Goal: Task Accomplishment & Management: Manage account settings

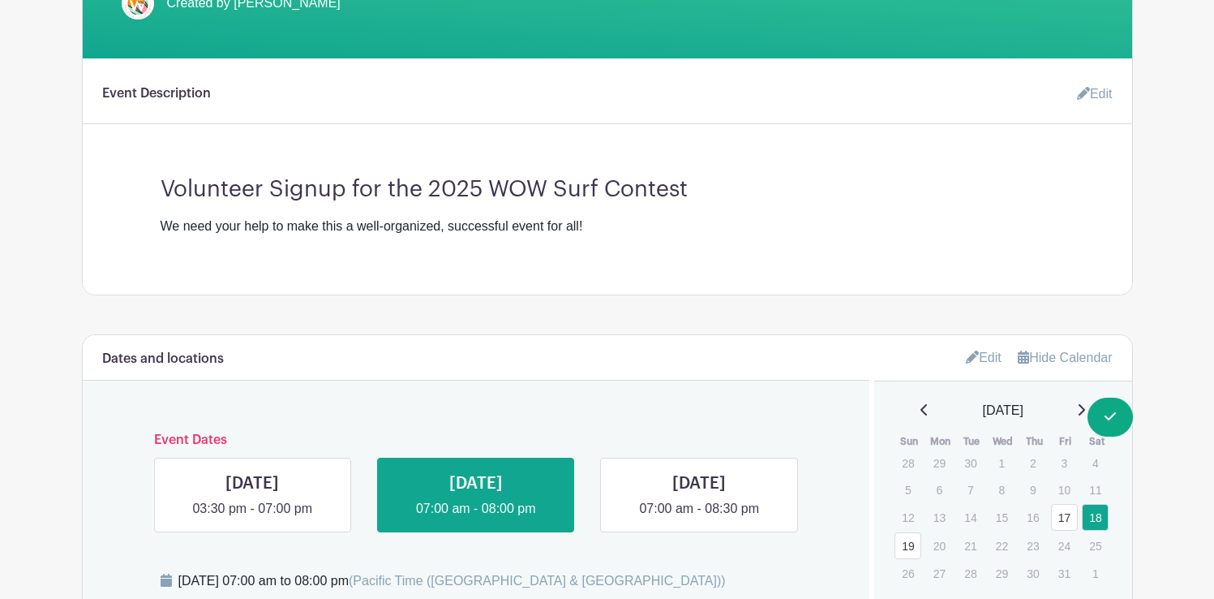
scroll to position [453, 0]
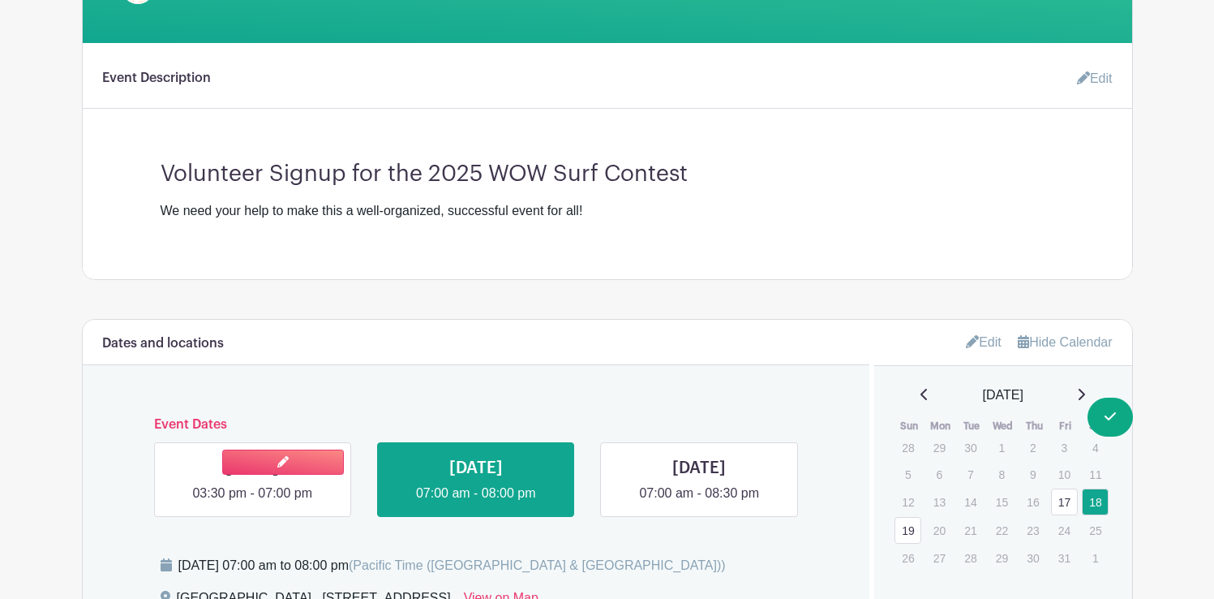
click at [252, 503] on link at bounding box center [252, 503] width 0 height 0
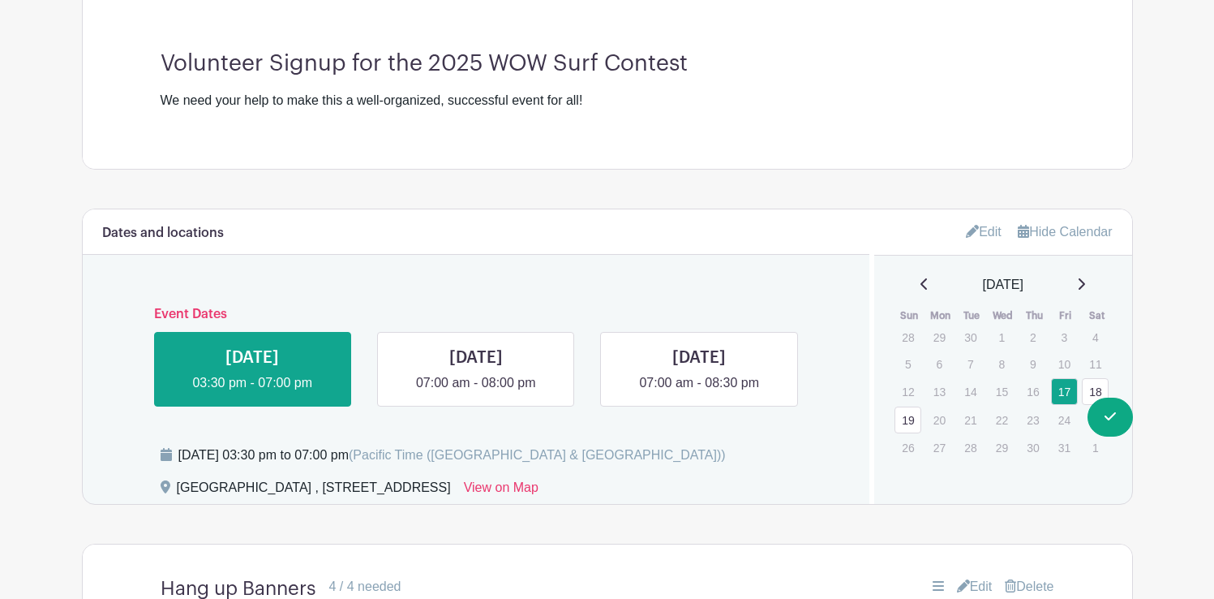
scroll to position [574, 0]
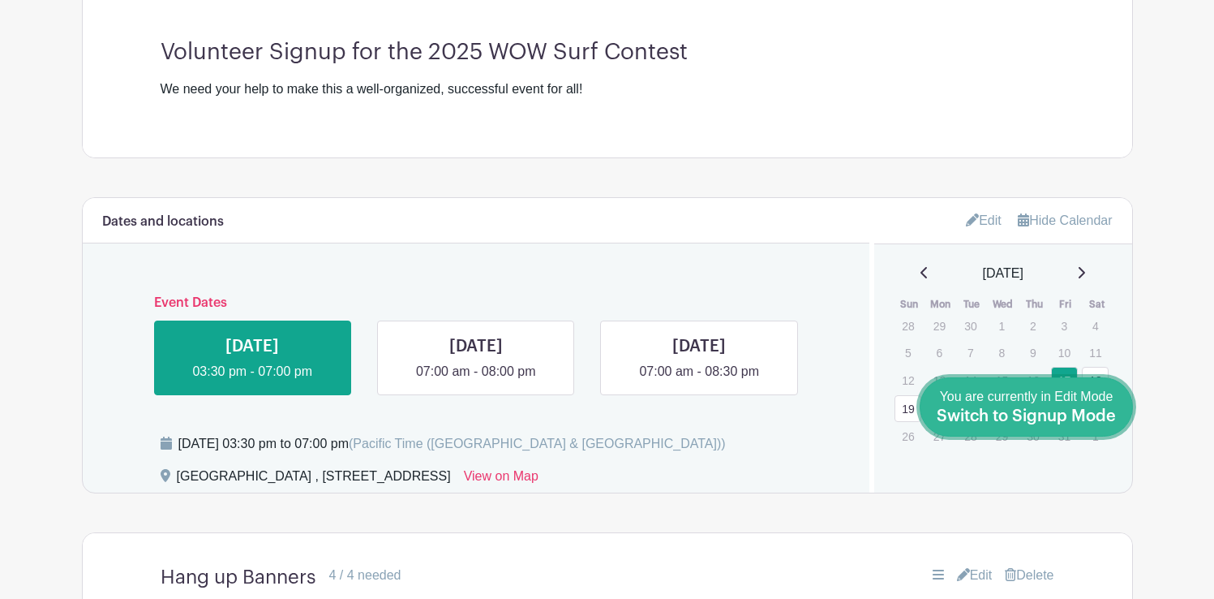
click at [1099, 408] on span "Switch to Signup Mode" at bounding box center [1026, 416] width 179 height 16
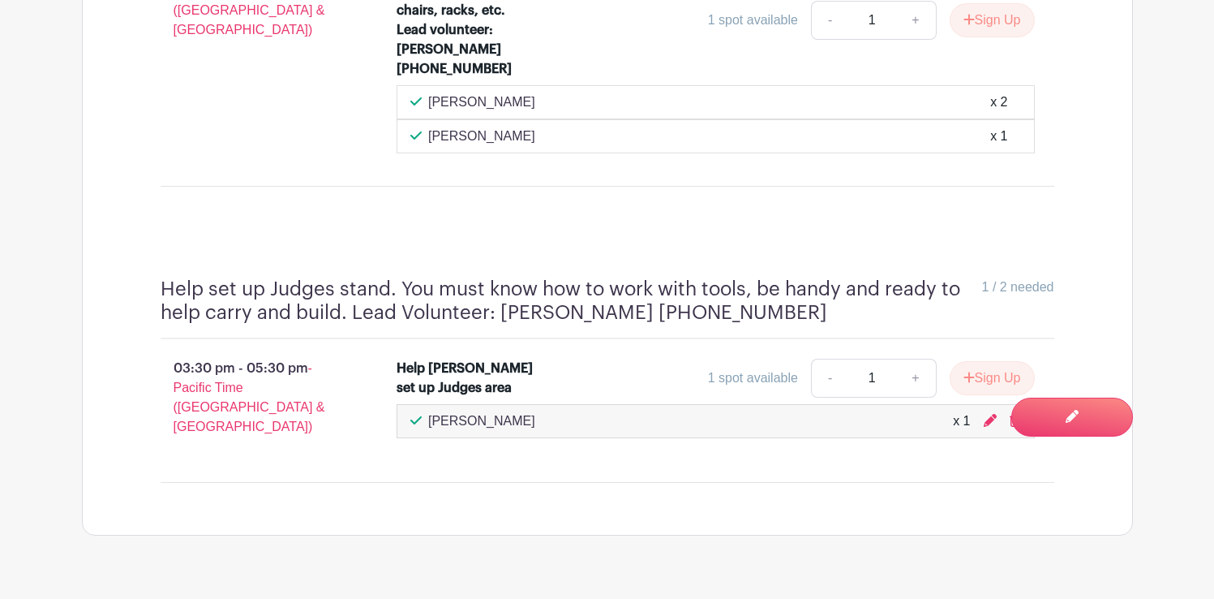
scroll to position [1997, 0]
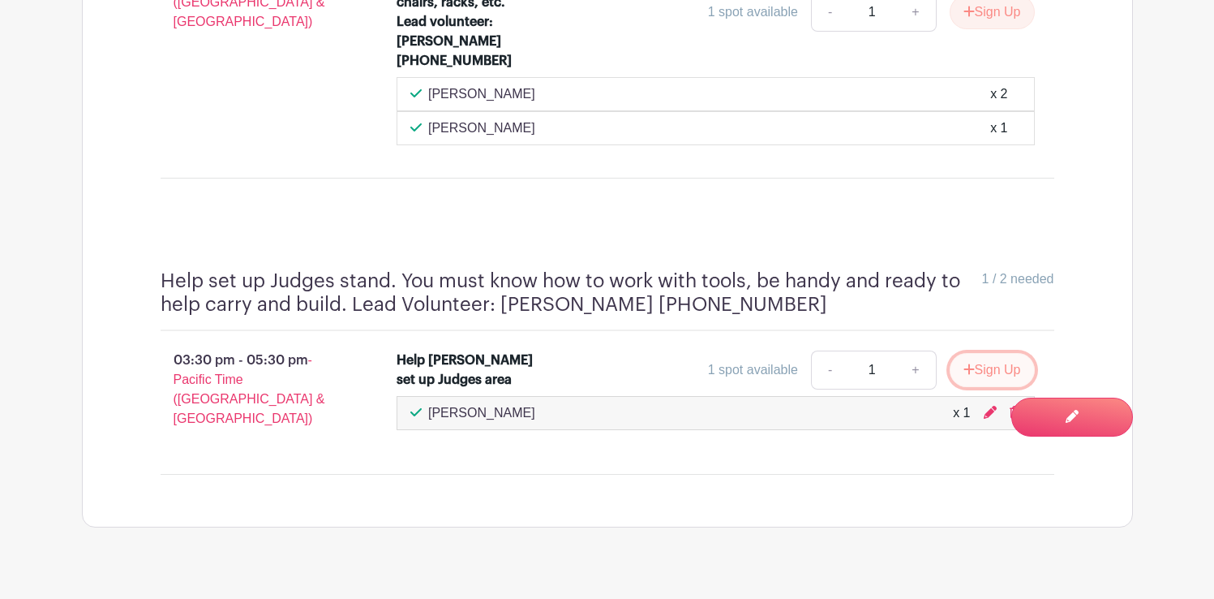
click at [1004, 353] on button "Sign Up" at bounding box center [992, 370] width 85 height 34
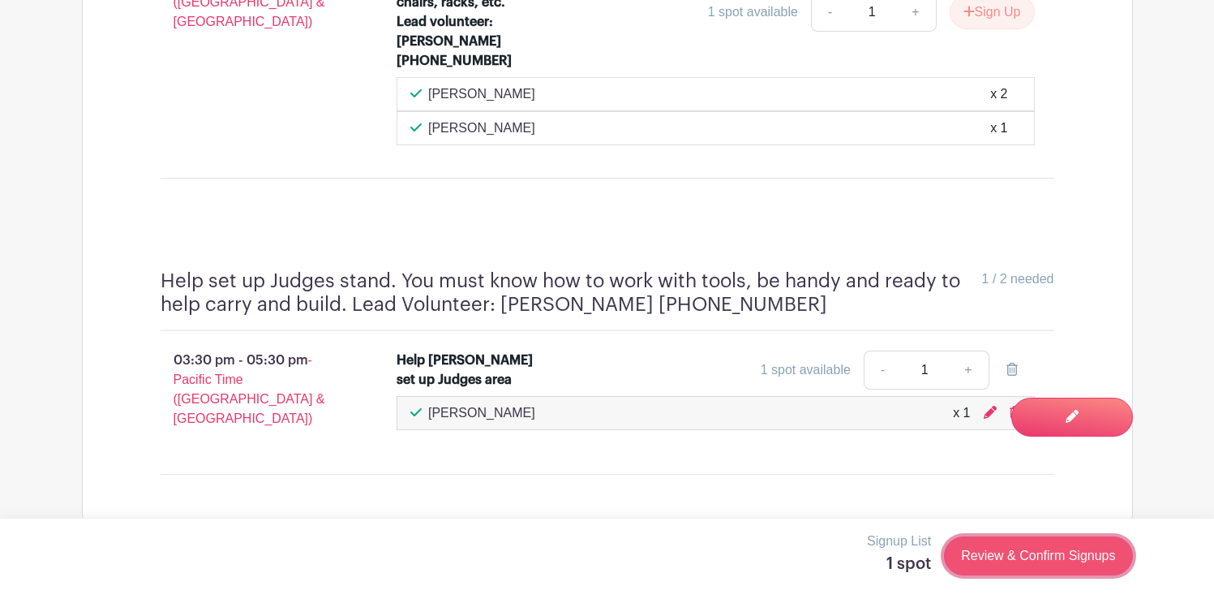
click at [995, 553] on link "Review & Confirm Signups" at bounding box center [1038, 555] width 188 height 39
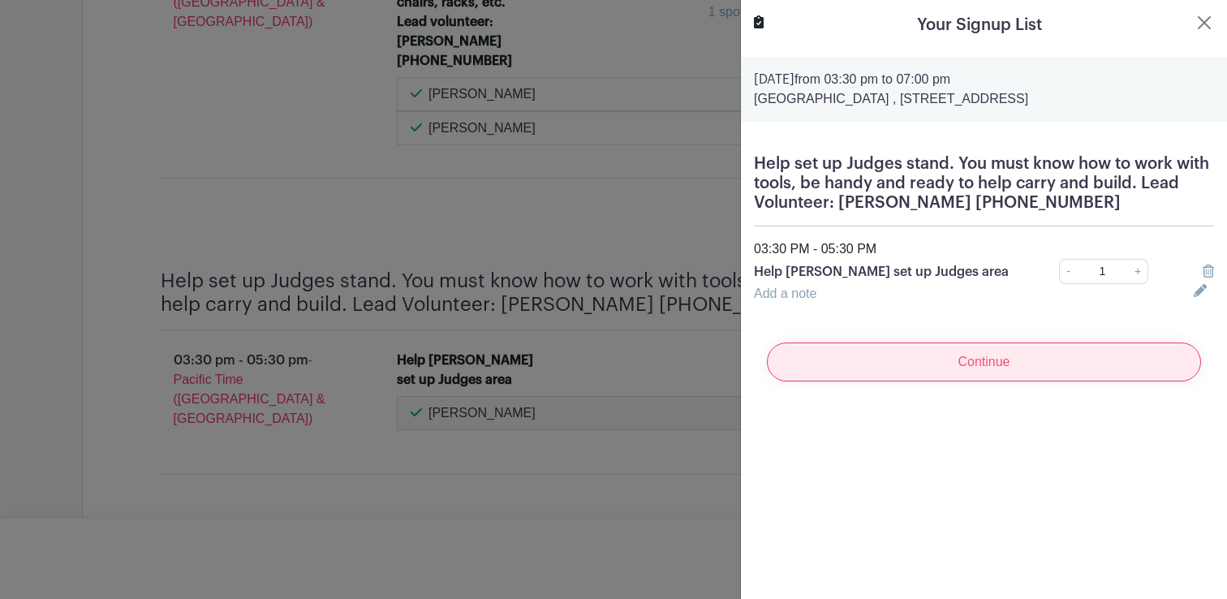
click at [975, 376] on input "Continue" at bounding box center [984, 361] width 434 height 39
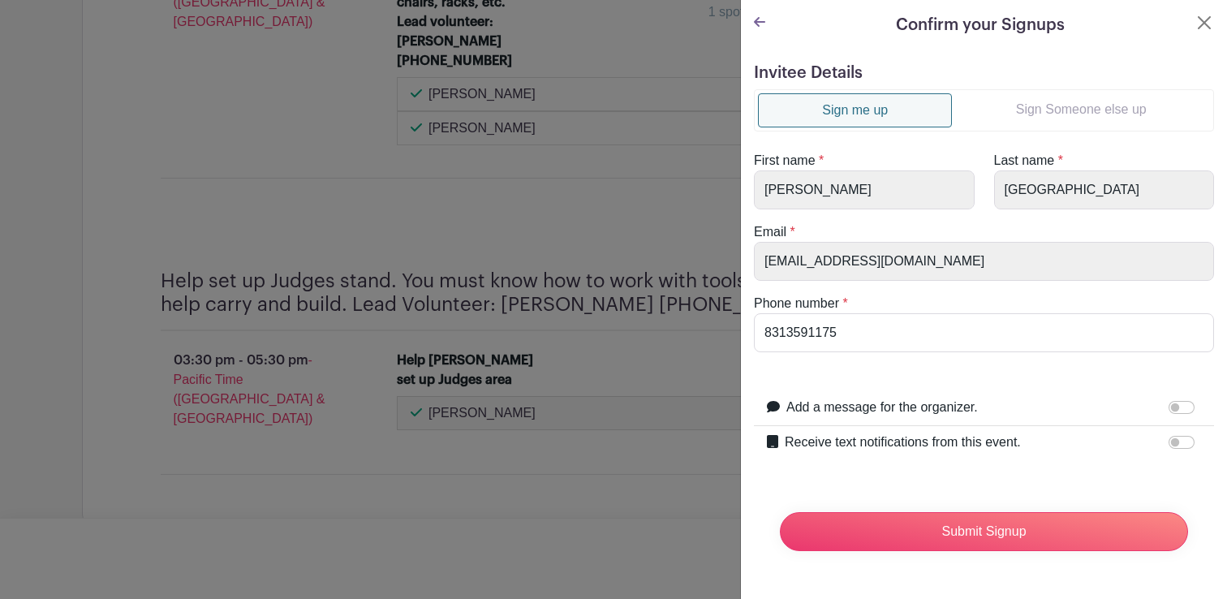
click at [1084, 105] on link "Sign Someone else up" at bounding box center [1081, 109] width 258 height 32
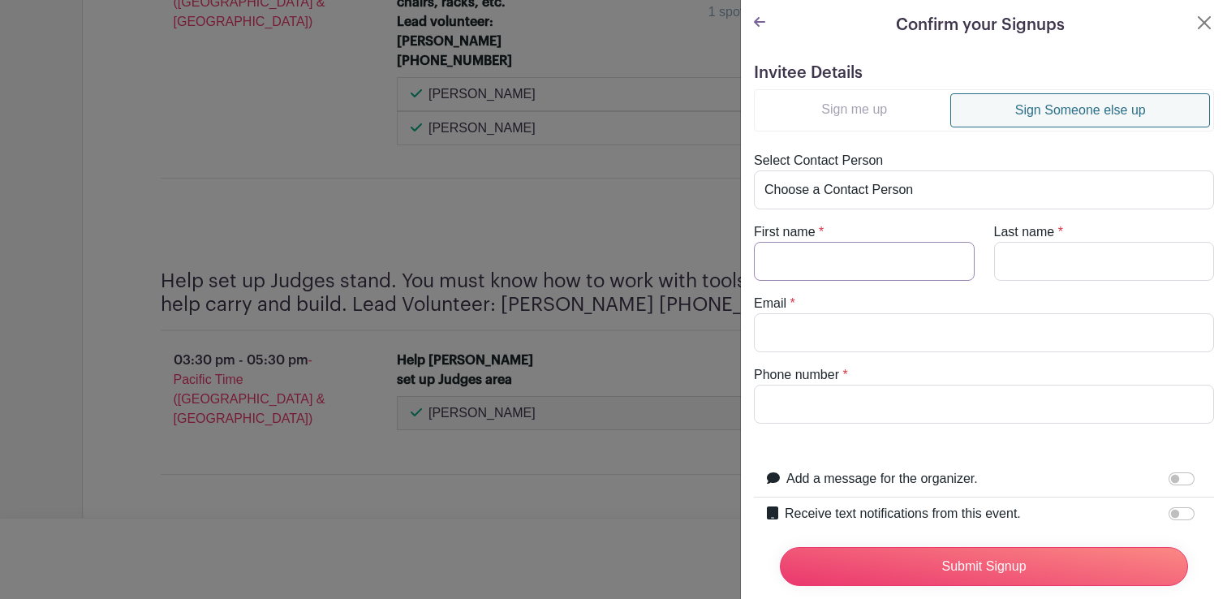
click at [822, 269] on input "First name" at bounding box center [864, 261] width 221 height 39
type input "Andy"
click at [1052, 260] on input "Last name" at bounding box center [1104, 261] width 221 height 39
type input "Dally"
click at [892, 334] on input "Email" at bounding box center [984, 332] width 460 height 39
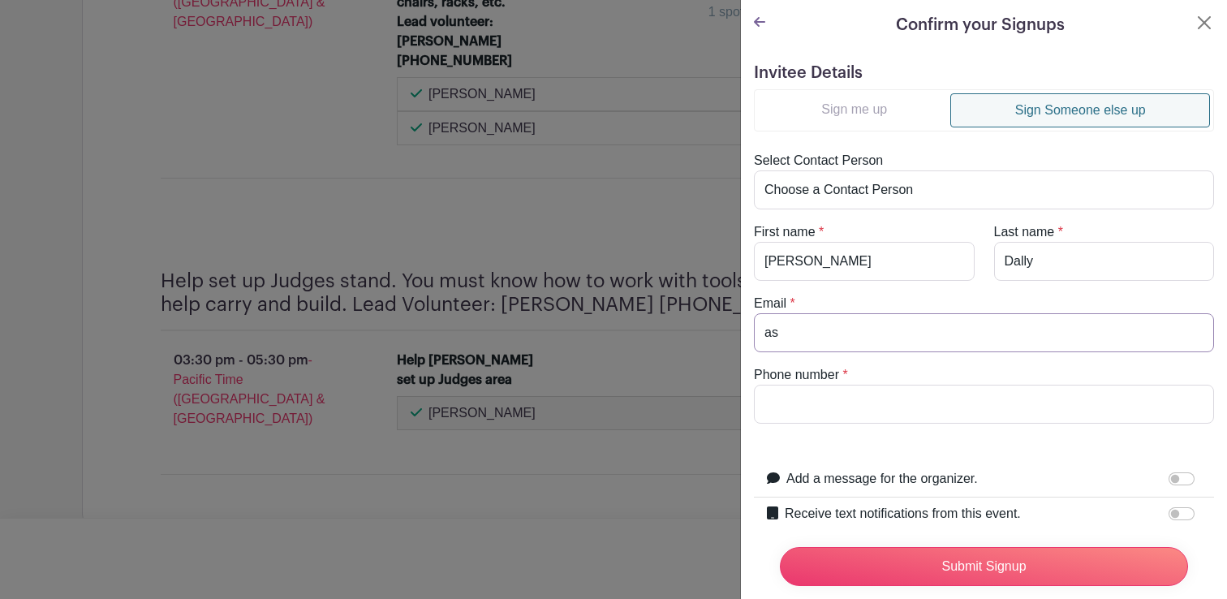
type input "a"
type input "santacruzx2@yahoo.com"
click at [832, 401] on input "Phone number" at bounding box center [984, 404] width 460 height 39
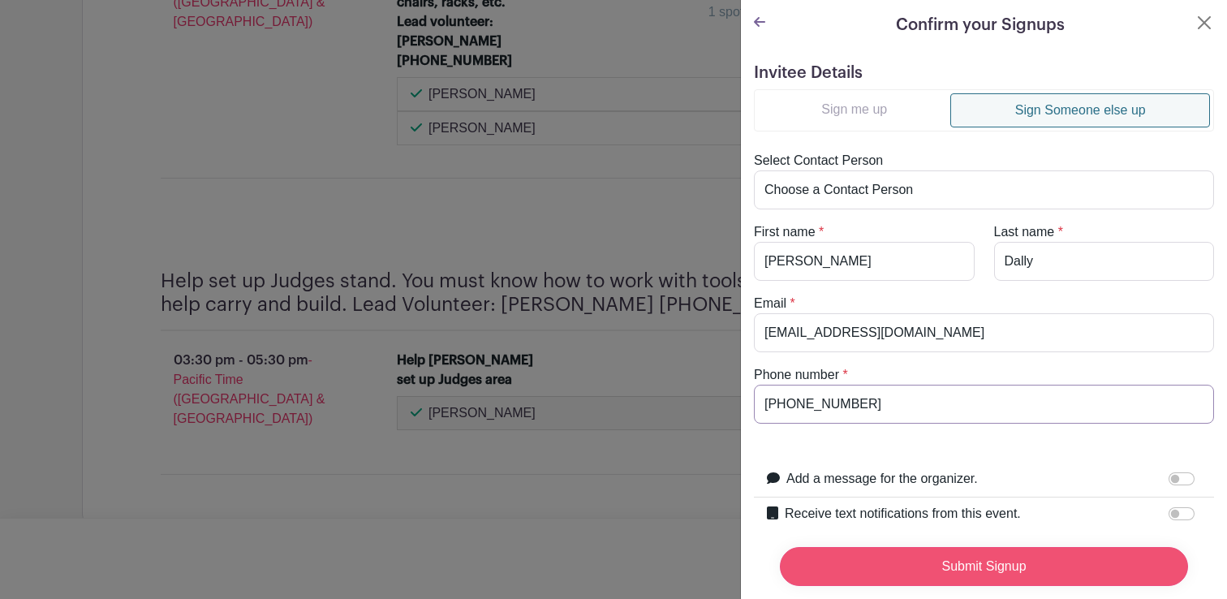
type input "831-212-4037"
click at [951, 547] on input "Submit Signup" at bounding box center [984, 566] width 408 height 39
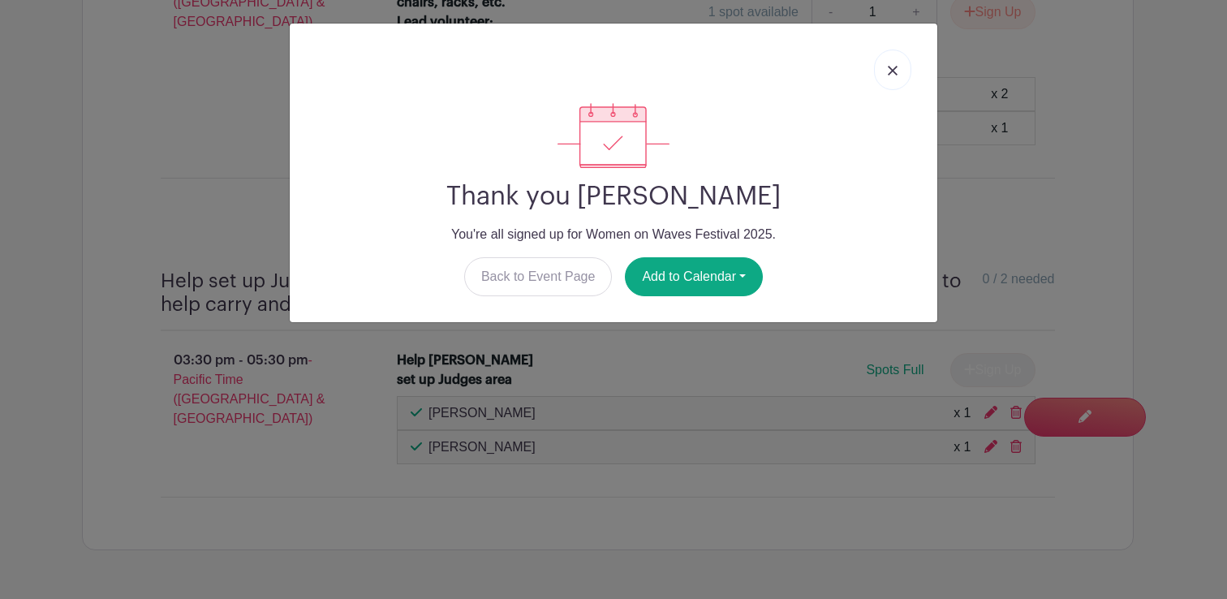
click at [886, 69] on link at bounding box center [892, 69] width 37 height 41
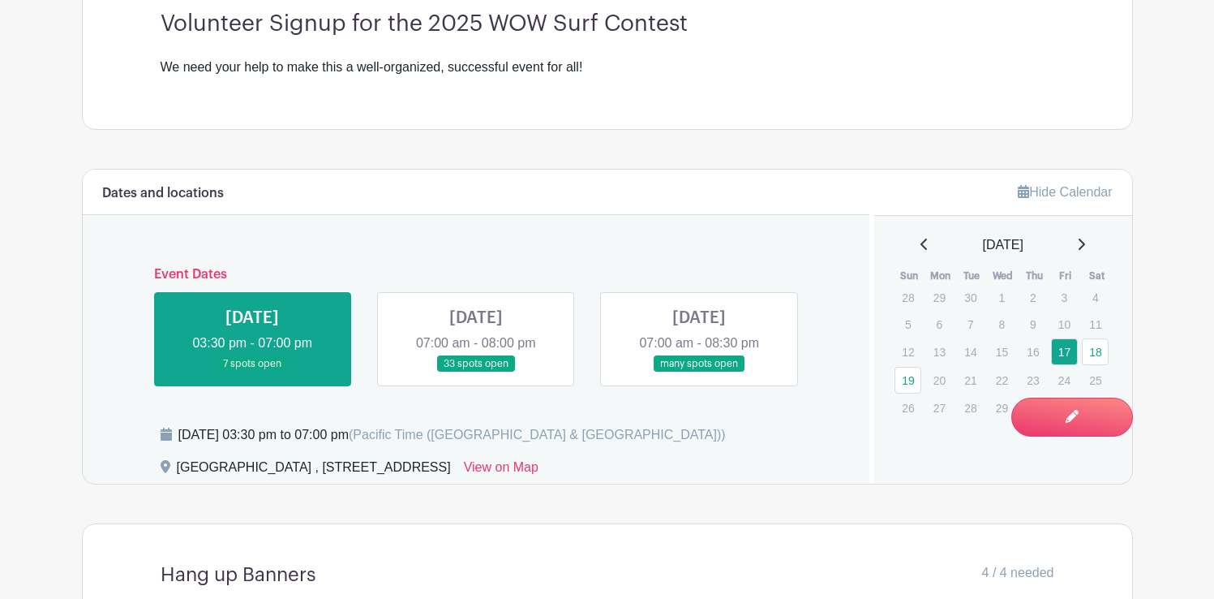
scroll to position [566, 0]
click at [476, 372] on link at bounding box center [476, 372] width 0 height 0
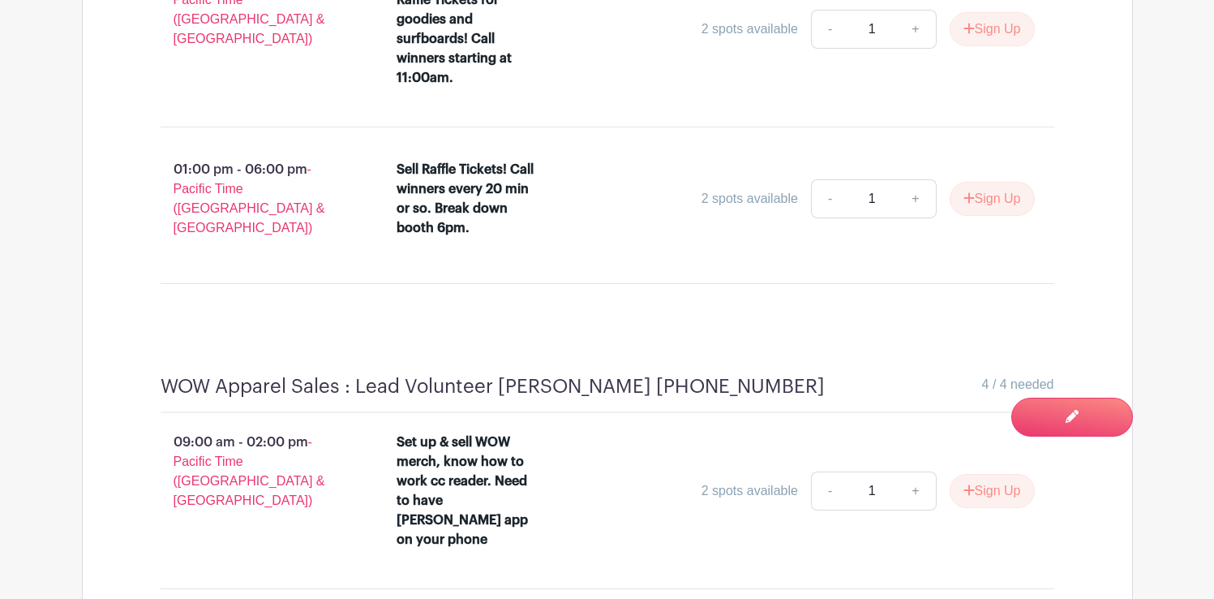
scroll to position [5399, 0]
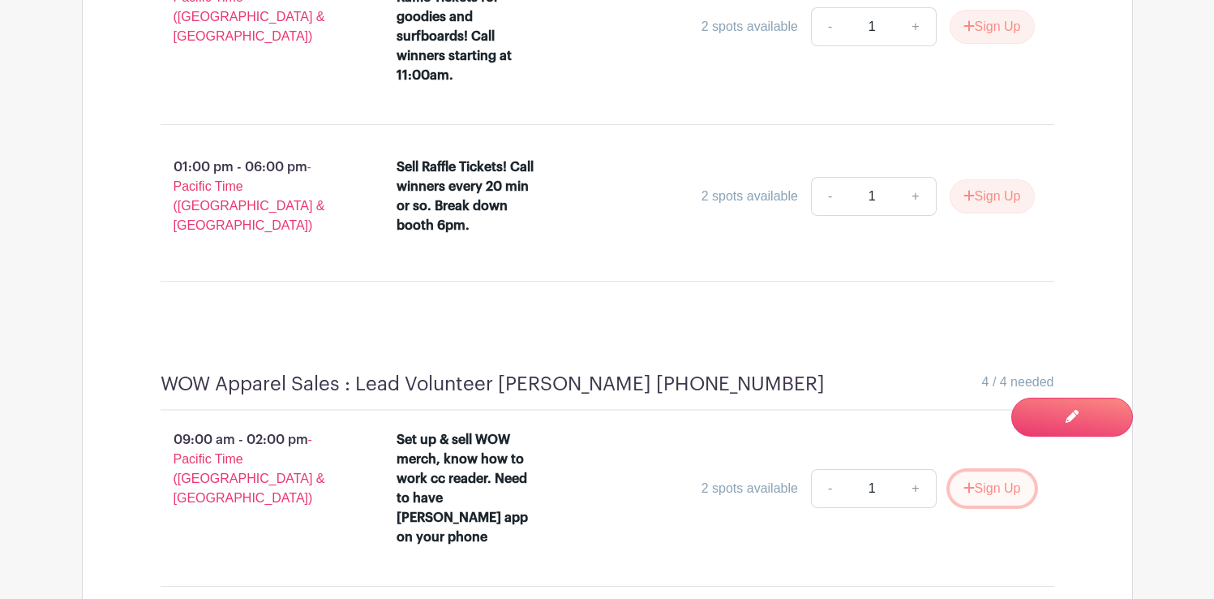
click at [993, 471] on button "Sign Up" at bounding box center [992, 488] width 85 height 34
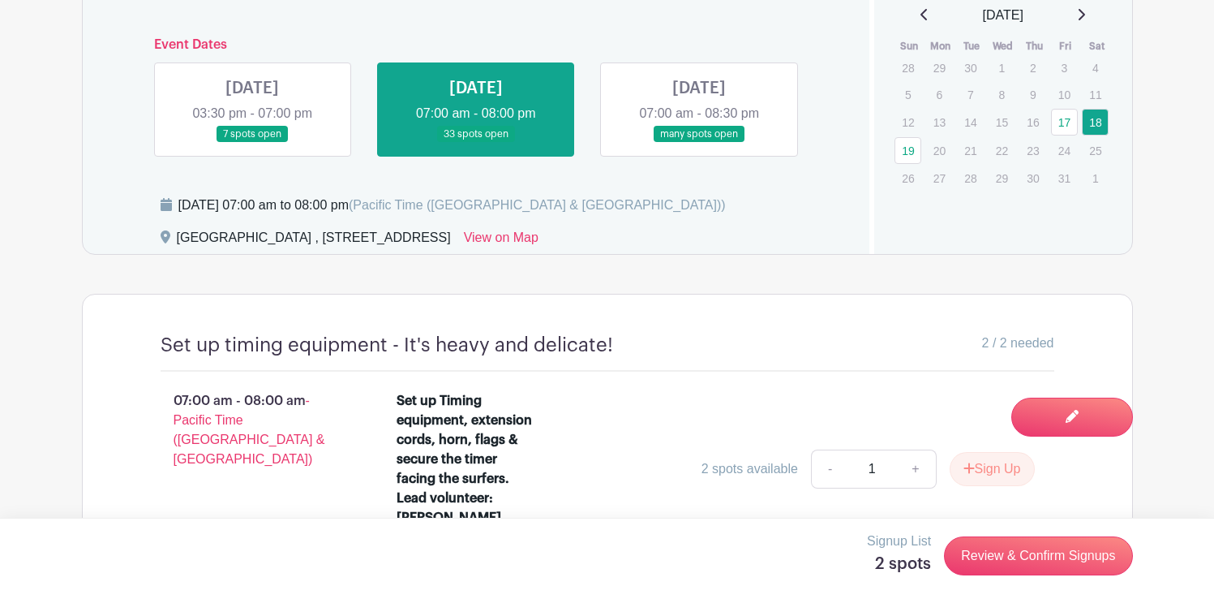
scroll to position [726, 0]
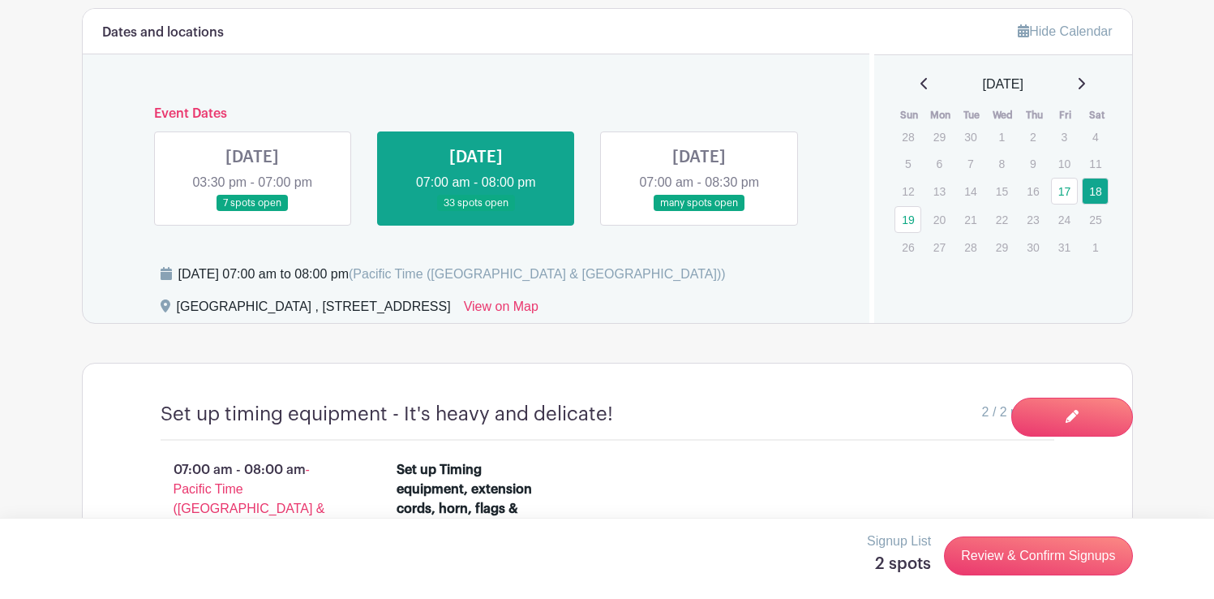
click at [699, 212] on link at bounding box center [699, 212] width 0 height 0
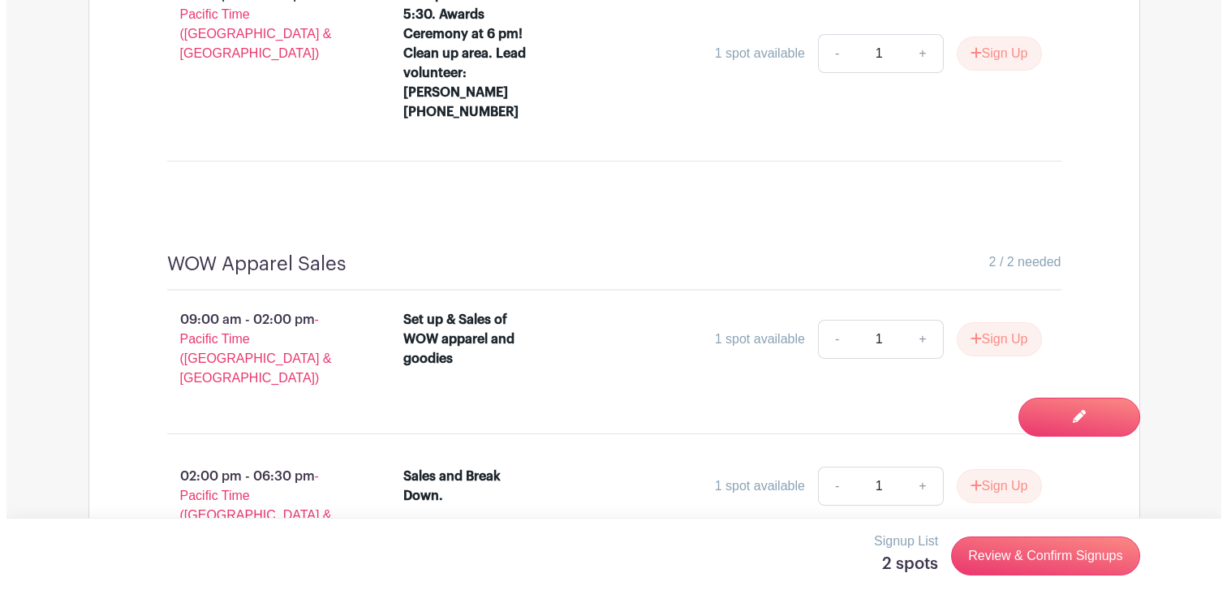
scroll to position [2569, 0]
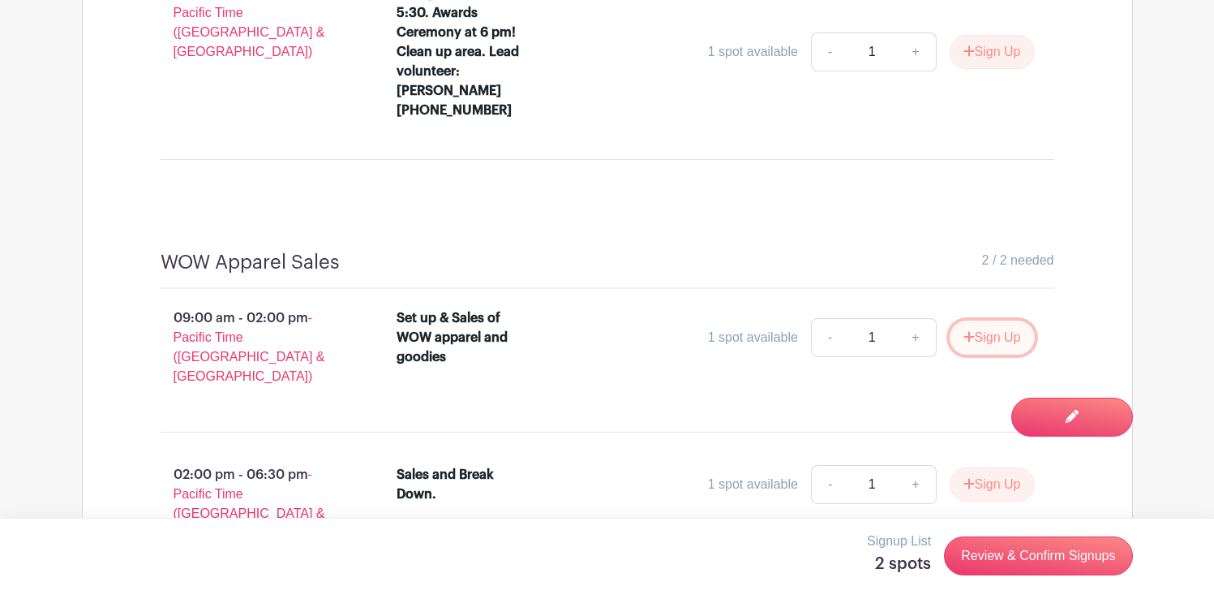
click at [973, 320] on button "Sign Up" at bounding box center [992, 337] width 85 height 34
click at [983, 467] on button "Sign Up" at bounding box center [992, 484] width 85 height 34
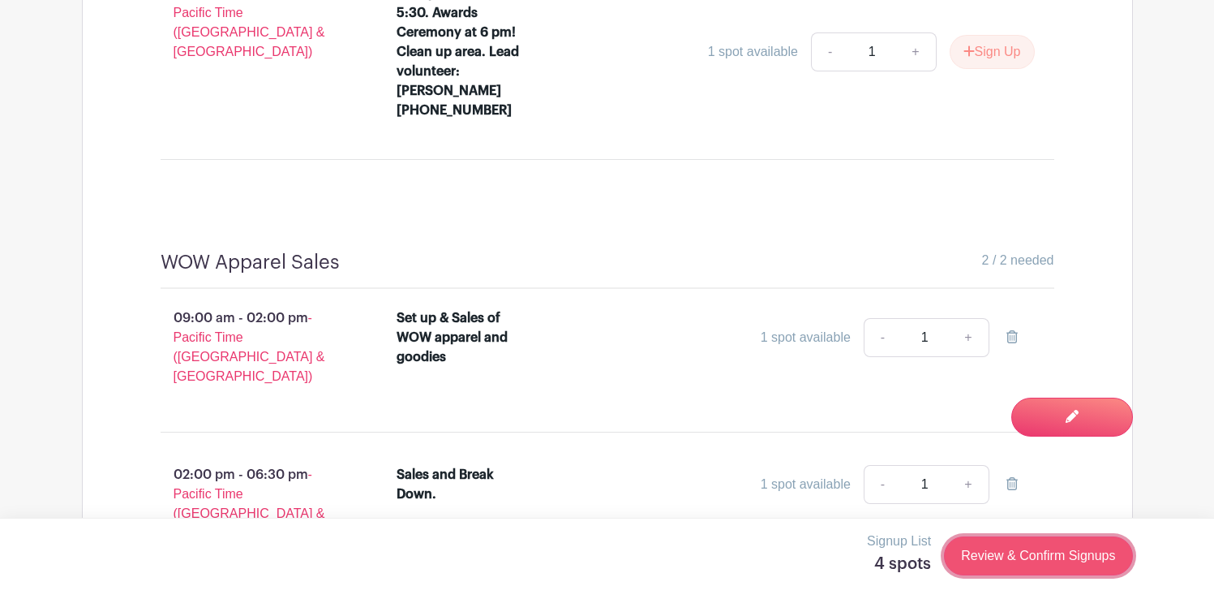
click at [1040, 552] on link "Review & Confirm Signups" at bounding box center [1038, 555] width 188 height 39
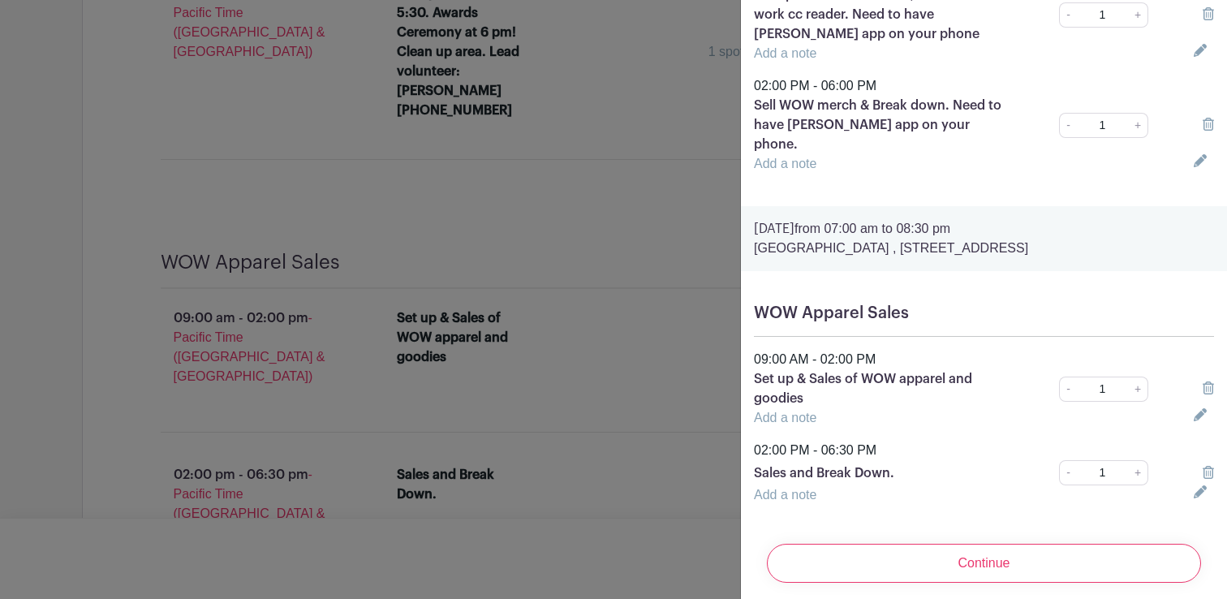
scroll to position [257, 0]
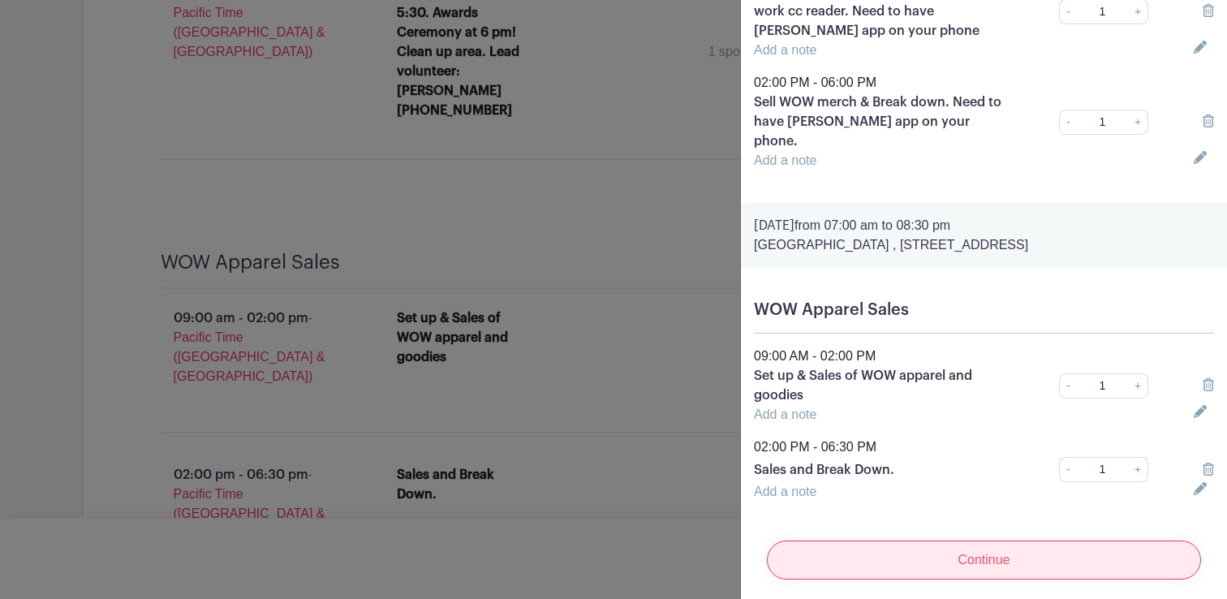
click at [990, 540] on input "Continue" at bounding box center [984, 559] width 434 height 39
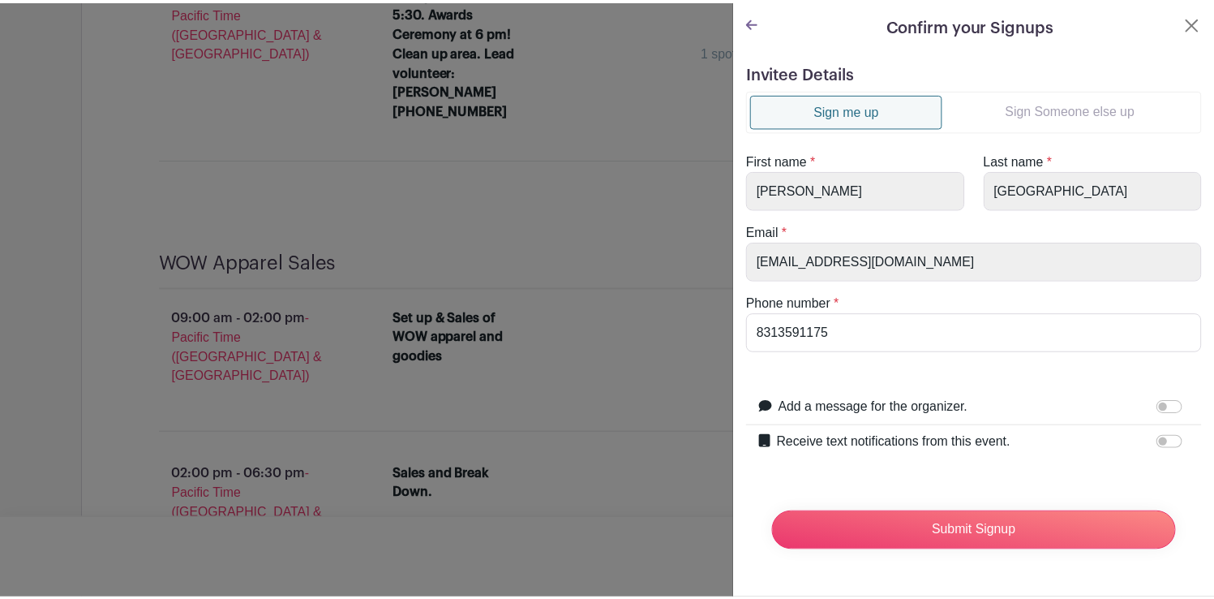
scroll to position [3, 0]
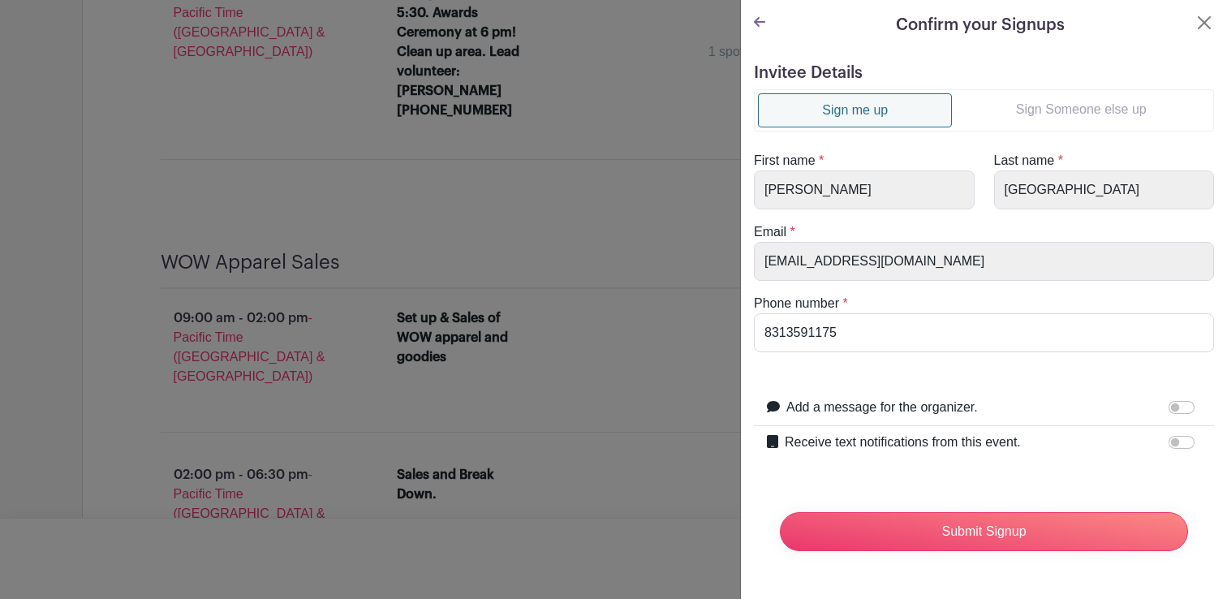
click at [1019, 108] on link "Sign Someone else up" at bounding box center [1081, 109] width 258 height 32
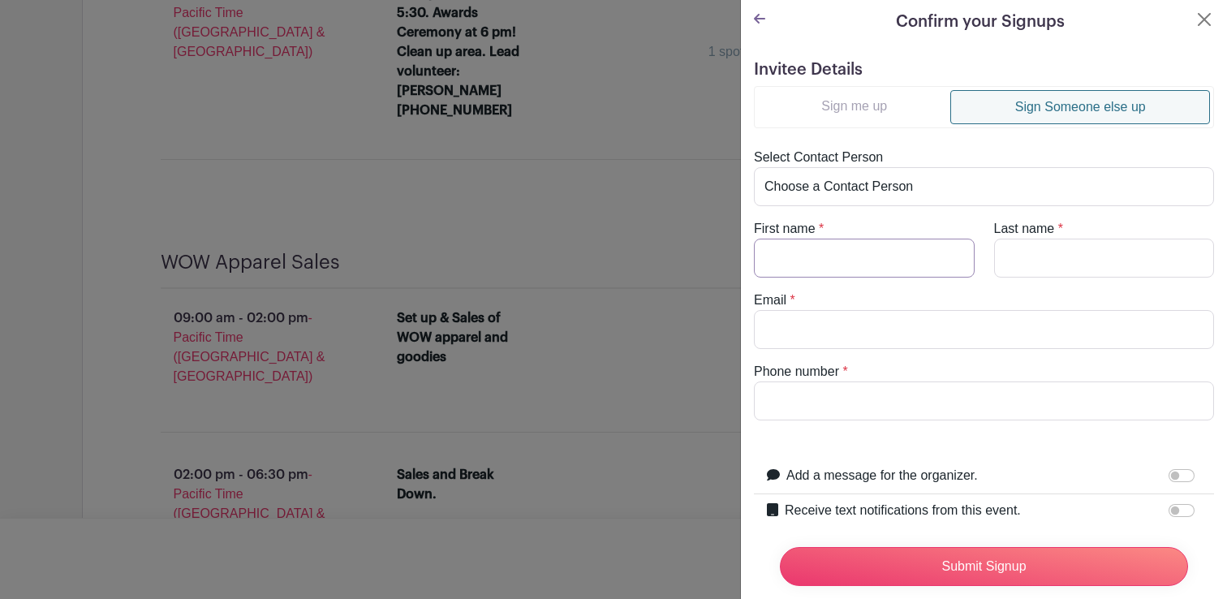
click at [845, 247] on input "First name" at bounding box center [864, 257] width 221 height 39
type input "Amanda"
click at [1022, 251] on input "Last name" at bounding box center [1104, 257] width 221 height 39
type input "Villareal"
click at [827, 408] on input "Phone number" at bounding box center [984, 400] width 460 height 39
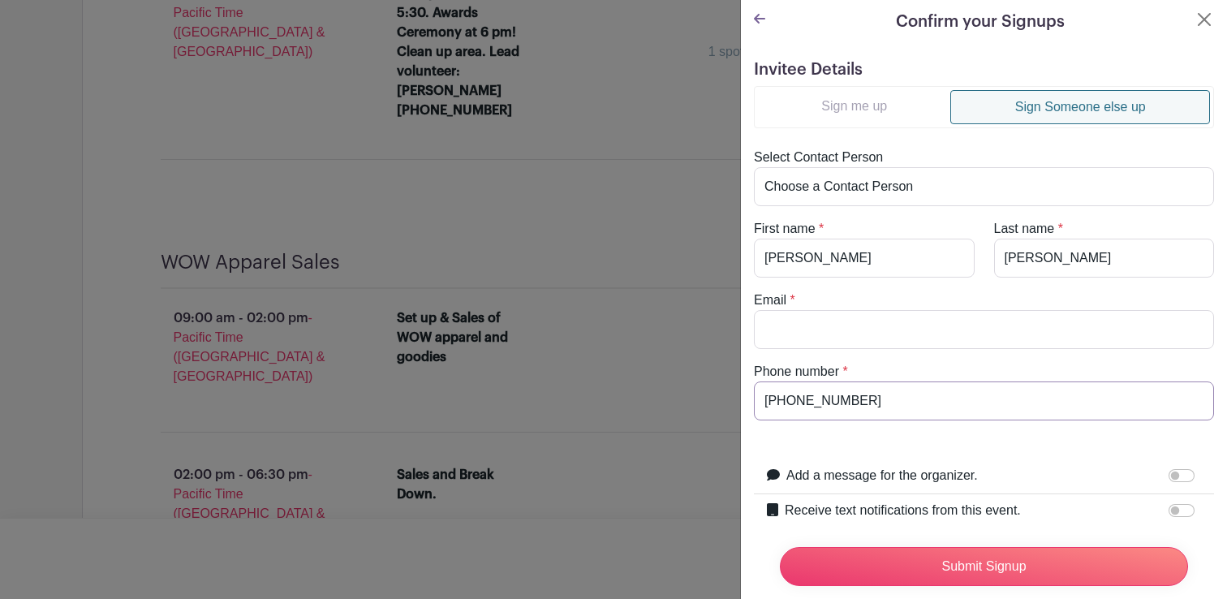
type input "408-334-1388"
click at [838, 333] on input "Email" at bounding box center [984, 329] width 460 height 39
paste input "mauimanda12@gmail.com"
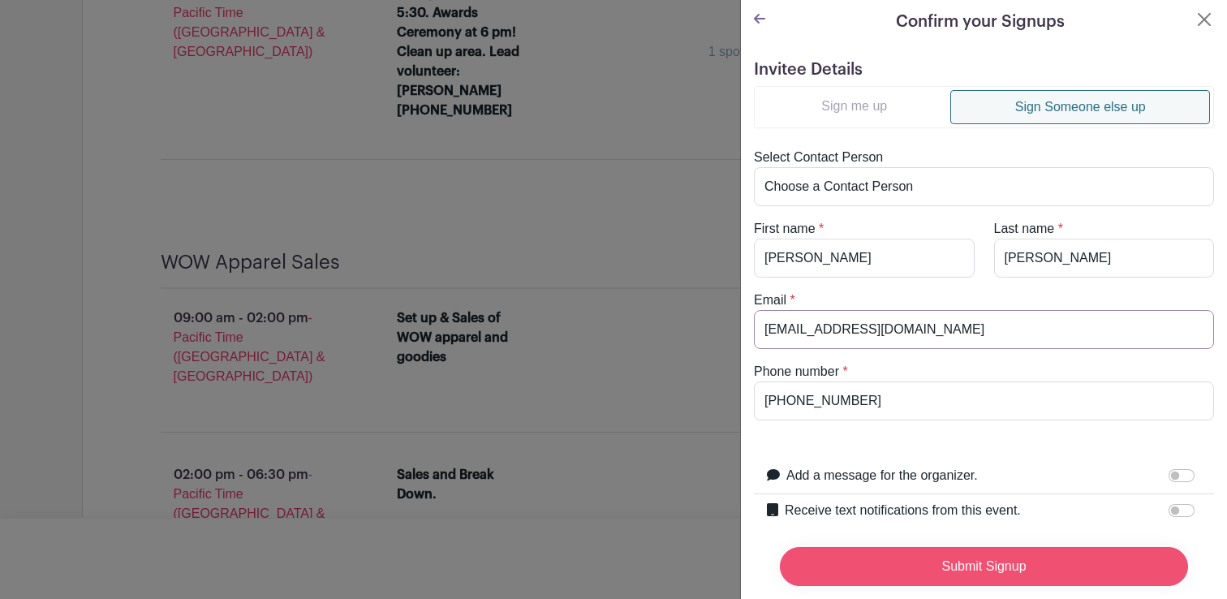
type input "mauimanda12@gmail.com"
click at [954, 554] on input "Submit Signup" at bounding box center [984, 566] width 408 height 39
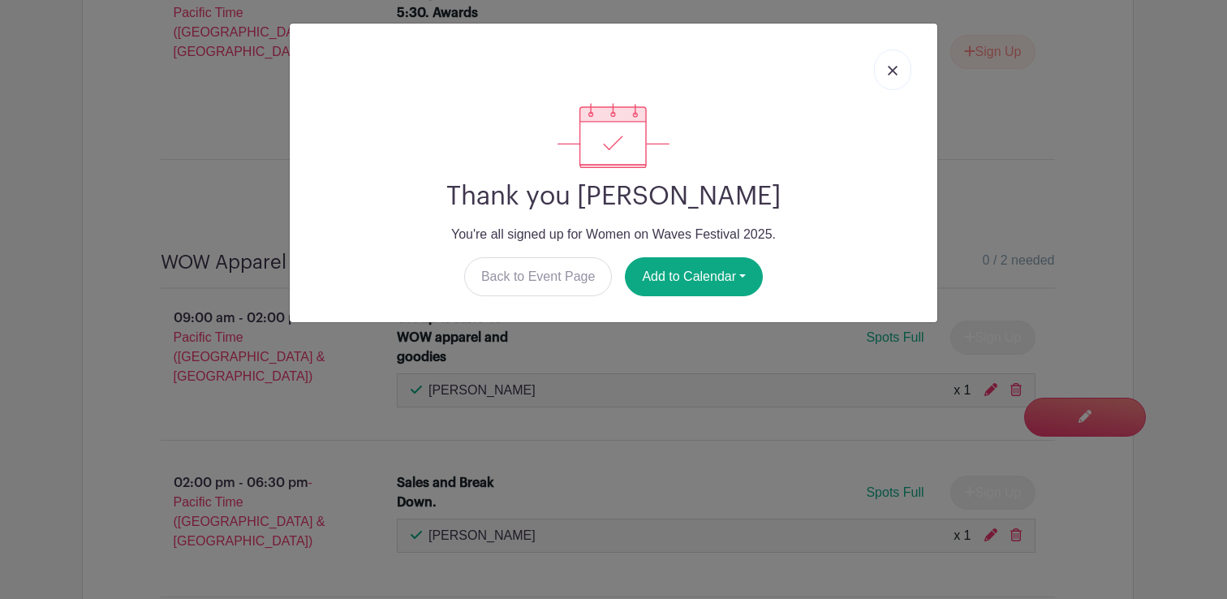
click at [897, 72] on link at bounding box center [892, 69] width 37 height 41
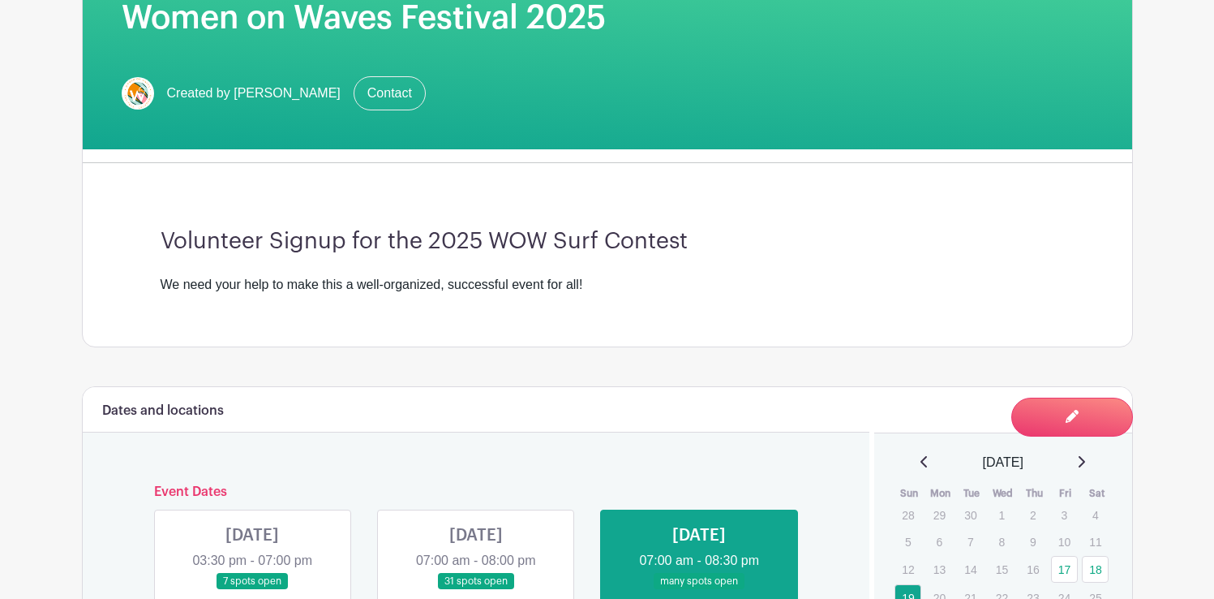
scroll to position [369, 0]
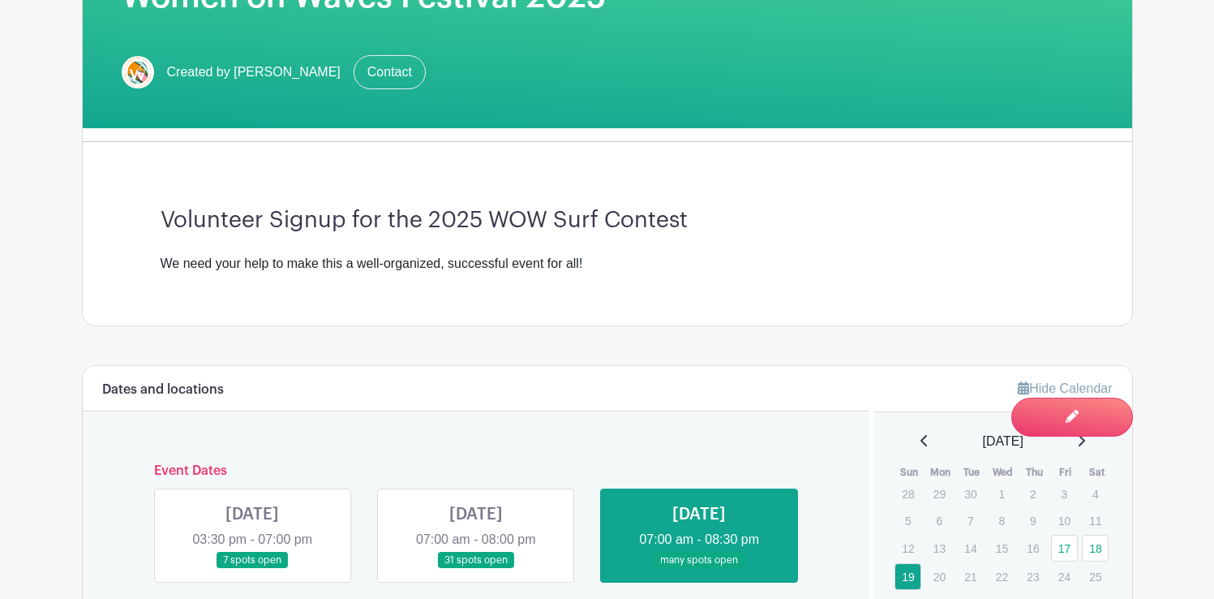
click at [476, 569] on link at bounding box center [476, 569] width 0 height 0
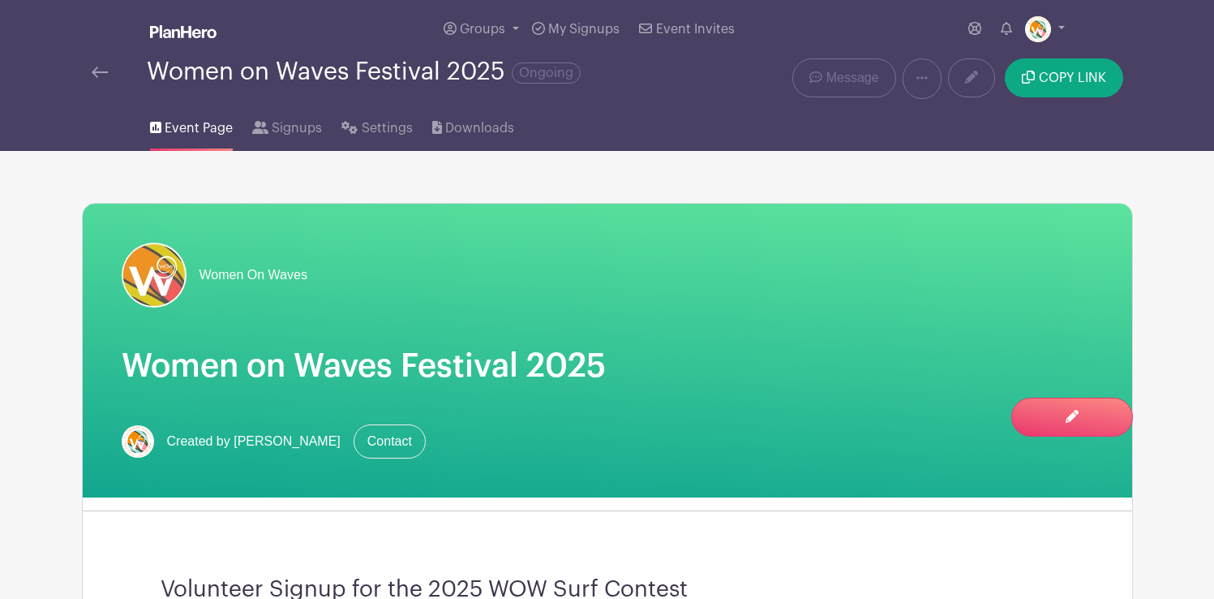
click at [105, 70] on img at bounding box center [100, 72] width 16 height 11
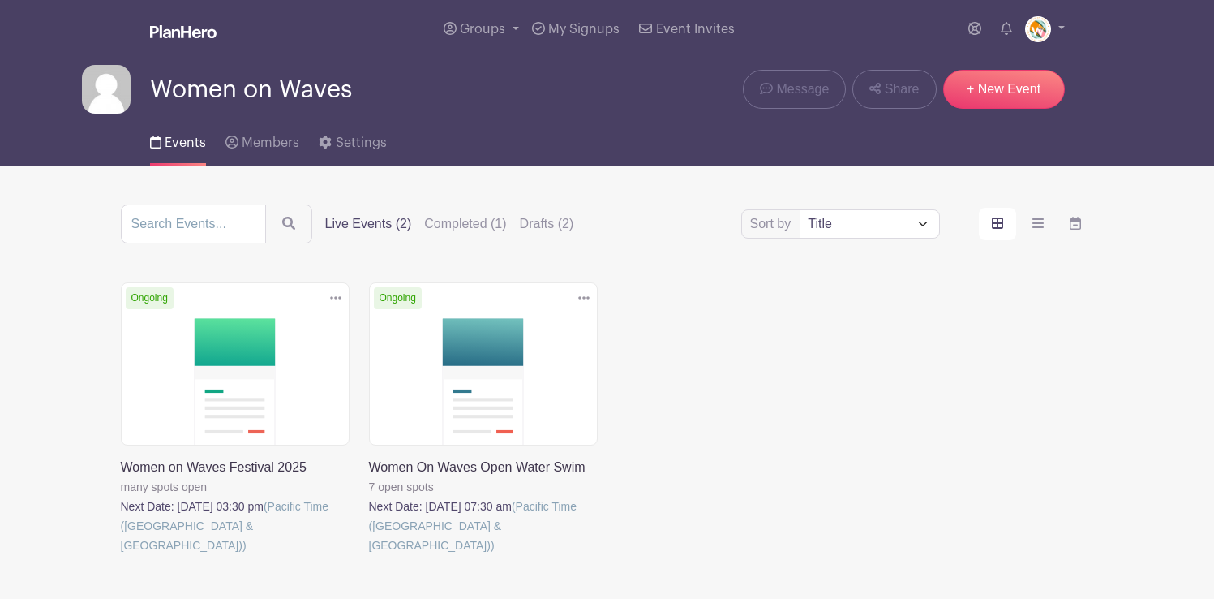
click at [369, 555] on link at bounding box center [369, 555] width 0 height 0
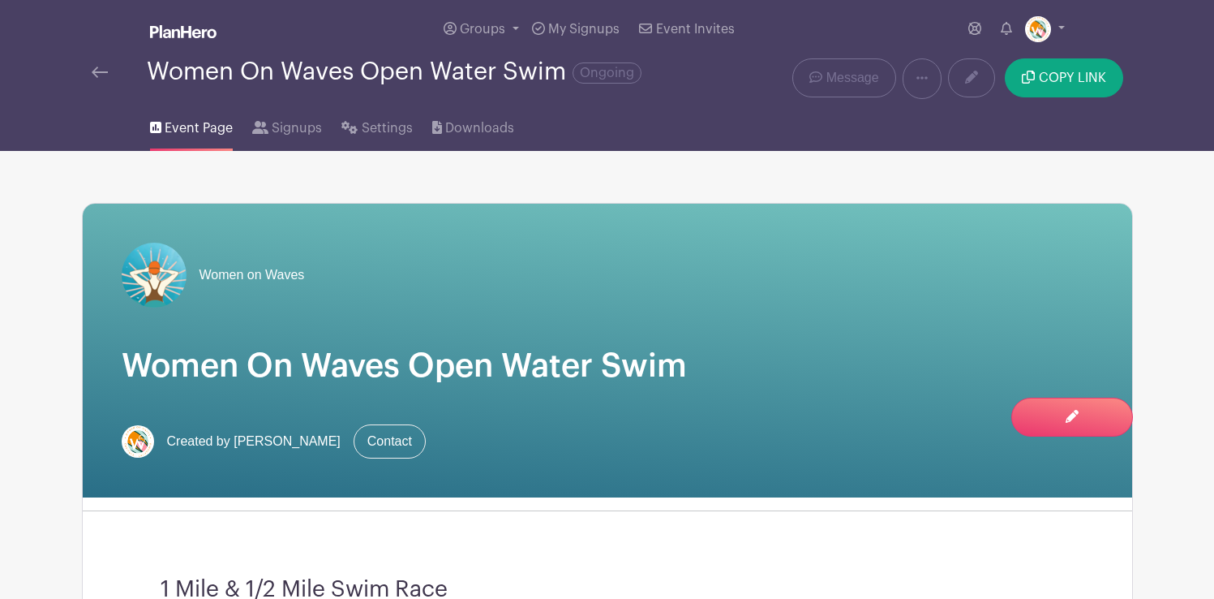
click at [101, 74] on img at bounding box center [100, 72] width 16 height 11
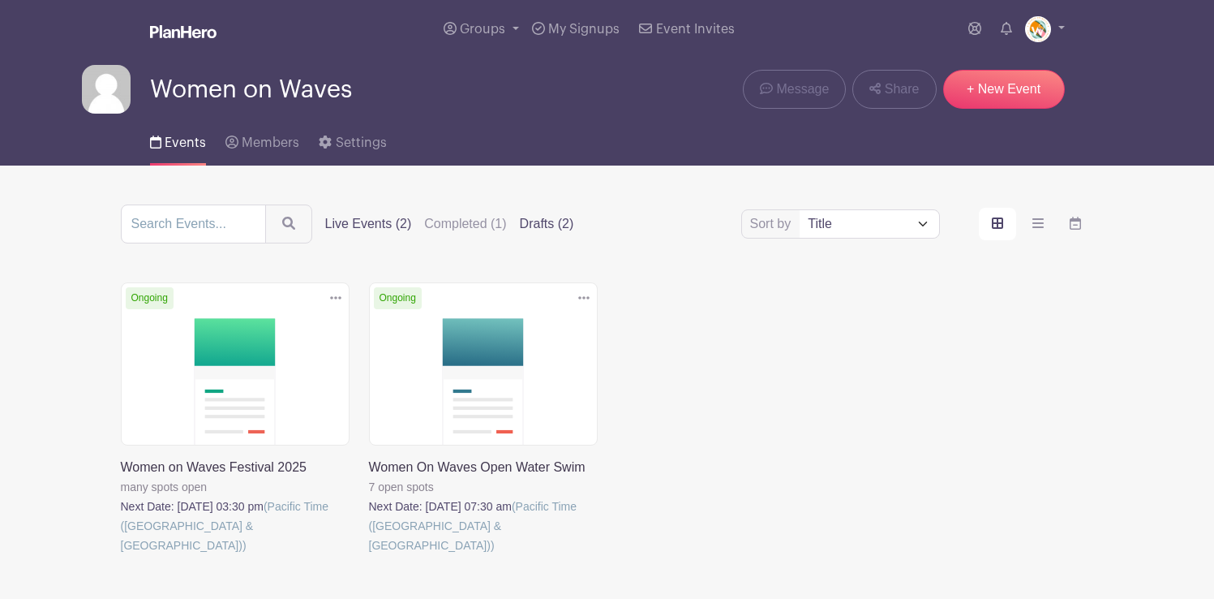
click at [527, 226] on label "Drafts (2)" at bounding box center [547, 223] width 54 height 19
click at [0, 0] on input "Drafts (2)" at bounding box center [0, 0] width 0 height 0
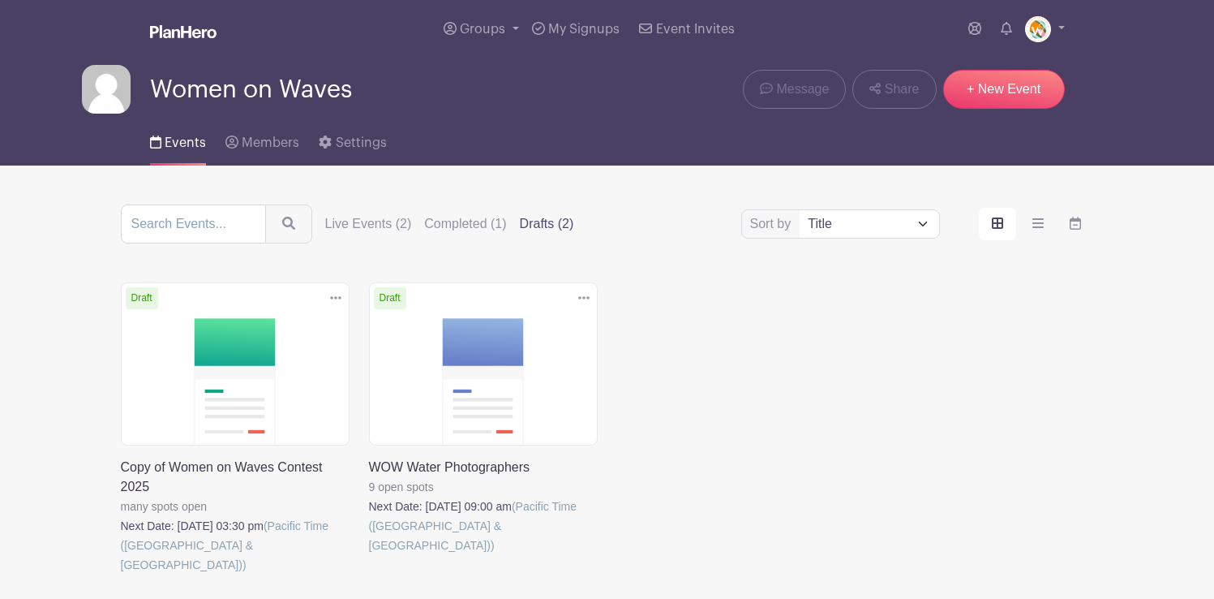
click at [369, 555] on link at bounding box center [369, 555] width 0 height 0
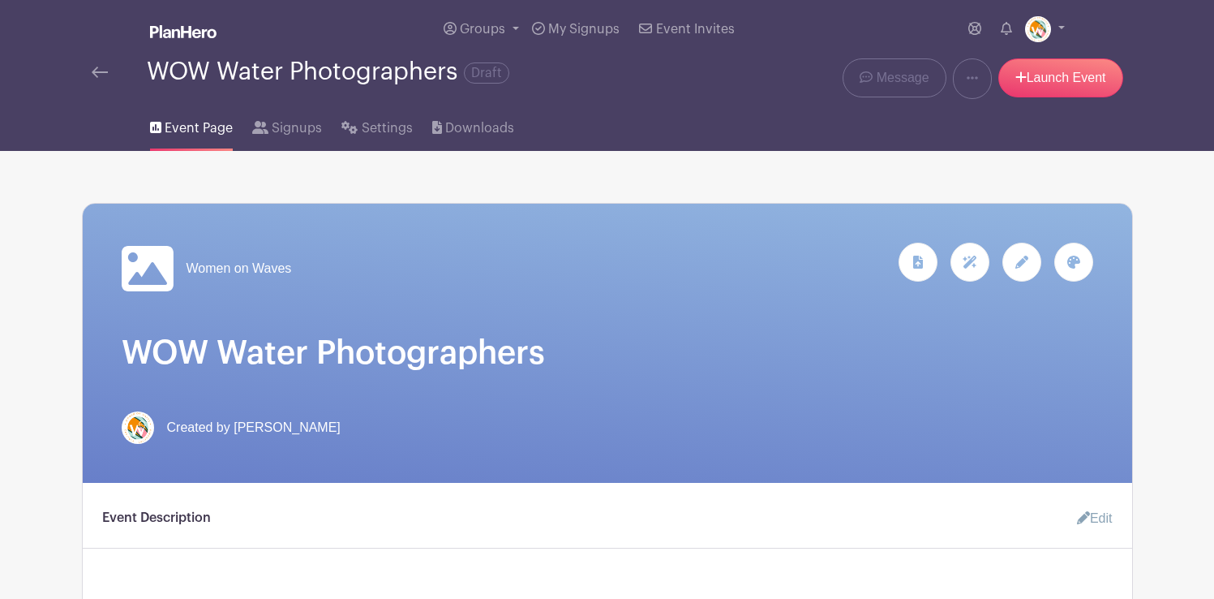
click at [1020, 266] on icon at bounding box center [1022, 262] width 13 height 13
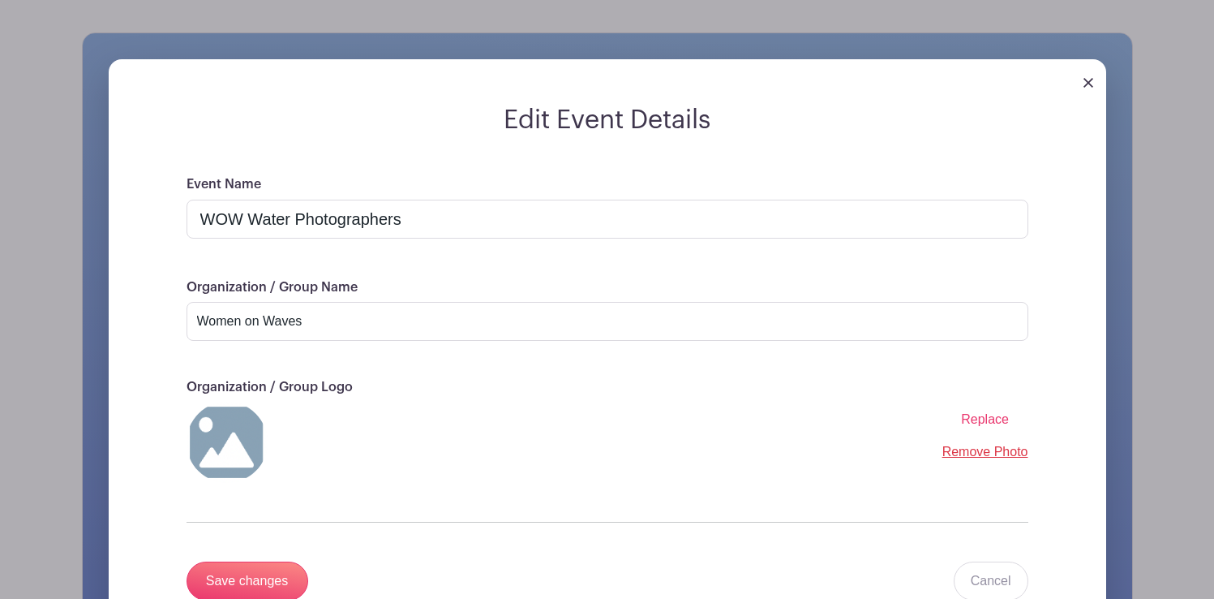
scroll to position [174, 0]
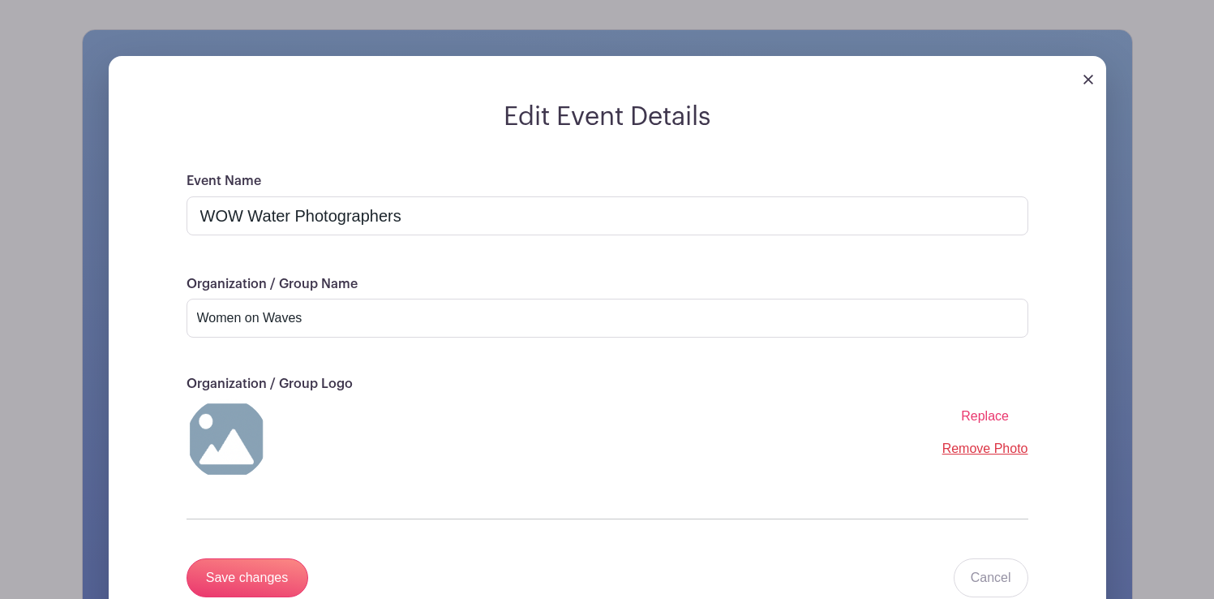
click at [987, 414] on span "Replace" at bounding box center [985, 416] width 48 height 14
click at [0, 0] on input "Replace" at bounding box center [0, 0] width 0 height 0
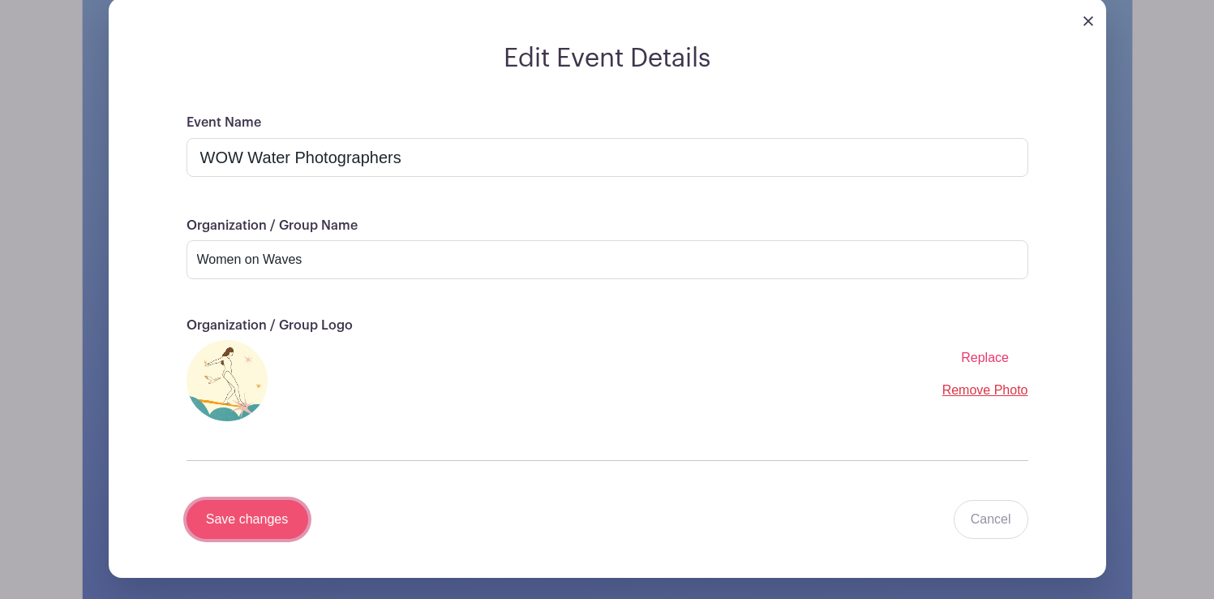
click at [239, 515] on input "Save changes" at bounding box center [248, 519] width 122 height 39
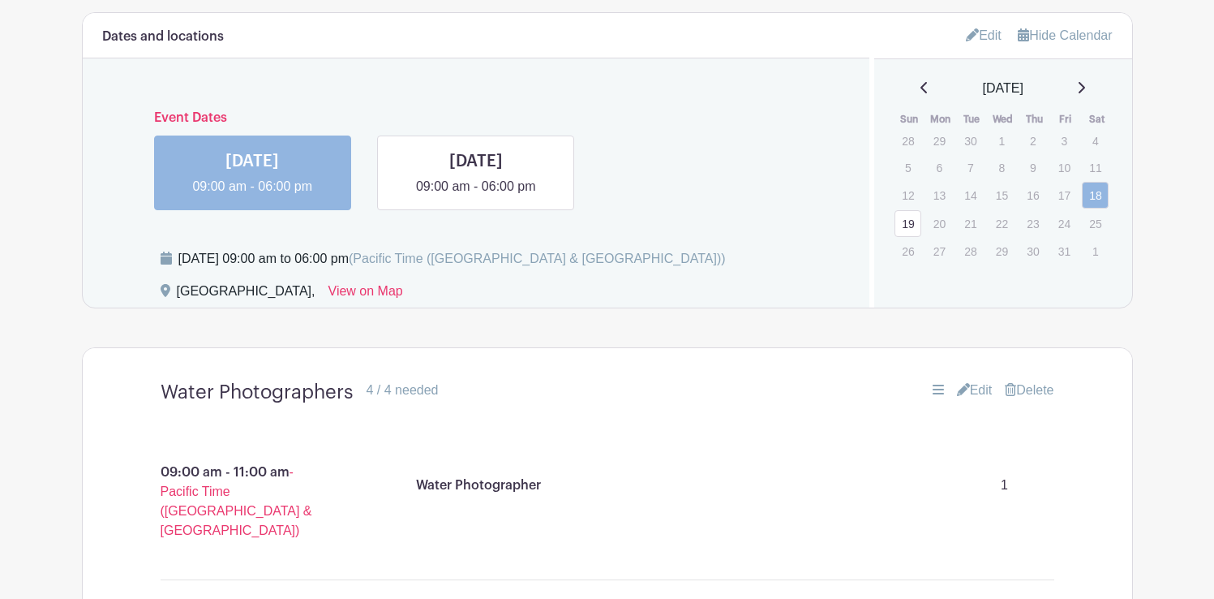
scroll to position [979, 0]
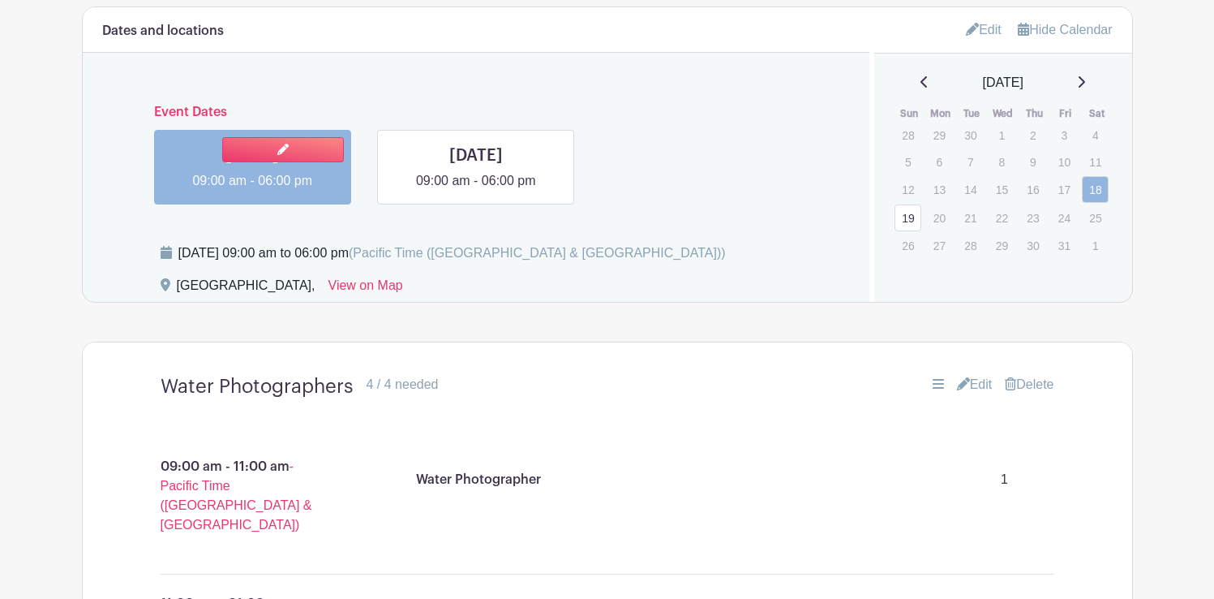
click at [252, 191] on link at bounding box center [252, 191] width 0 height 0
click at [981, 385] on link "Edit" at bounding box center [975, 384] width 36 height 19
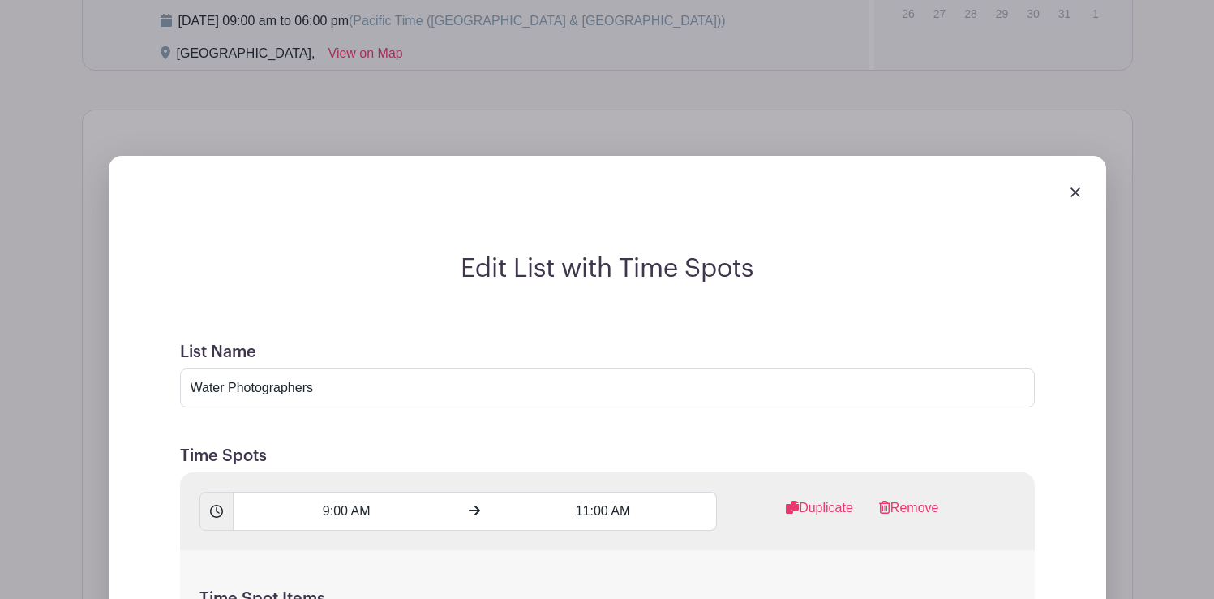
scroll to position [1268, 0]
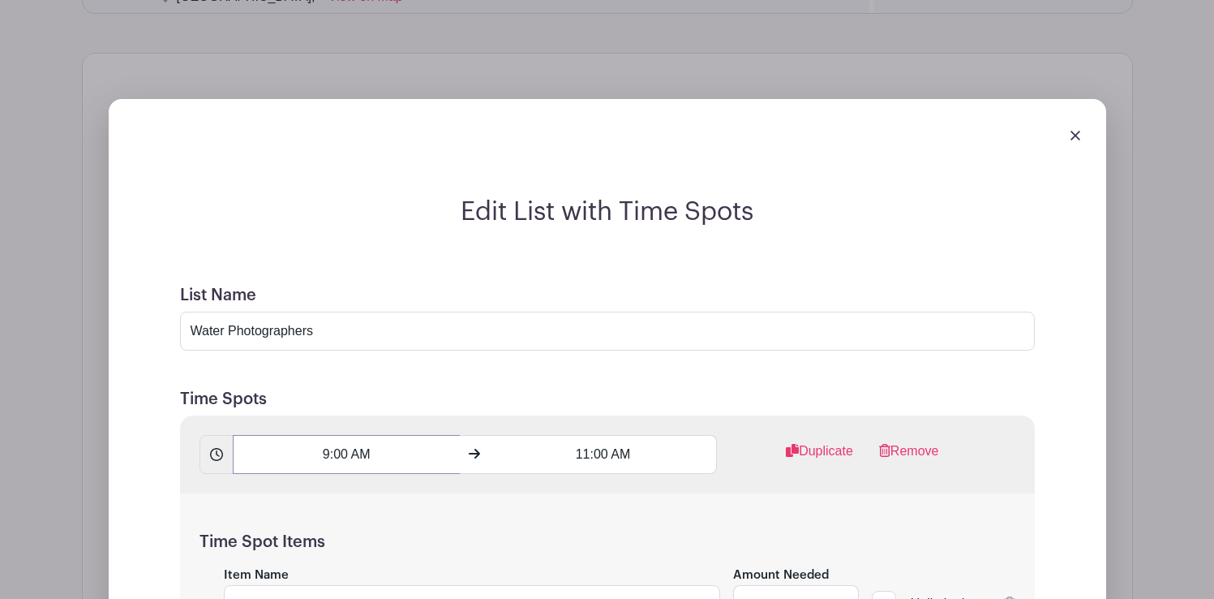
click at [344, 460] on input "9:00 AM" at bounding box center [346, 454] width 227 height 39
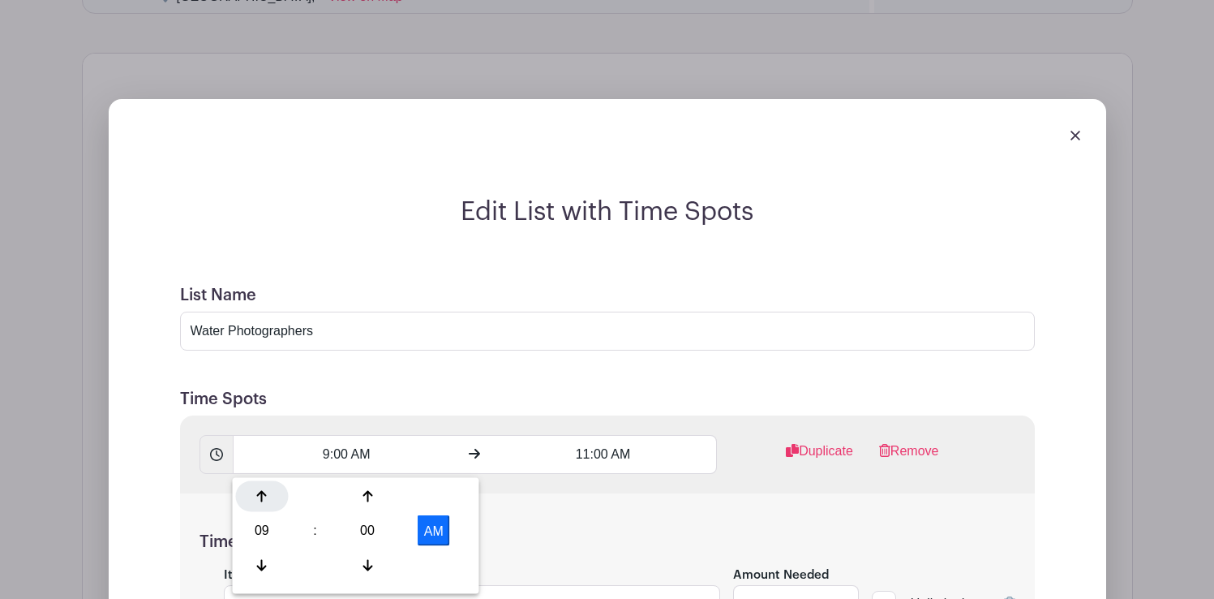
click at [263, 493] on icon at bounding box center [262, 496] width 10 height 13
type input "10:00 AM"
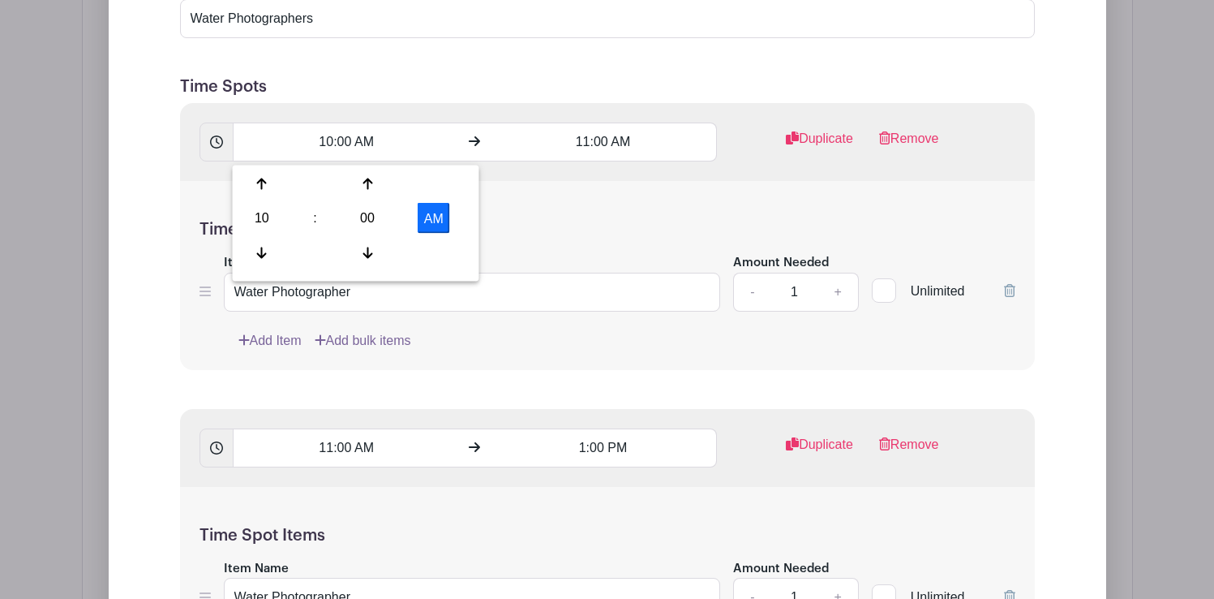
scroll to position [1579, 0]
click at [608, 140] on input "11:00 AM" at bounding box center [603, 143] width 227 height 39
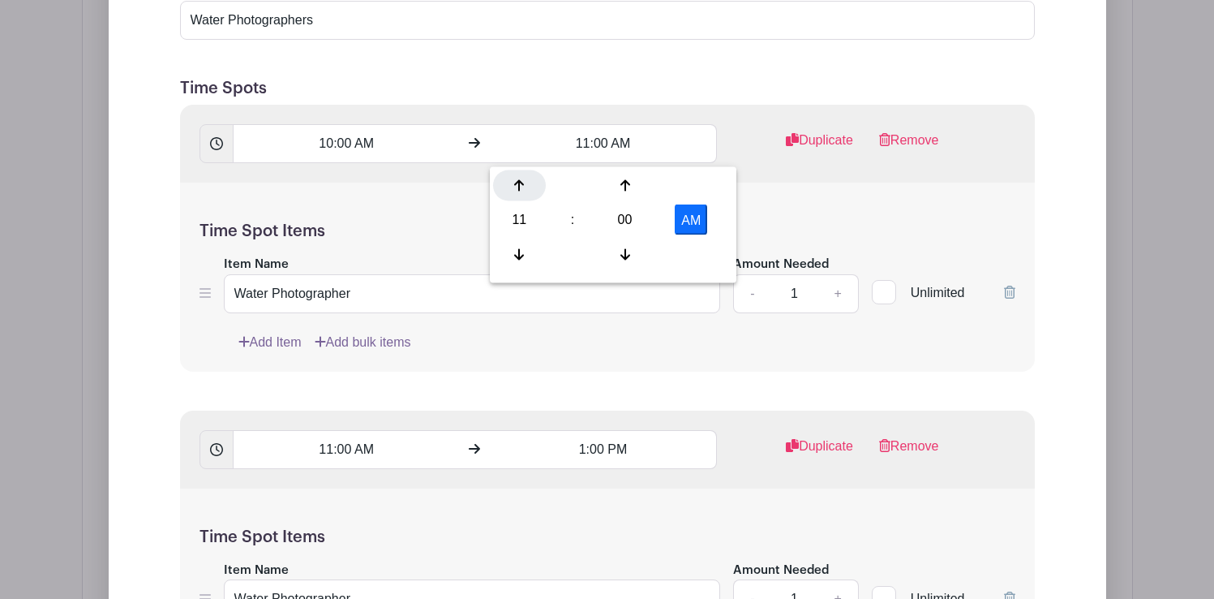
click at [528, 174] on div at bounding box center [519, 185] width 53 height 31
type input "12:00 PM"
click at [376, 437] on input "11:00 AM" at bounding box center [346, 449] width 227 height 39
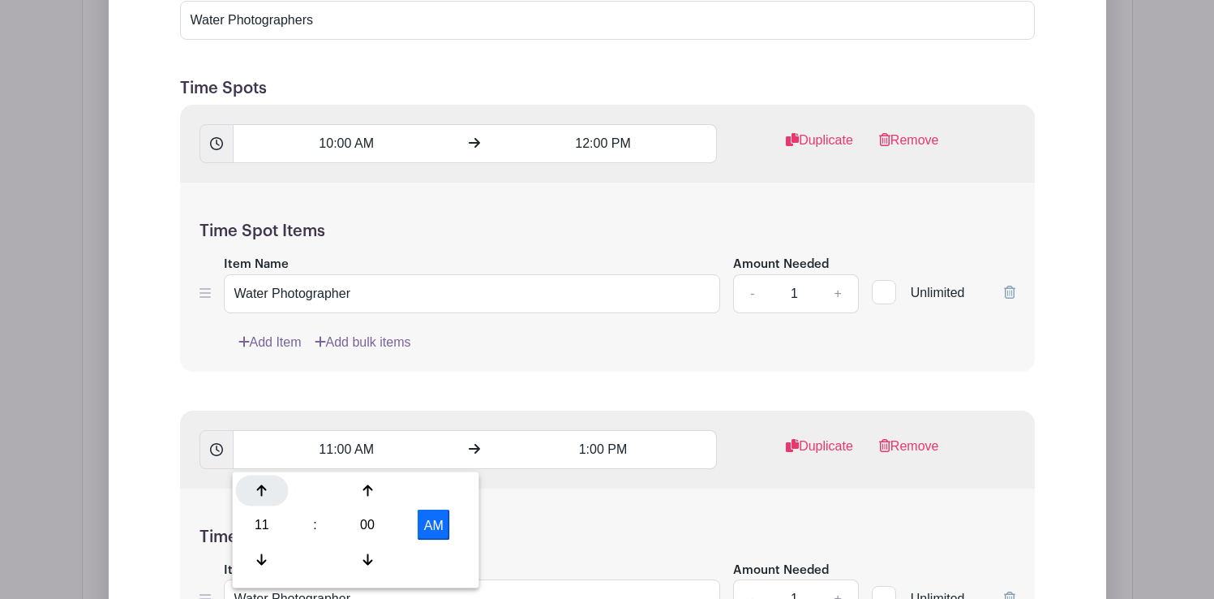
click at [258, 487] on icon at bounding box center [262, 490] width 10 height 13
type input "12:00 PM"
click at [599, 448] on input "1:00 PM" at bounding box center [603, 449] width 227 height 39
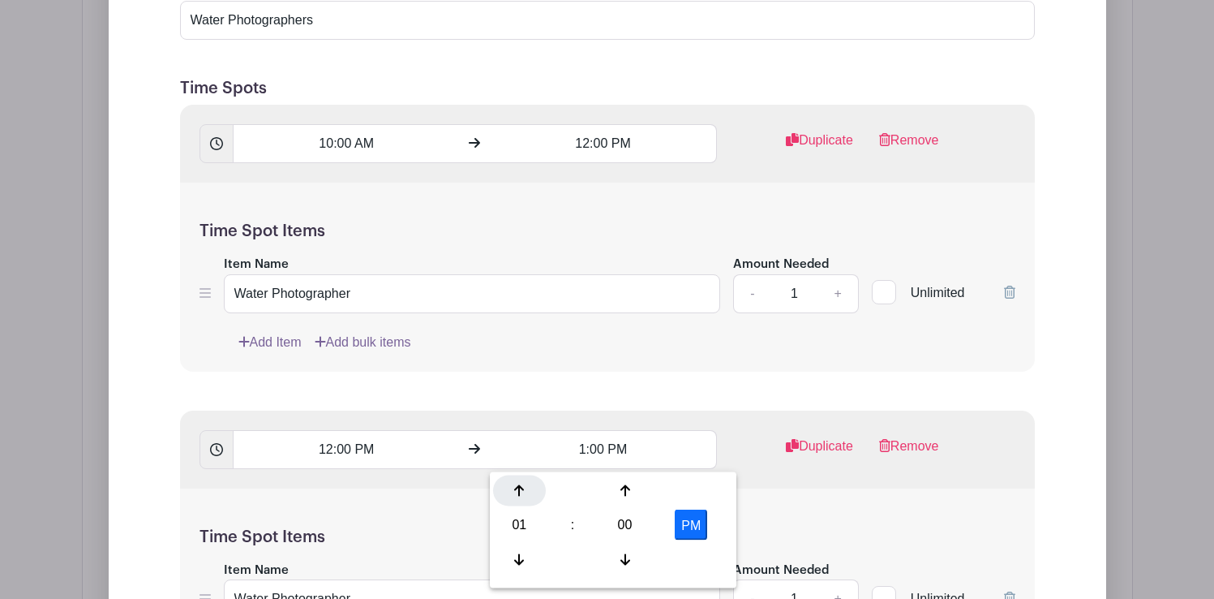
click at [532, 492] on div at bounding box center [519, 490] width 53 height 31
type input "2:00 PM"
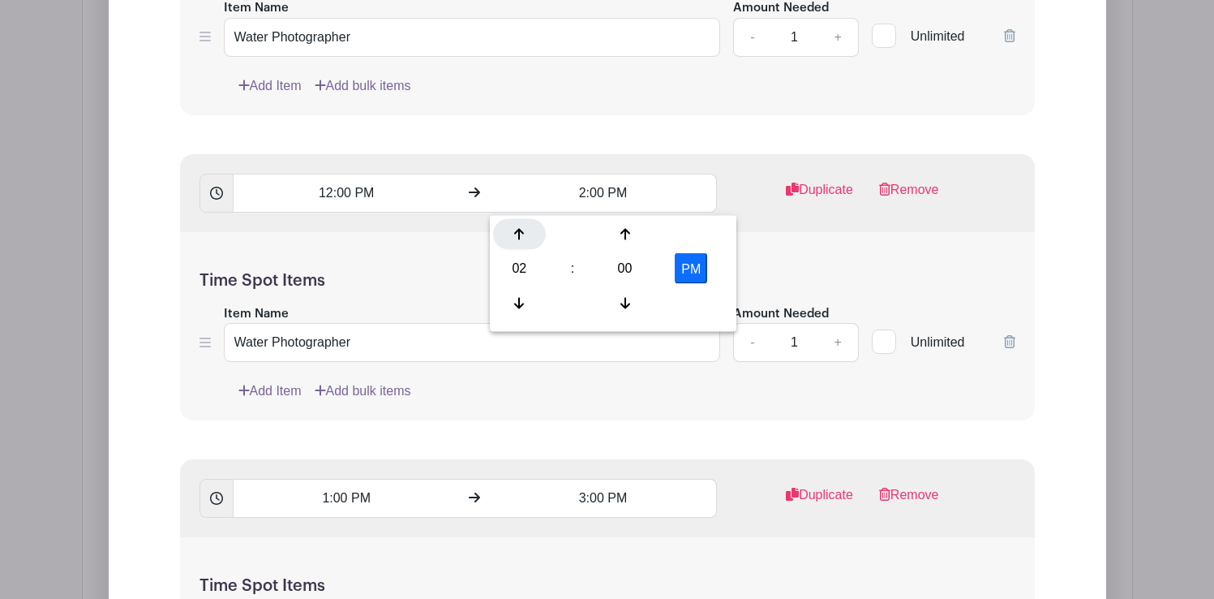
scroll to position [1869, 0]
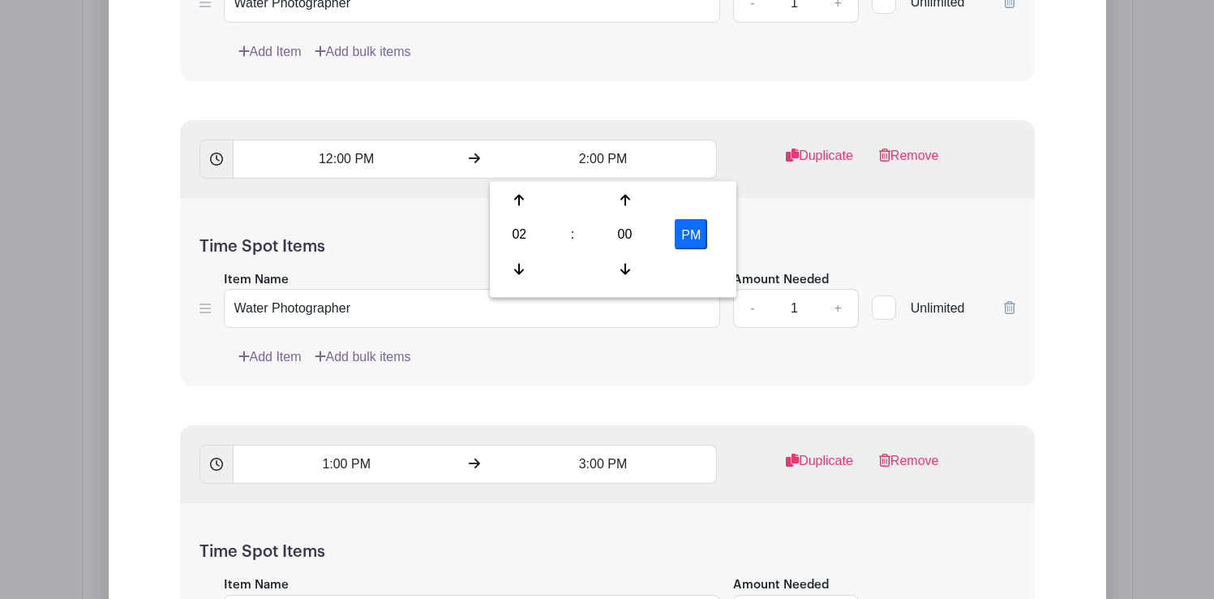
click at [370, 400] on form "List Name Water Photographers Time Spots 10:00 AM 12:00 PM Duplicate Remove Tim…" at bounding box center [608, 596] width 894 height 1863
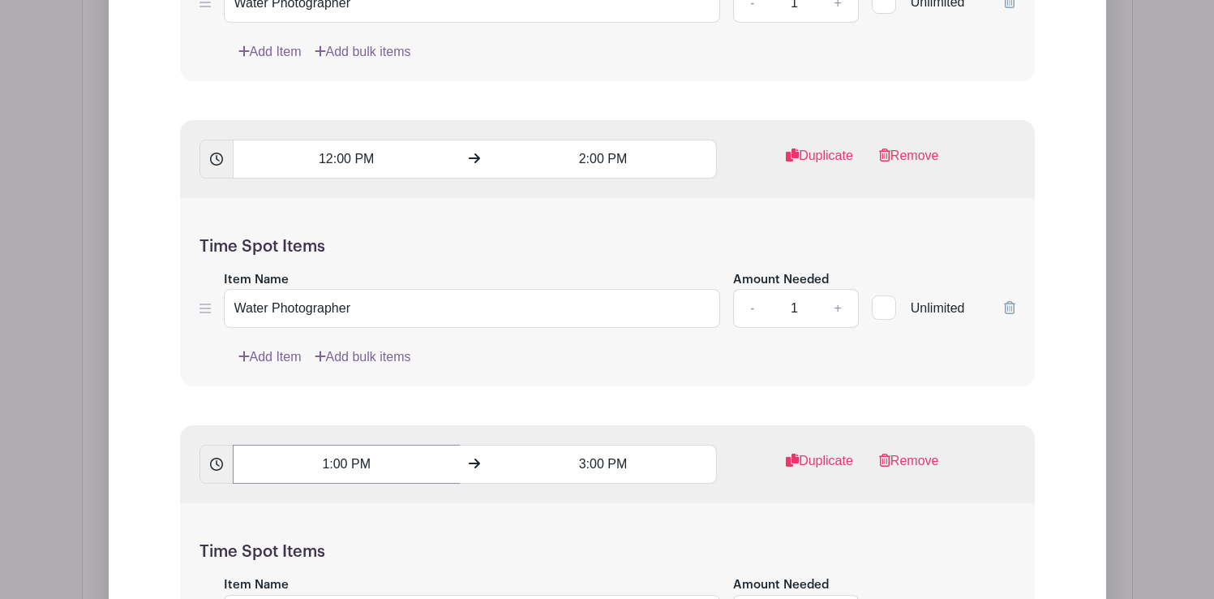
click at [400, 464] on input "1:00 PM" at bounding box center [346, 464] width 227 height 39
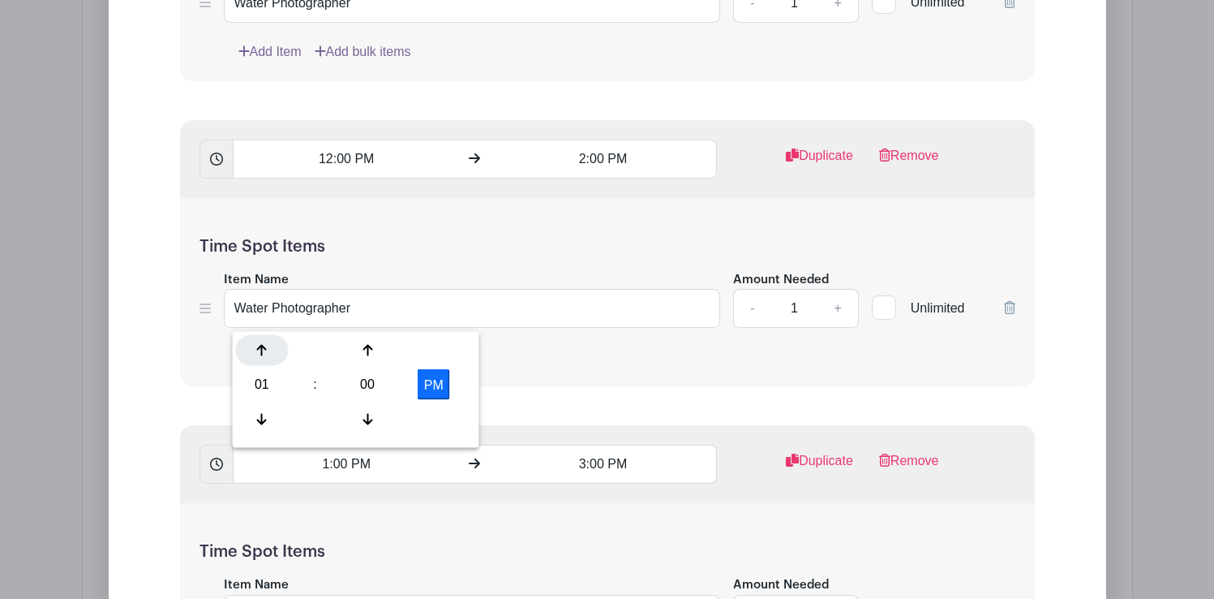
click at [265, 353] on icon at bounding box center [262, 350] width 10 height 13
type input "2:00 PM"
click at [607, 458] on input "3:00 PM" at bounding box center [603, 464] width 227 height 39
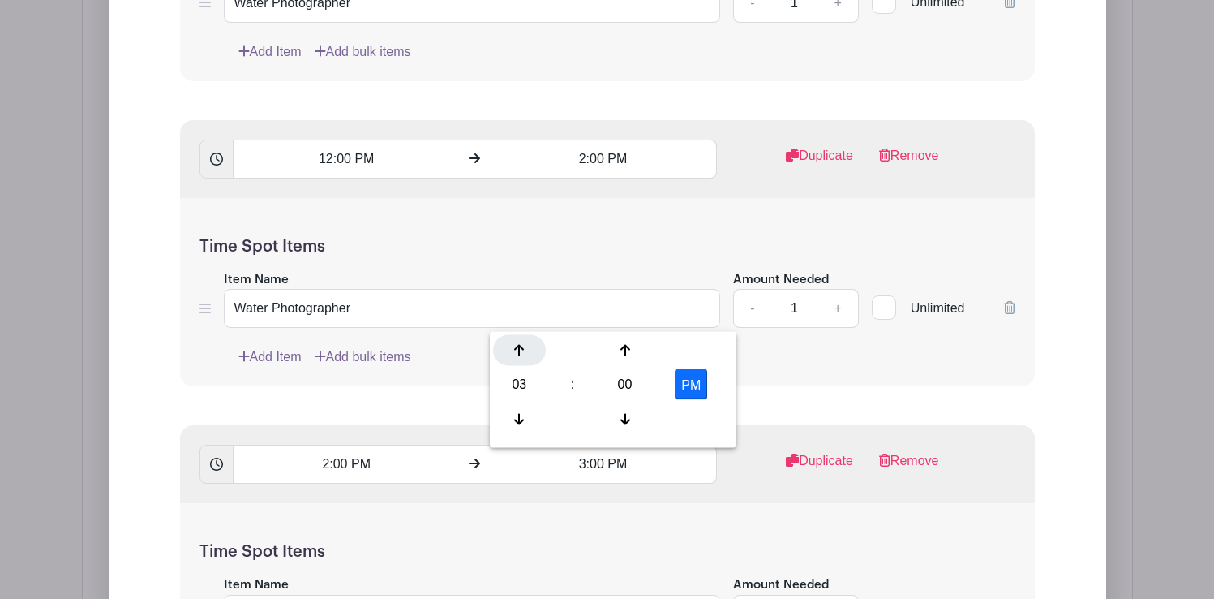
click at [517, 350] on icon at bounding box center [519, 350] width 10 height 13
type input "4:00 PM"
click at [516, 526] on div "Time Spot Items Item Name Water Photographer Amount Needed - 1 + Unlimited Add …" at bounding box center [607, 597] width 855 height 189
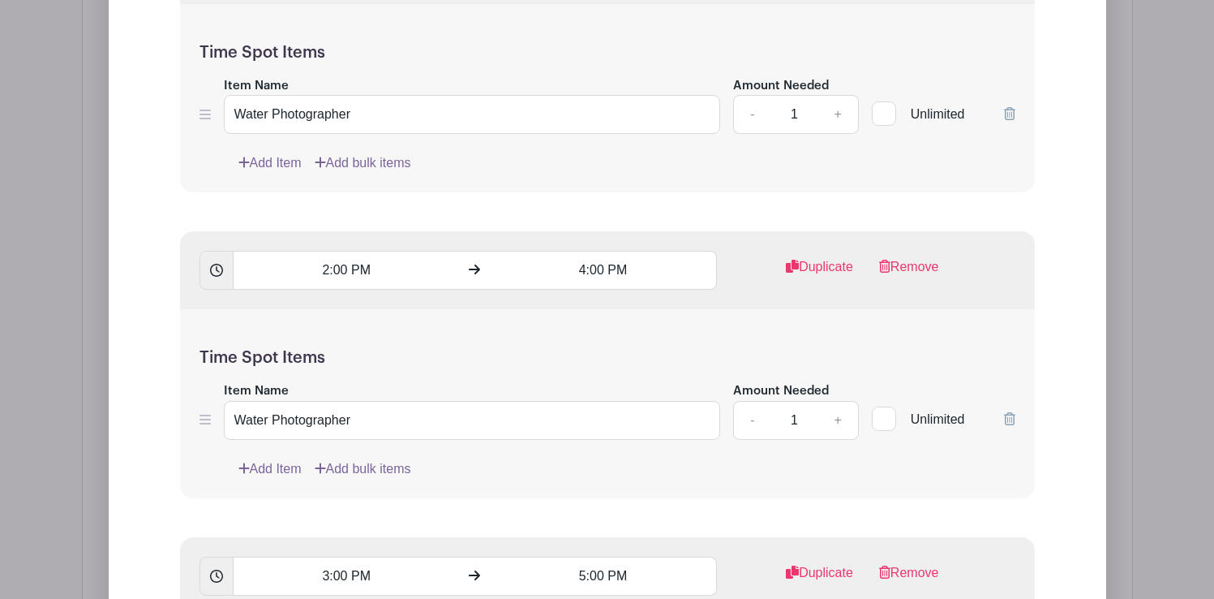
scroll to position [2147, 0]
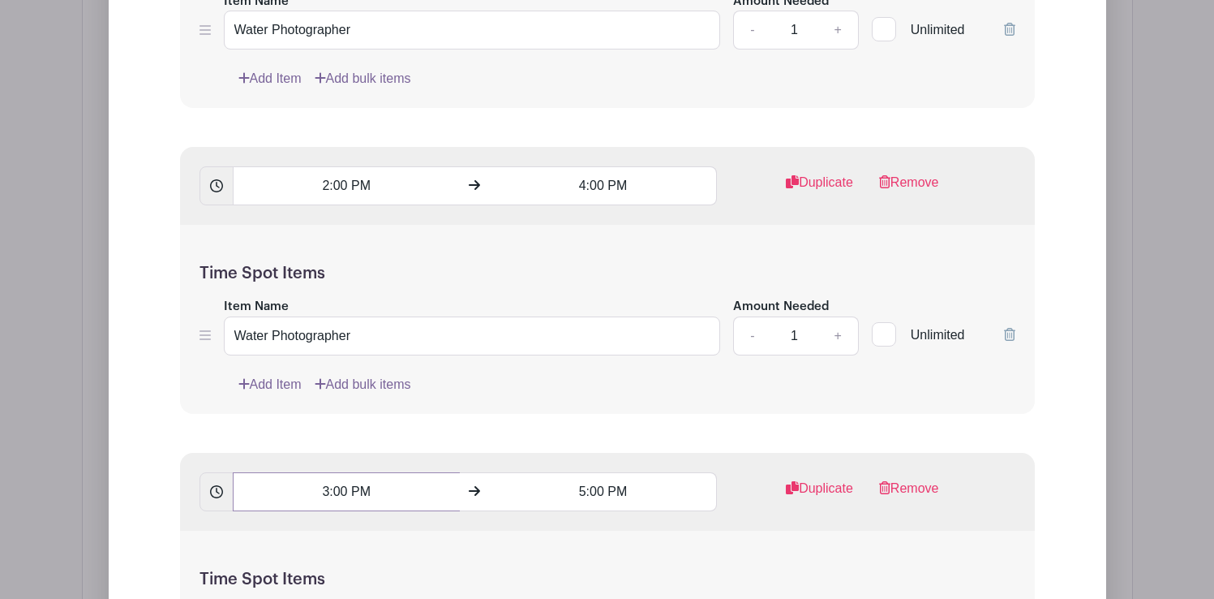
click at [333, 501] on input "3:00 PM" at bounding box center [346, 491] width 227 height 39
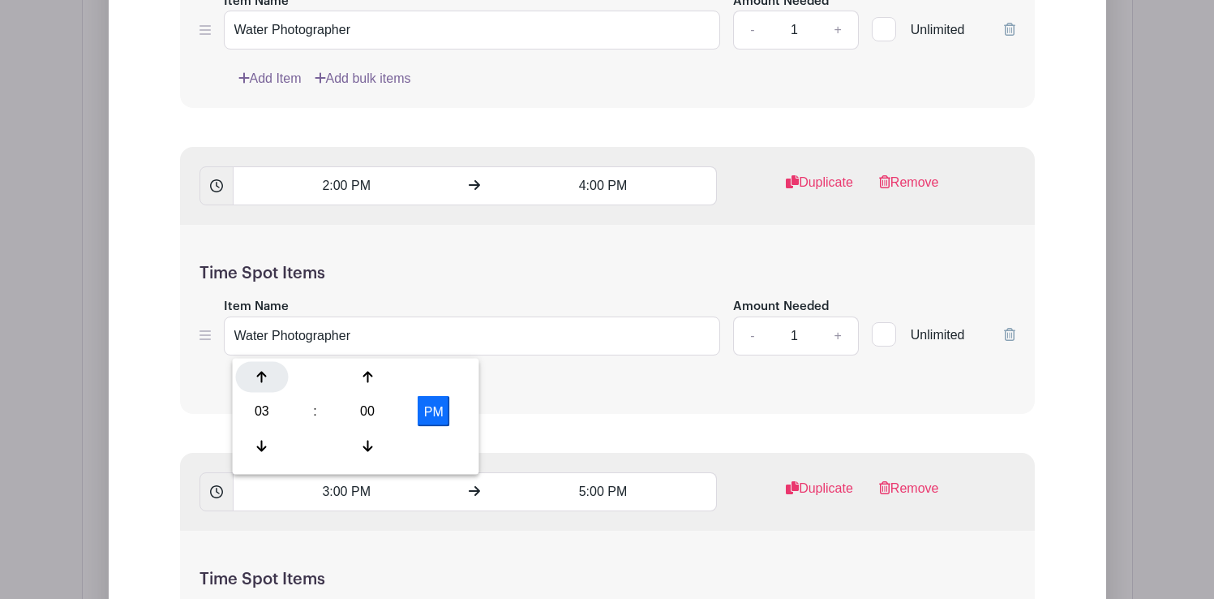
click at [260, 372] on icon at bounding box center [262, 377] width 10 height 13
type input "4:00 PM"
click at [582, 476] on input "5:00 PM" at bounding box center [603, 491] width 227 height 39
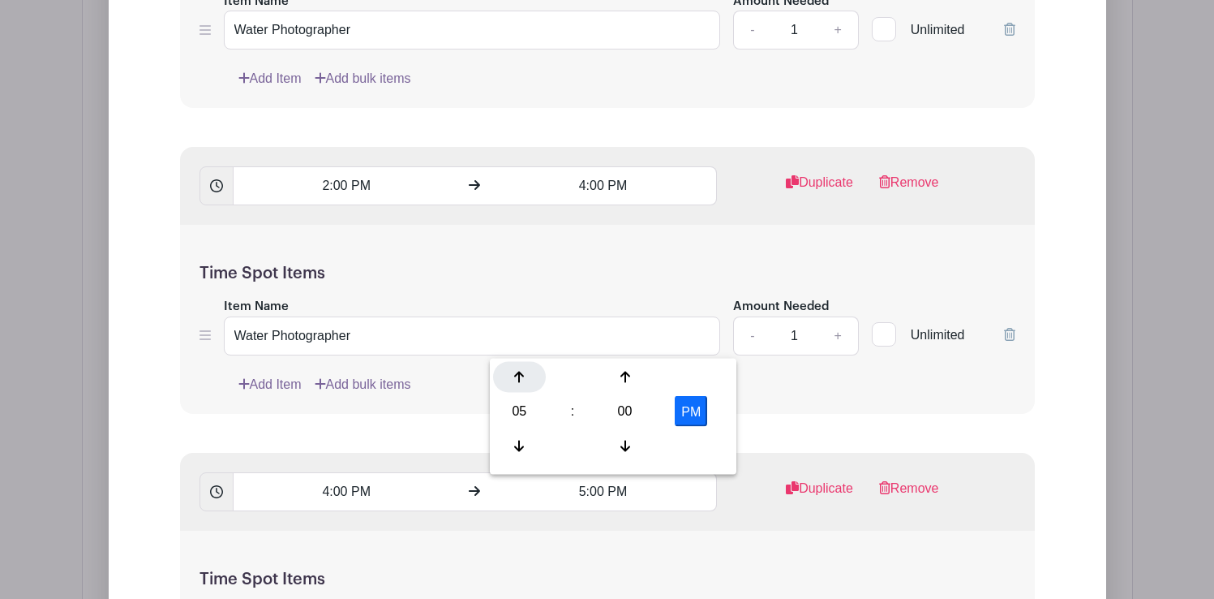
click at [526, 372] on div at bounding box center [519, 377] width 53 height 31
type input "6:00 PM"
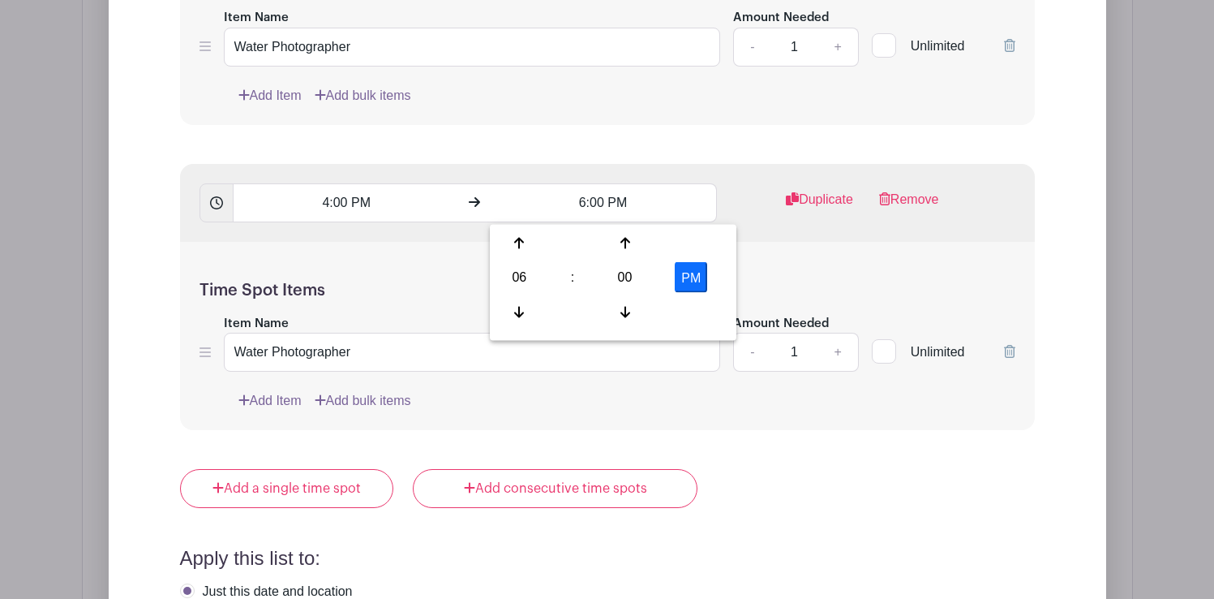
scroll to position [2458, 0]
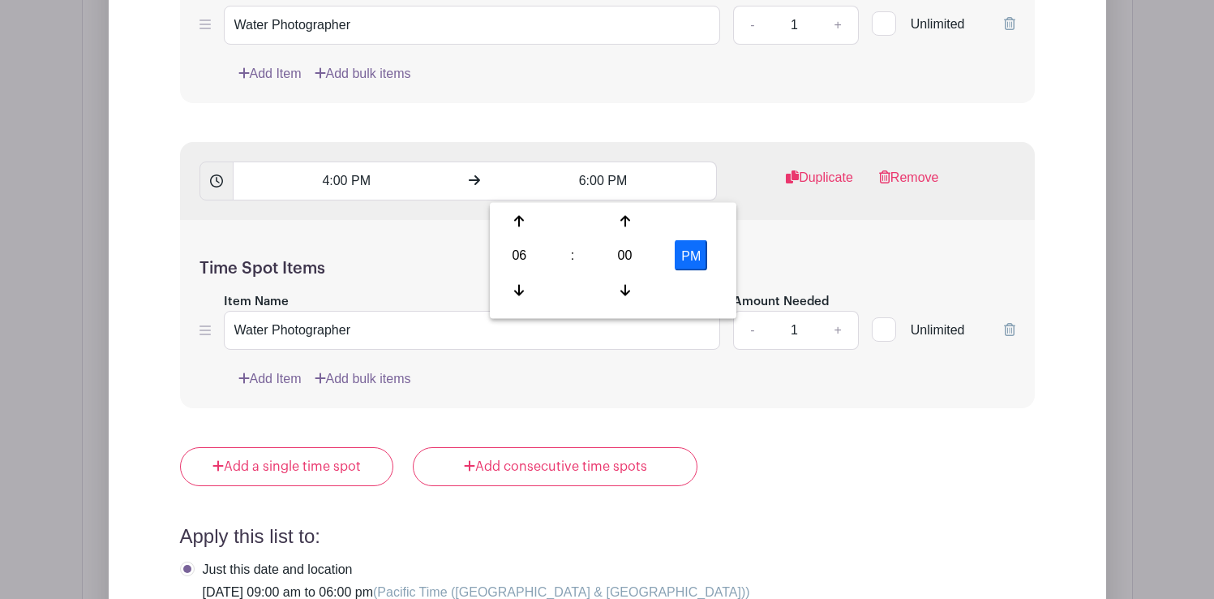
click at [499, 382] on div "Add Item Add bulk items" at bounding box center [626, 378] width 777 height 19
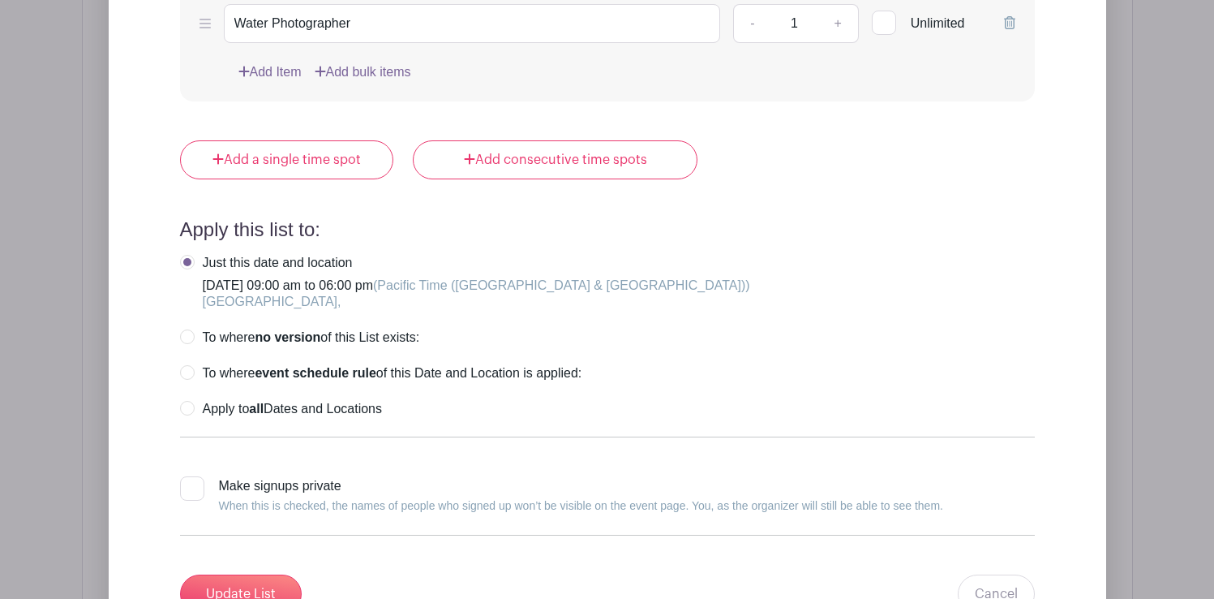
scroll to position [2766, 0]
click at [264, 585] on input "Update List" at bounding box center [241, 592] width 122 height 39
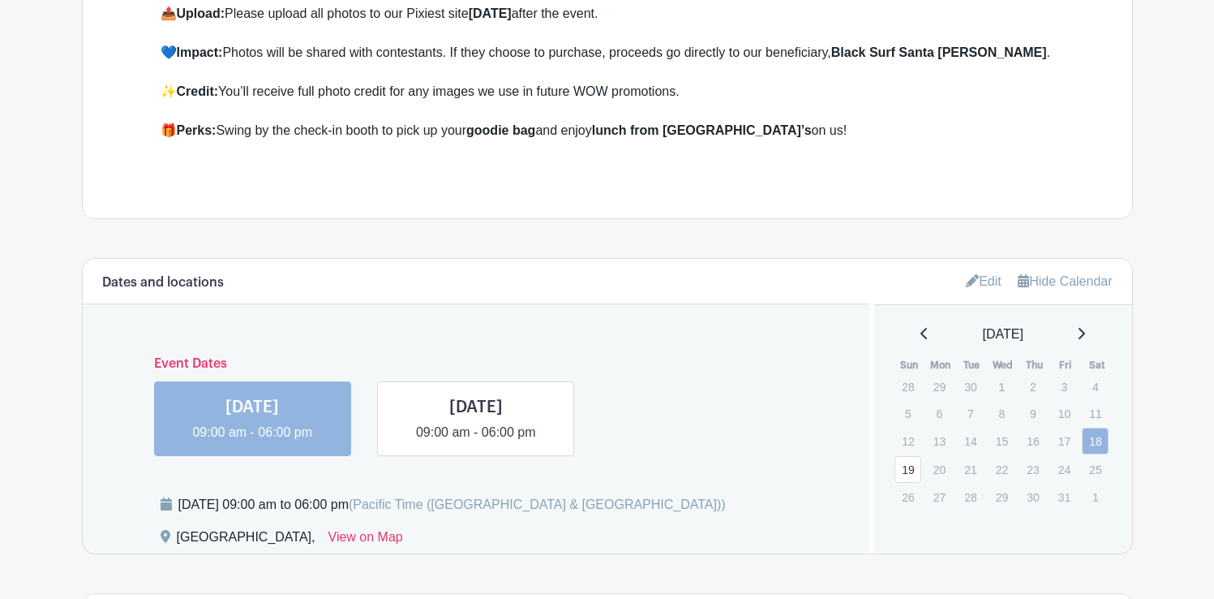
scroll to position [729, 0]
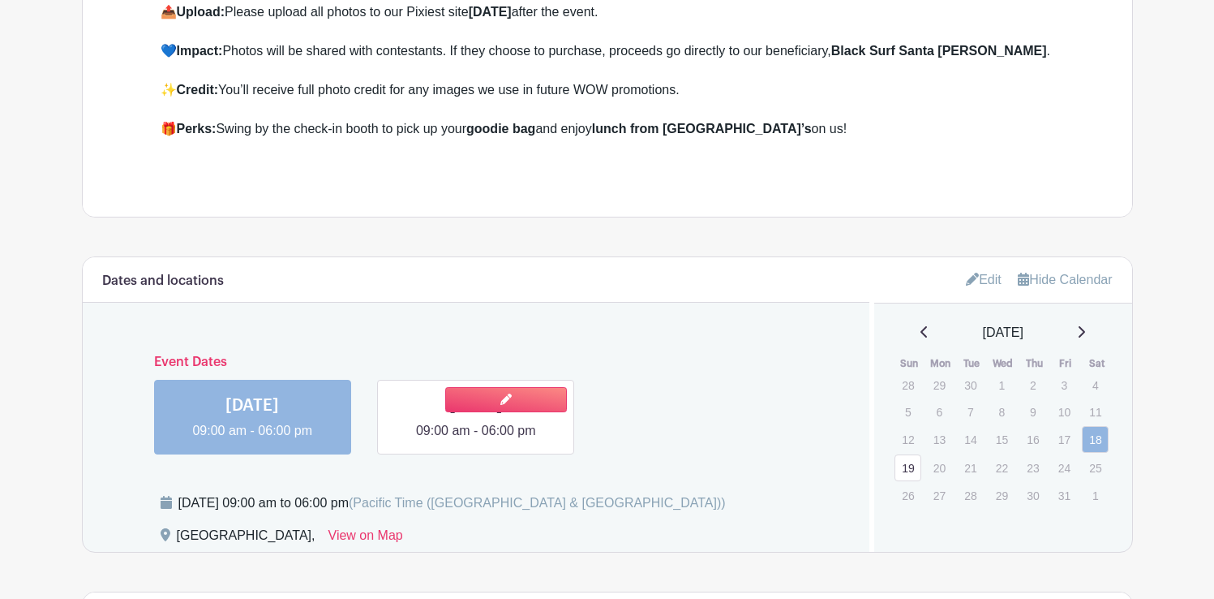
click at [476, 440] on link at bounding box center [476, 440] width 0 height 0
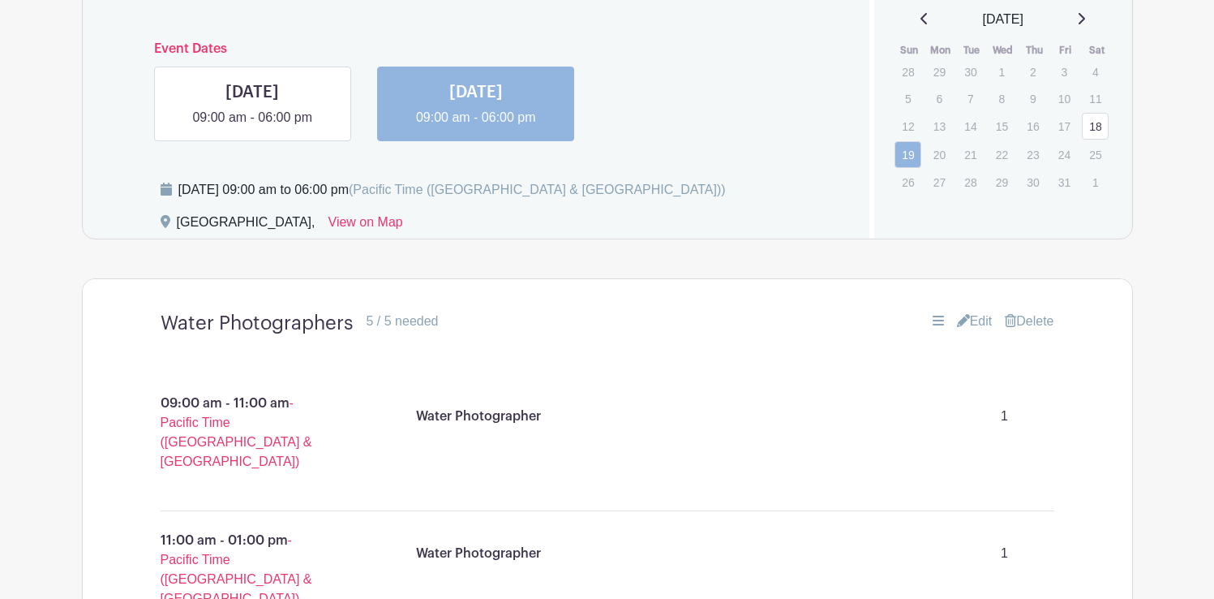
scroll to position [1056, 0]
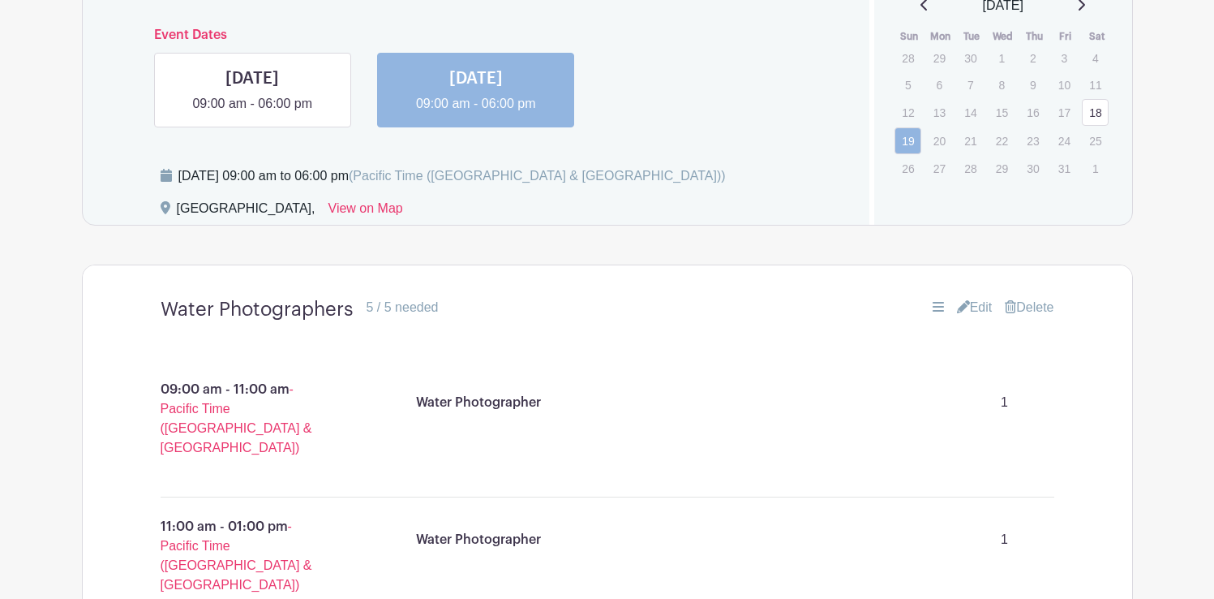
click at [983, 309] on link "Edit" at bounding box center [975, 307] width 36 height 19
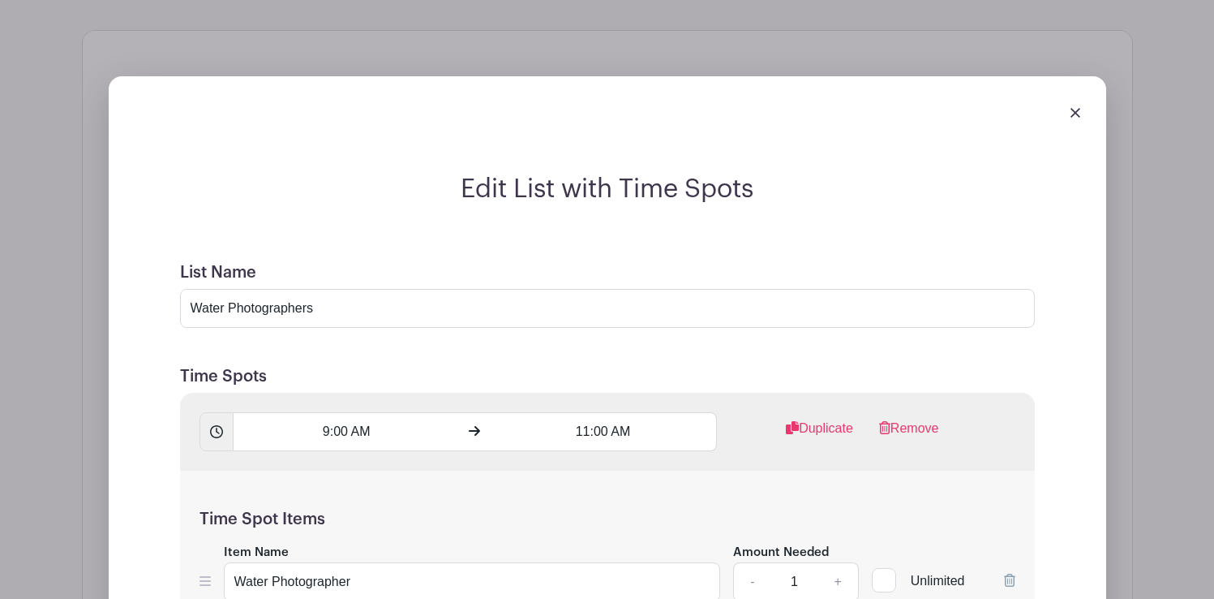
scroll to position [1351, 0]
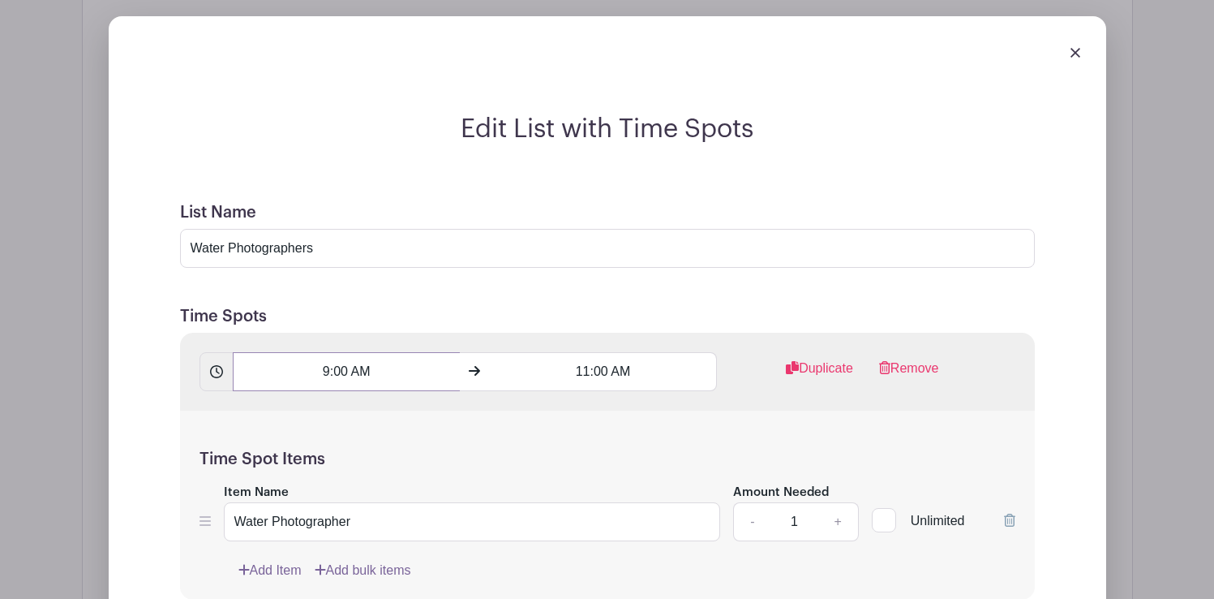
click at [357, 367] on input "9:00 AM" at bounding box center [346, 371] width 227 height 39
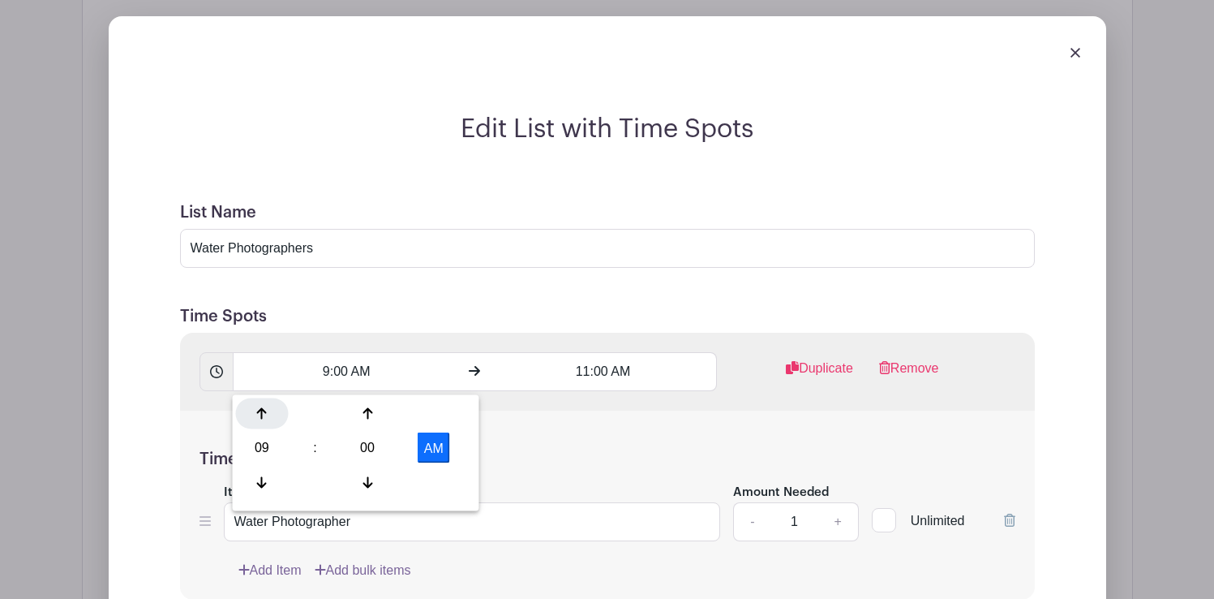
click at [265, 407] on icon at bounding box center [262, 413] width 10 height 13
type input "10:00 AM"
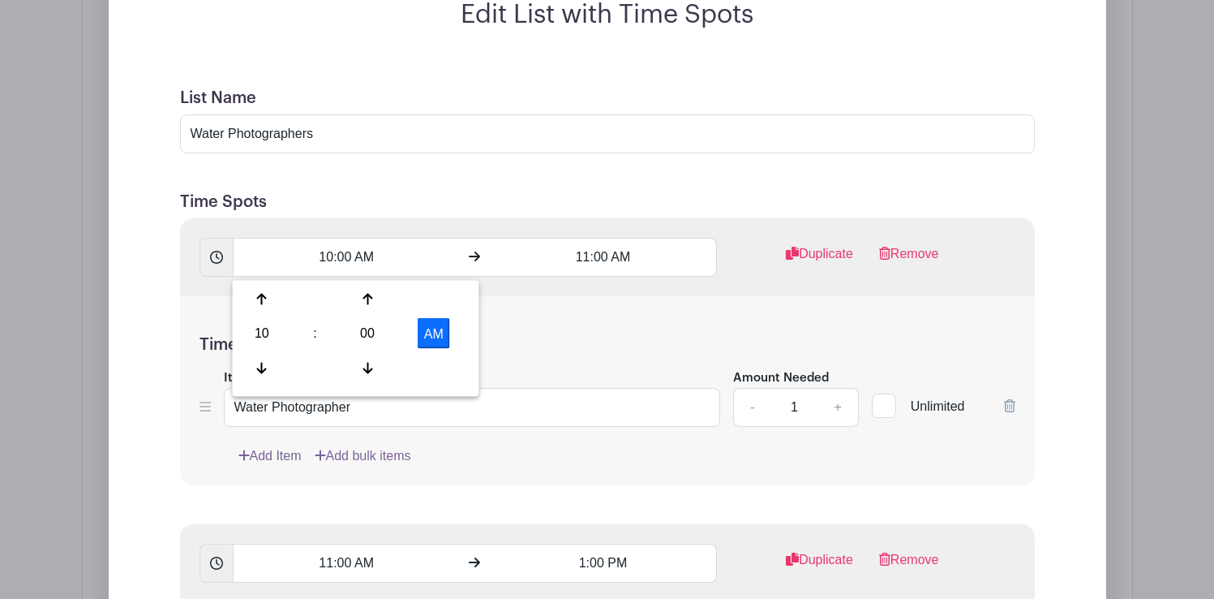
scroll to position [1476, 0]
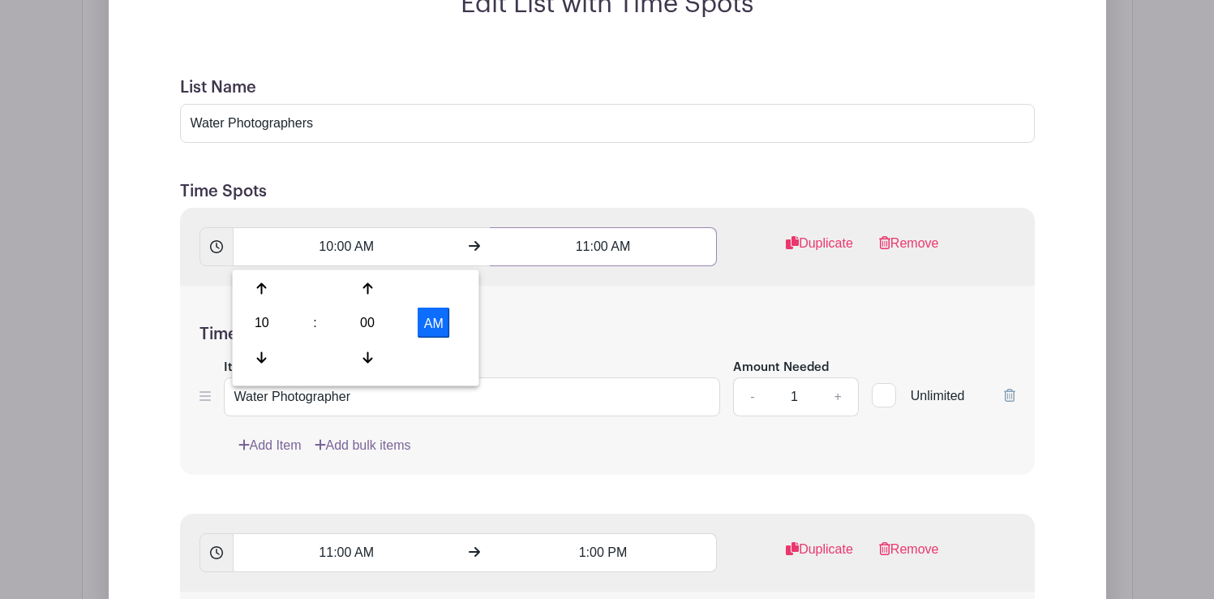
click at [609, 249] on input "11:00 AM" at bounding box center [603, 246] width 227 height 39
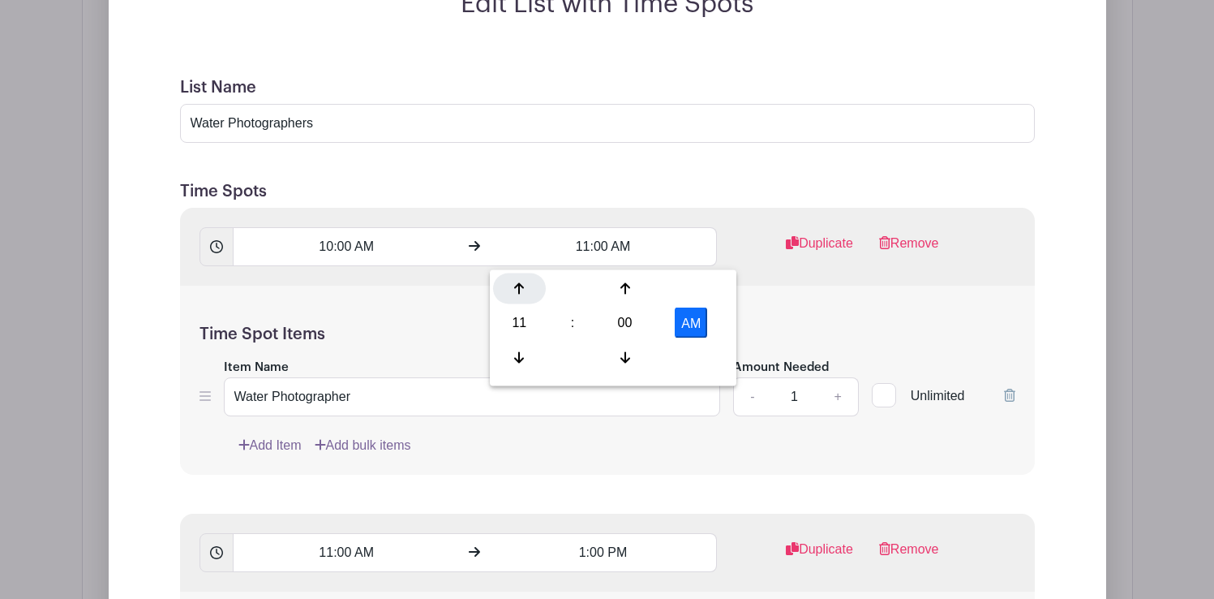
click at [526, 279] on div at bounding box center [519, 288] width 53 height 31
type input "12:00 PM"
click at [380, 552] on input "11:00 AM" at bounding box center [346, 552] width 227 height 39
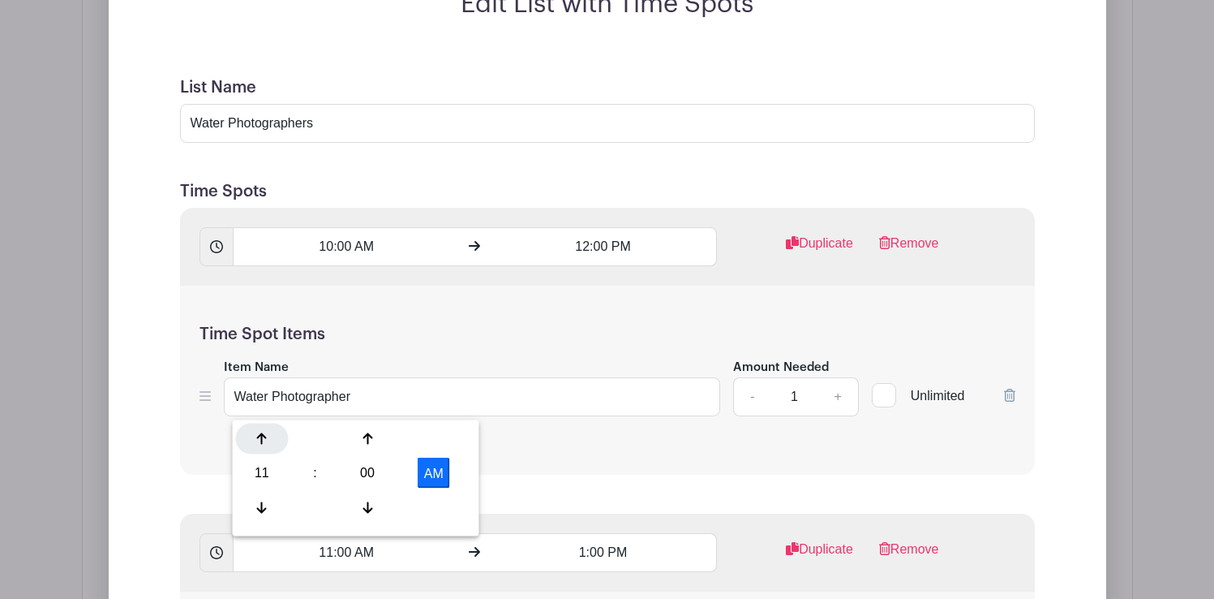
click at [261, 436] on icon at bounding box center [262, 438] width 10 height 11
type input "12:00 PM"
click at [607, 544] on input "1:00 PM" at bounding box center [603, 552] width 227 height 39
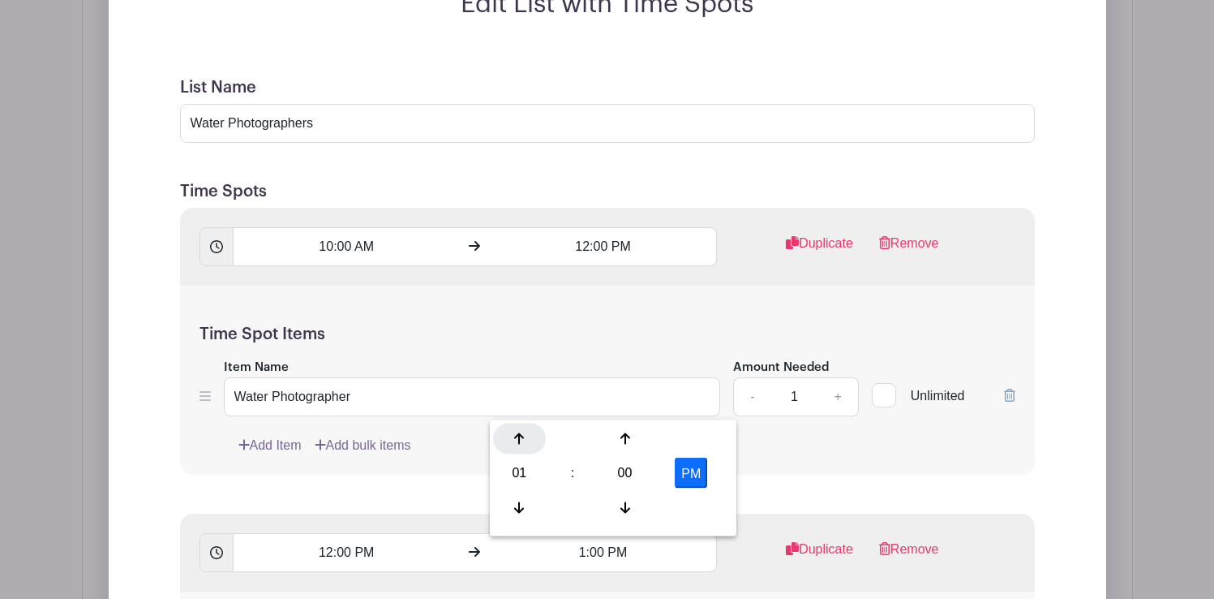
click at [513, 432] on div at bounding box center [519, 438] width 53 height 31
type input "2:00 PM"
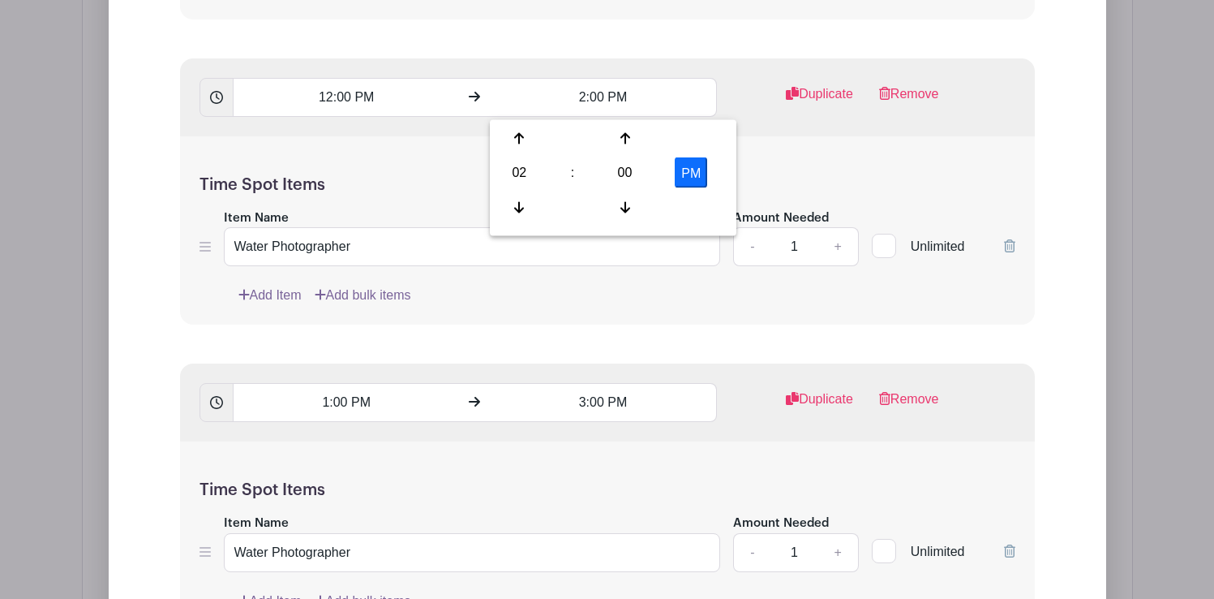
scroll to position [1933, 0]
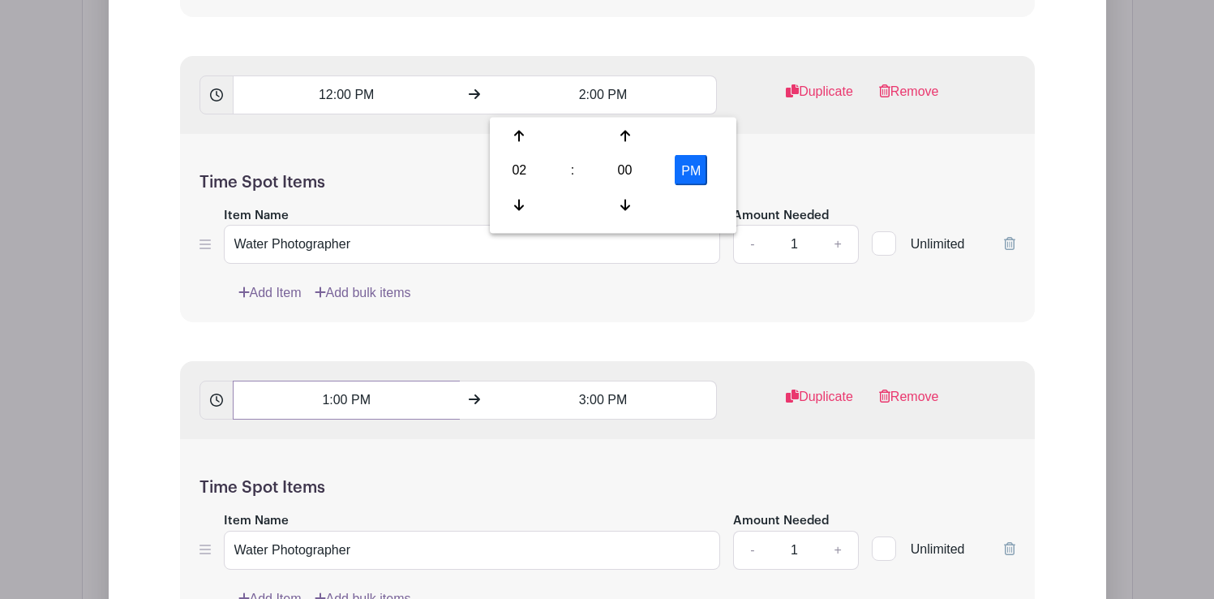
click at [333, 410] on input "1:00 PM" at bounding box center [346, 399] width 227 height 39
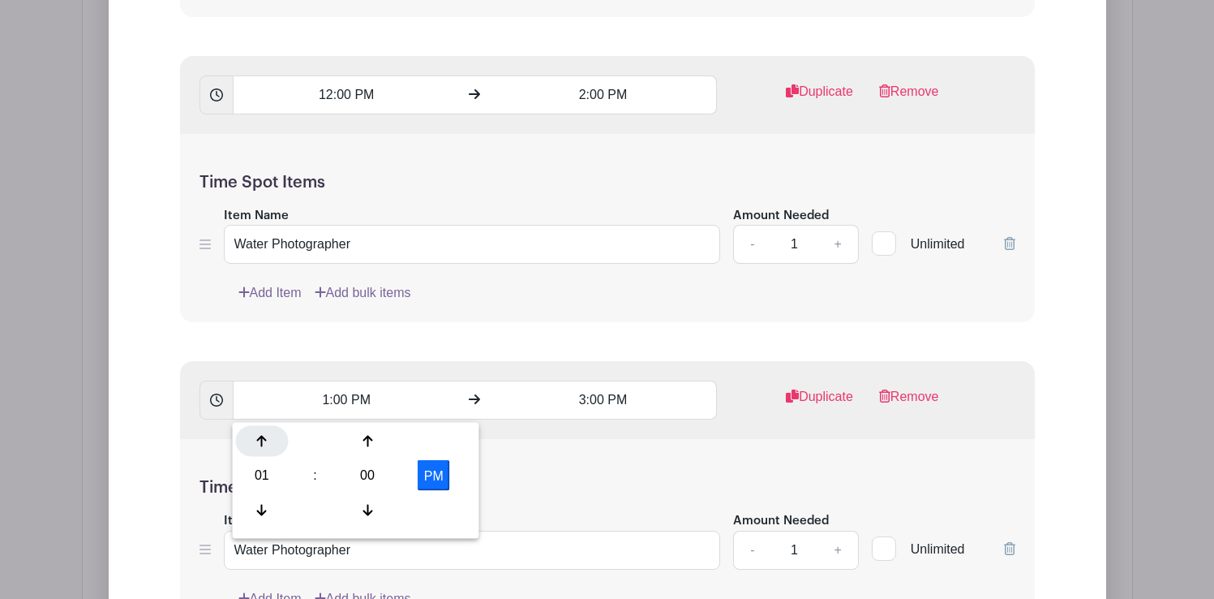
click at [260, 445] on icon at bounding box center [262, 441] width 10 height 13
type input "2:00 PM"
click at [591, 402] on input "3:00 PM" at bounding box center [603, 399] width 227 height 39
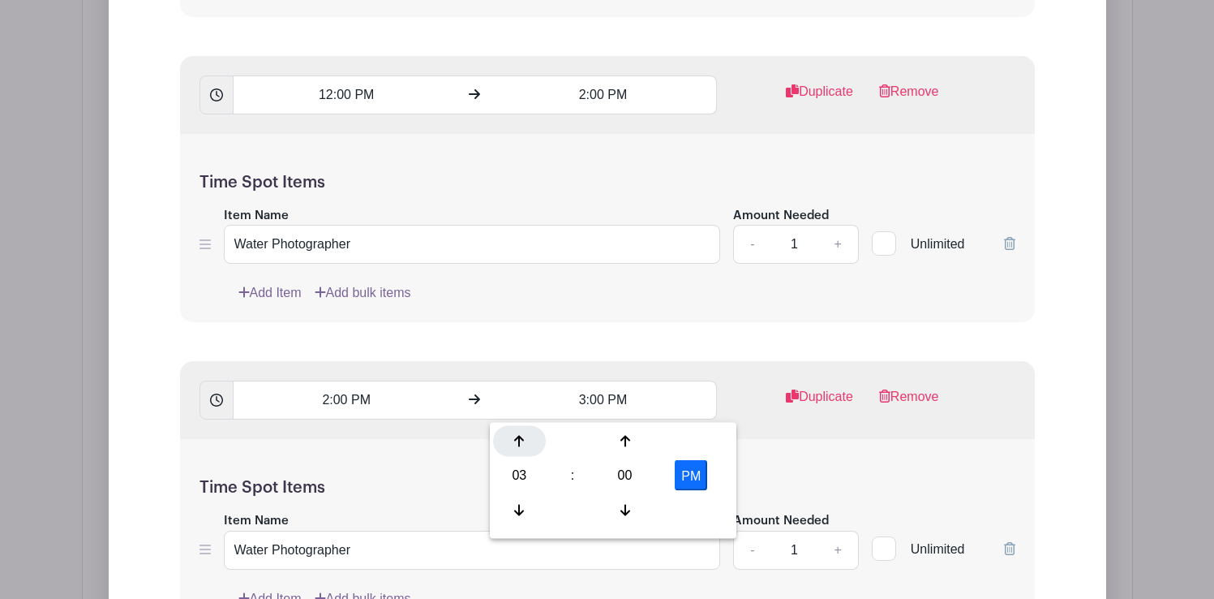
click at [513, 444] on div at bounding box center [519, 441] width 53 height 31
type input "4:00 PM"
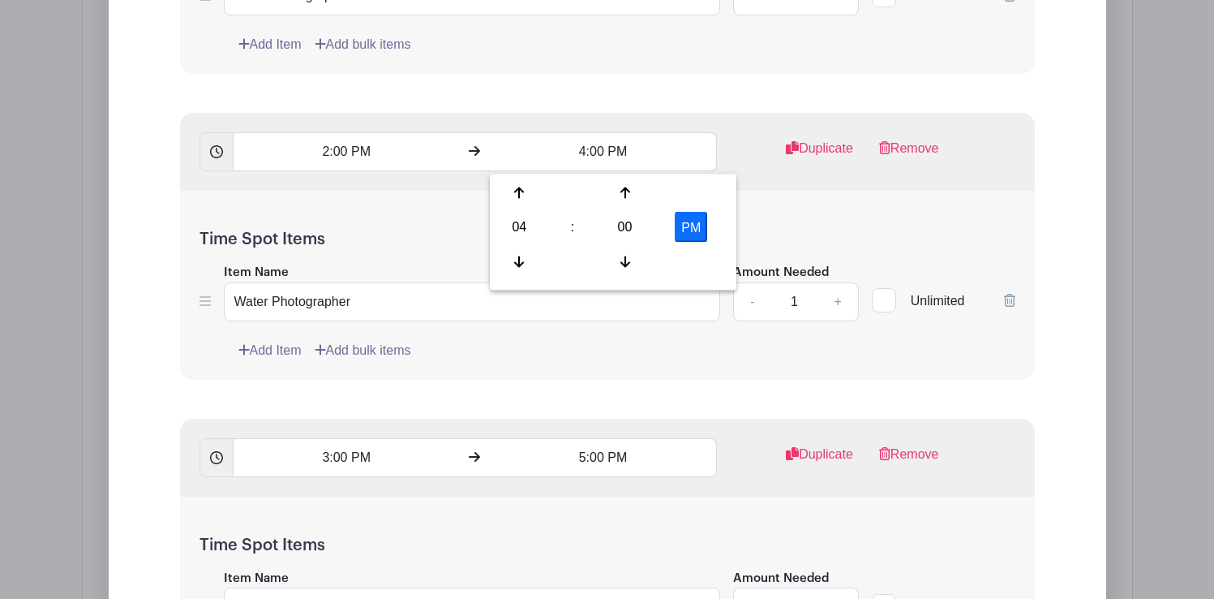
scroll to position [2250, 0]
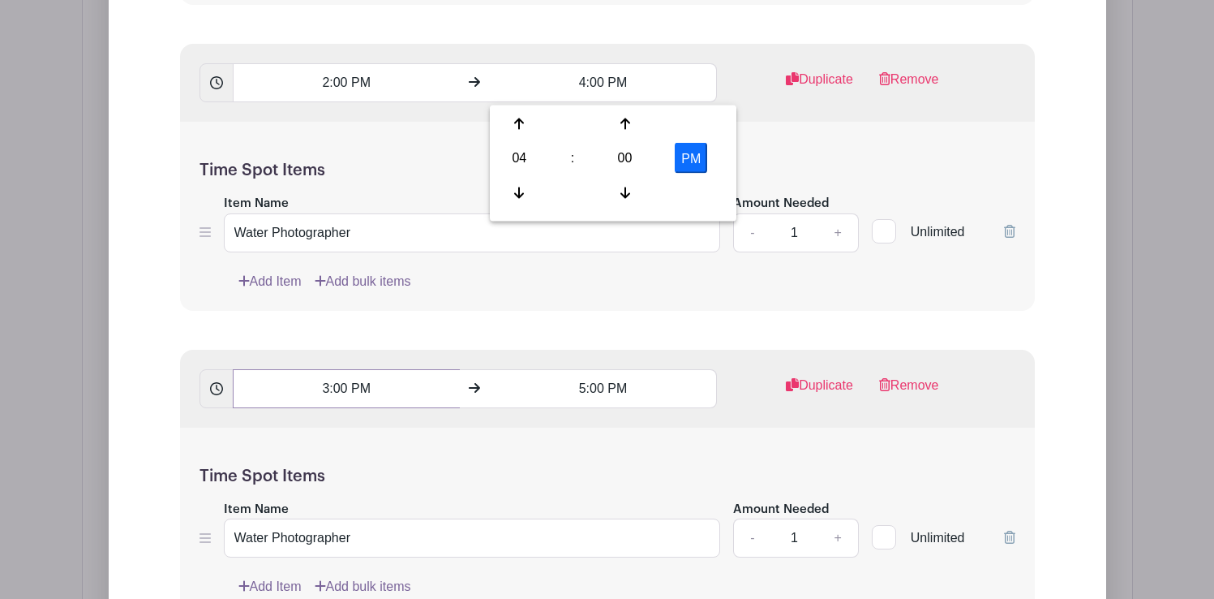
click at [345, 390] on input "3:00 PM" at bounding box center [346, 388] width 227 height 39
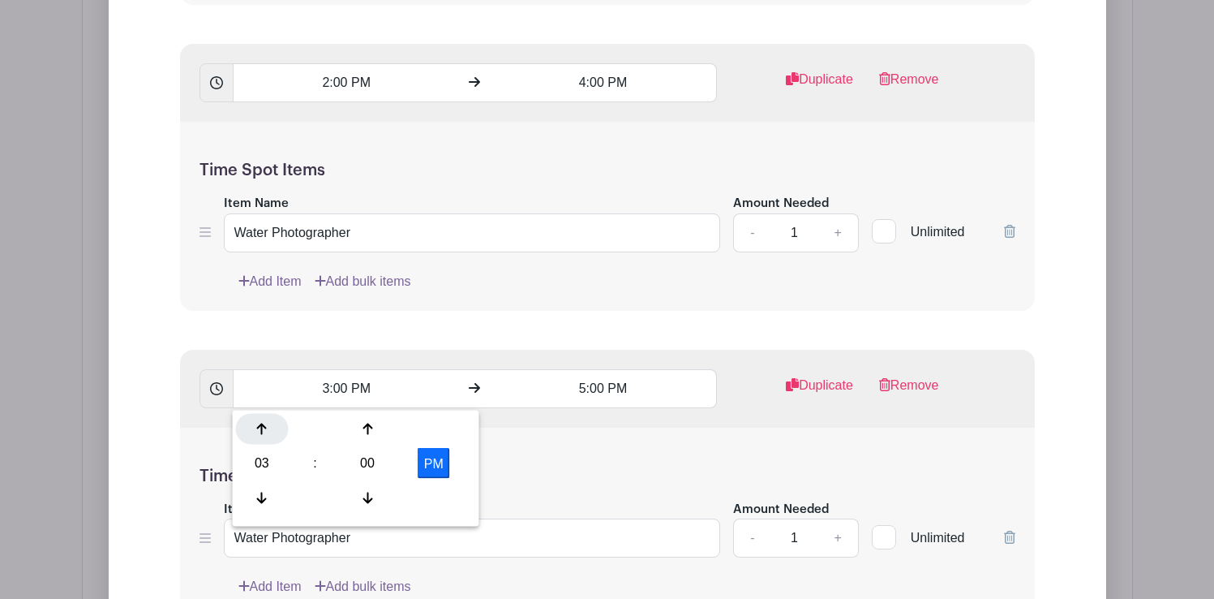
click at [258, 425] on icon at bounding box center [262, 429] width 10 height 13
type input "4:00 PM"
click at [604, 393] on input "5:00 PM" at bounding box center [603, 388] width 227 height 39
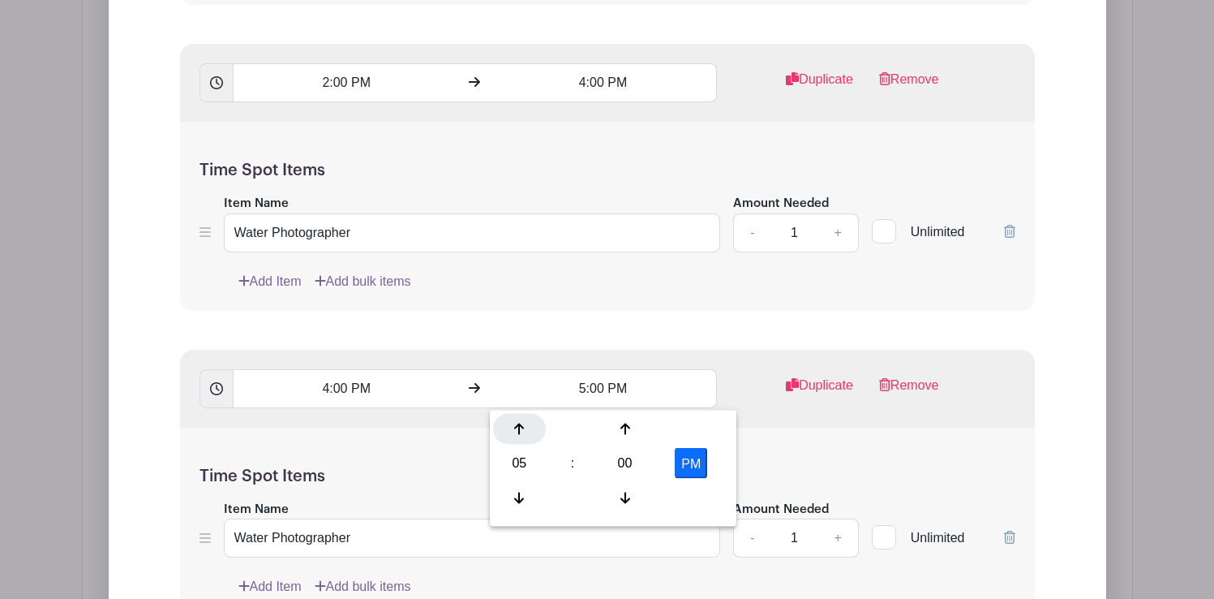
click at [526, 423] on div at bounding box center [519, 429] width 53 height 31
click at [630, 424] on div at bounding box center [625, 429] width 53 height 31
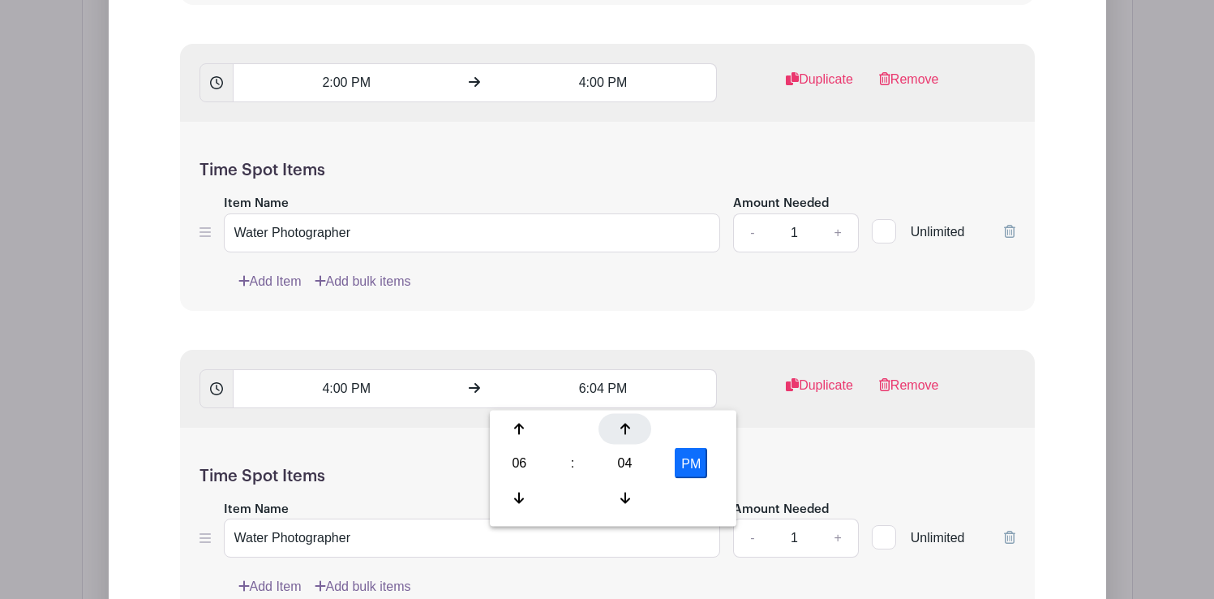
click at [630, 424] on div at bounding box center [625, 429] width 53 height 31
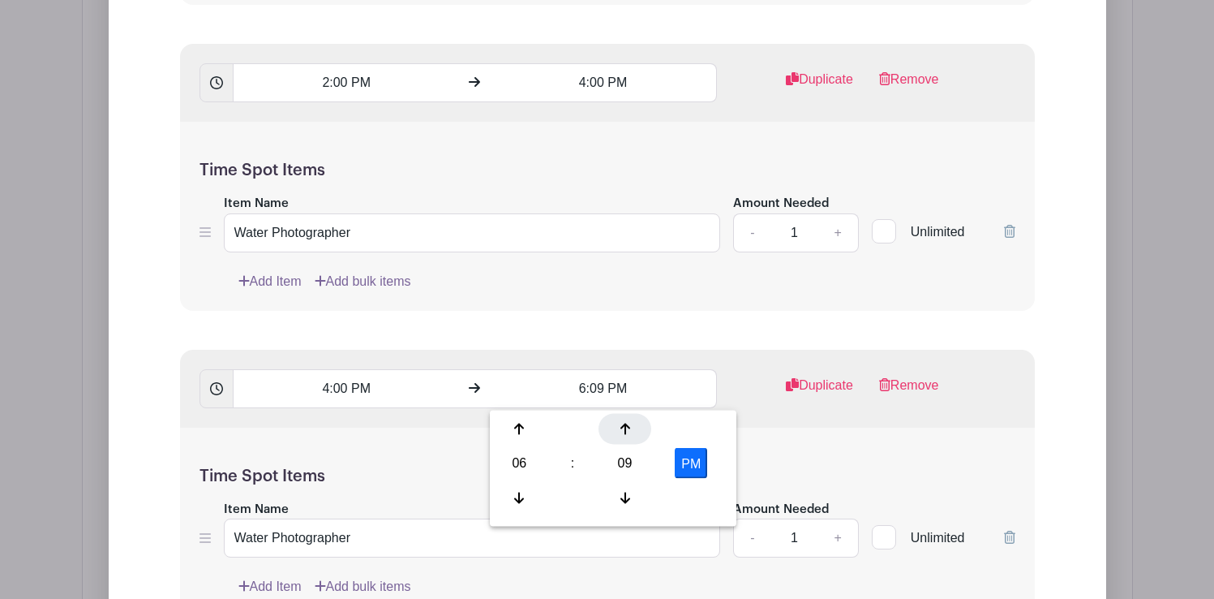
click at [630, 424] on div at bounding box center [625, 429] width 53 height 31
click at [630, 426] on div at bounding box center [625, 429] width 53 height 31
click at [630, 427] on div at bounding box center [625, 429] width 53 height 31
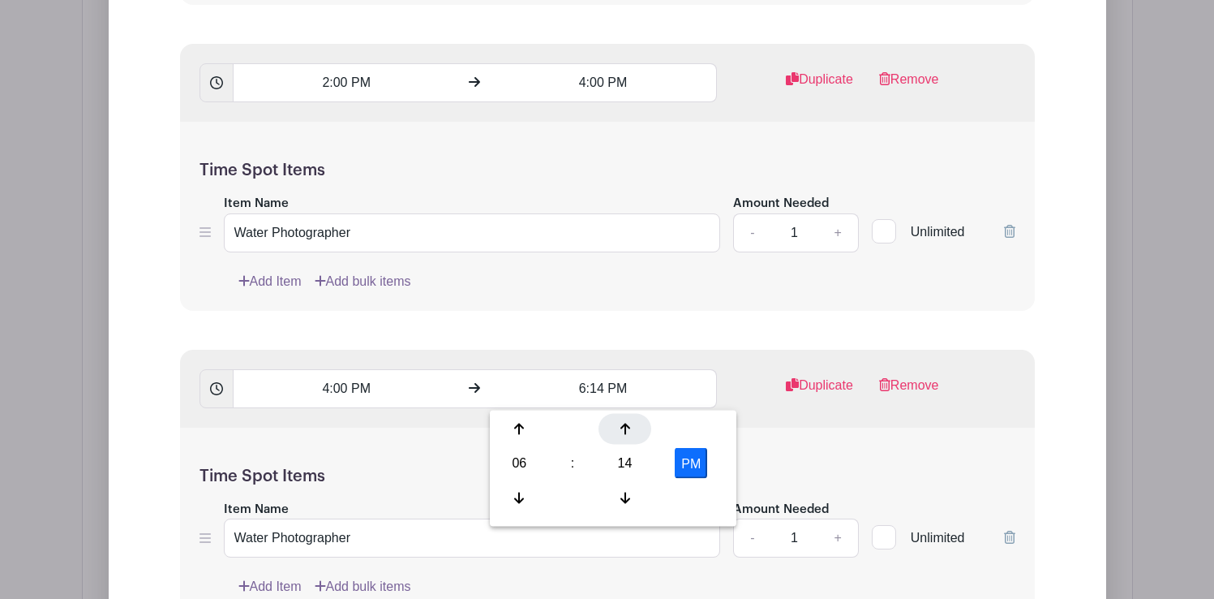
click at [630, 427] on div at bounding box center [625, 429] width 53 height 31
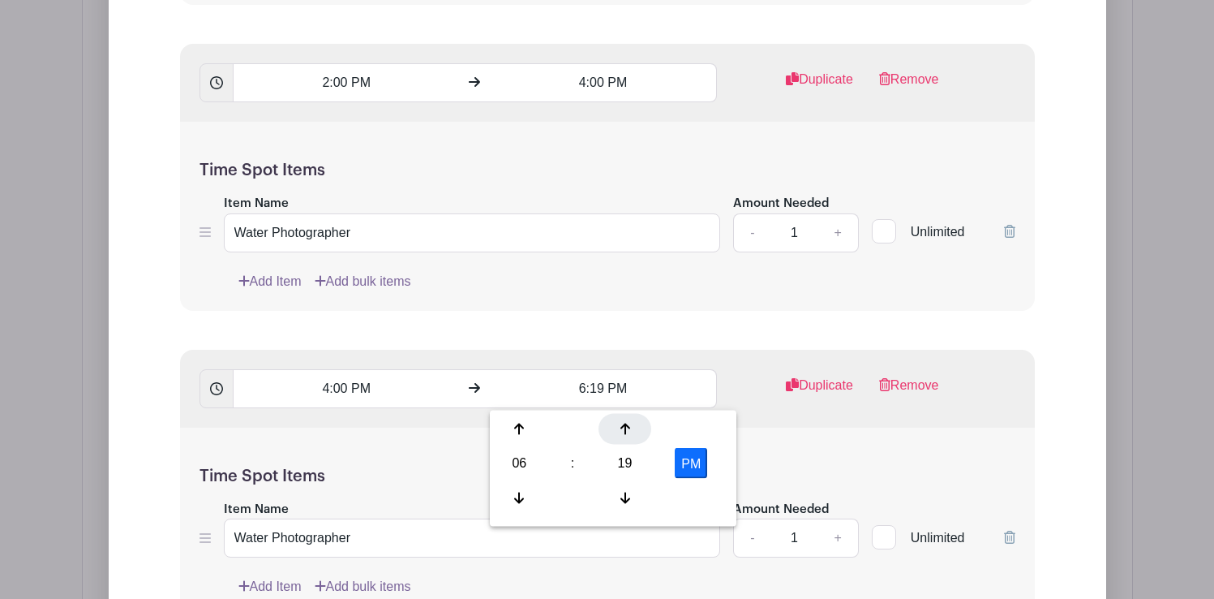
click at [630, 427] on div at bounding box center [625, 429] width 53 height 31
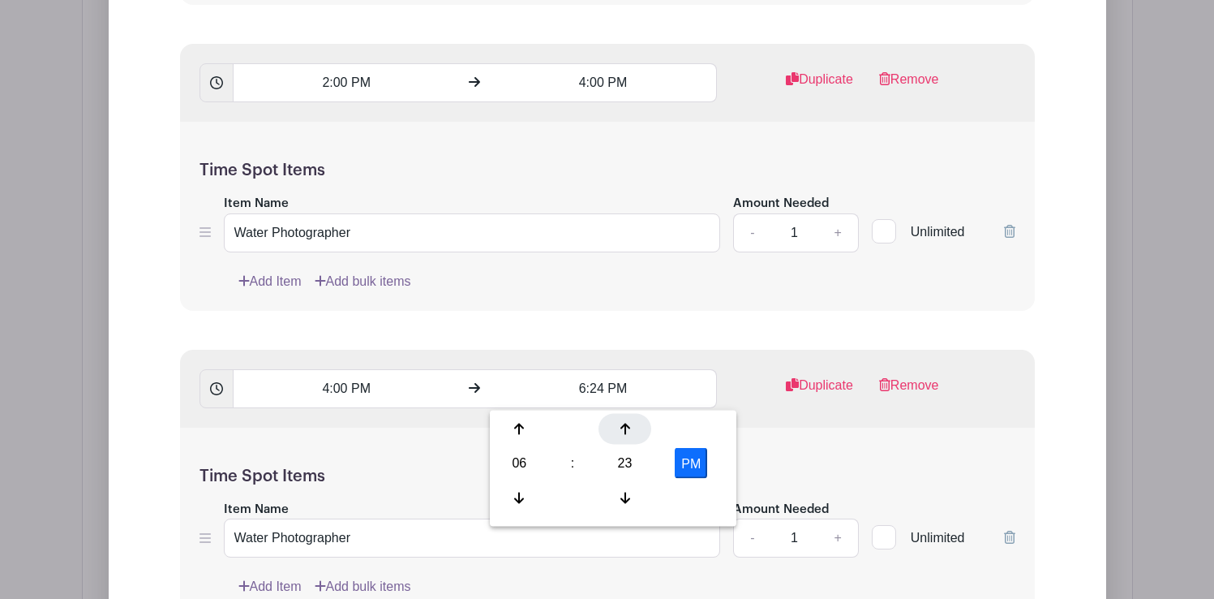
click at [630, 427] on div at bounding box center [625, 429] width 53 height 31
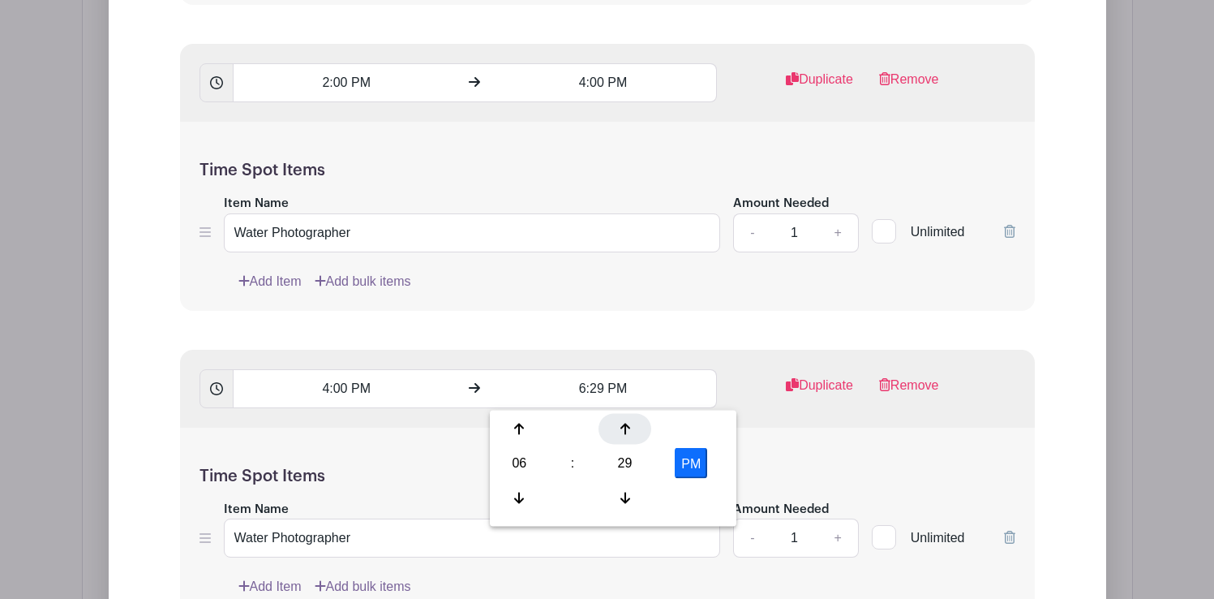
click at [630, 427] on div at bounding box center [625, 429] width 53 height 31
type input "6:30 PM"
click at [758, 470] on h5 "Time Spot Items" at bounding box center [608, 475] width 816 height 19
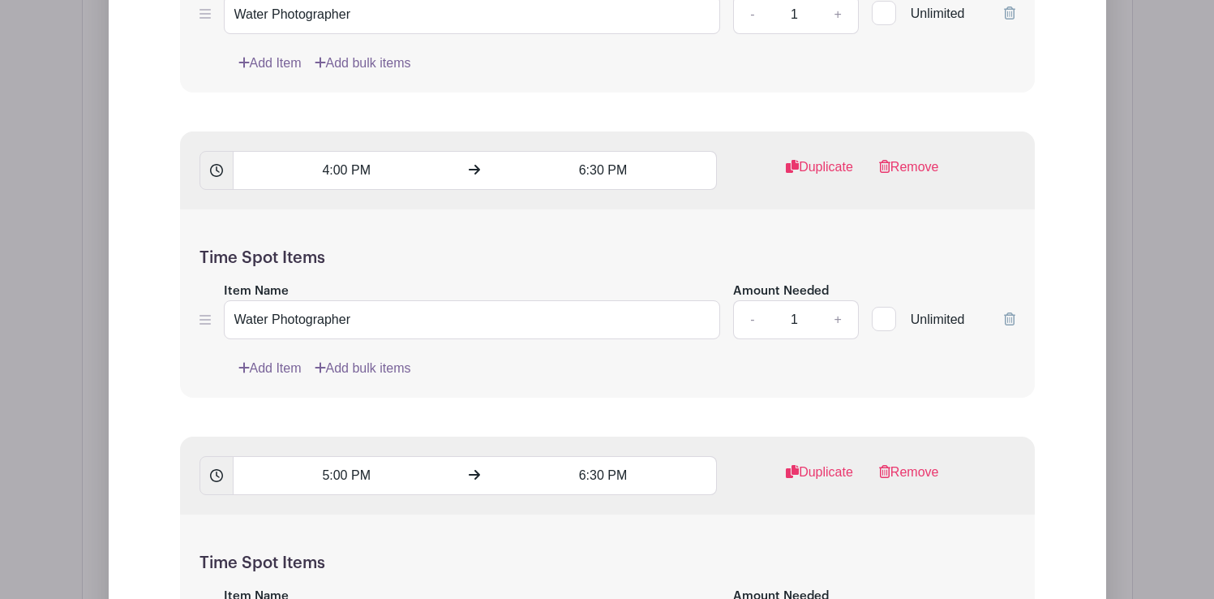
scroll to position [2467, 0]
click at [917, 472] on link "Remove" at bounding box center [909, 480] width 60 height 32
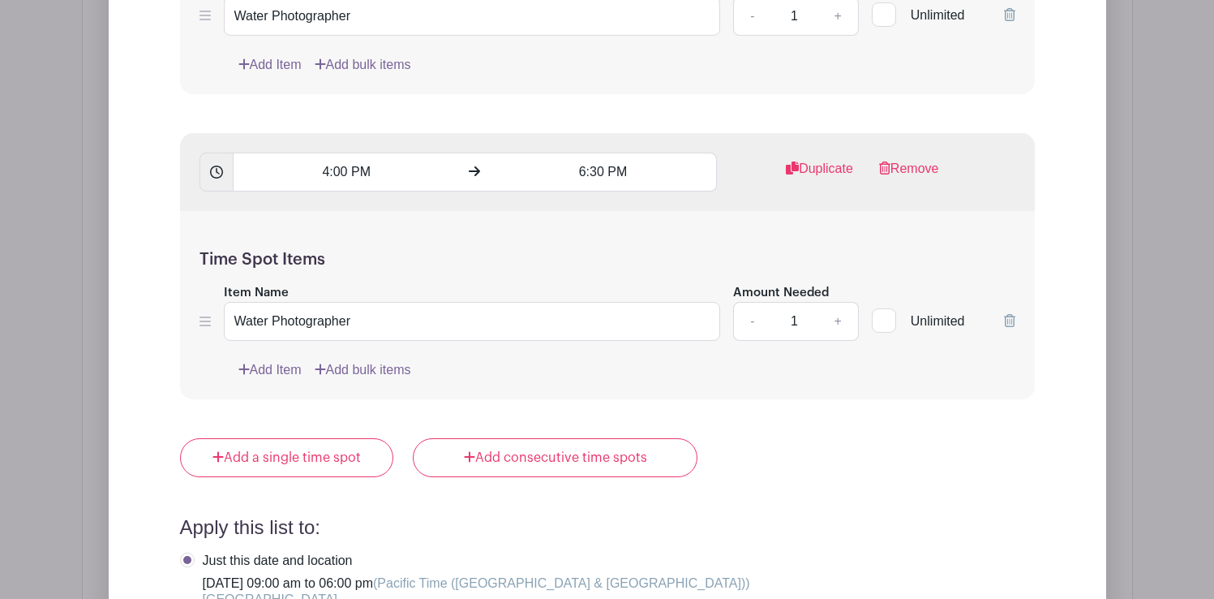
scroll to position [2471, 0]
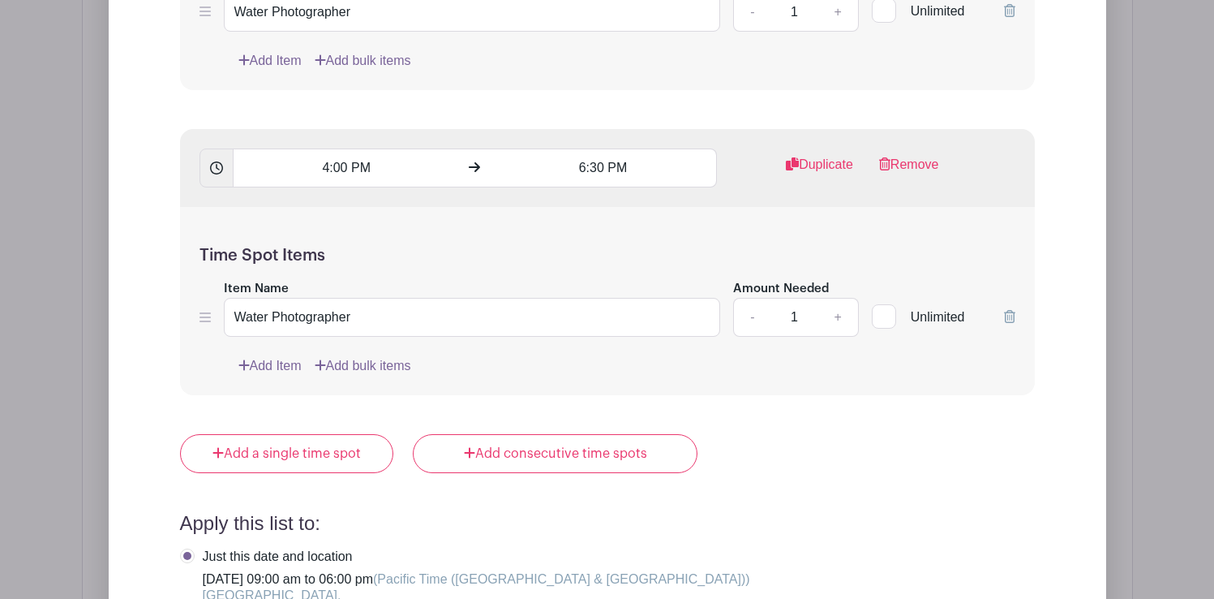
click at [1008, 320] on icon at bounding box center [1009, 316] width 11 height 13
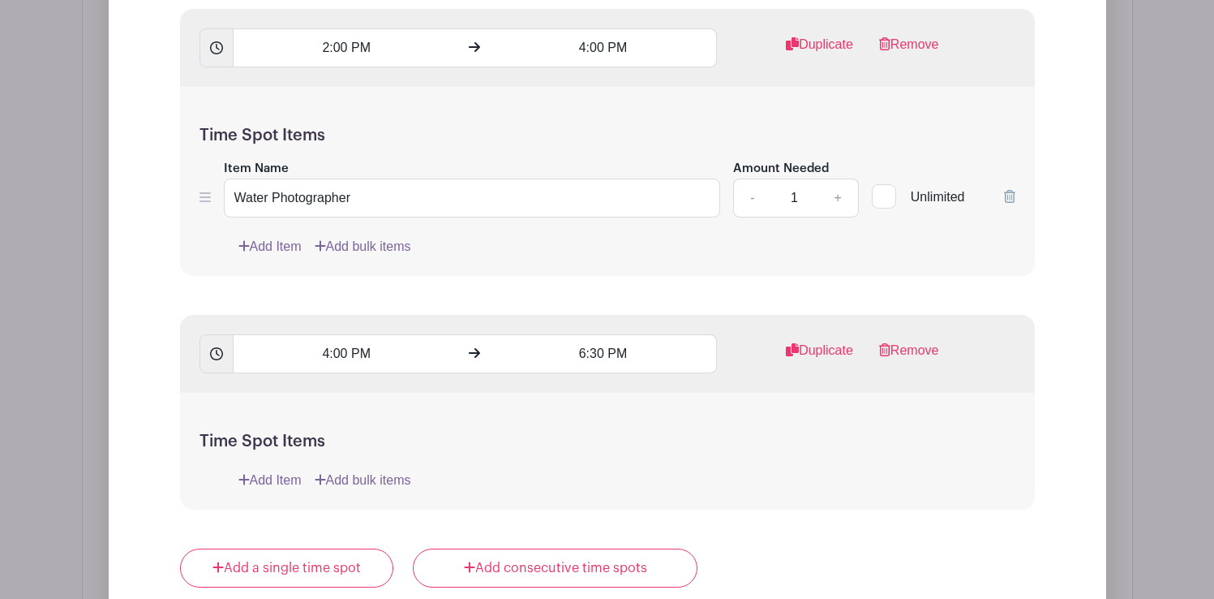
scroll to position [2280, 0]
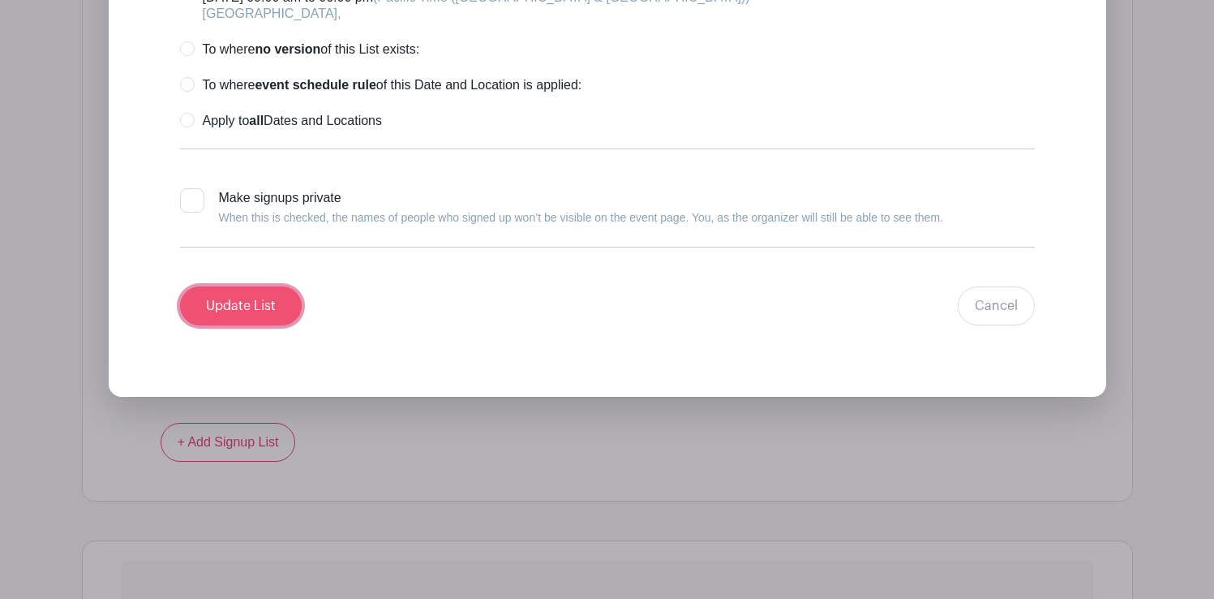
click at [247, 307] on input "Update List" at bounding box center [241, 305] width 122 height 39
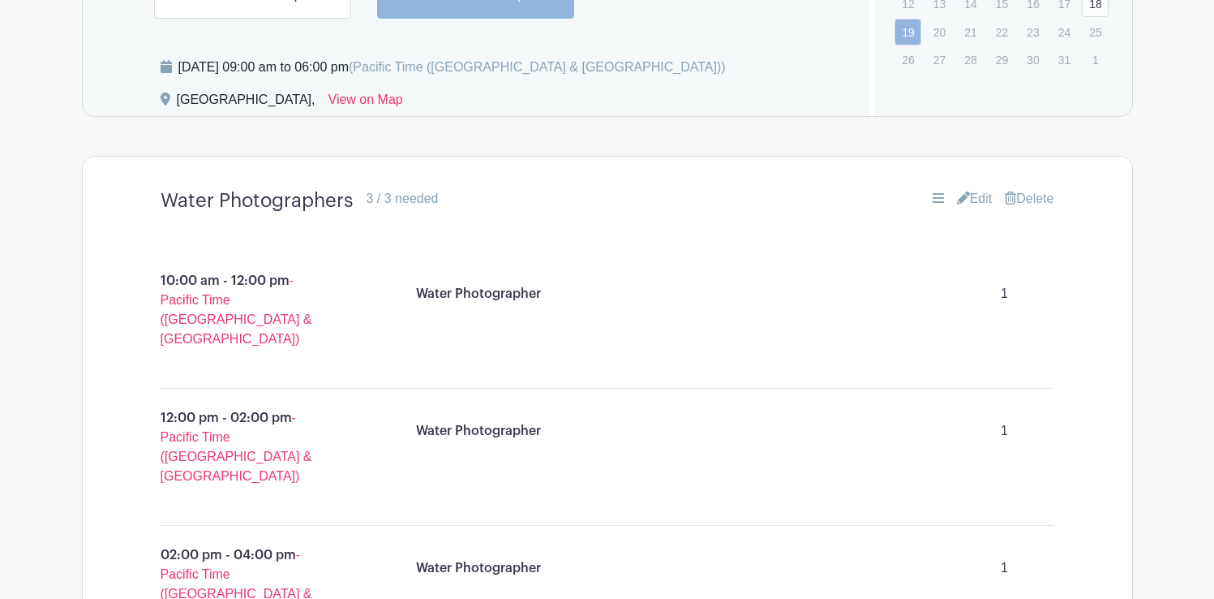
scroll to position [1164, 0]
click at [981, 204] on link "Edit" at bounding box center [975, 199] width 36 height 19
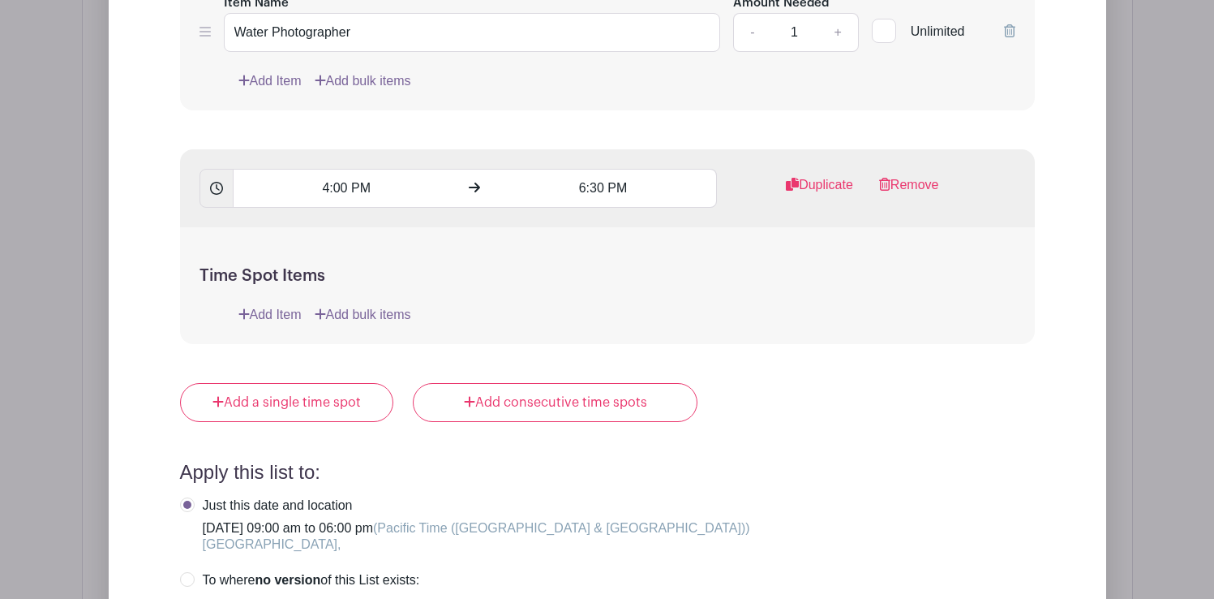
scroll to position [2450, 0]
click at [294, 316] on link "Add Item" at bounding box center [269, 315] width 63 height 19
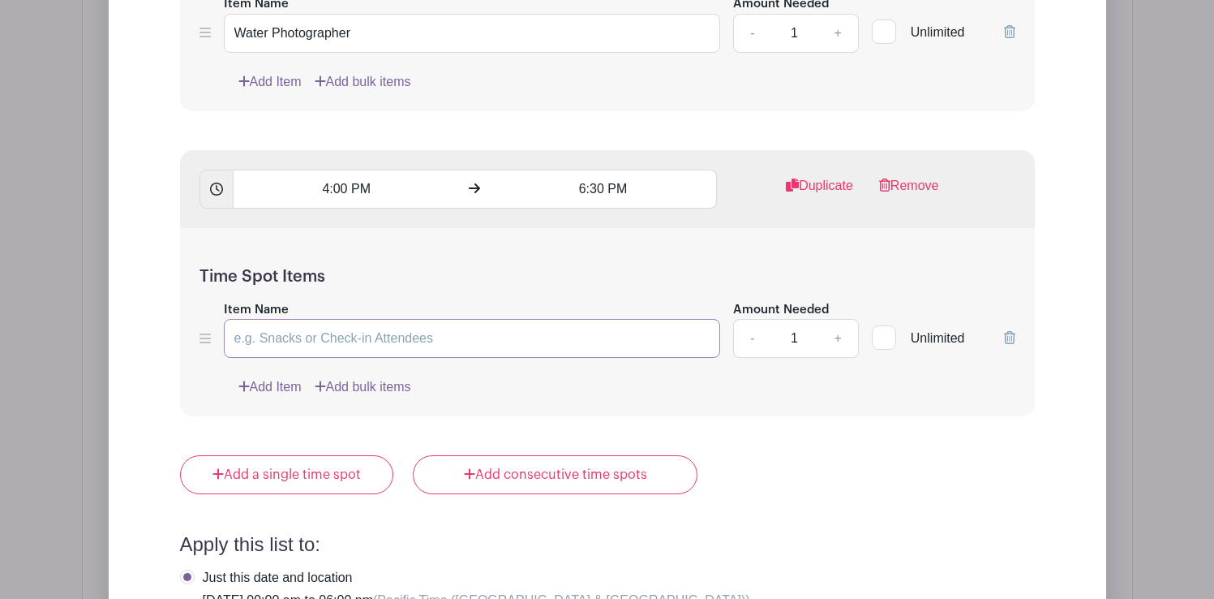
click at [307, 342] on input "Item Name" at bounding box center [472, 338] width 497 height 39
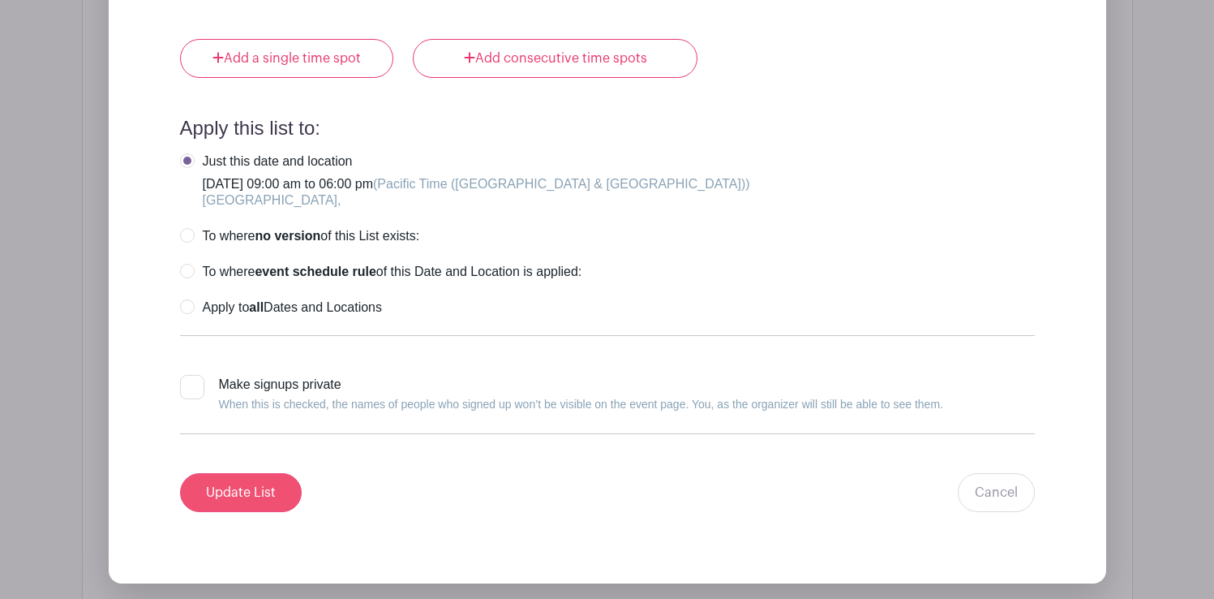
type input "Water Photographer"
click at [260, 490] on input "Update List" at bounding box center [241, 492] width 122 height 39
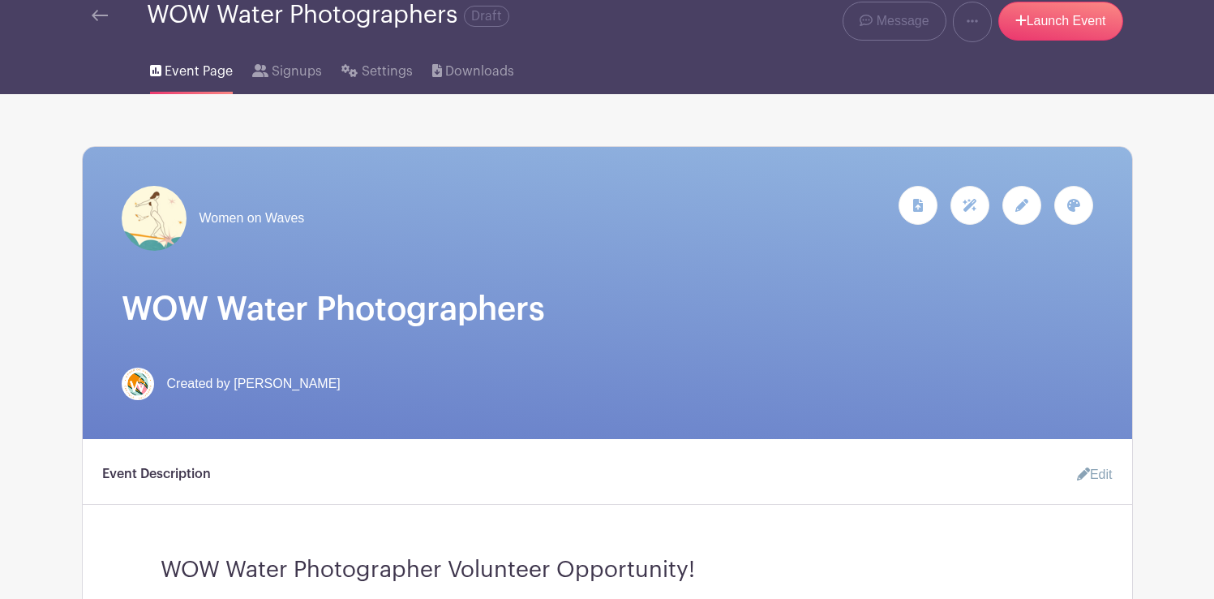
scroll to position [0, 0]
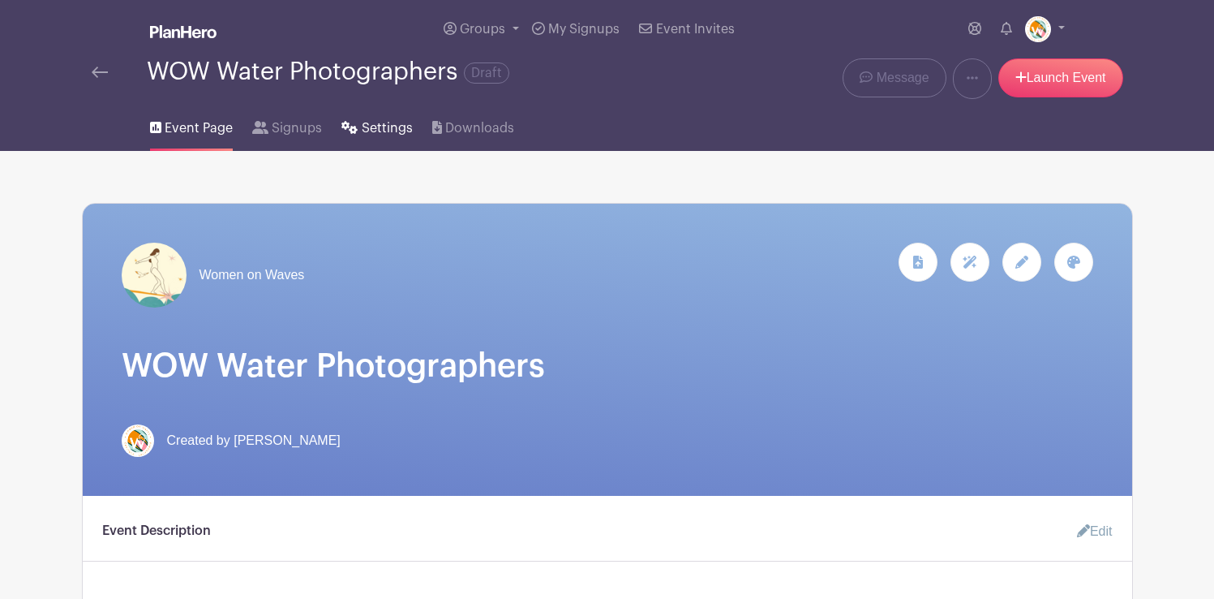
click at [371, 129] on span "Settings" at bounding box center [387, 127] width 51 height 19
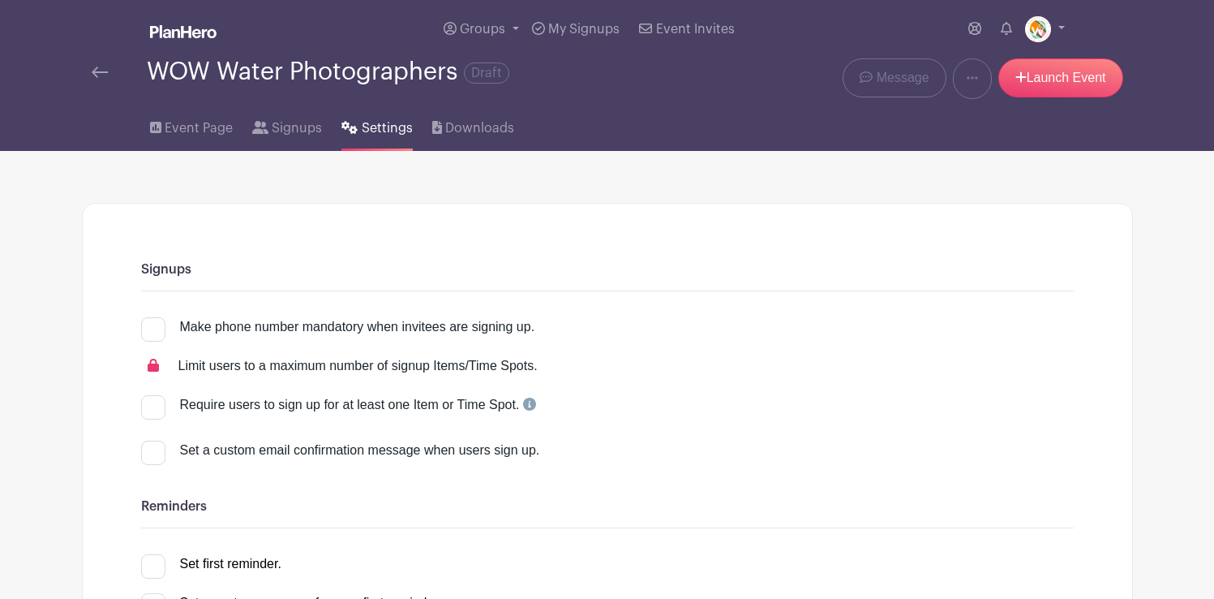
click at [156, 324] on div at bounding box center [153, 329] width 24 height 24
click at [152, 324] on input "Make phone number mandatory when invitees are signing up." at bounding box center [146, 322] width 11 height 11
checkbox input "true"
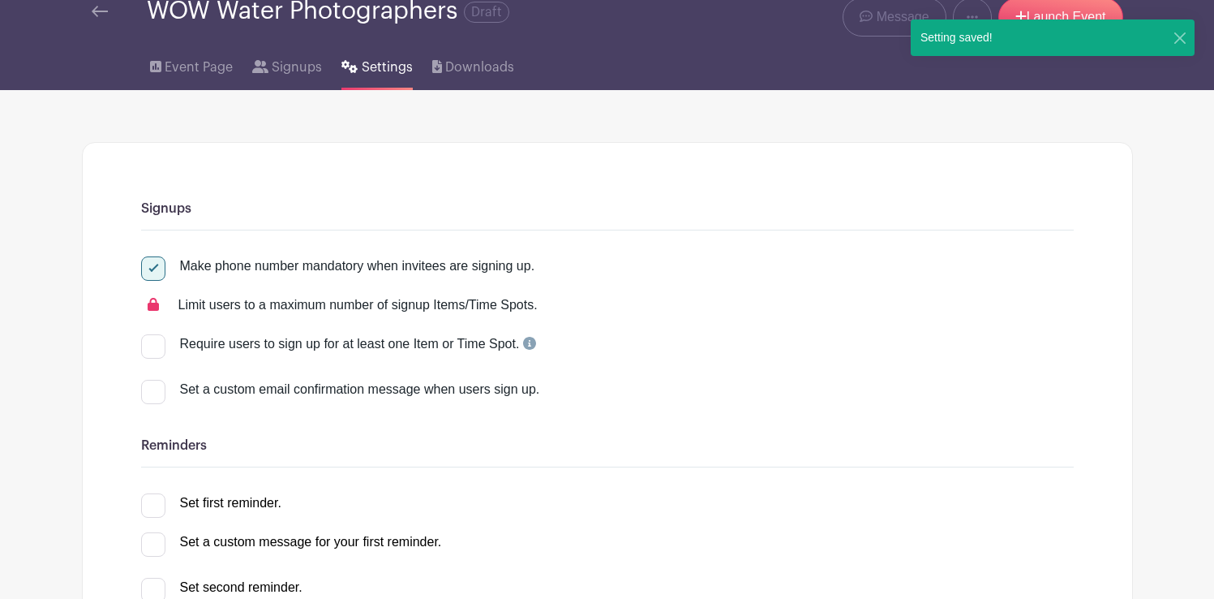
scroll to position [69, 0]
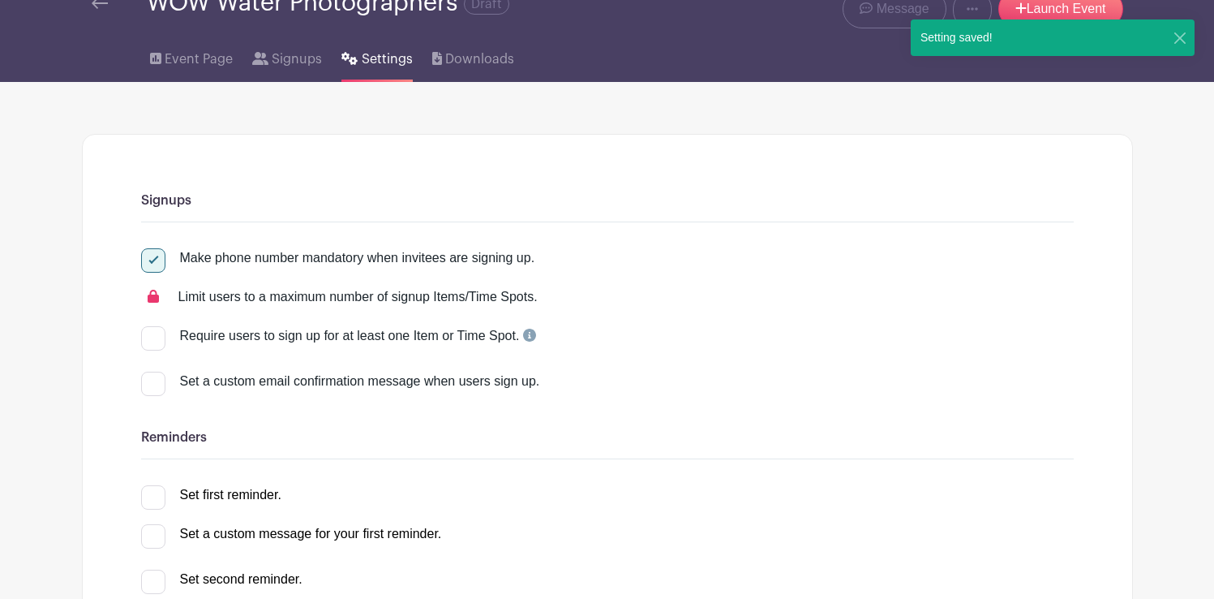
click at [158, 338] on div at bounding box center [153, 338] width 24 height 24
click at [152, 337] on input "Require users to sign up for at least one Item or Time Spot." at bounding box center [146, 331] width 11 height 11
checkbox input "true"
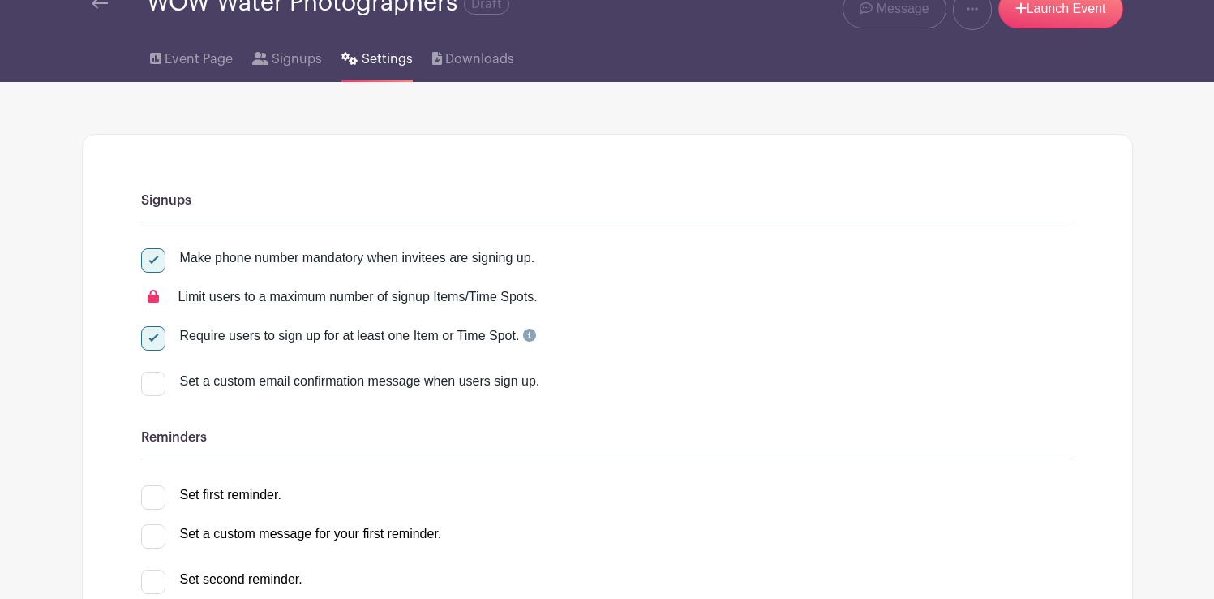
click at [161, 384] on div at bounding box center [153, 384] width 24 height 24
click at [152, 382] on input "Set a custom email confirmation message when users sign up." at bounding box center [146, 377] width 11 height 11
checkbox input "true"
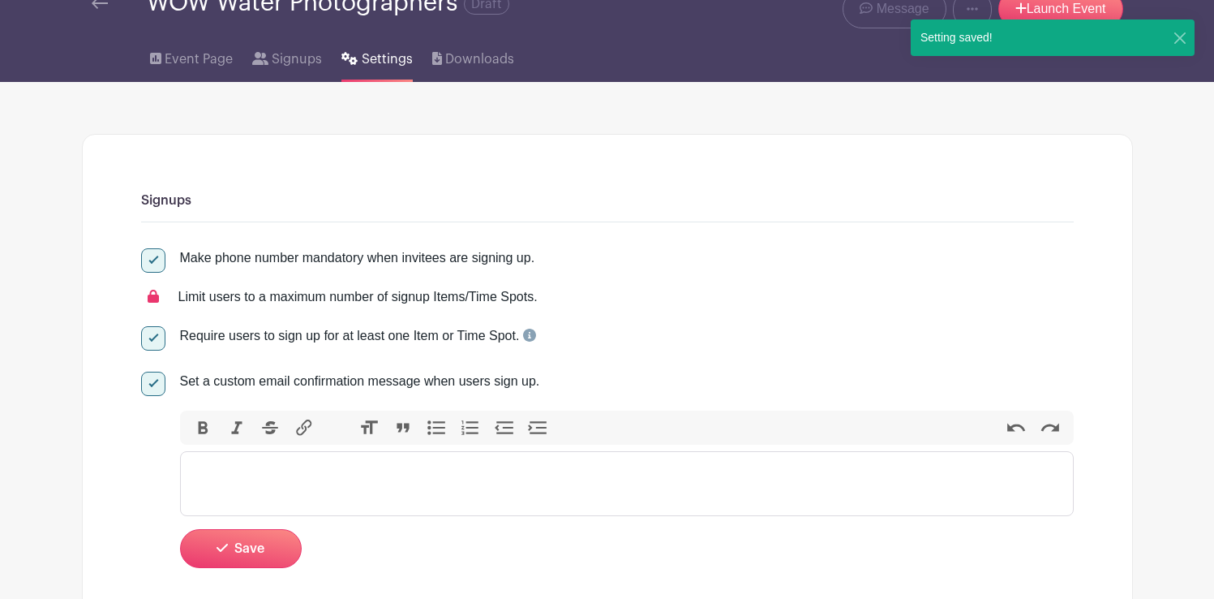
click at [233, 466] on trix-editor at bounding box center [627, 483] width 894 height 65
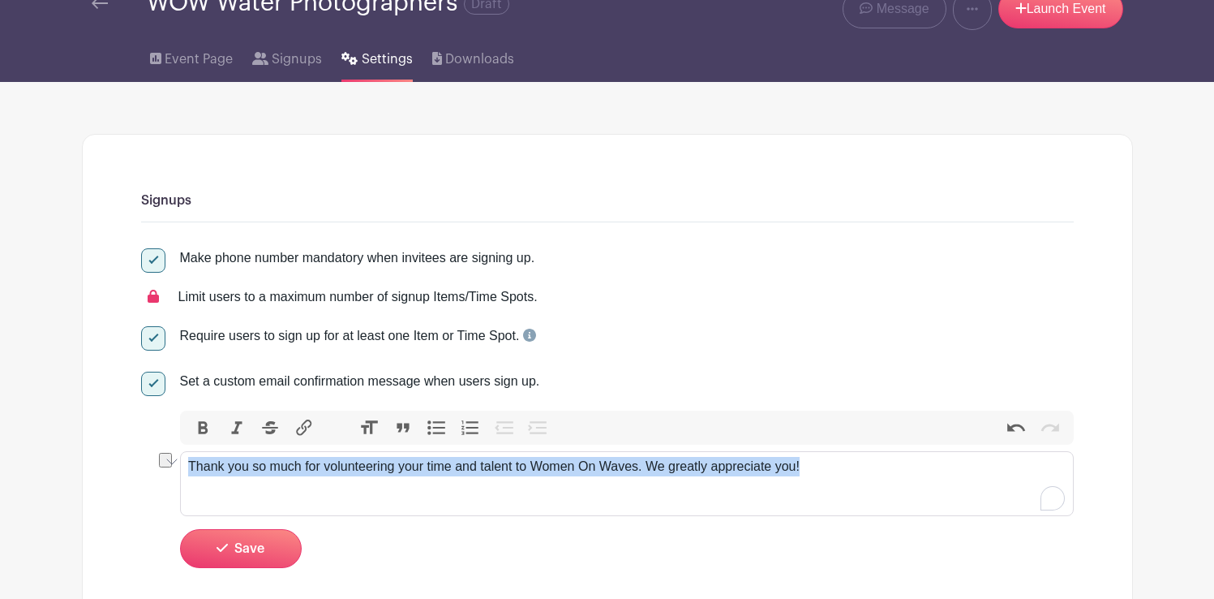
drag, startPoint x: 810, startPoint y: 470, endPoint x: 185, endPoint y: 465, distance: 624.6
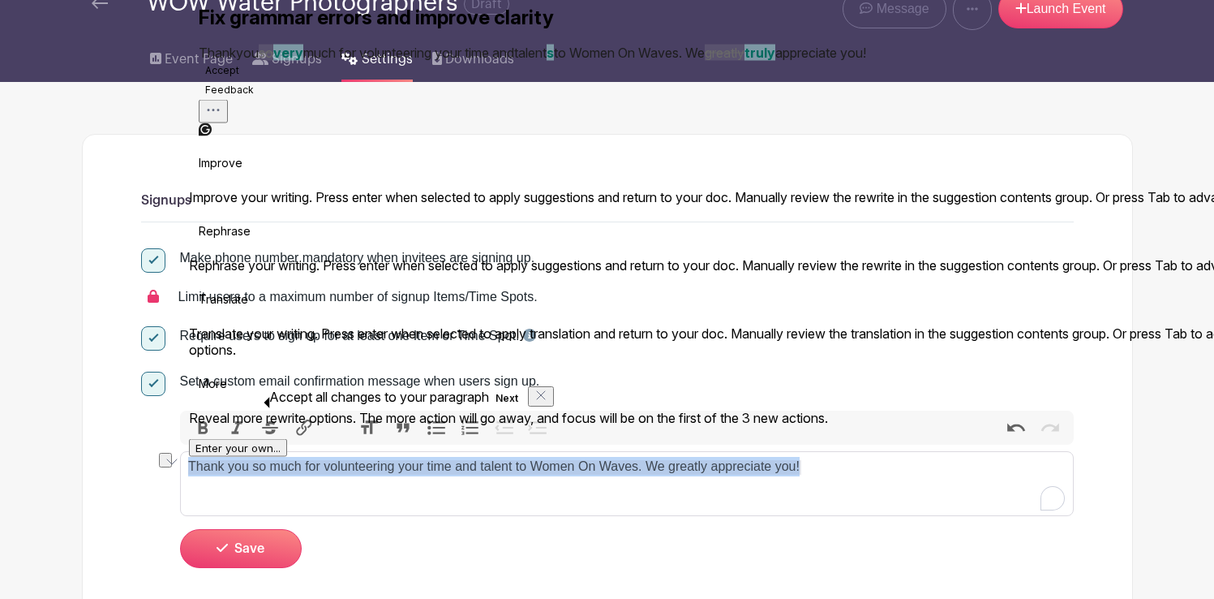
copy div "Thank you so much for volunteering your time and talent to Women On Waves. We g…"
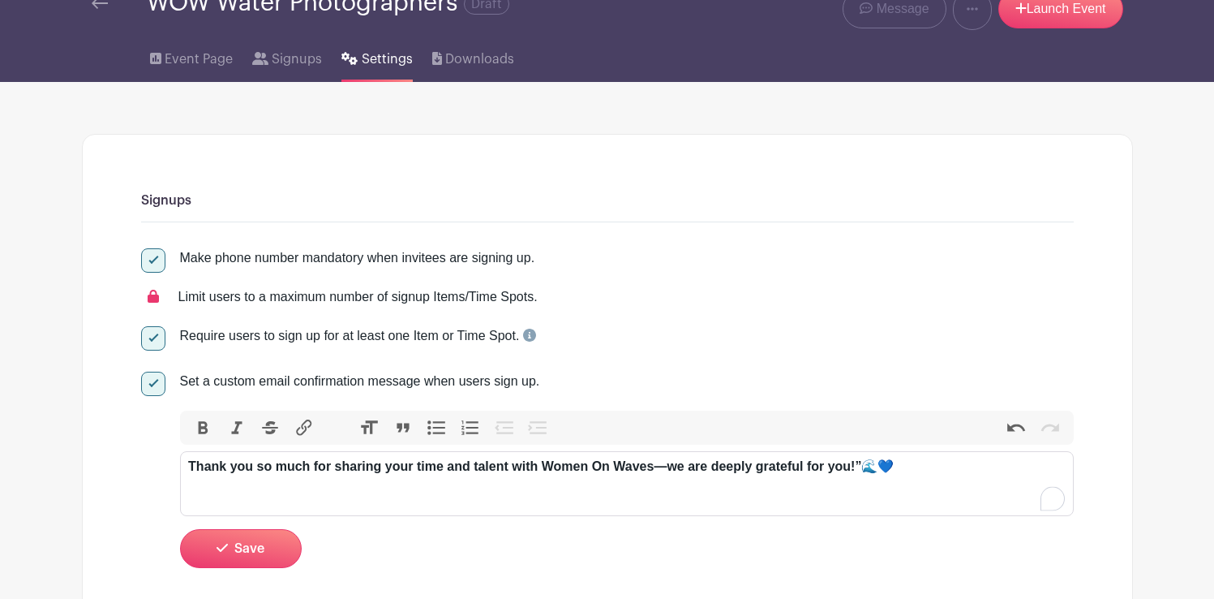
click at [858, 465] on div "Thank you so much for sharing your time and talent with Women On Waves—we are d…" at bounding box center [626, 466] width 877 height 19
type trix-editor "<div><strong>Thank you so much for sharing your time and talent with Women On W…"
click at [256, 548] on span "Save" at bounding box center [249, 548] width 30 height 13
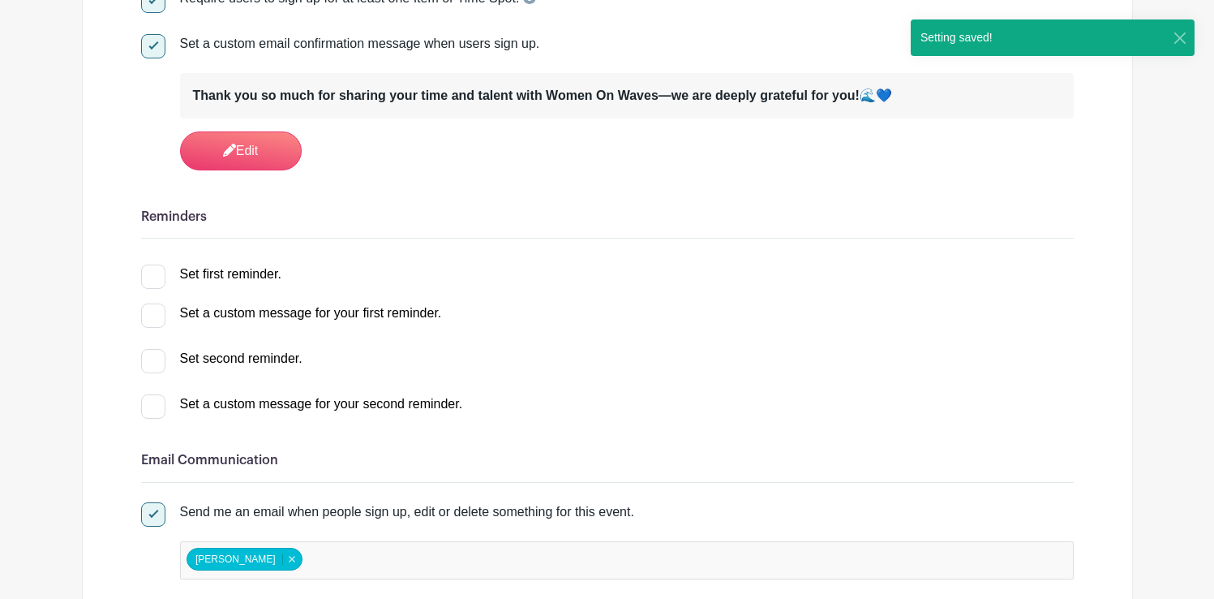
scroll to position [419, 0]
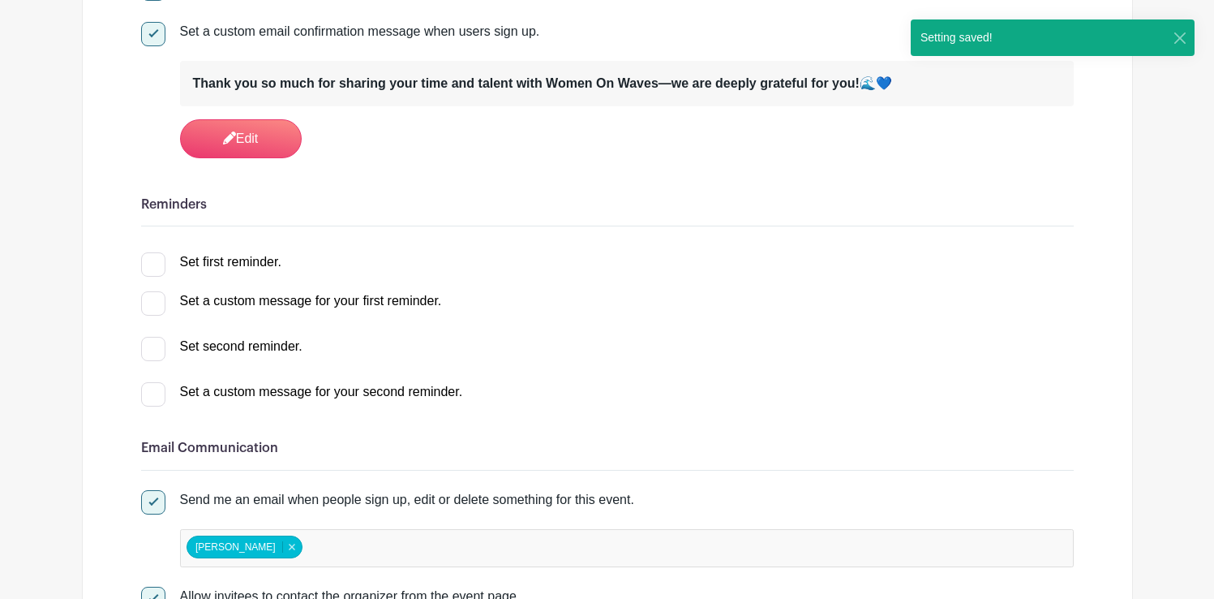
click at [153, 264] on div at bounding box center [153, 264] width 24 height 24
click at [152, 263] on input "Set first reminder." at bounding box center [146, 257] width 11 height 11
checkbox input "true"
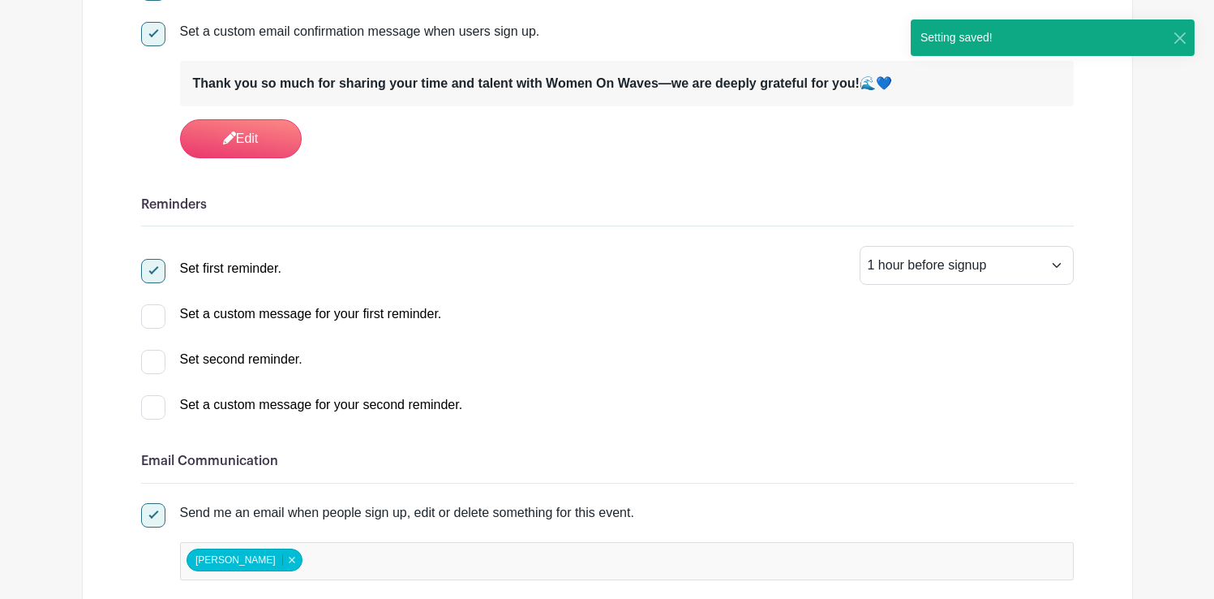
click at [153, 315] on div at bounding box center [153, 316] width 24 height 24
click at [152, 315] on input "Set a custom message for your first reminder." at bounding box center [146, 309] width 11 height 11
checkbox input "true"
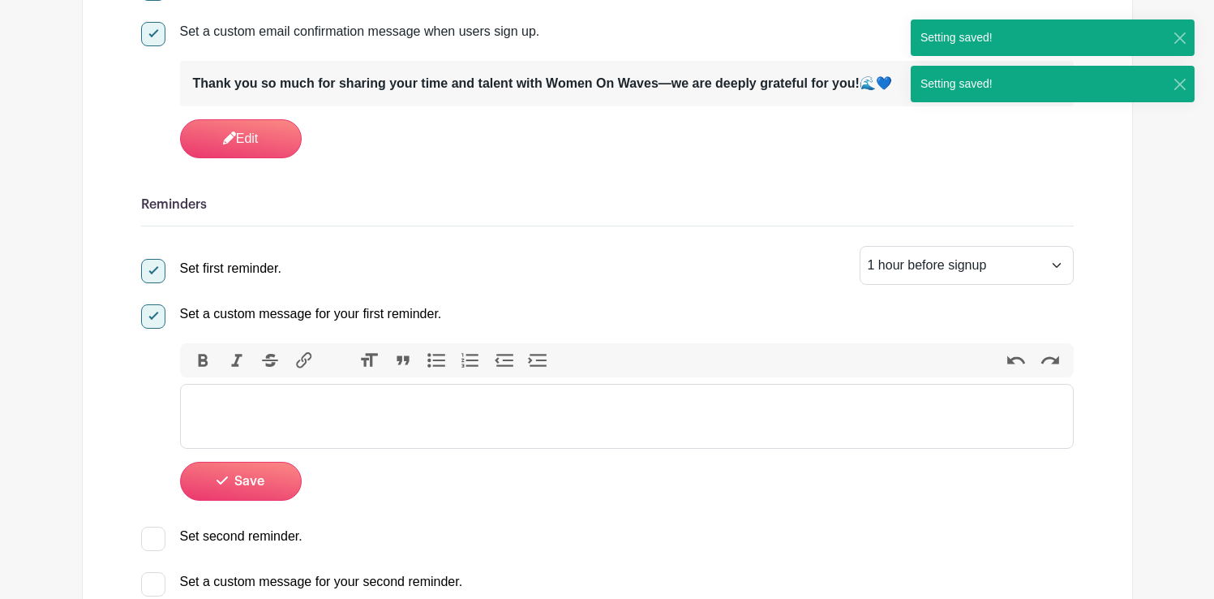
click at [221, 393] on trix-editor at bounding box center [627, 416] width 894 height 65
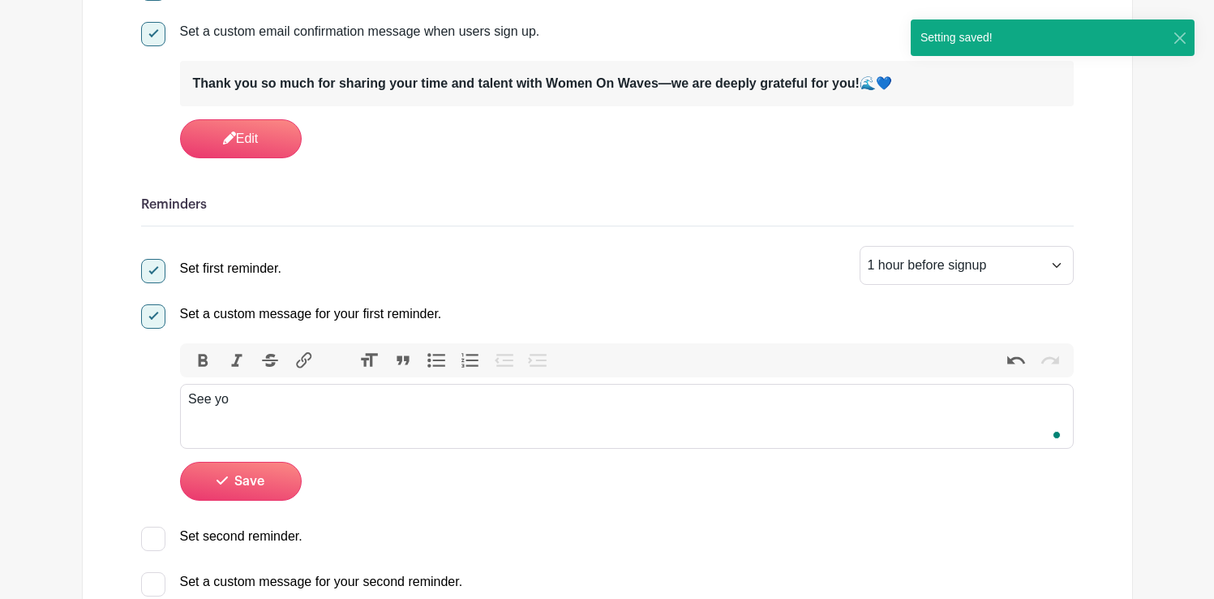
type trix-editor "<div>See you</div>"
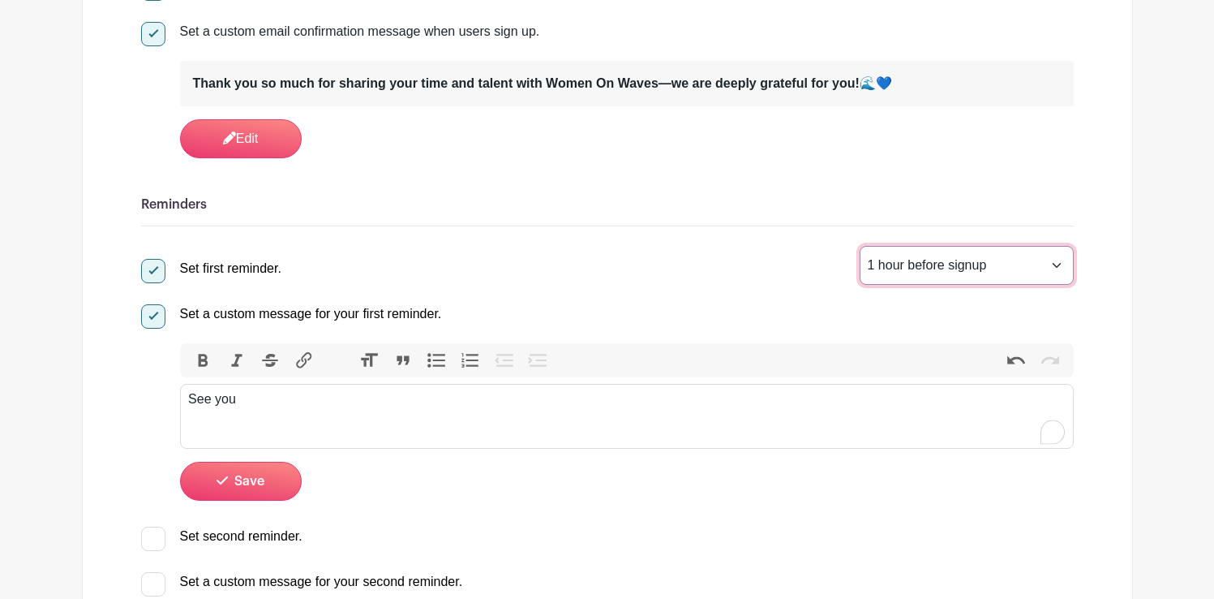
click at [1058, 265] on select "1 hour before signup 2 hours before signup 3 hours before signup 4 hours before…" at bounding box center [967, 265] width 214 height 39
select select "24"
click at [860, 247] on select "1 hour before signup 2 hours before signup 3 hours before signup 4 hours before…" at bounding box center [967, 265] width 214 height 39
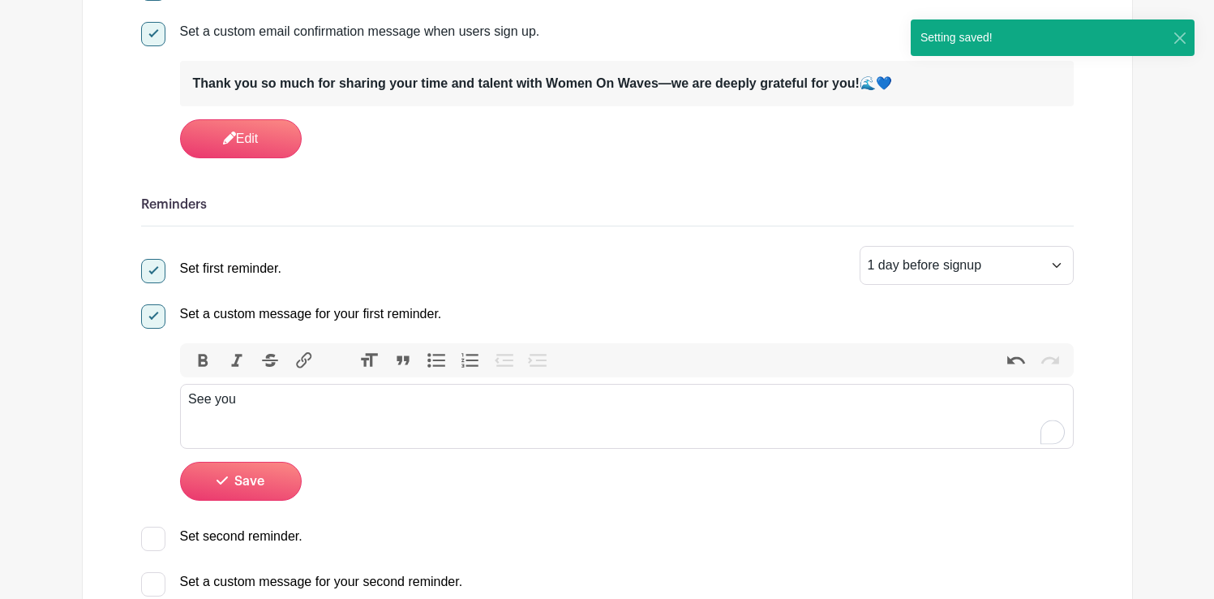
click at [294, 400] on div "See you" at bounding box center [626, 398] width 877 height 19
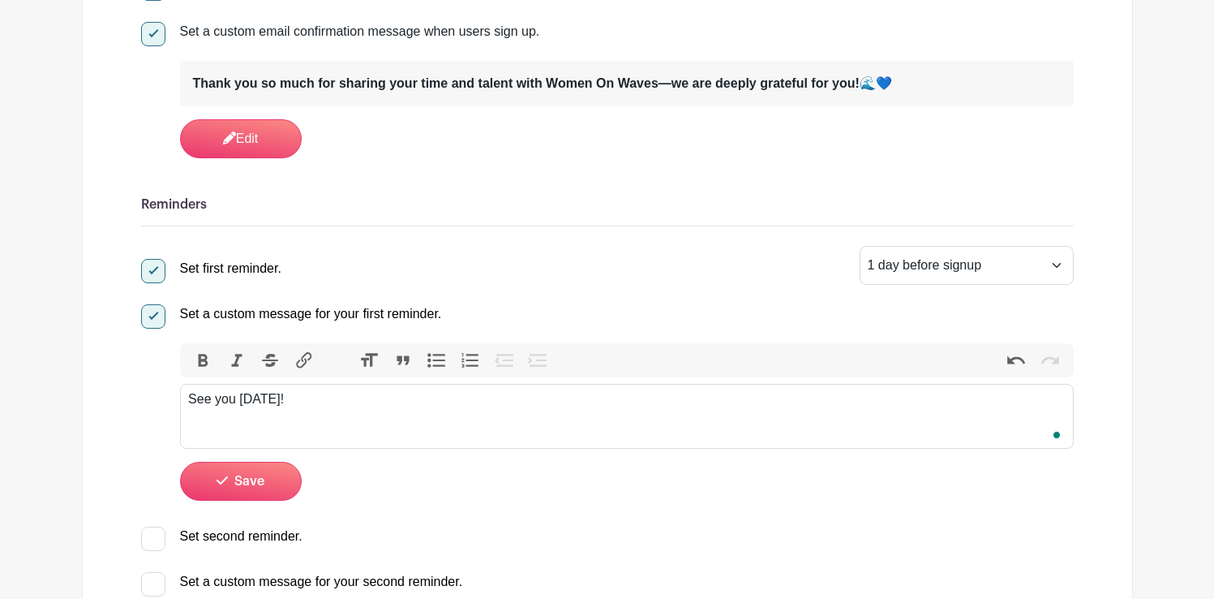
type trix-editor "<div>See you tomorrow!</div>"
click at [255, 483] on span "Save" at bounding box center [249, 481] width 30 height 13
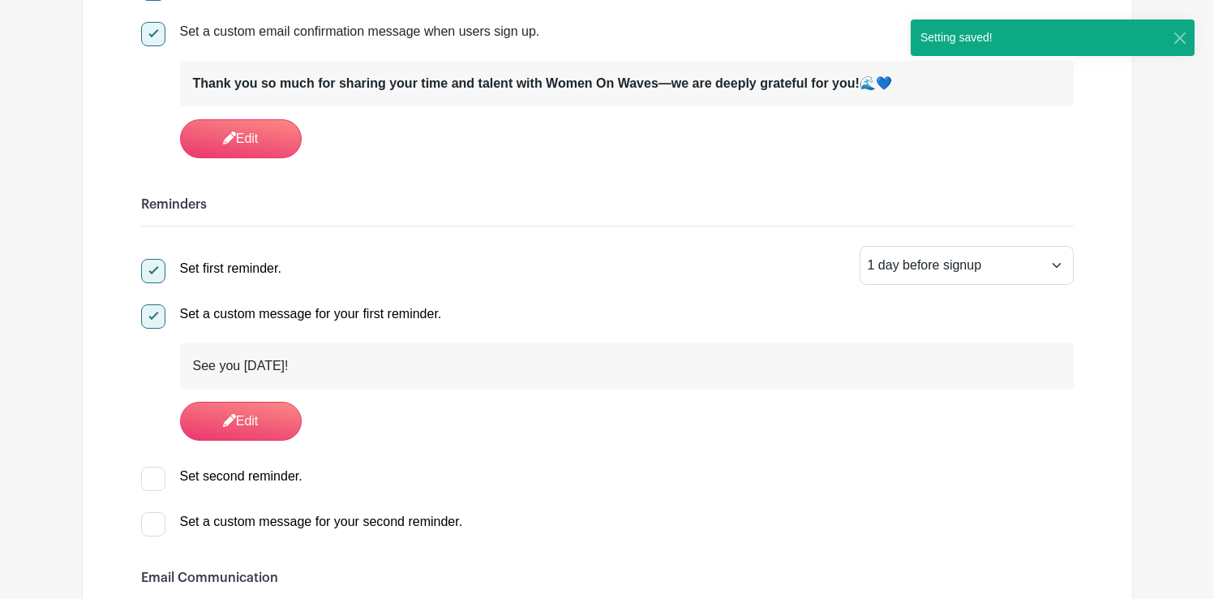
click at [157, 479] on div at bounding box center [153, 478] width 24 height 24
click at [152, 477] on input "Set second reminder." at bounding box center [146, 471] width 11 height 11
checkbox input "true"
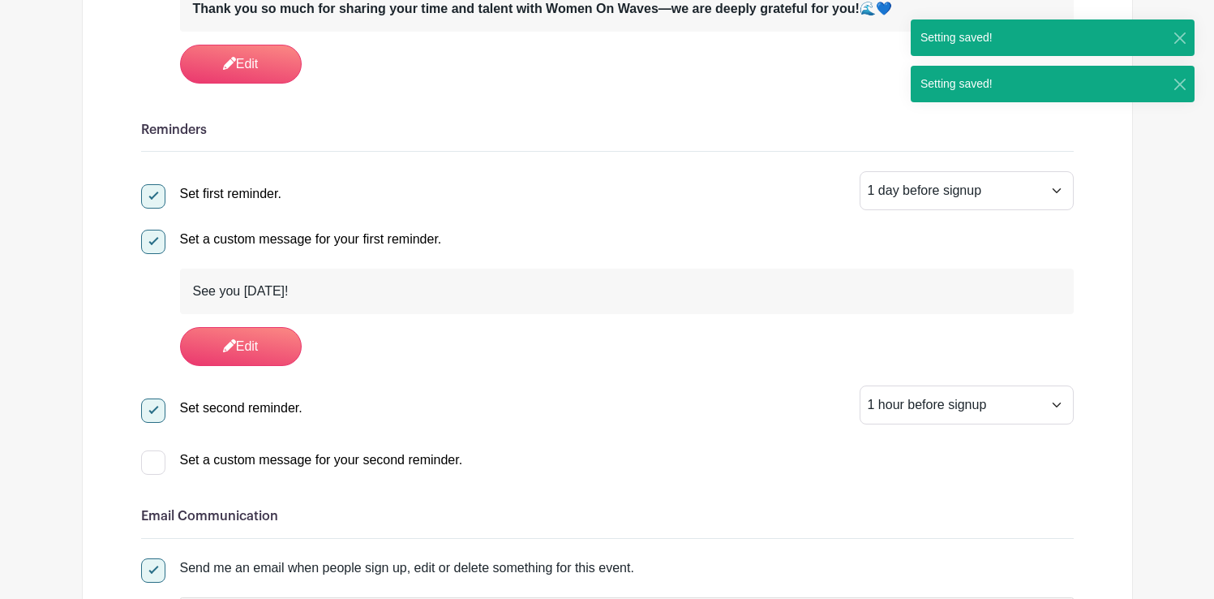
scroll to position [498, 0]
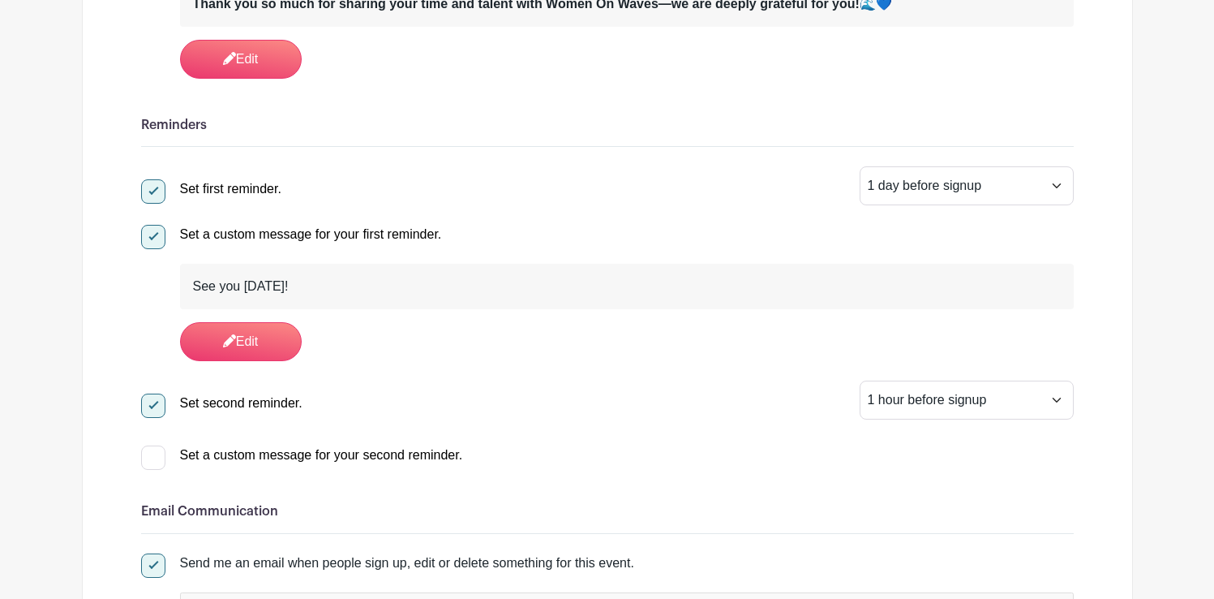
click at [156, 459] on div at bounding box center [153, 457] width 24 height 24
click at [152, 456] on input "Set a custom message for your second reminder." at bounding box center [146, 450] width 11 height 11
checkbox input "true"
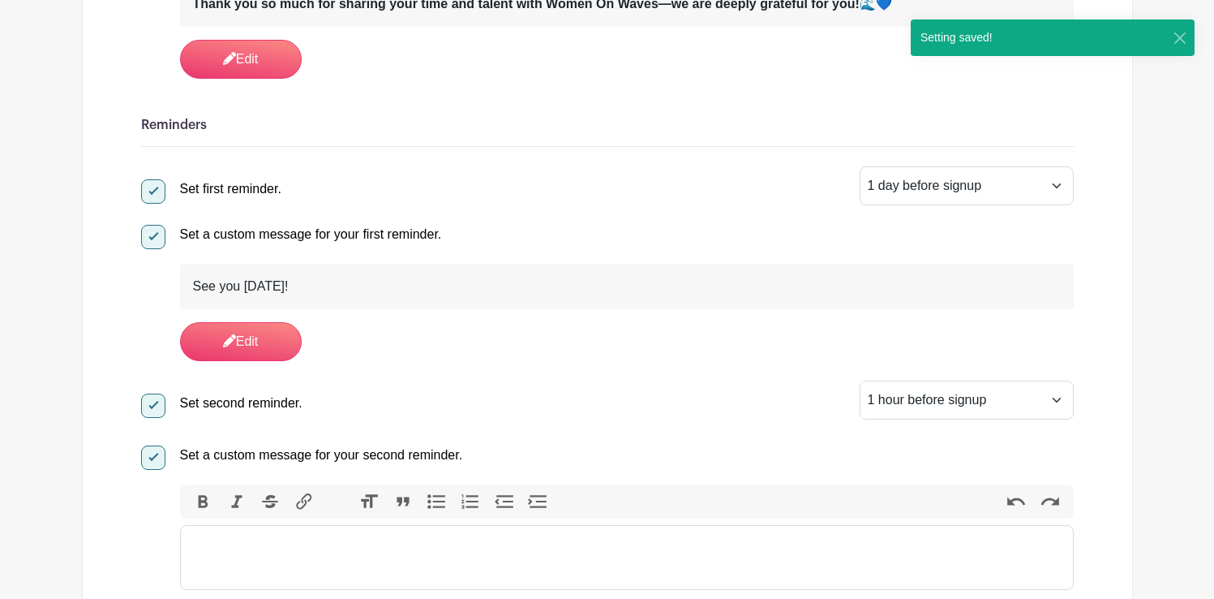
click at [208, 535] on trix-editor at bounding box center [627, 557] width 894 height 65
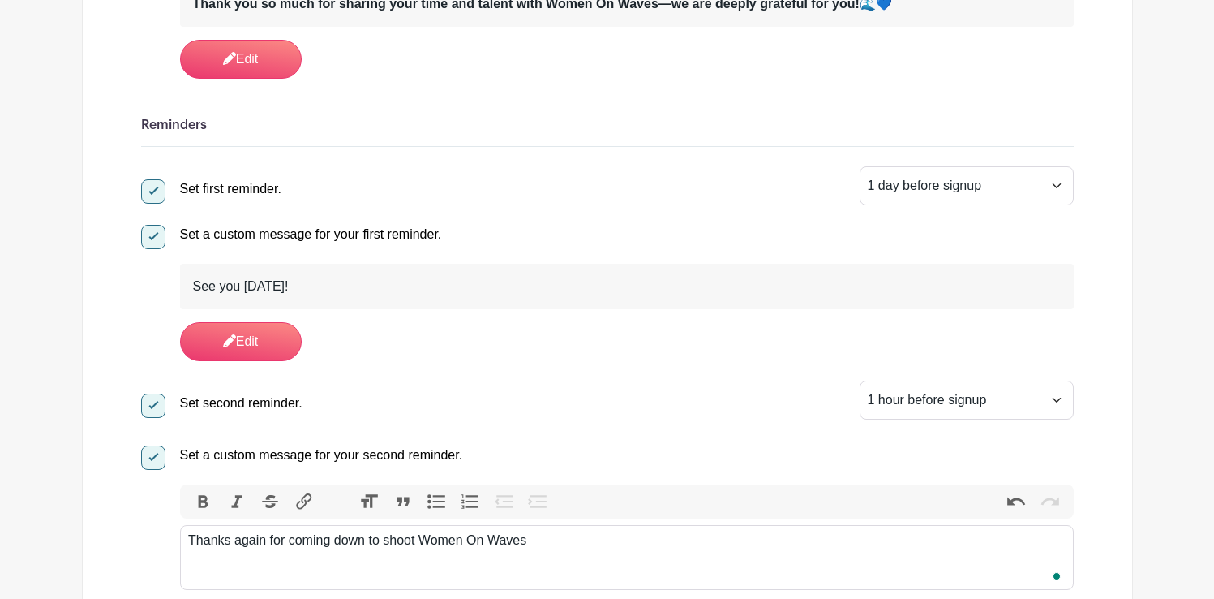
type trix-editor "<div>Thanks again for coming down to shoot Women On Waves!</div>"
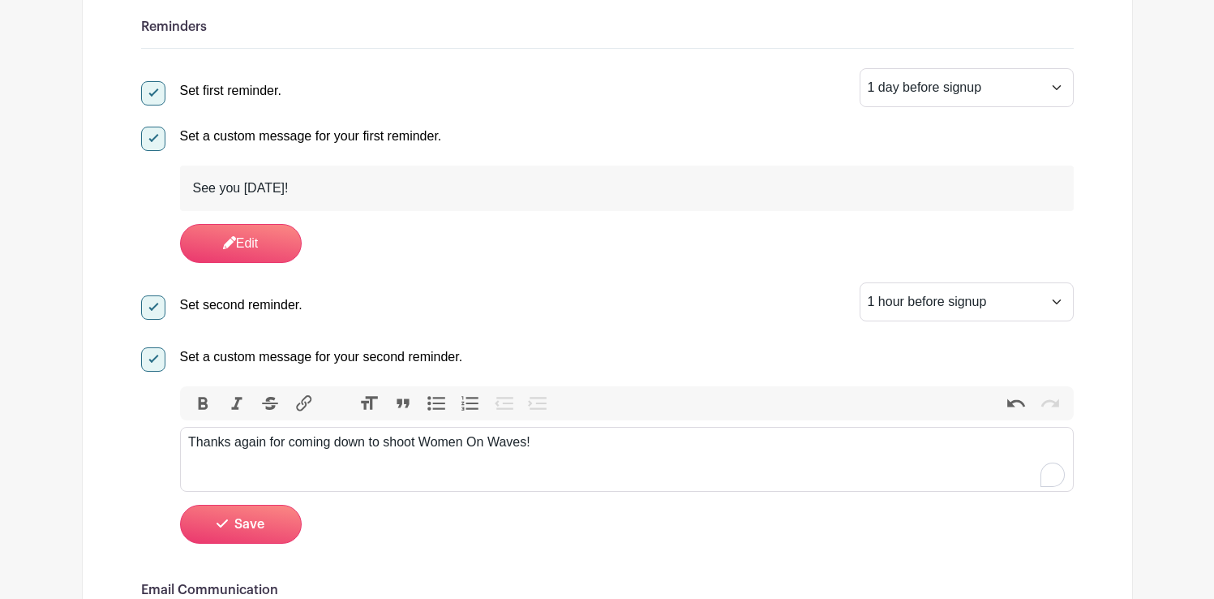
scroll to position [616, 0]
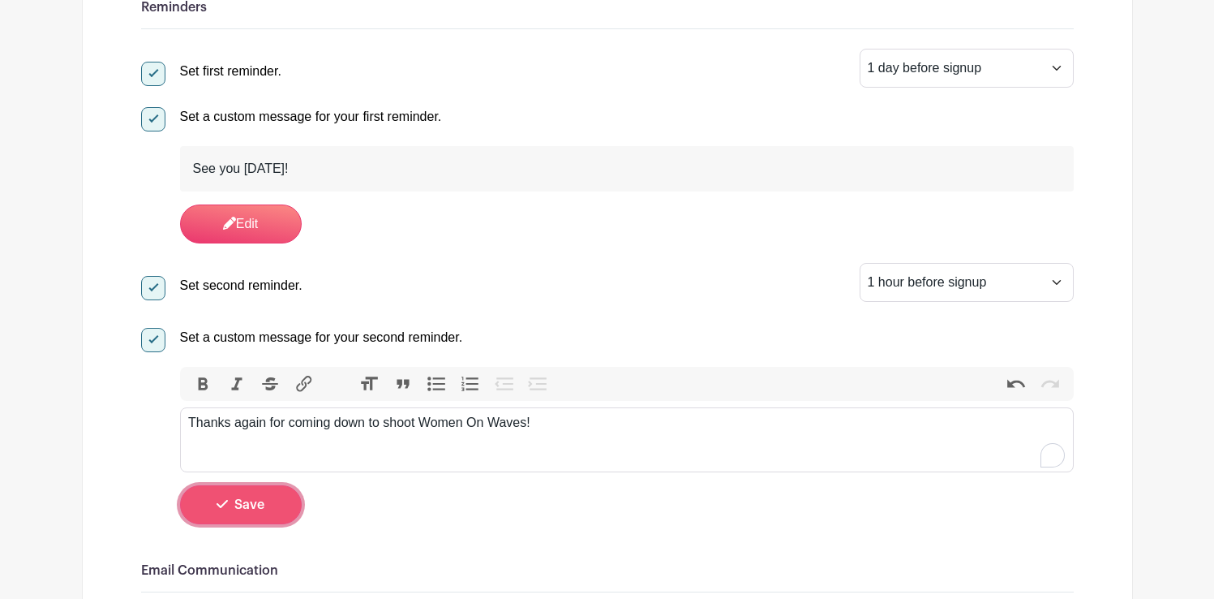
click at [247, 509] on span "Save" at bounding box center [249, 504] width 30 height 13
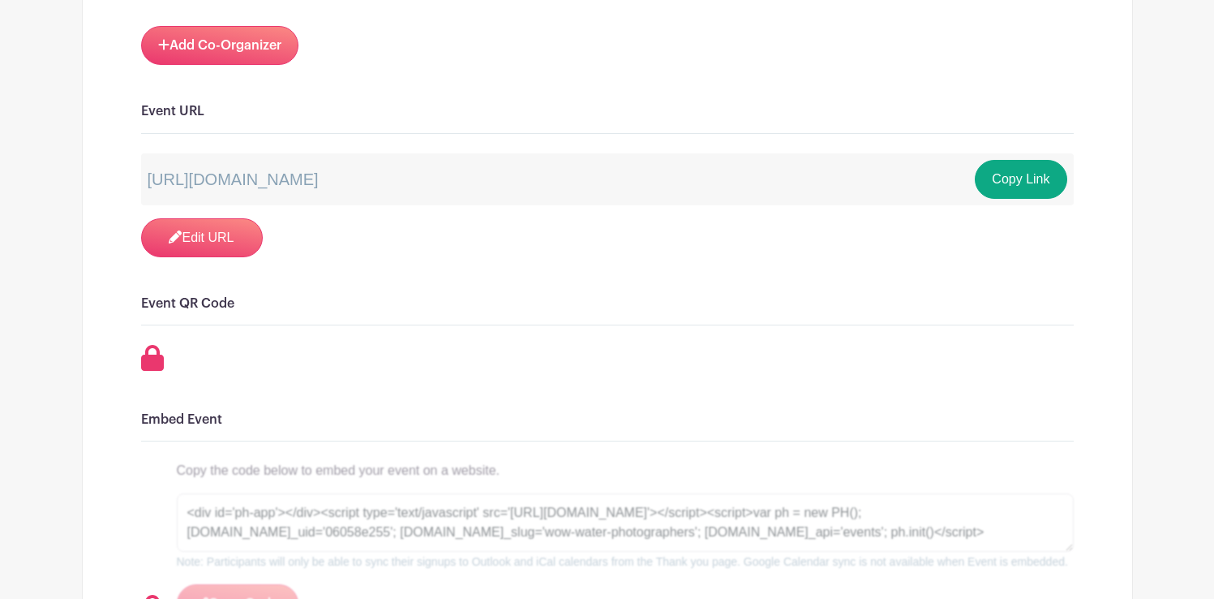
scroll to position [1476, 0]
click at [190, 235] on link "Edit URL" at bounding box center [202, 236] width 122 height 39
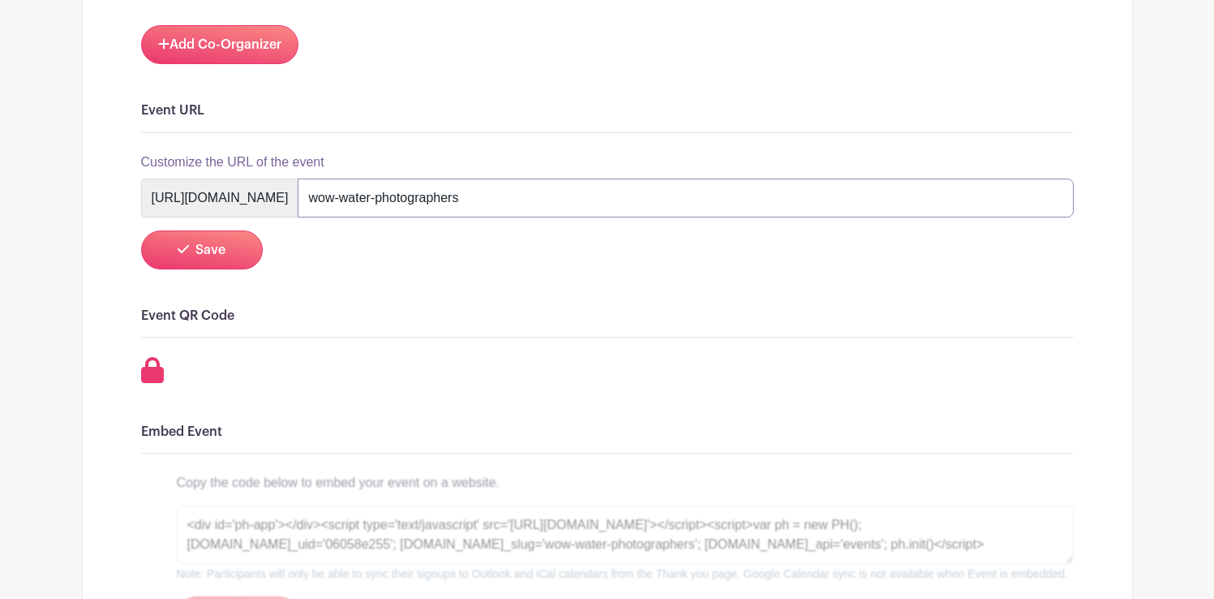
click at [529, 200] on input "wow-water-photographers" at bounding box center [686, 197] width 776 height 39
drag, startPoint x: 490, startPoint y: 200, endPoint x: 462, endPoint y: 200, distance: 28.4
click at [462, 200] on input "wow-water-photographers" at bounding box center [686, 197] width 776 height 39
type input "volunteer-water-photographers"
click at [229, 250] on button "Save" at bounding box center [202, 249] width 122 height 39
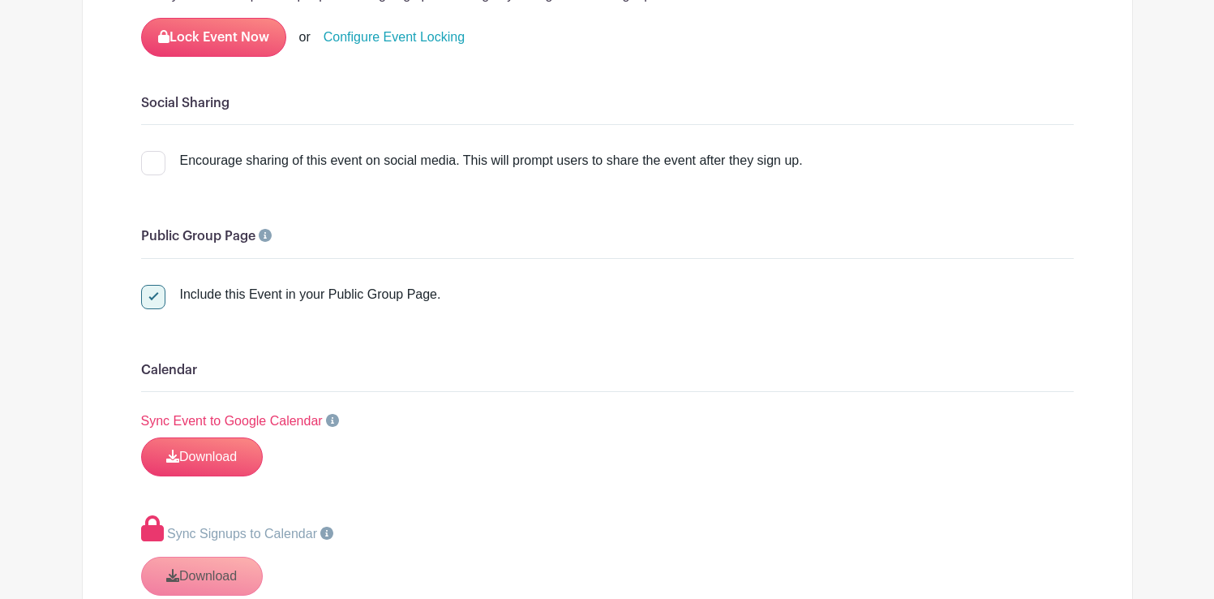
scroll to position [2208, 0]
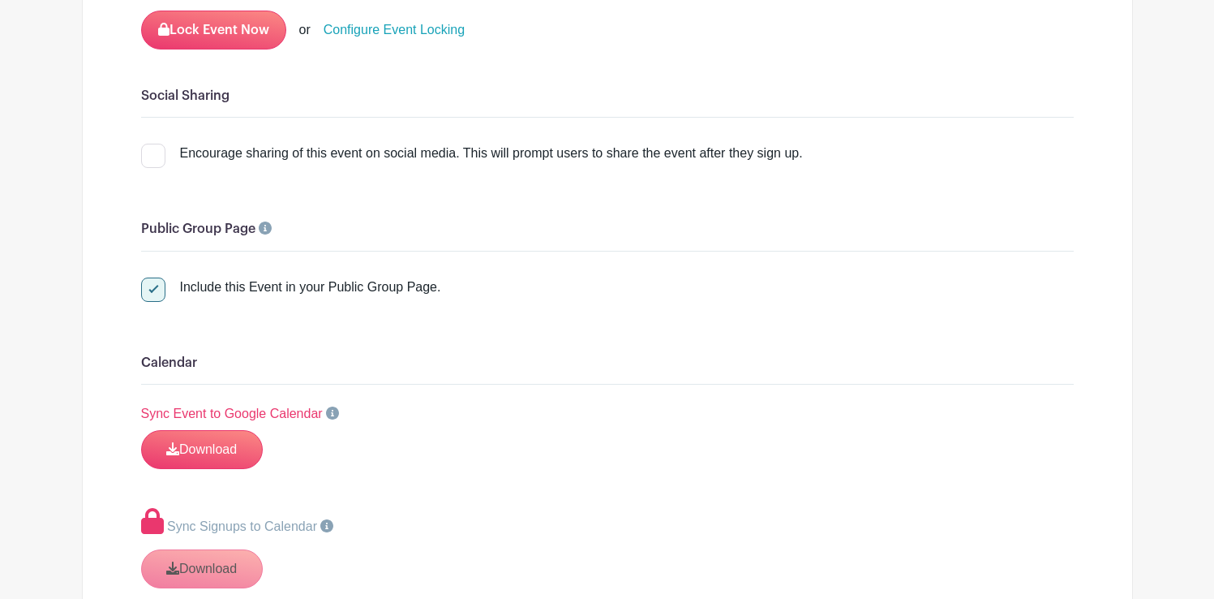
click at [153, 168] on div at bounding box center [153, 156] width 24 height 24
click at [152, 154] on input "Encourage sharing of this event on social media. This will prompt users to shar…" at bounding box center [146, 149] width 11 height 11
checkbox input "true"
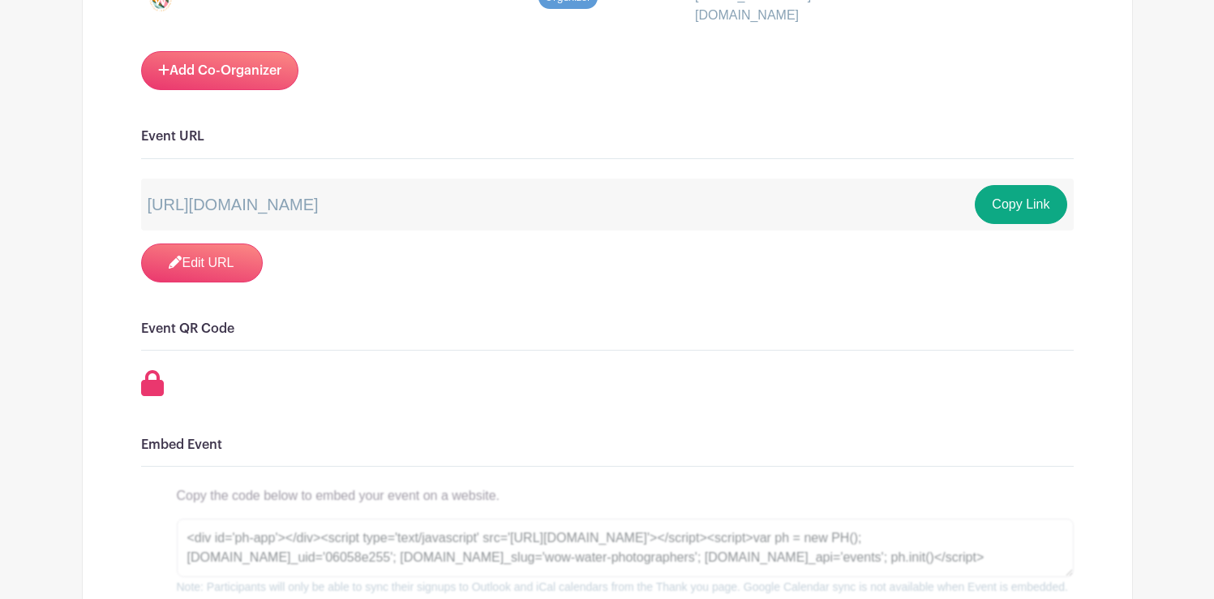
scroll to position [1442, 0]
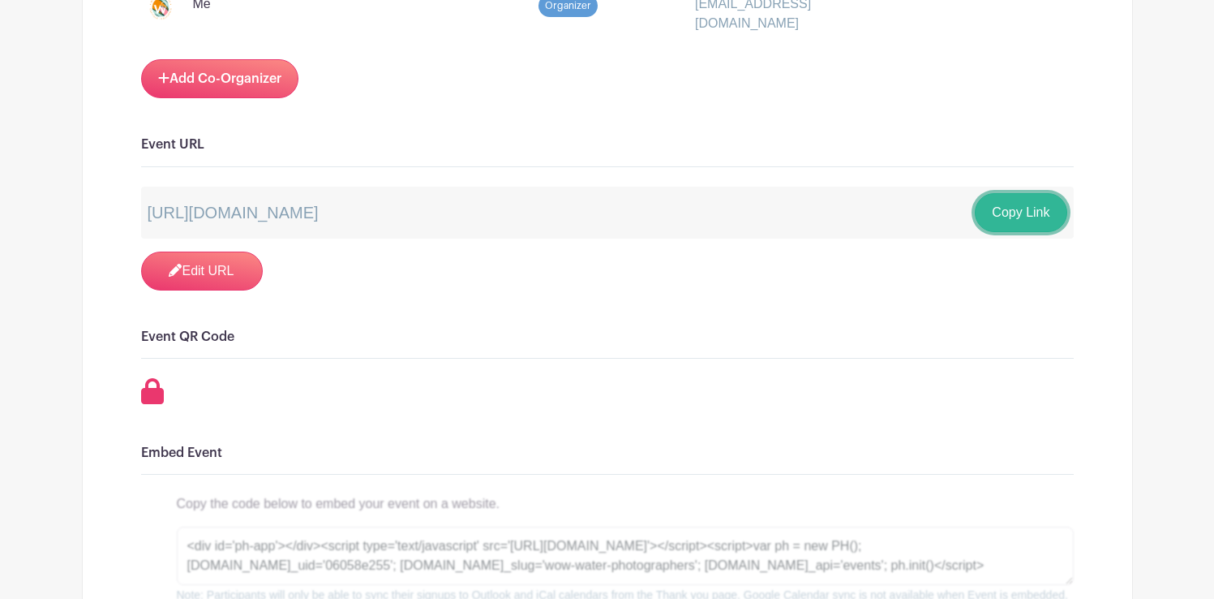
click at [1044, 207] on button "Copy Link" at bounding box center [1021, 212] width 92 height 39
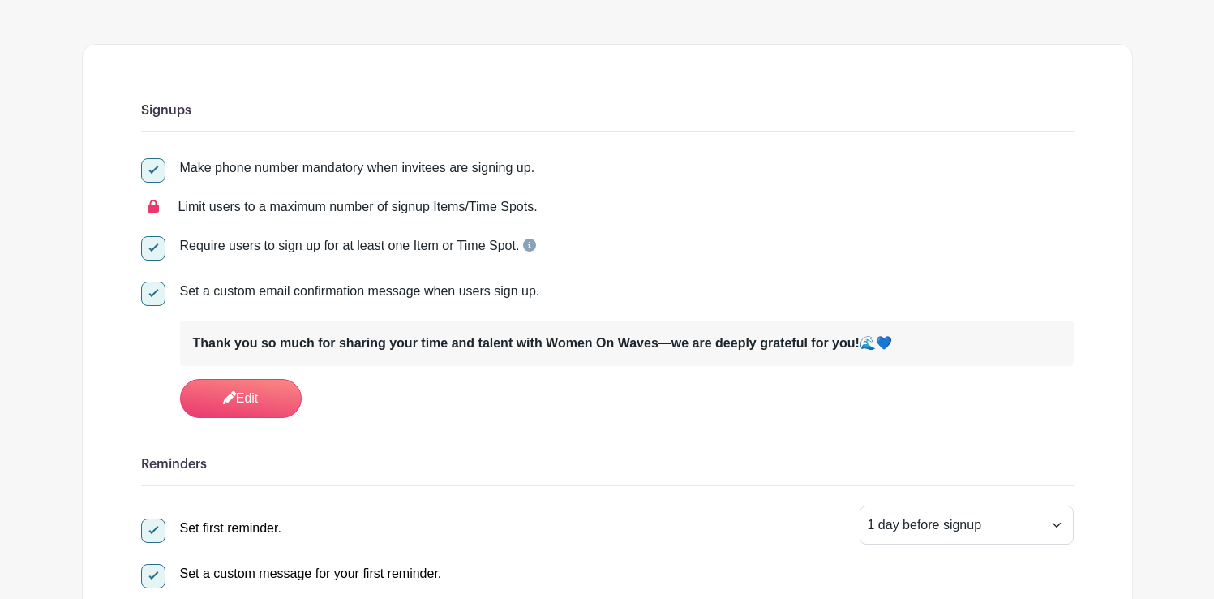
scroll to position [0, 0]
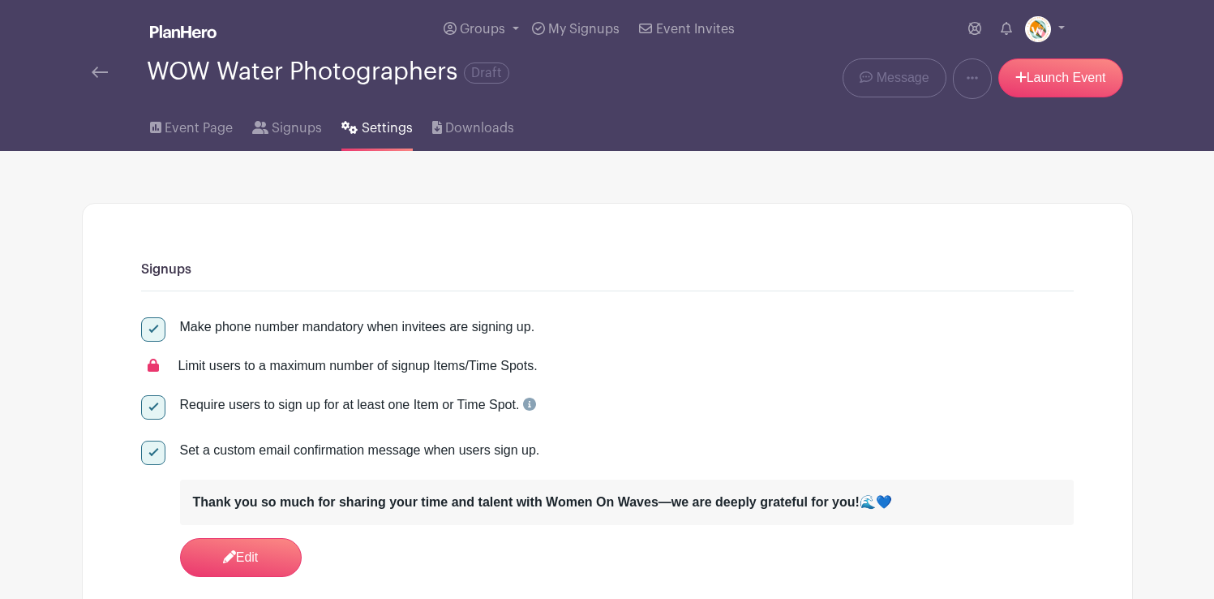
click at [104, 70] on img at bounding box center [100, 72] width 16 height 11
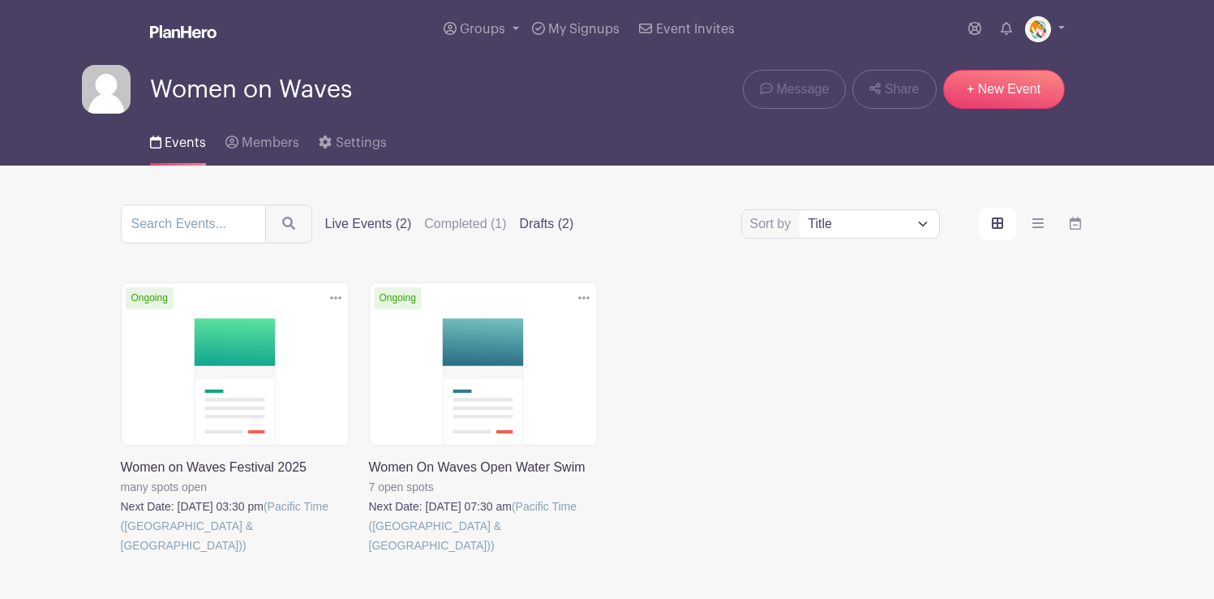
click at [520, 224] on label "Drafts (2)" at bounding box center [547, 223] width 54 height 19
click at [0, 0] on input "Drafts (2)" at bounding box center [0, 0] width 0 height 0
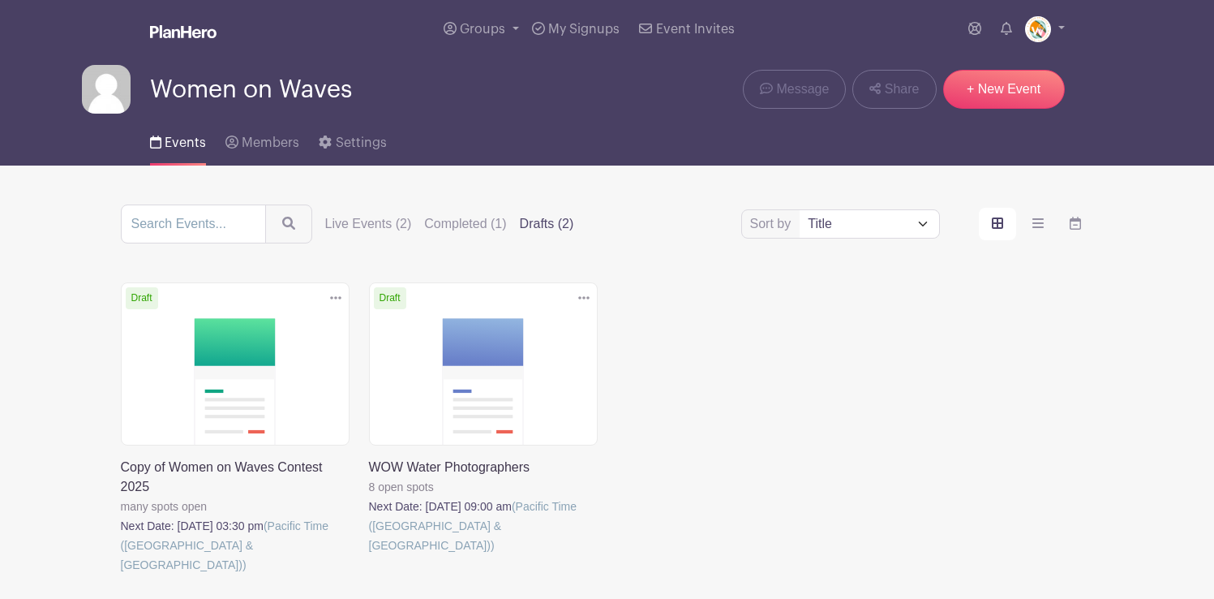
click at [524, 224] on label "Drafts (2)" at bounding box center [547, 223] width 54 height 19
click at [0, 0] on input "Drafts (2)" at bounding box center [0, 0] width 0 height 0
click at [326, 219] on label "Live Events (2)" at bounding box center [368, 223] width 87 height 19
click at [0, 0] on input "Live Events (2)" at bounding box center [0, 0] width 0 height 0
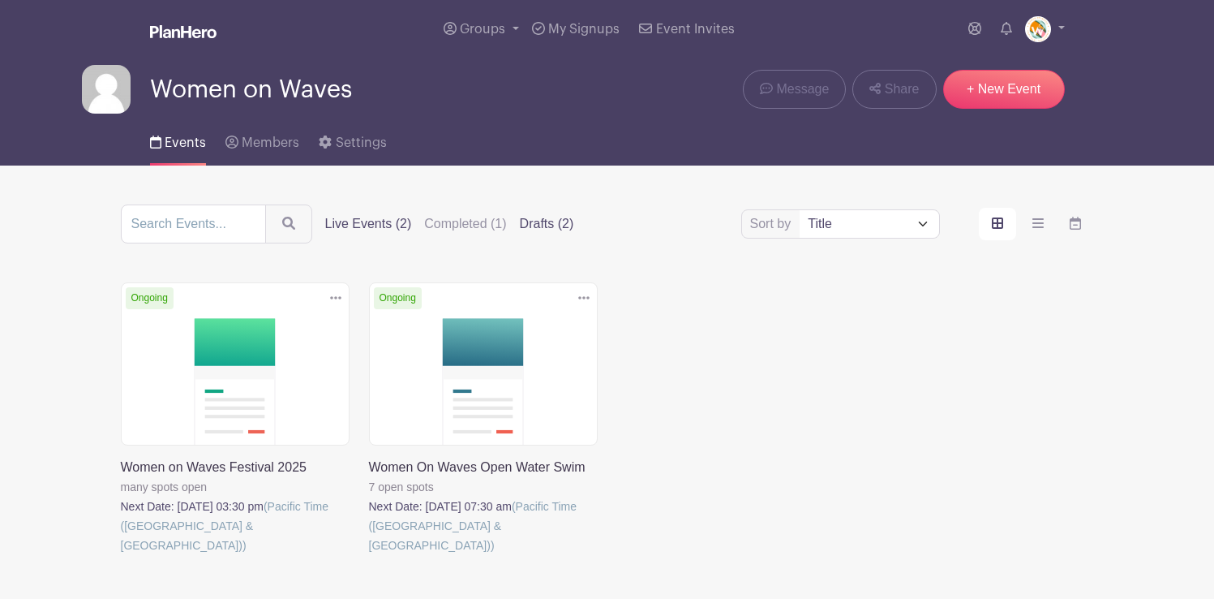
click at [520, 225] on label "Drafts (2)" at bounding box center [547, 223] width 54 height 19
click at [0, 0] on input "Drafts (2)" at bounding box center [0, 0] width 0 height 0
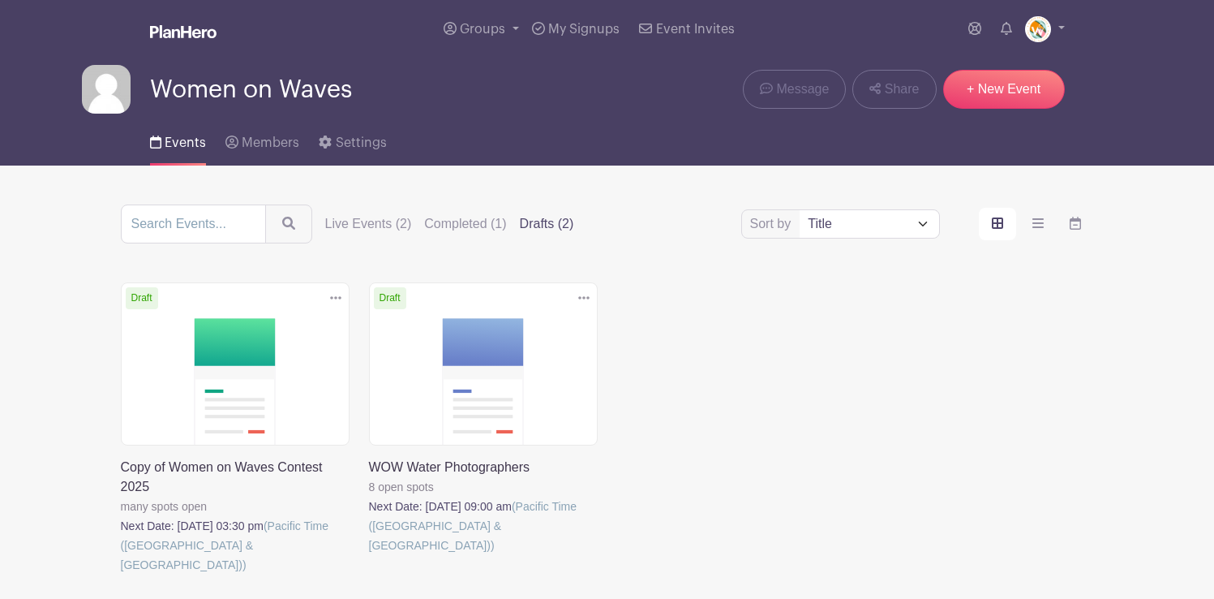
click at [582, 299] on icon at bounding box center [583, 297] width 11 height 13
click at [369, 555] on link at bounding box center [369, 555] width 0 height 0
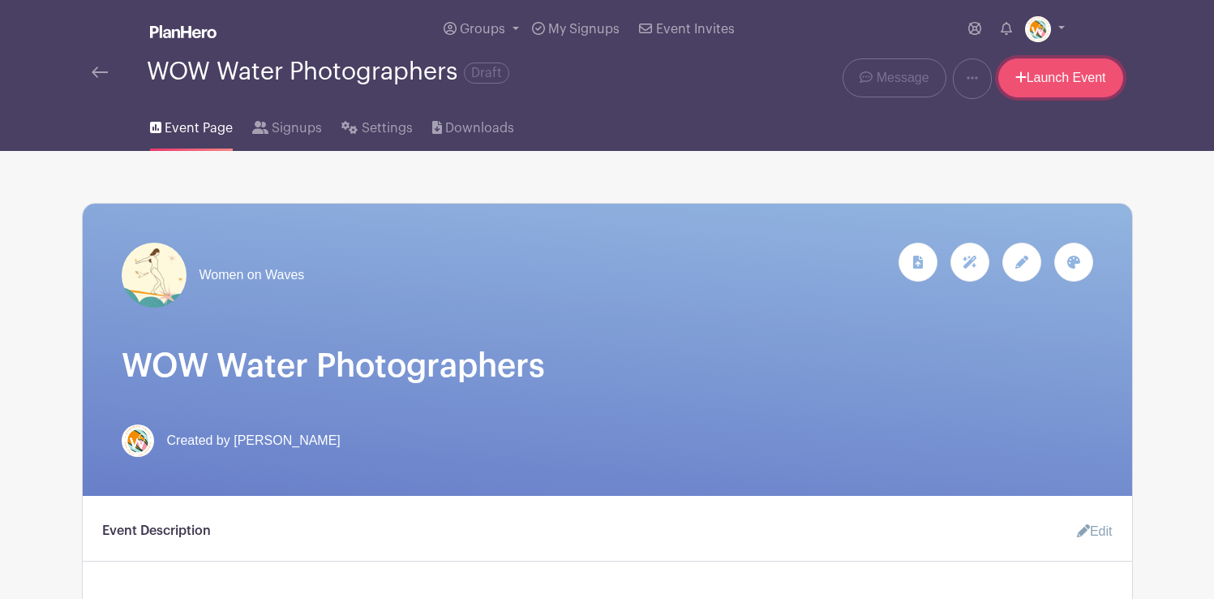
click at [1077, 75] on link "Launch Event" at bounding box center [1061, 77] width 125 height 39
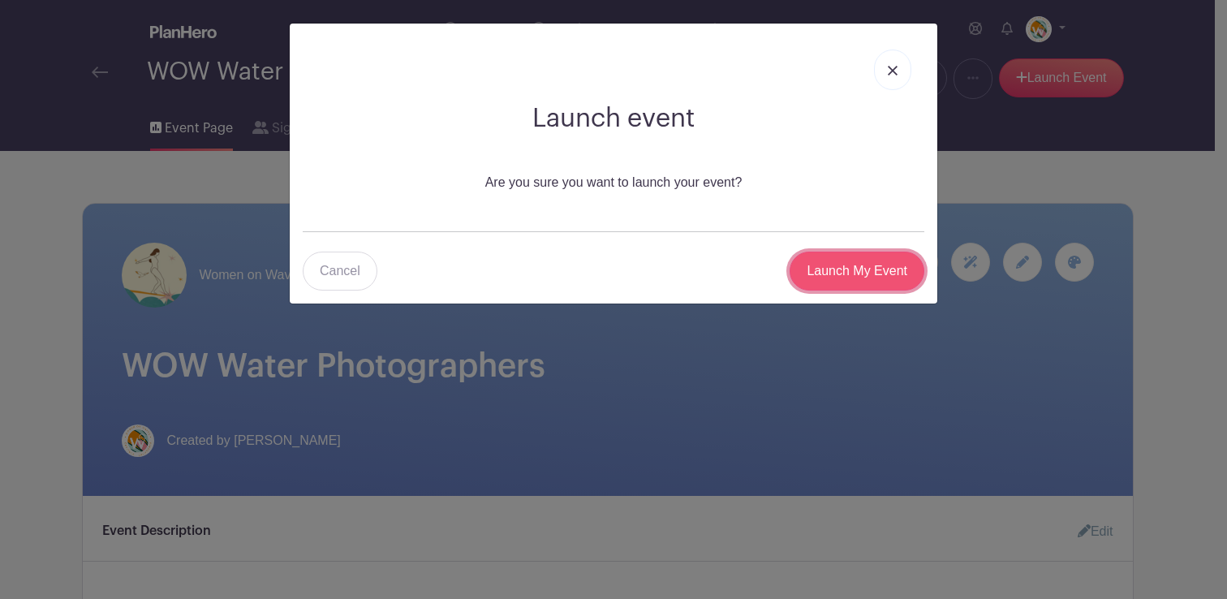
click at [854, 269] on input "Launch My Event" at bounding box center [856, 270] width 135 height 39
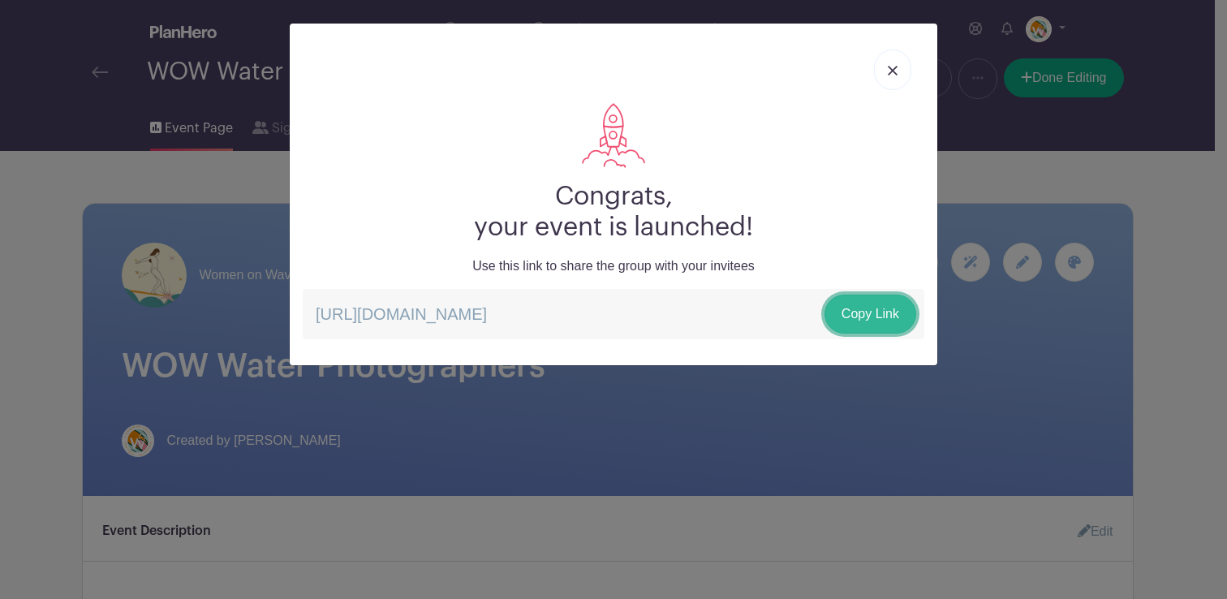
click at [863, 321] on link "Copy Link" at bounding box center [870, 313] width 92 height 39
click at [890, 70] on img at bounding box center [892, 71] width 10 height 10
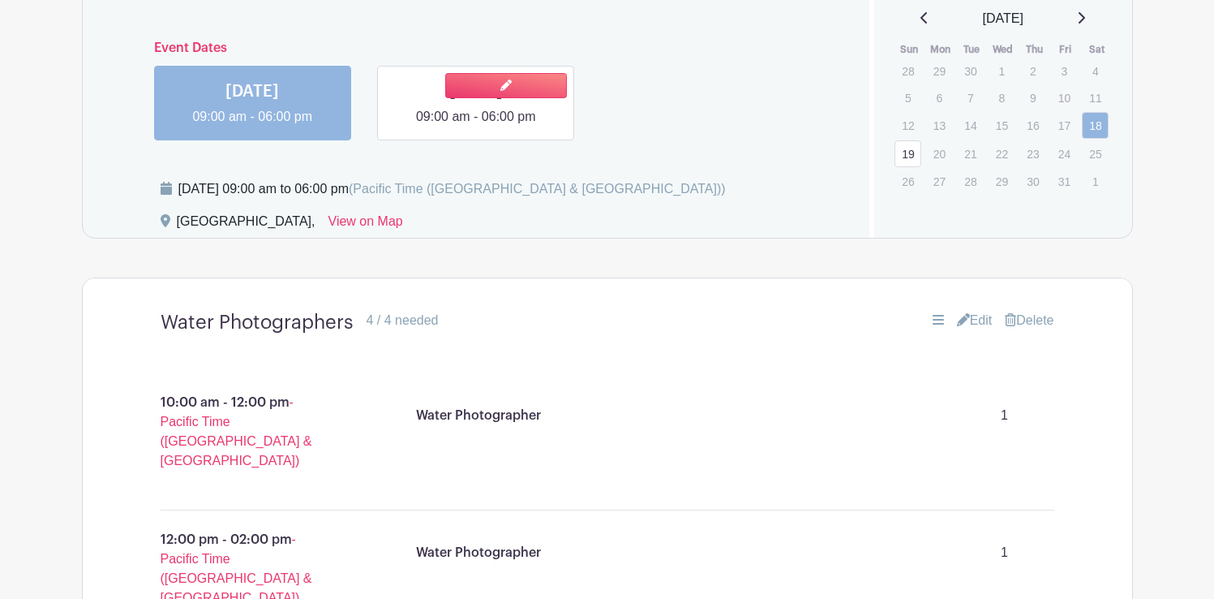
scroll to position [1052, 0]
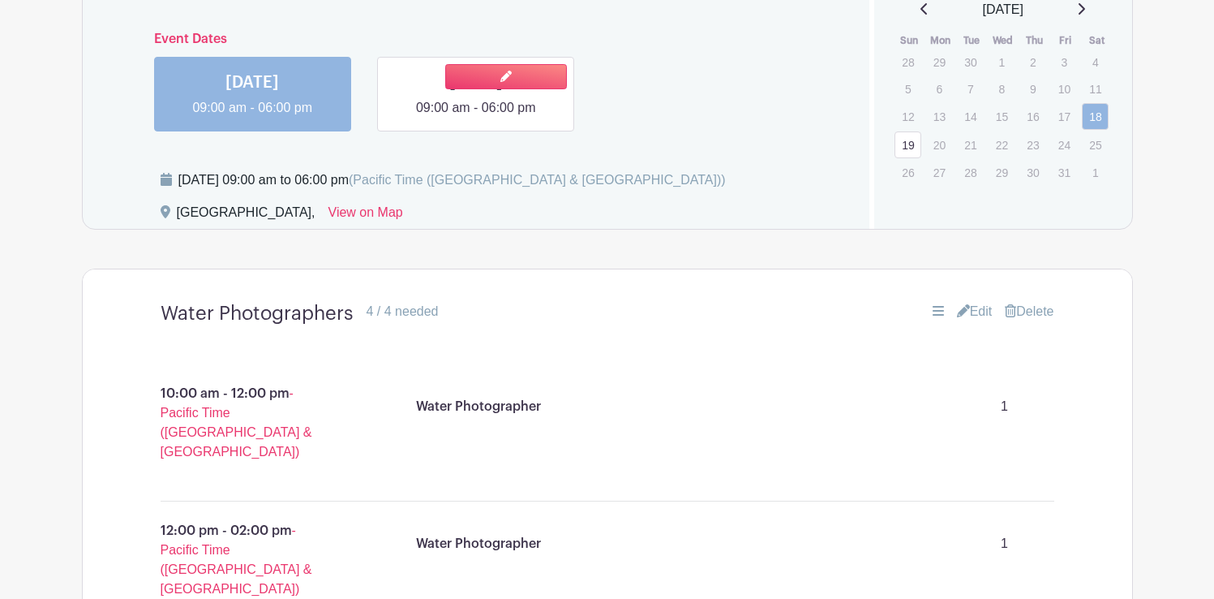
click at [476, 118] on link at bounding box center [476, 118] width 0 height 0
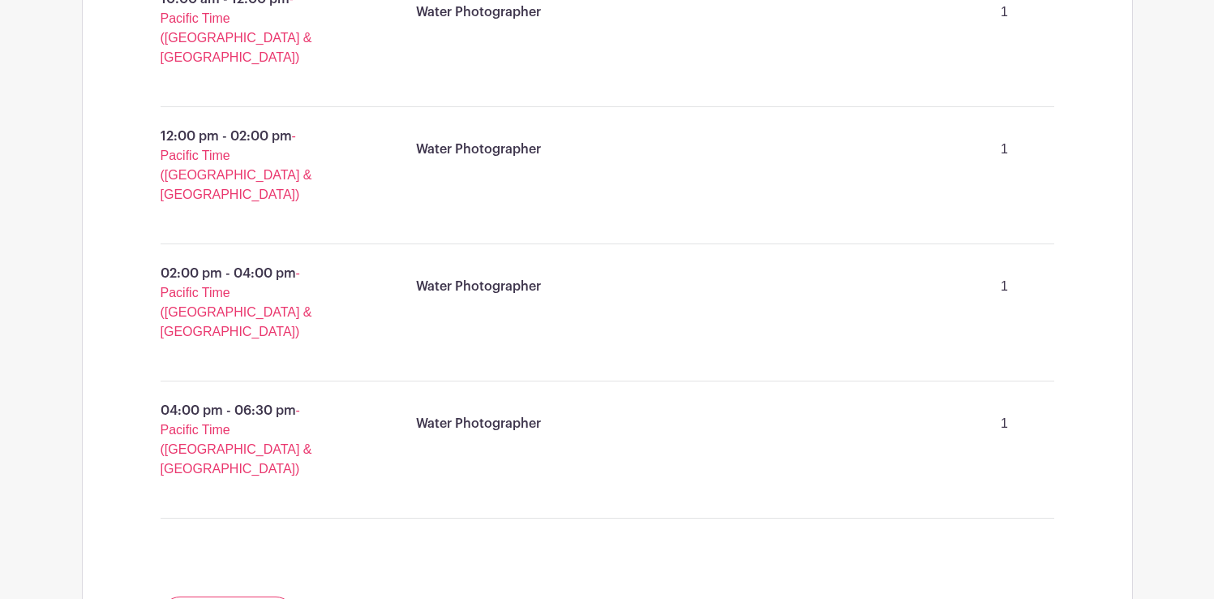
scroll to position [1459, 0]
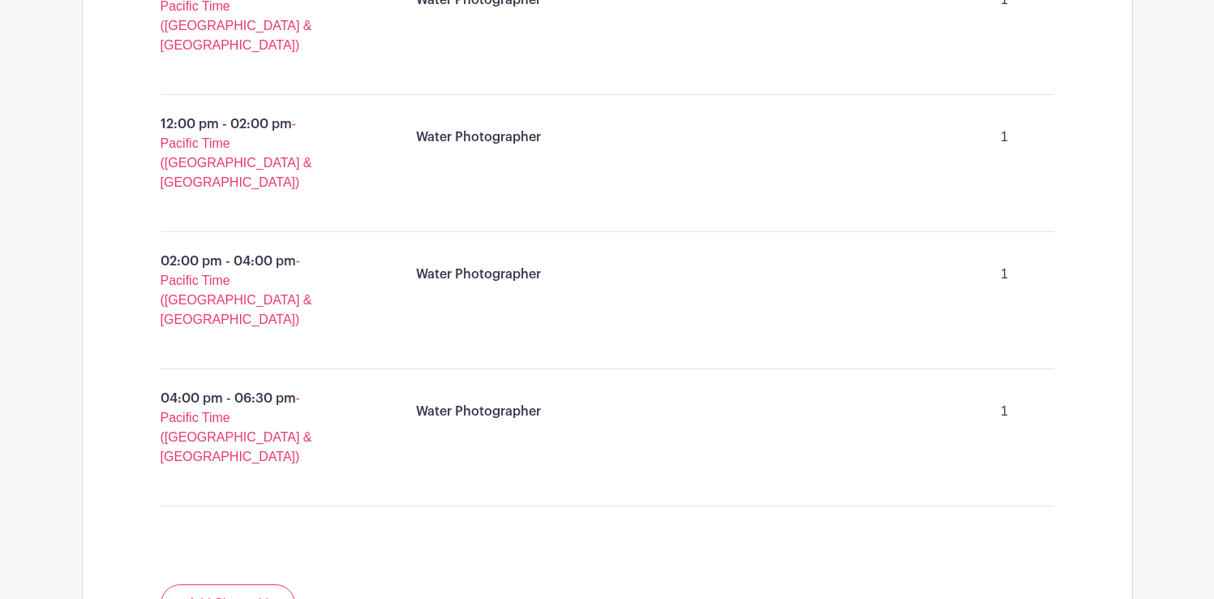
click at [545, 389] on div "Water Photographer 1" at bounding box center [729, 411] width 638 height 45
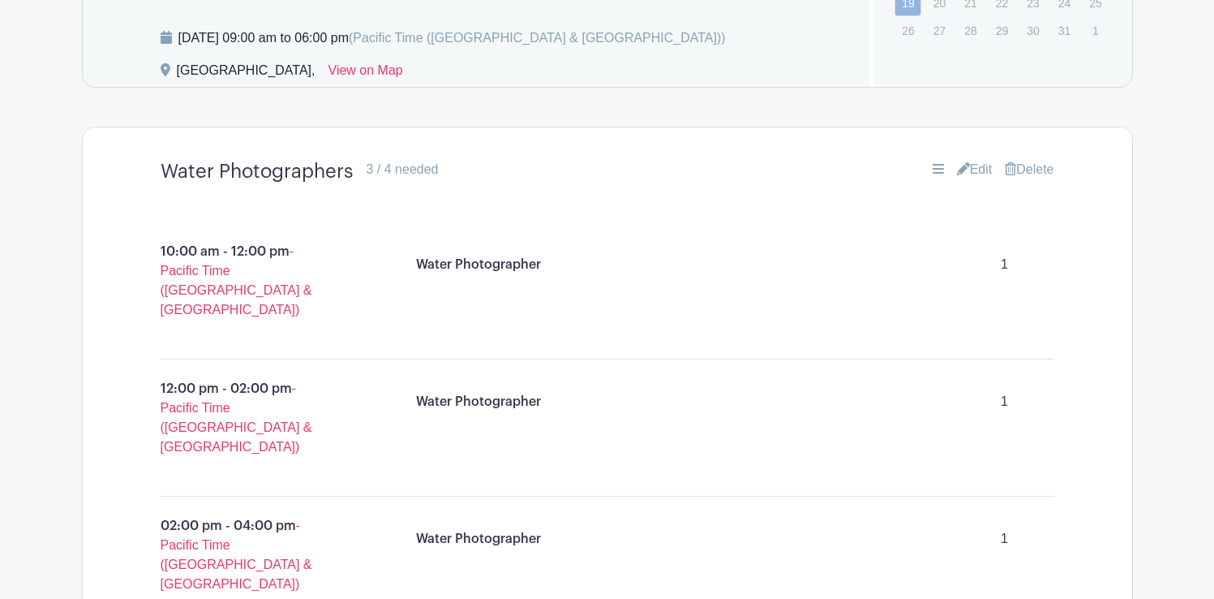
scroll to position [1188, 0]
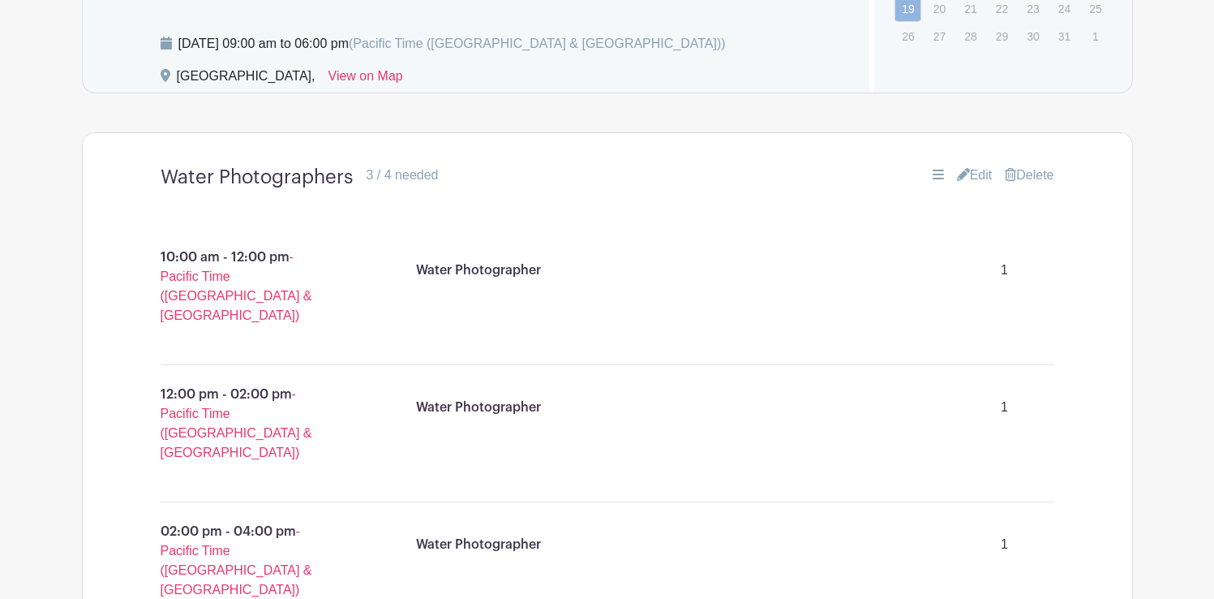
click at [977, 174] on link "Edit" at bounding box center [975, 174] width 36 height 19
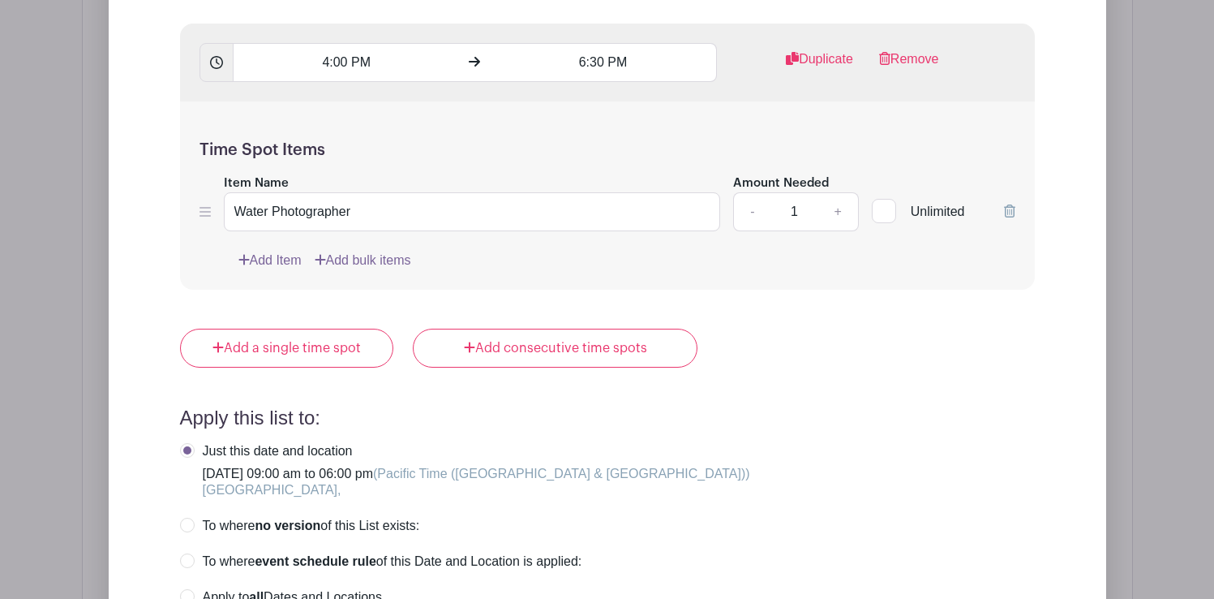
scroll to position [2541, 0]
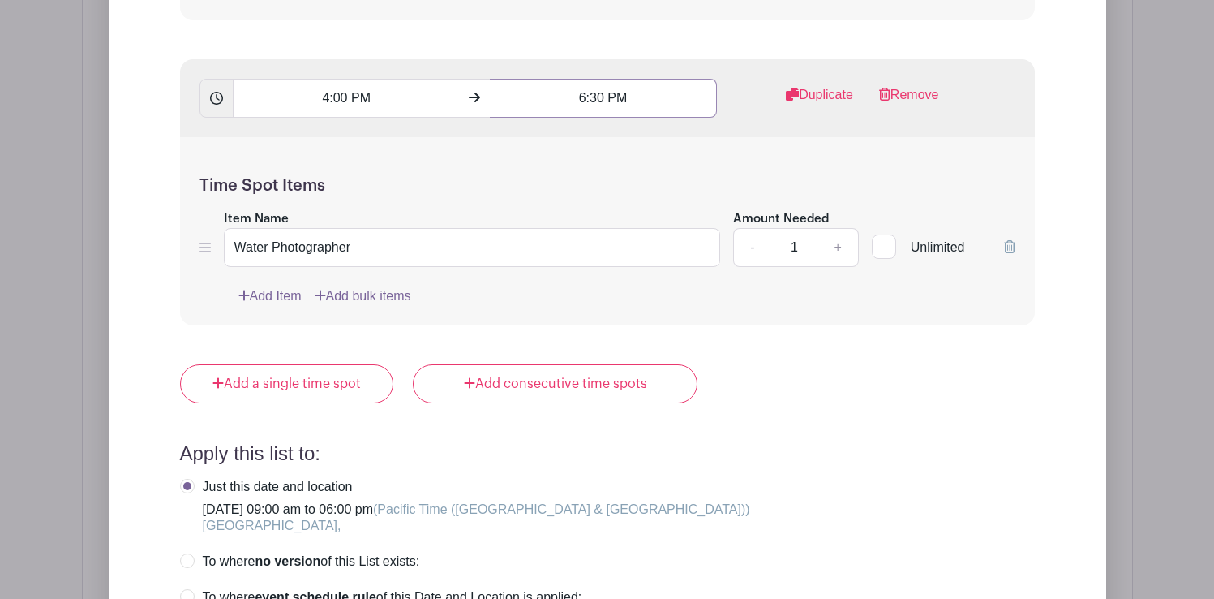
click at [596, 103] on input "6:30 PM" at bounding box center [603, 98] width 227 height 39
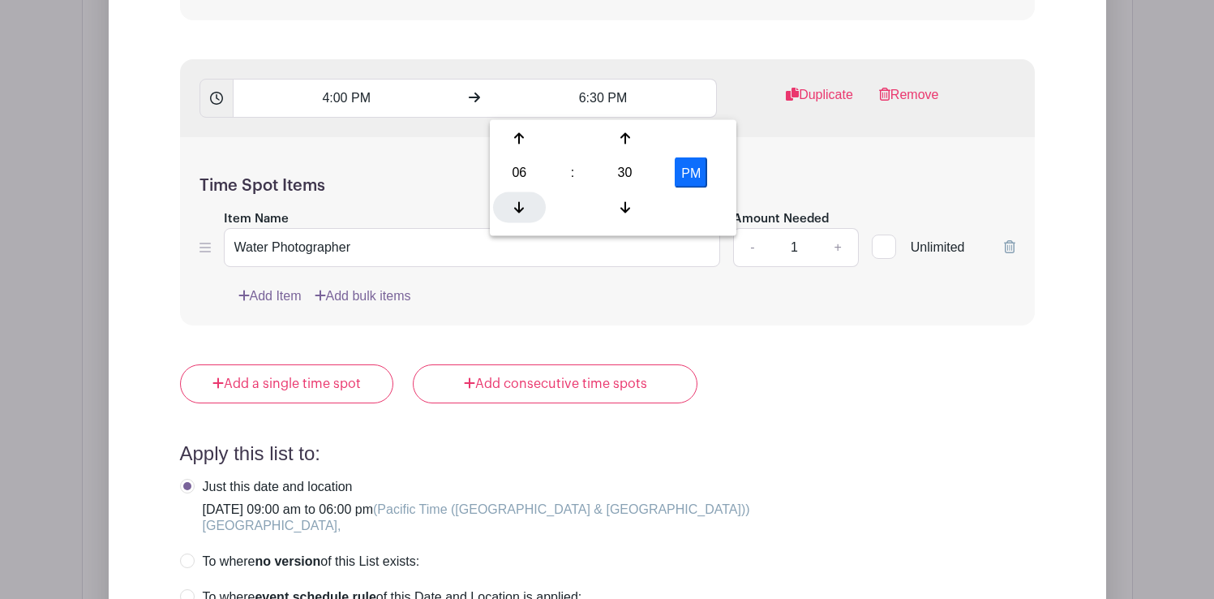
click at [526, 200] on div at bounding box center [519, 206] width 53 height 31
click at [625, 142] on icon at bounding box center [626, 138] width 10 height 11
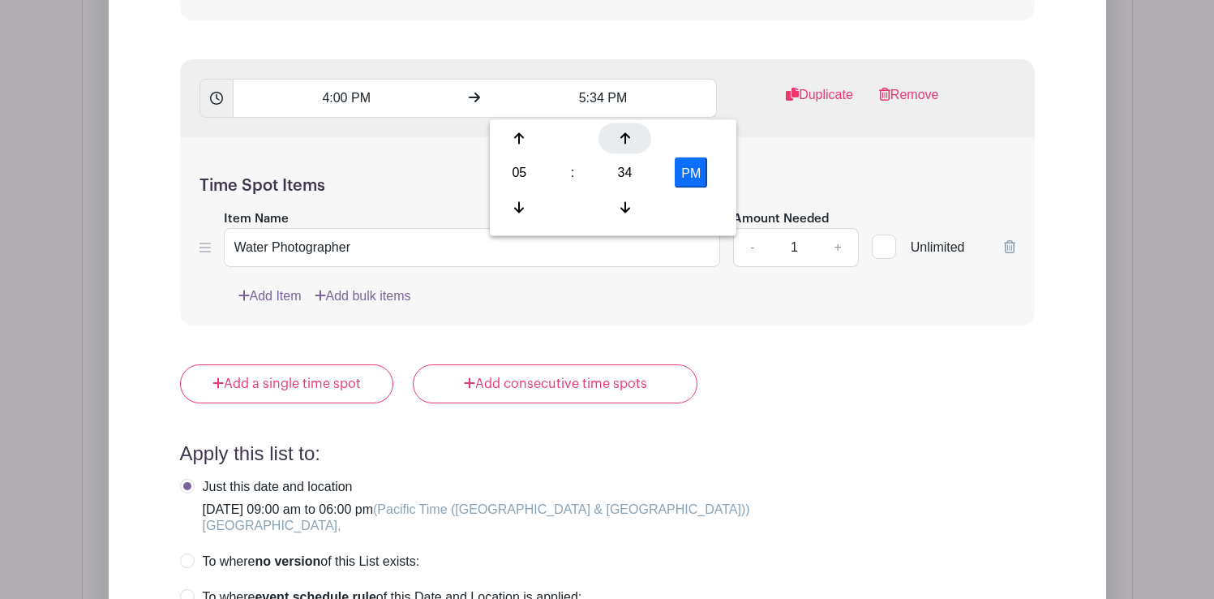
click at [625, 142] on icon at bounding box center [626, 138] width 10 height 11
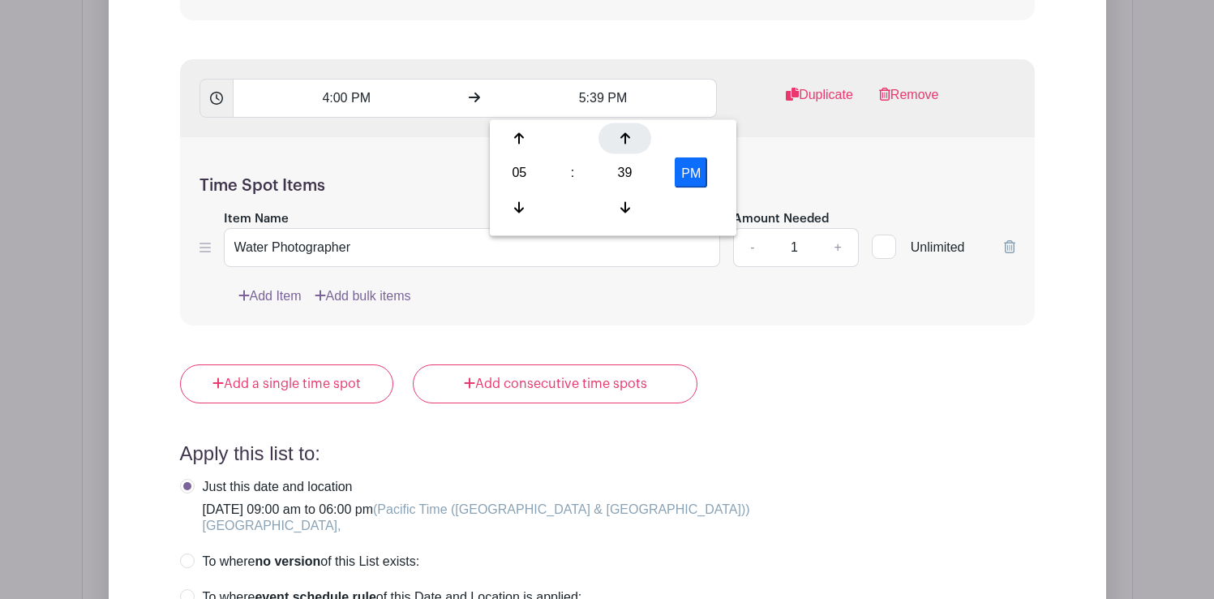
click at [625, 142] on icon at bounding box center [626, 138] width 10 height 11
type input "5:40 PM"
click at [739, 306] on div "Add Item Add bulk items" at bounding box center [626, 295] width 777 height 19
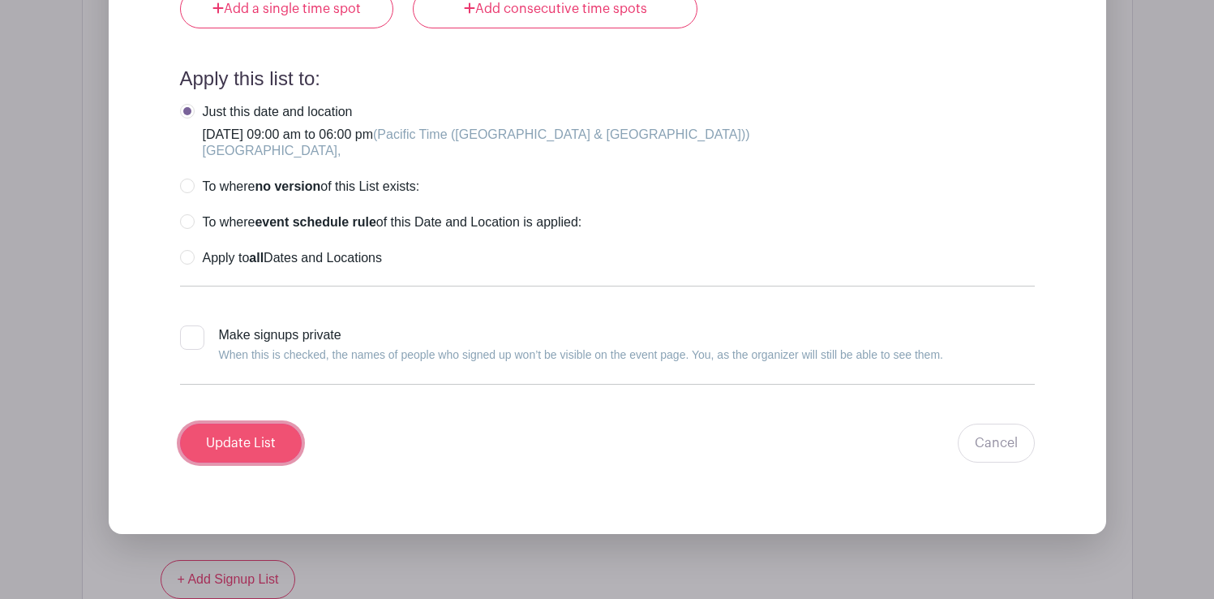
click at [234, 456] on input "Update List" at bounding box center [241, 442] width 122 height 39
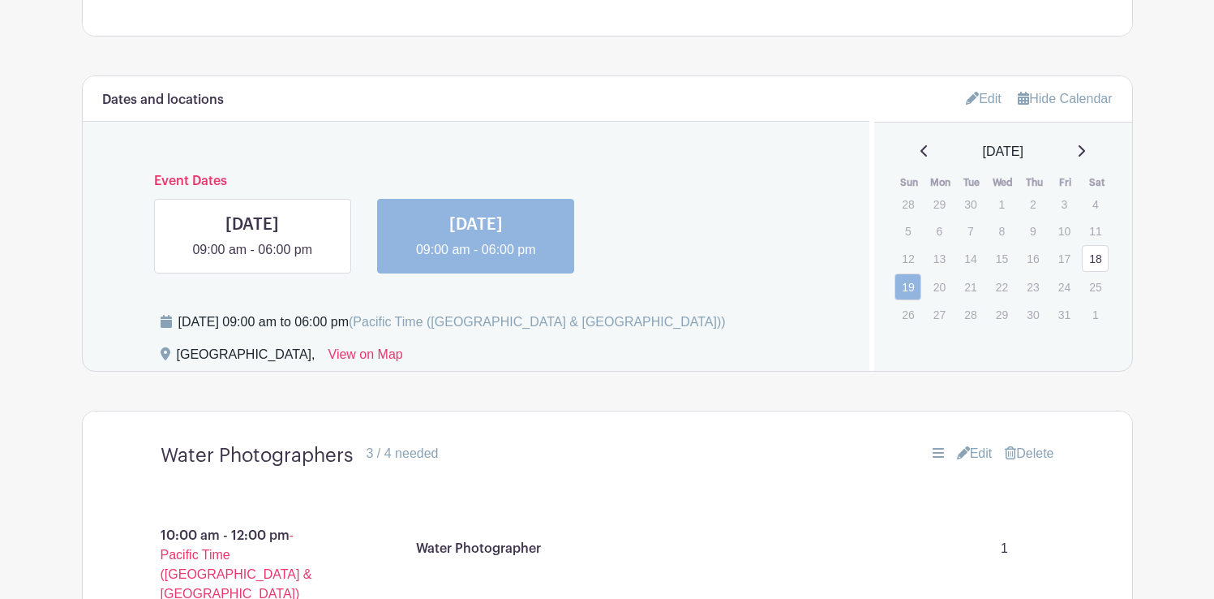
scroll to position [899, 0]
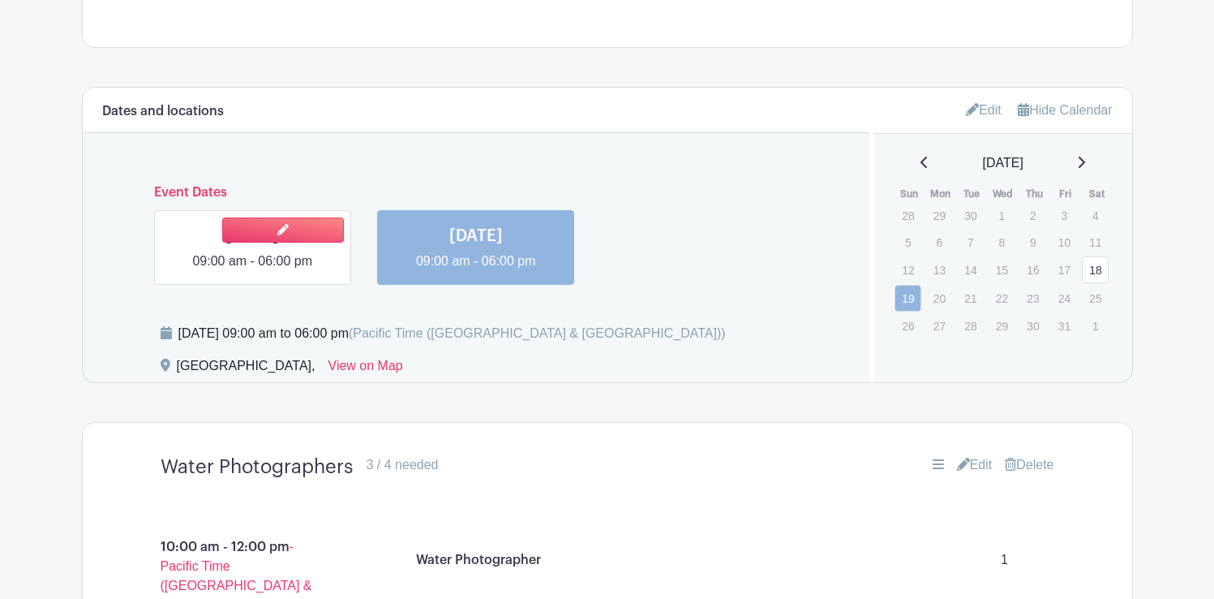
click at [252, 271] on link at bounding box center [252, 271] width 0 height 0
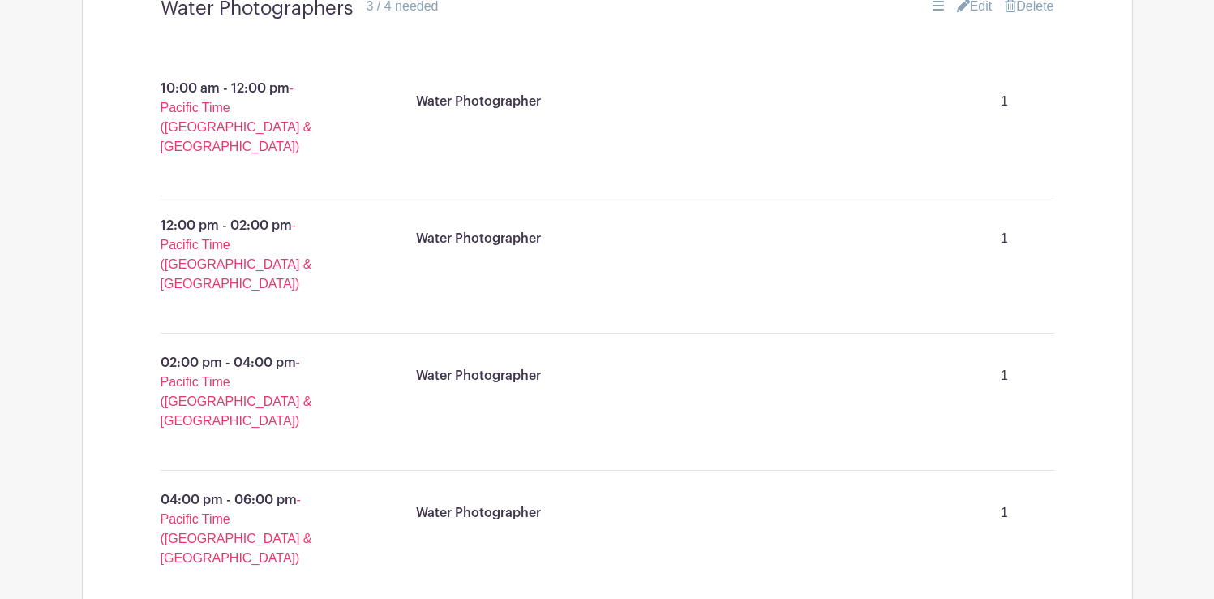
scroll to position [1350, 0]
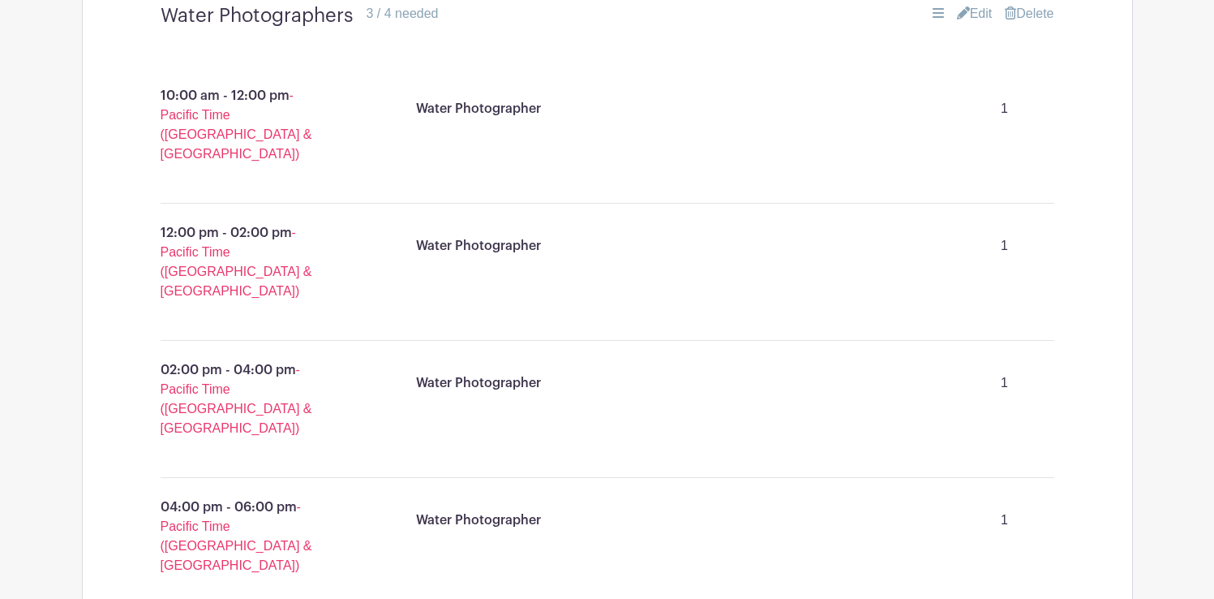
click at [974, 17] on link "Edit" at bounding box center [975, 13] width 36 height 19
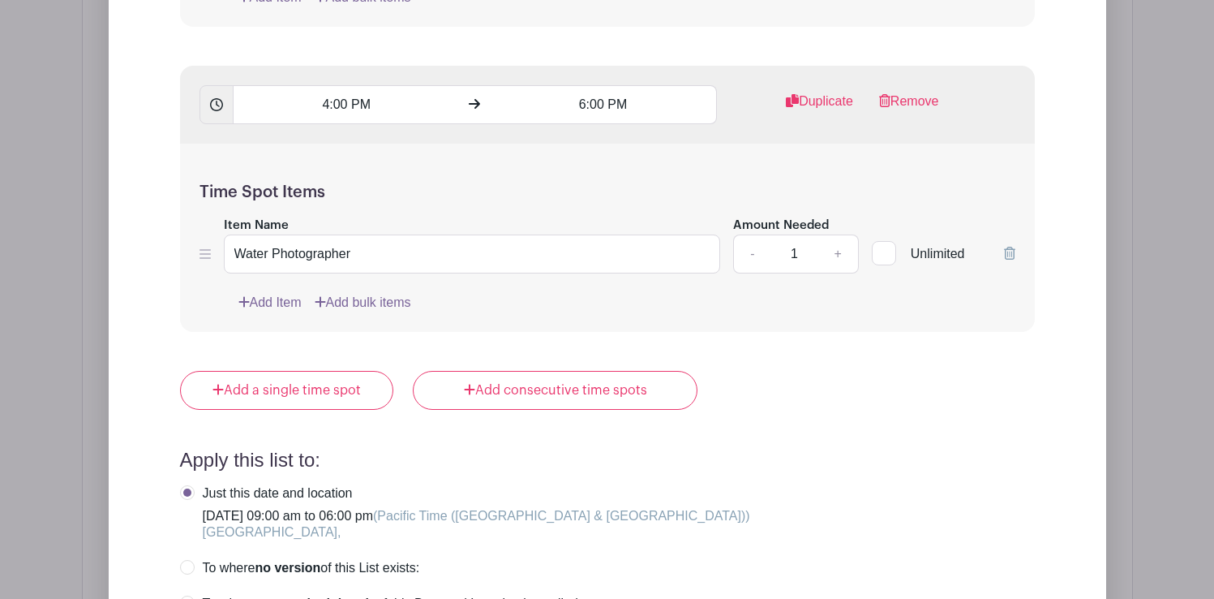
scroll to position [2526, 0]
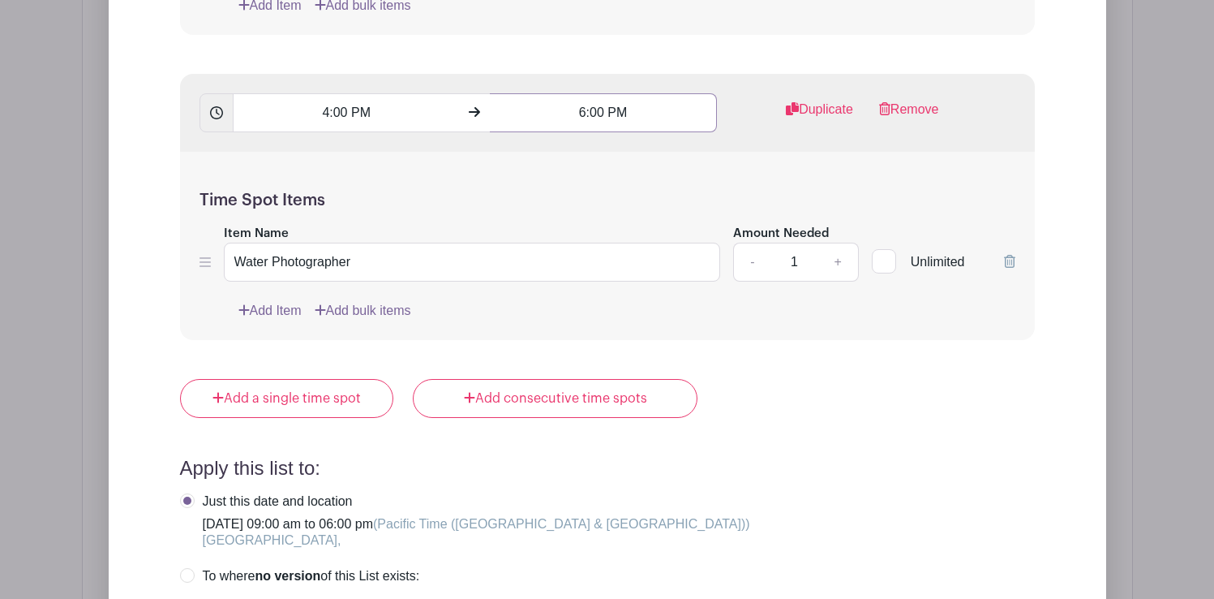
click at [617, 115] on input "6:00 PM" at bounding box center [603, 112] width 227 height 39
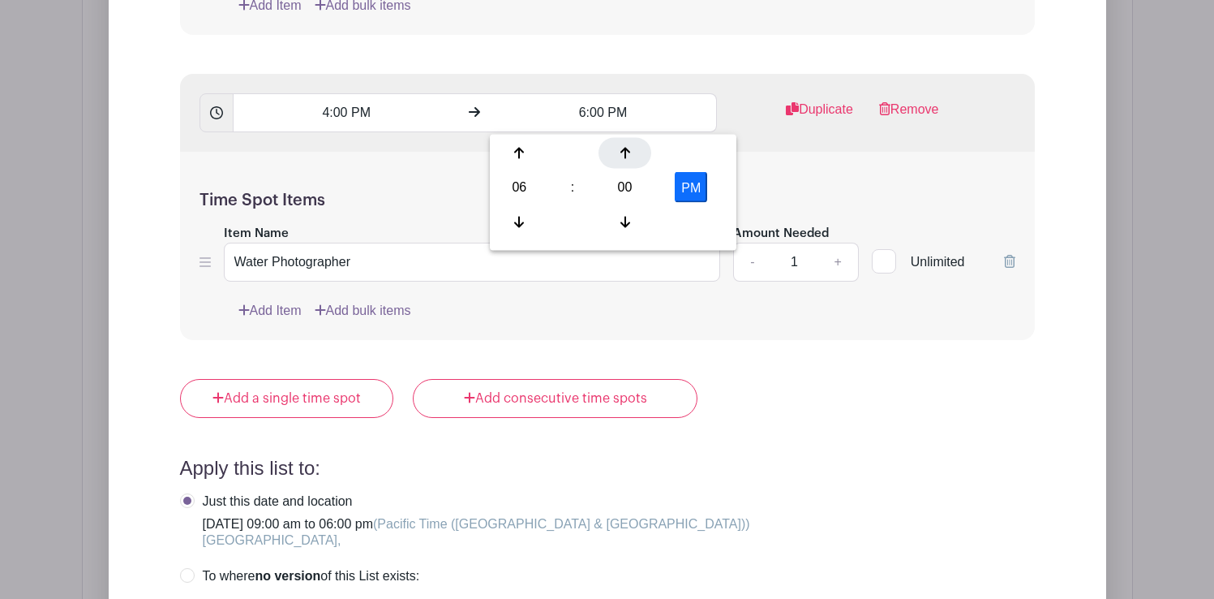
click at [627, 155] on icon at bounding box center [626, 153] width 10 height 13
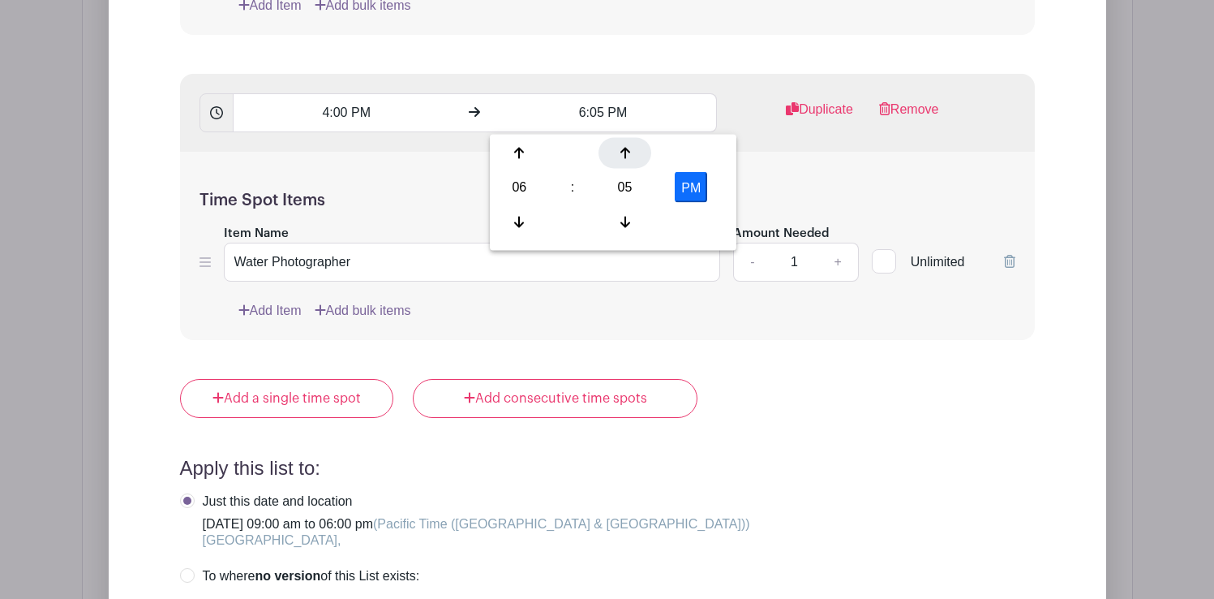
click at [627, 155] on icon at bounding box center [626, 153] width 10 height 13
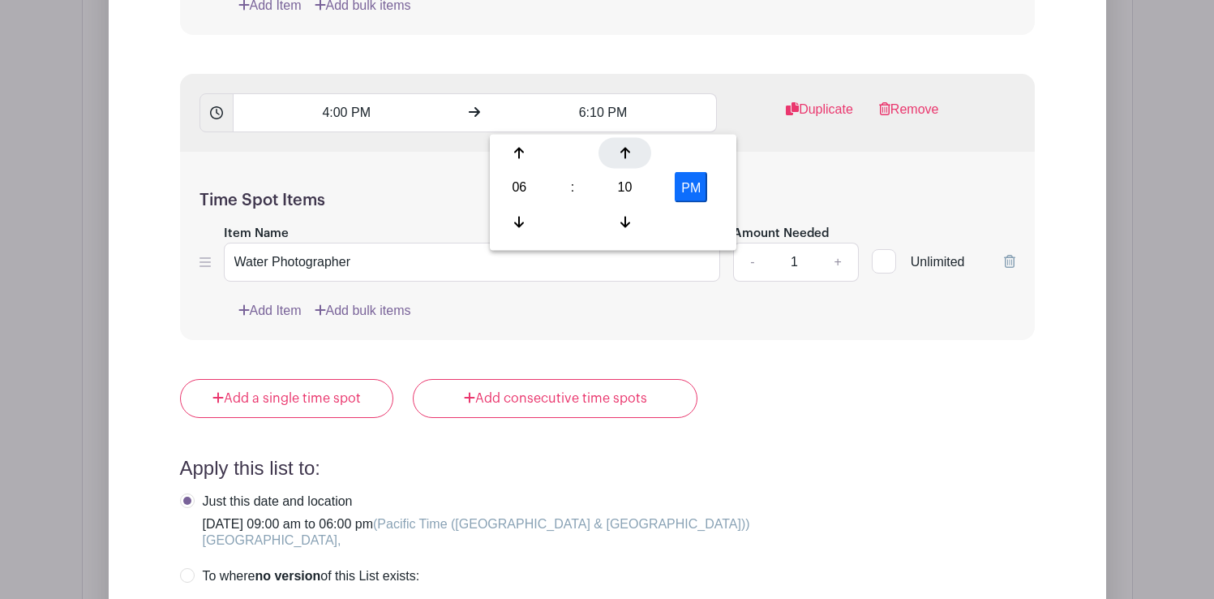
click at [627, 155] on icon at bounding box center [626, 153] width 10 height 13
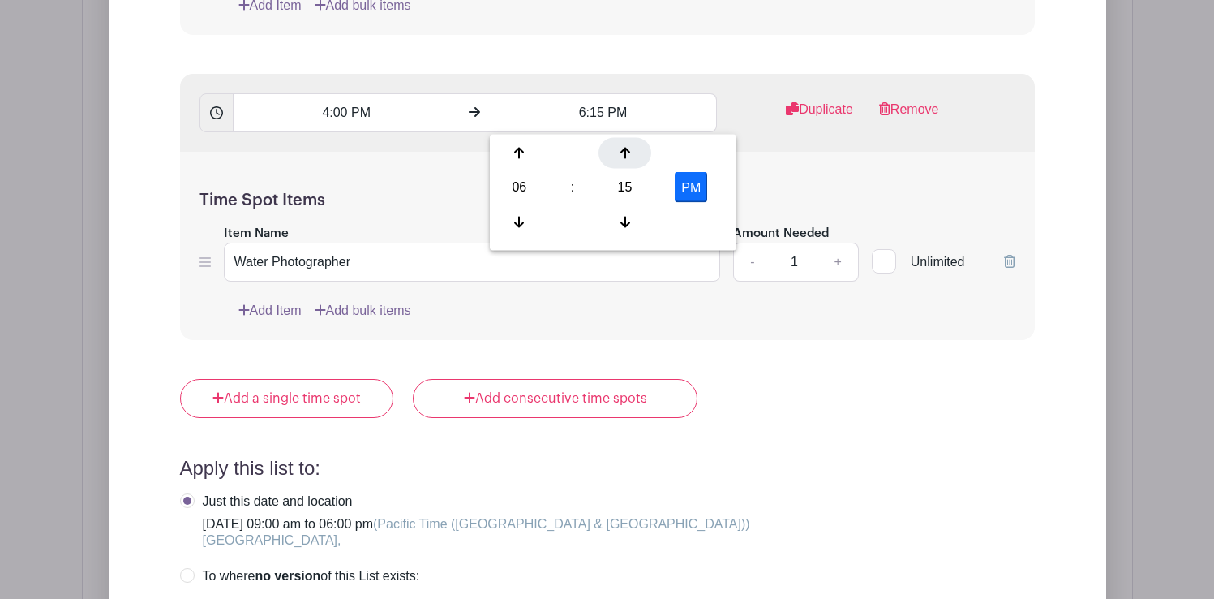
click at [627, 155] on icon at bounding box center [626, 153] width 10 height 13
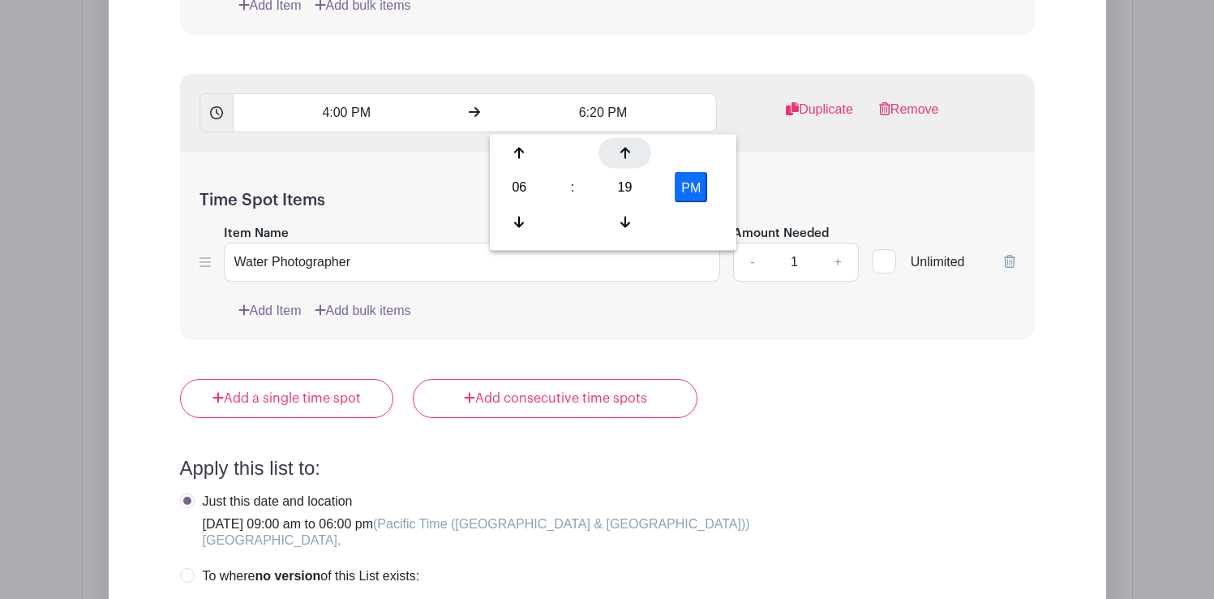
click at [627, 155] on icon at bounding box center [626, 153] width 10 height 13
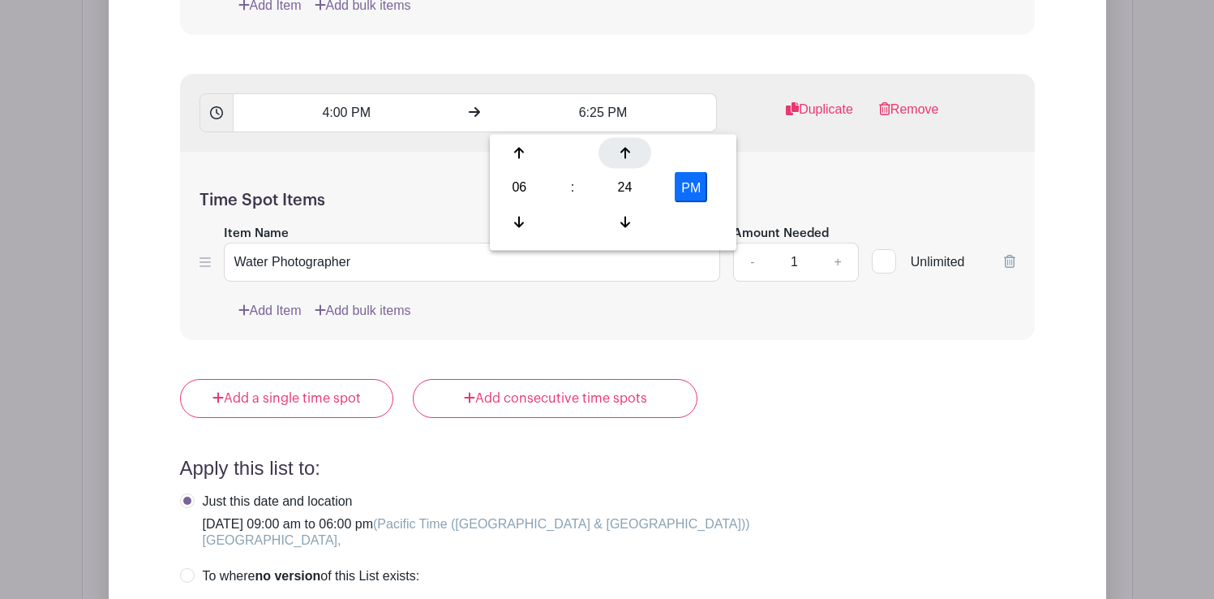
click at [627, 155] on icon at bounding box center [626, 153] width 10 height 13
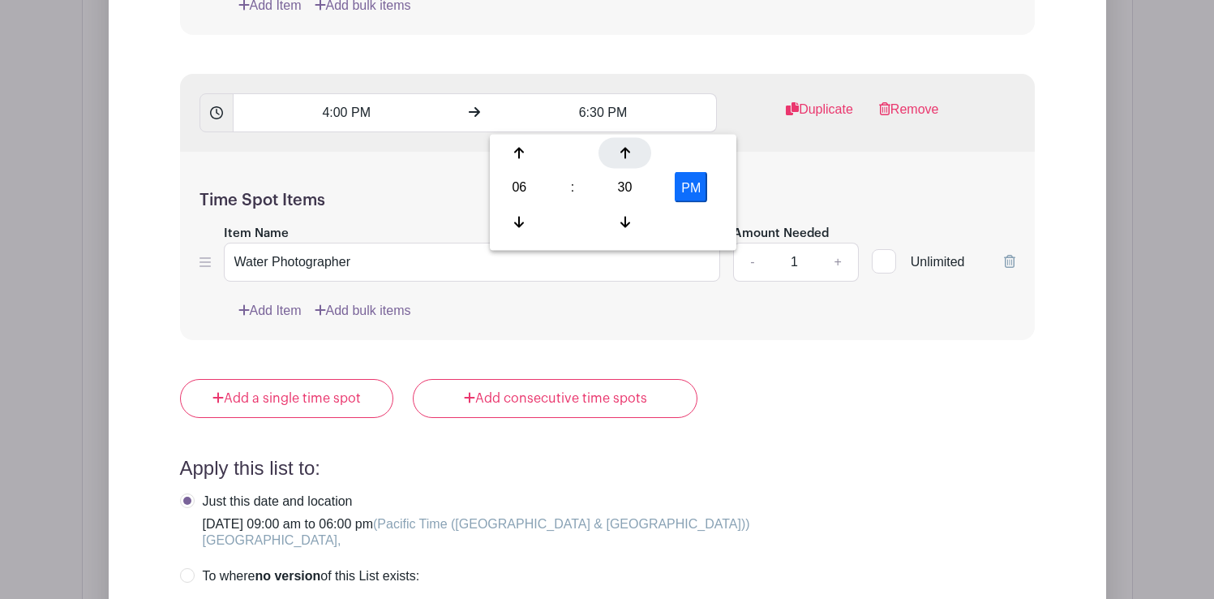
click at [627, 155] on icon at bounding box center [626, 153] width 10 height 13
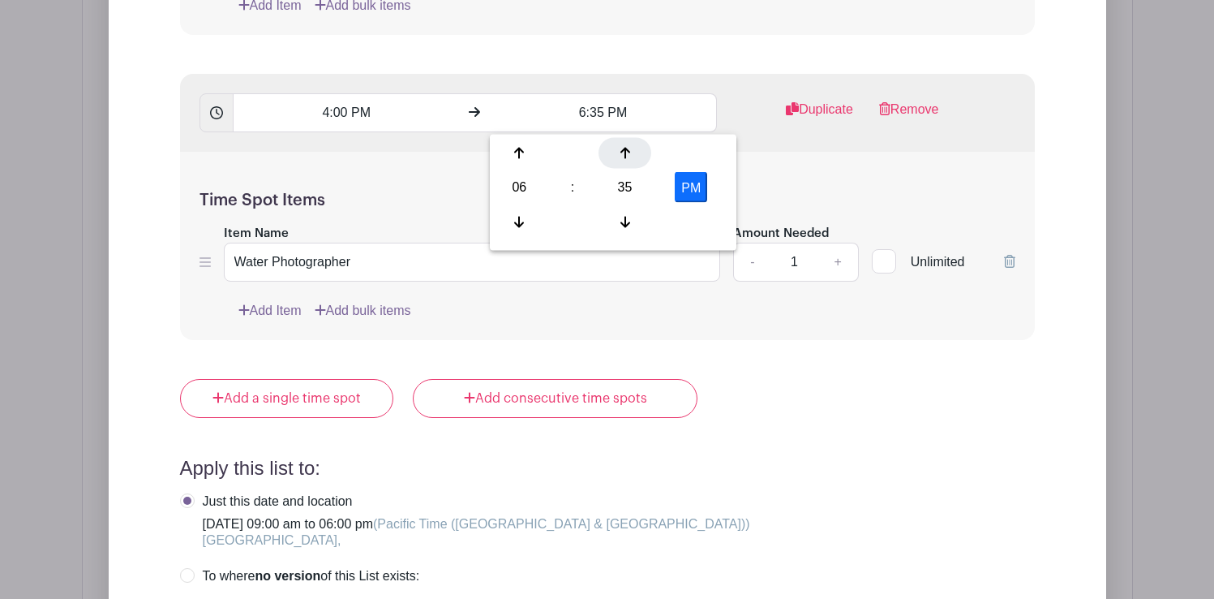
click at [627, 155] on icon at bounding box center [626, 153] width 10 height 13
click at [624, 156] on icon at bounding box center [626, 153] width 10 height 13
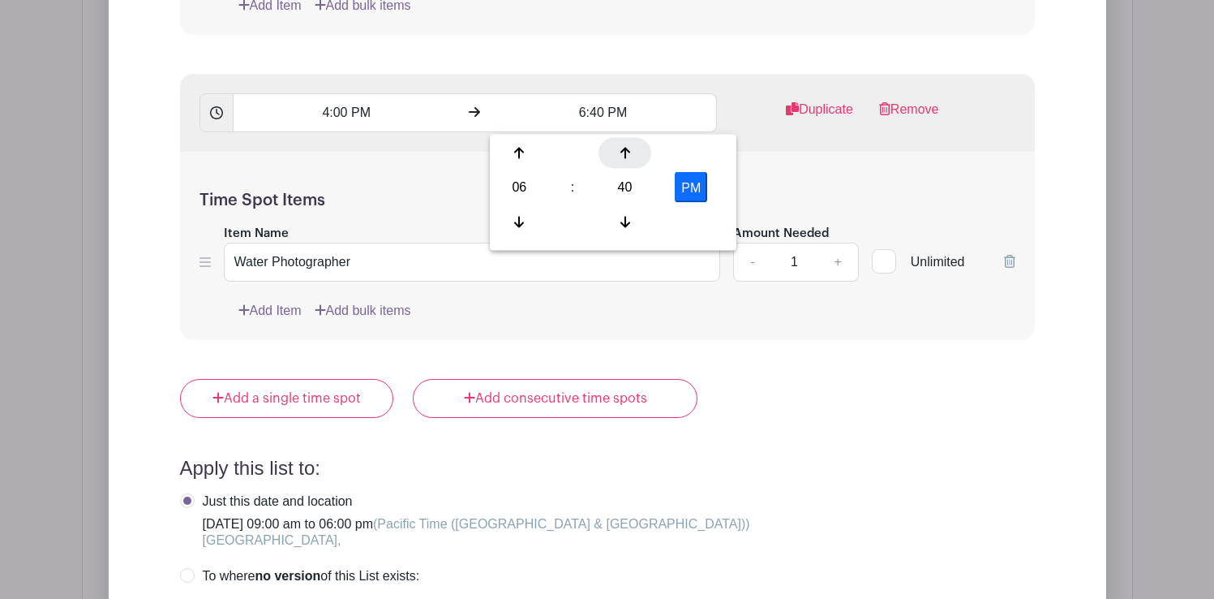
click at [624, 156] on icon at bounding box center [626, 153] width 10 height 13
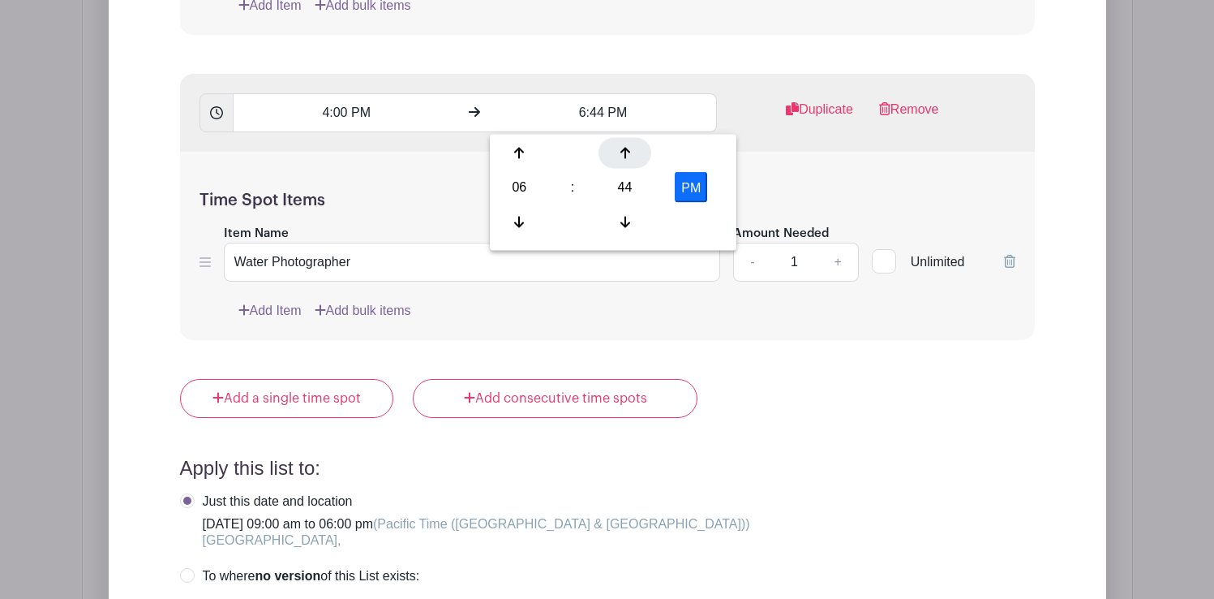
type input "6:45 PM"
click at [780, 177] on div "Time Spot Items Item Name Water Photographer Amount Needed - 1 + Unlimited Add …" at bounding box center [607, 246] width 855 height 189
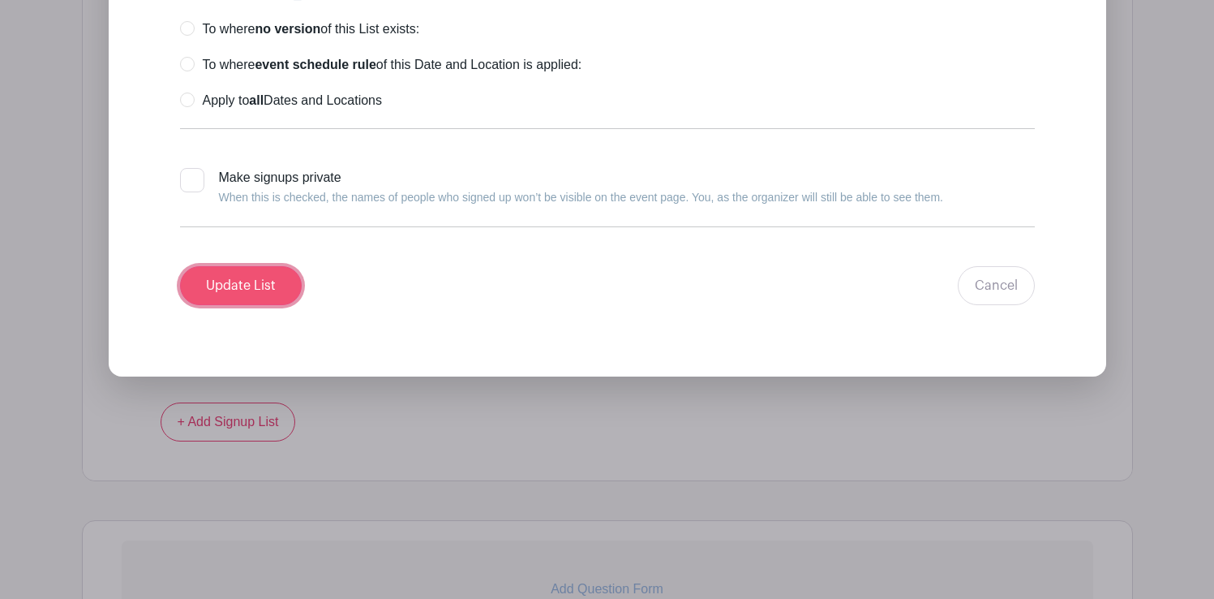
click at [264, 286] on input "Update List" at bounding box center [241, 285] width 122 height 39
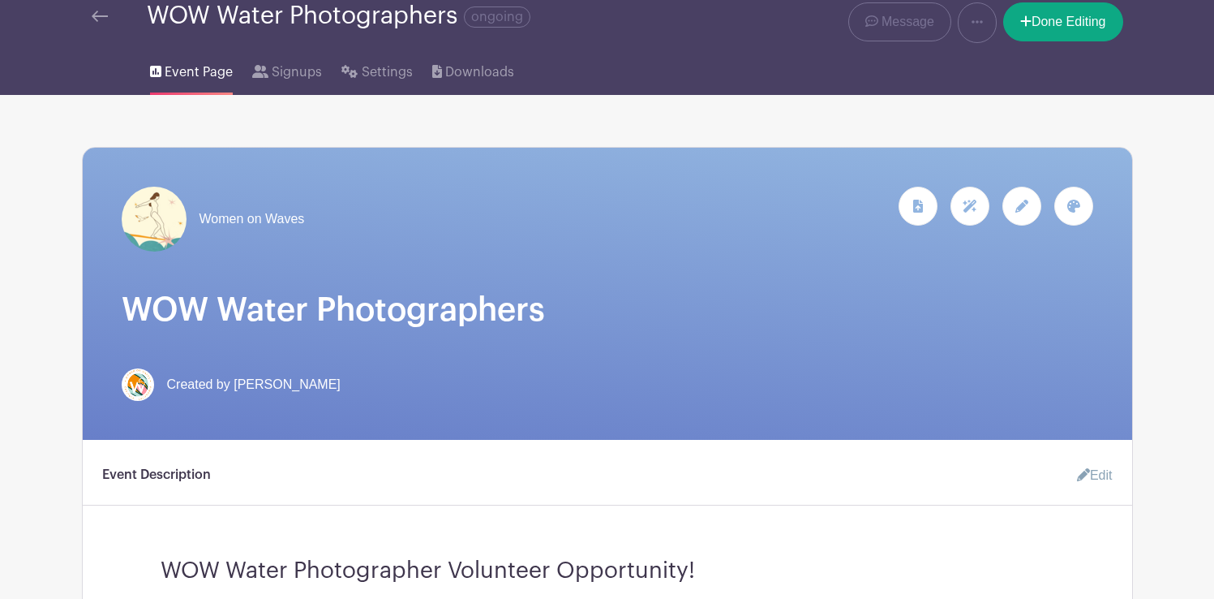
scroll to position [0, 0]
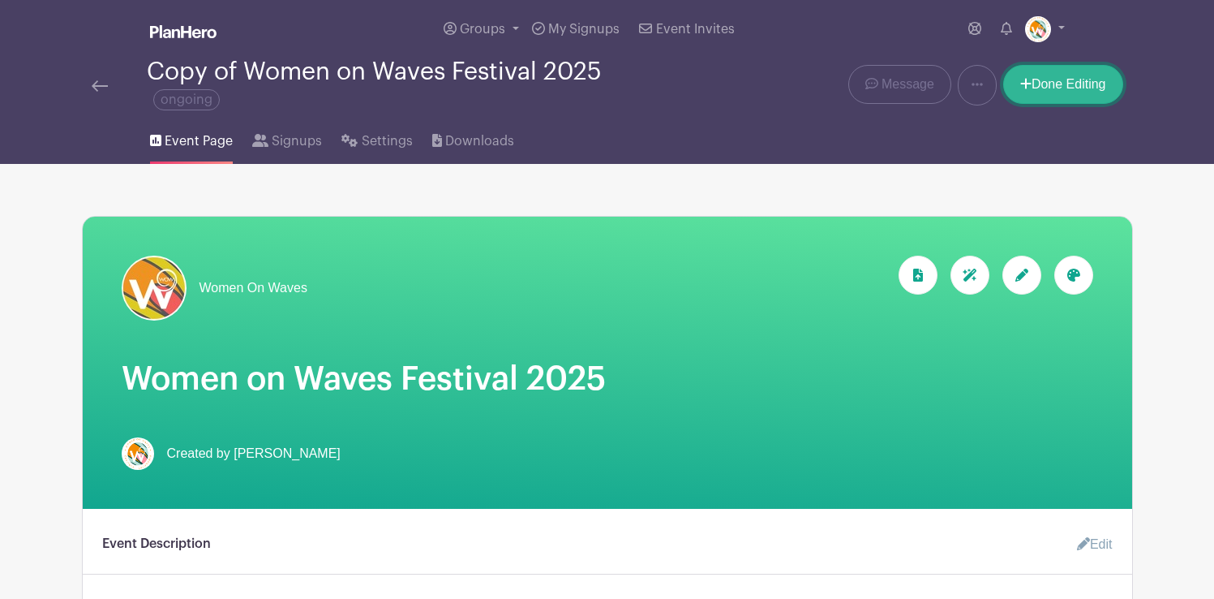
click at [1050, 83] on link "Done Editing" at bounding box center [1063, 84] width 120 height 39
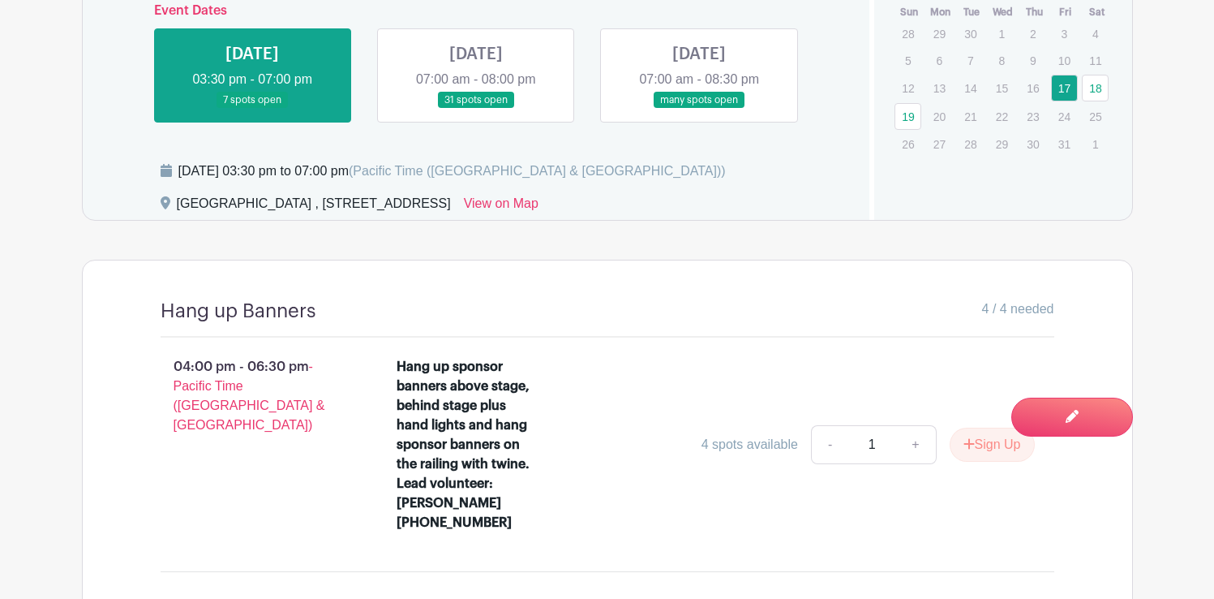
scroll to position [812, 0]
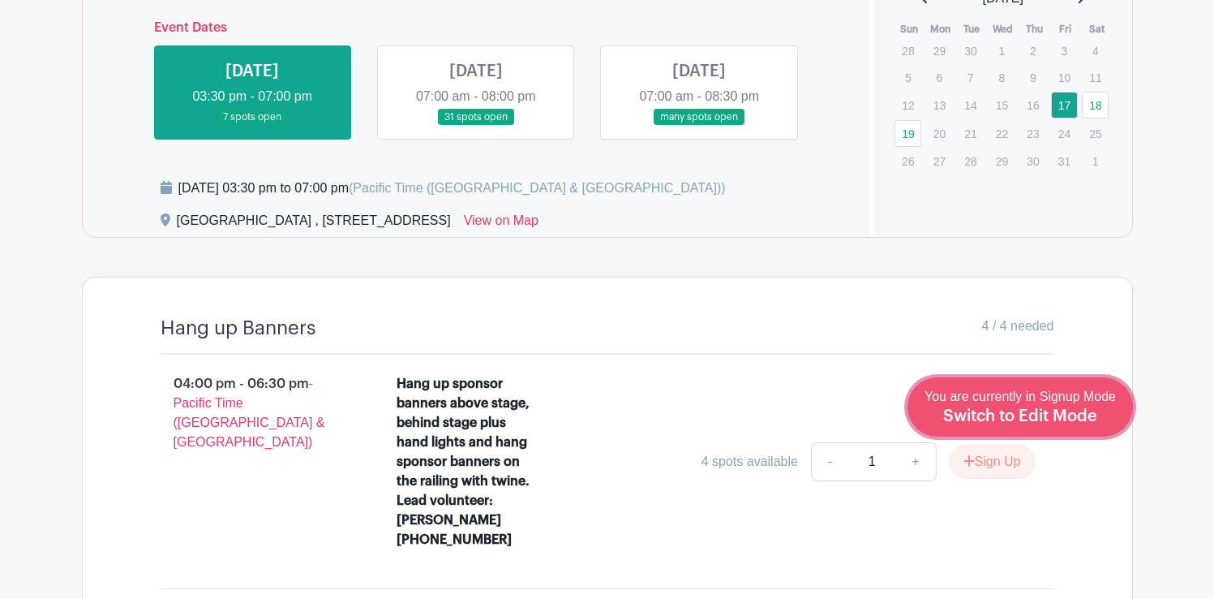
click at [1051, 402] on span "You are currently in Signup Mode Switch to Edit Mode" at bounding box center [1020, 406] width 191 height 34
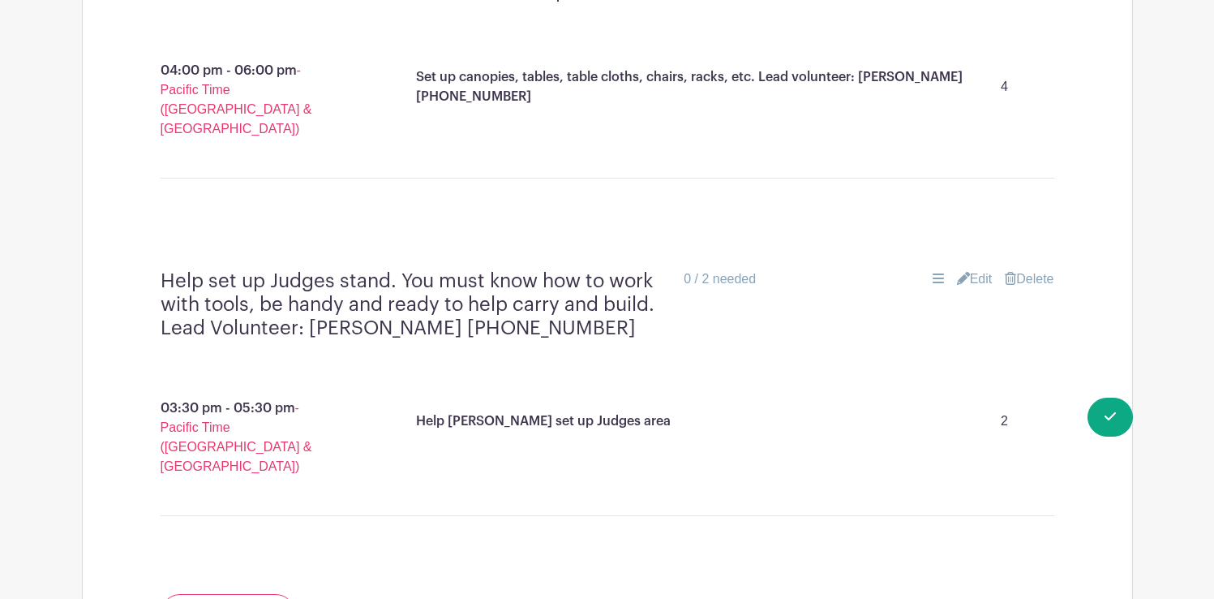
scroll to position [1979, 0]
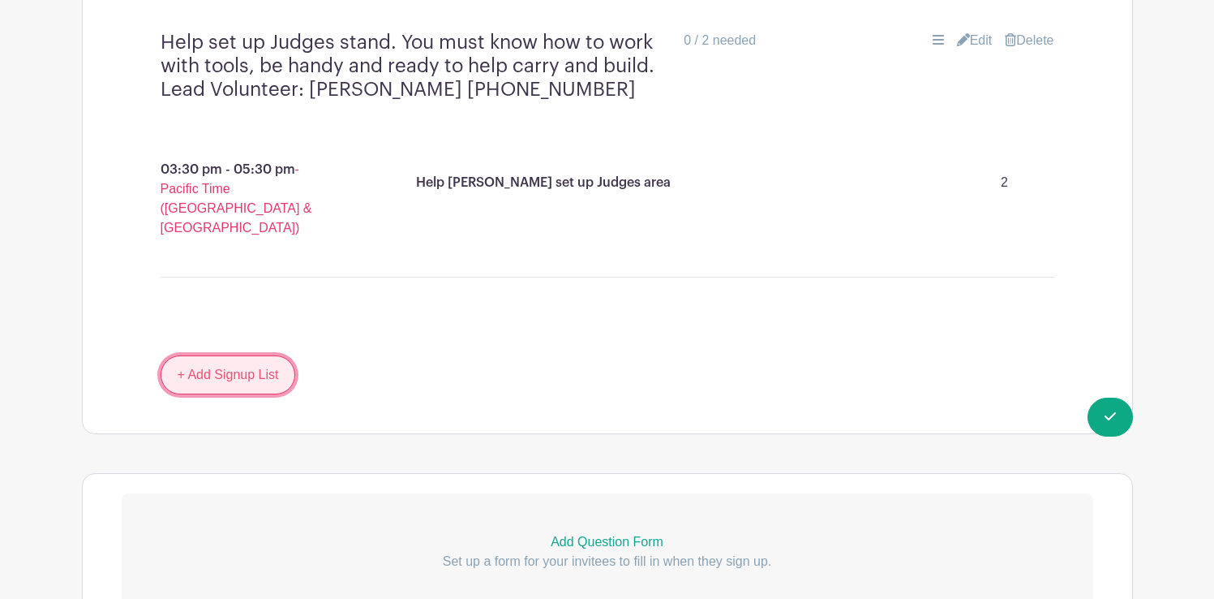
click at [257, 355] on link "+ Add Signup List" at bounding box center [228, 374] width 135 height 39
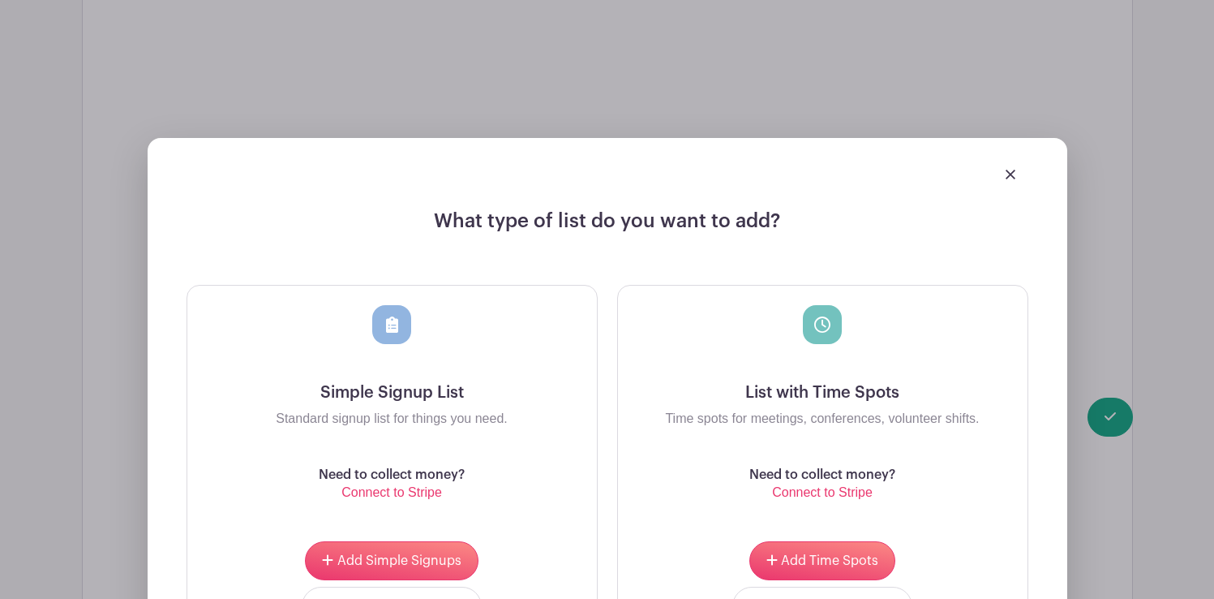
scroll to position [2296, 0]
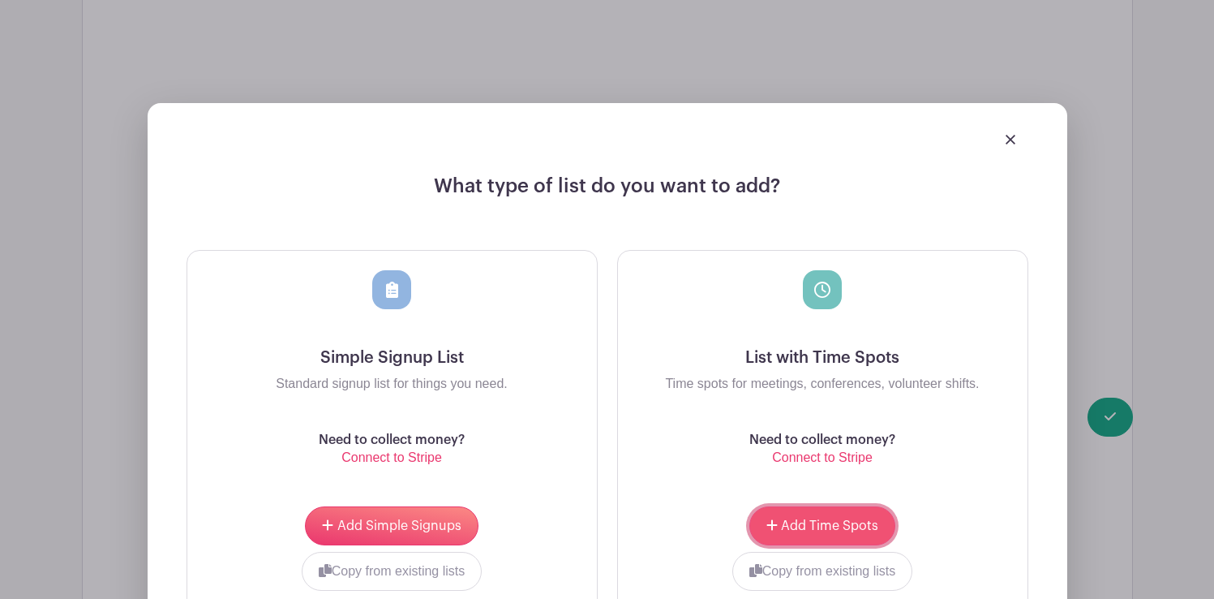
click at [840, 519] on span "Add Time Spots" at bounding box center [829, 525] width 97 height 13
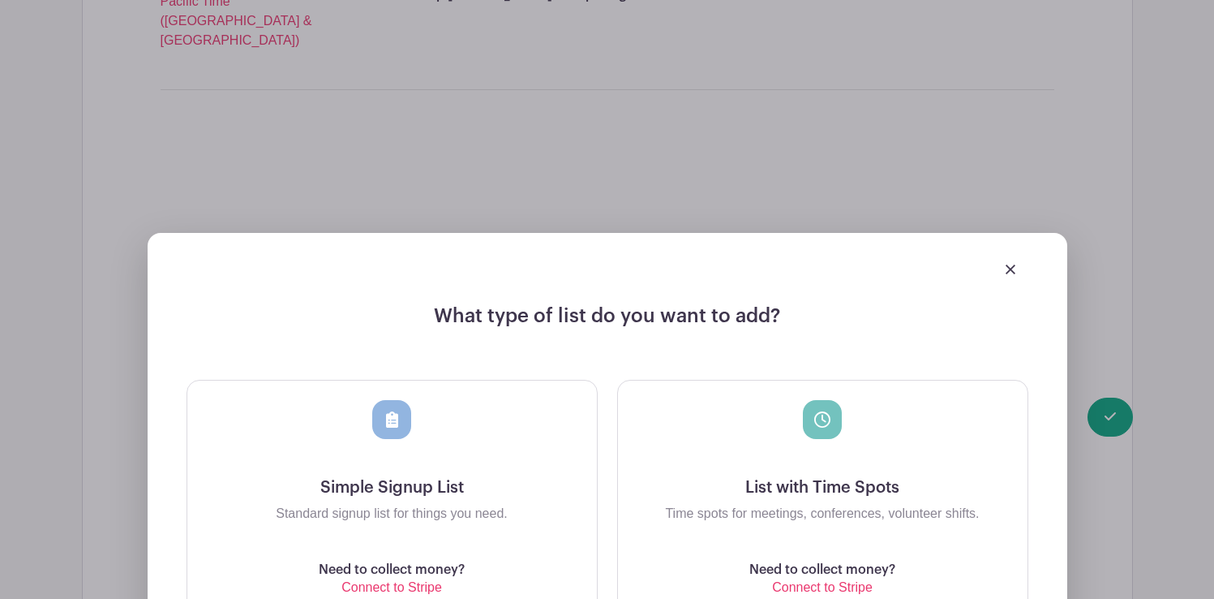
scroll to position [2426, 0]
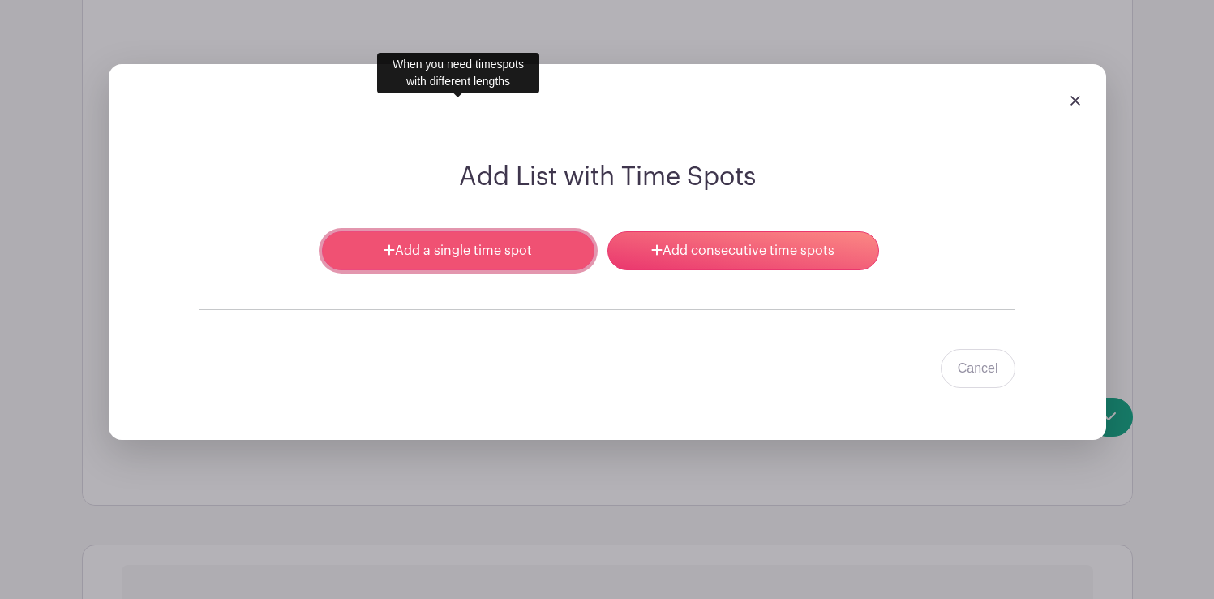
click at [480, 231] on link "Add a single time spot" at bounding box center [458, 250] width 272 height 39
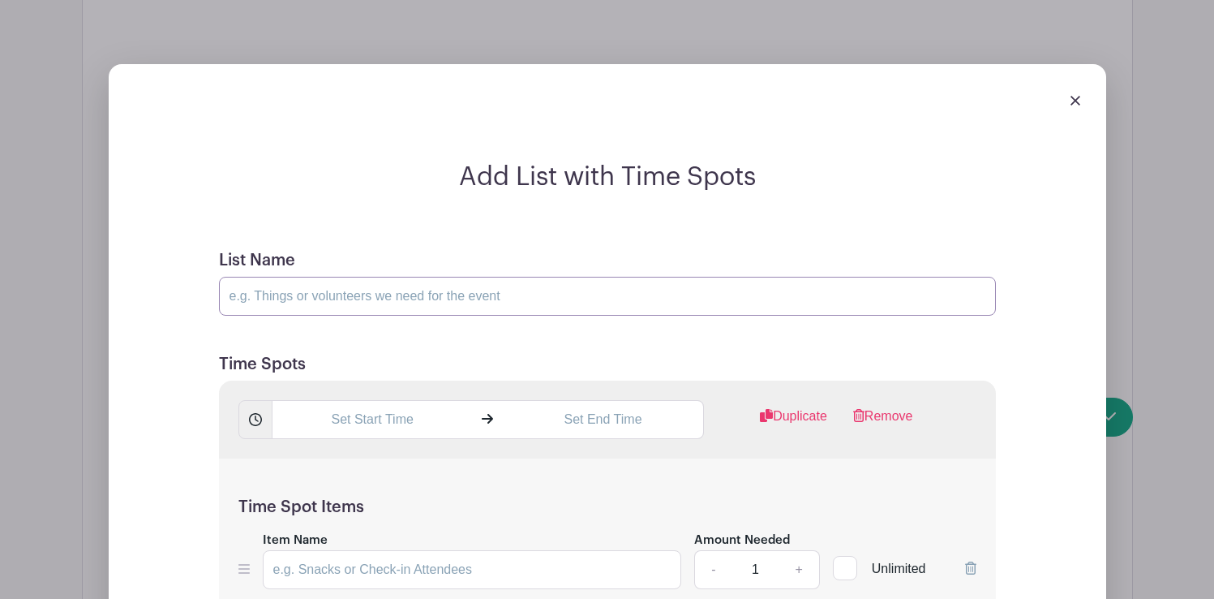
click at [326, 277] on input "List Name" at bounding box center [607, 296] width 777 height 39
type input "U-Haul + Supplies + Set up"
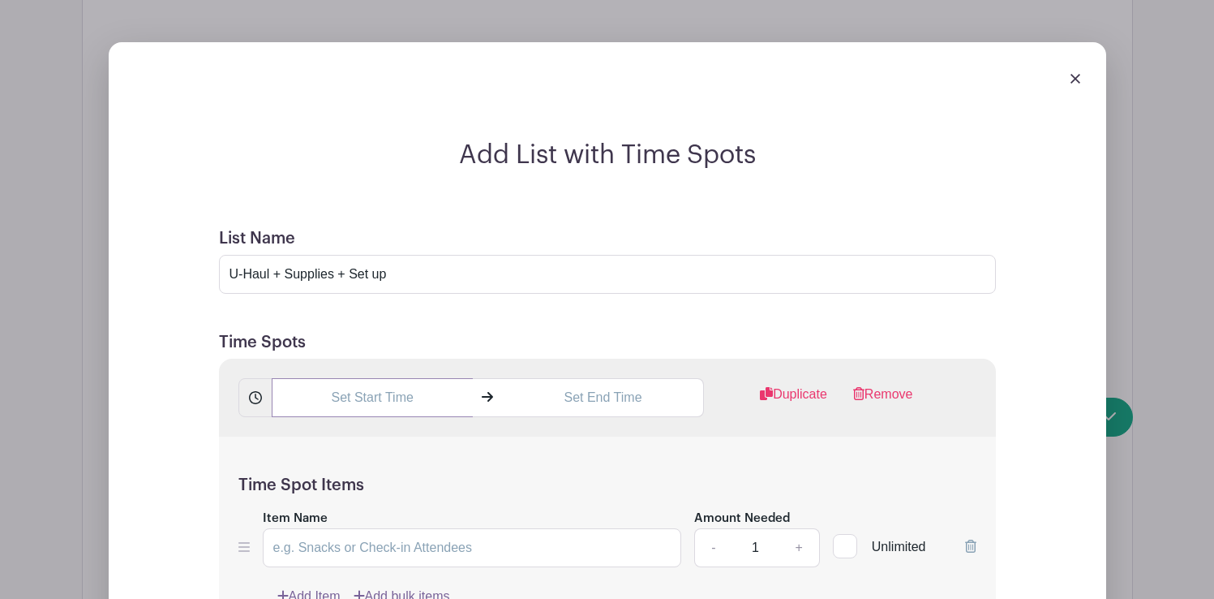
click at [361, 378] on input "text" at bounding box center [372, 397] width 201 height 39
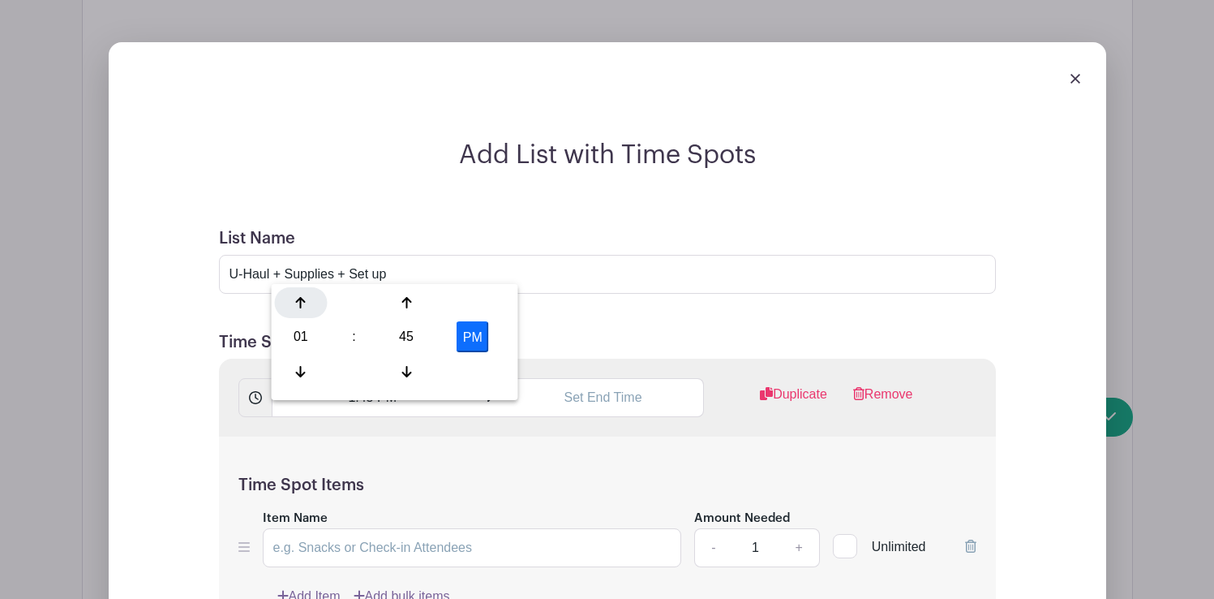
click at [303, 298] on icon at bounding box center [301, 302] width 10 height 13
click at [303, 372] on icon at bounding box center [301, 371] width 10 height 13
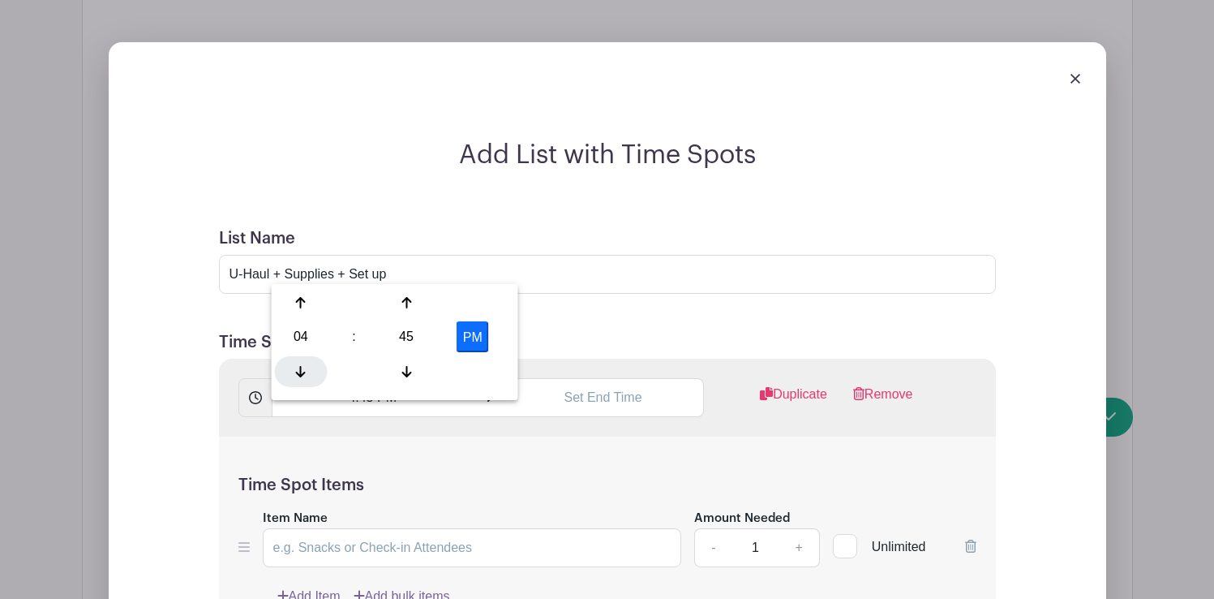
click at [303, 372] on icon at bounding box center [301, 371] width 10 height 13
click at [405, 365] on icon at bounding box center [407, 371] width 10 height 13
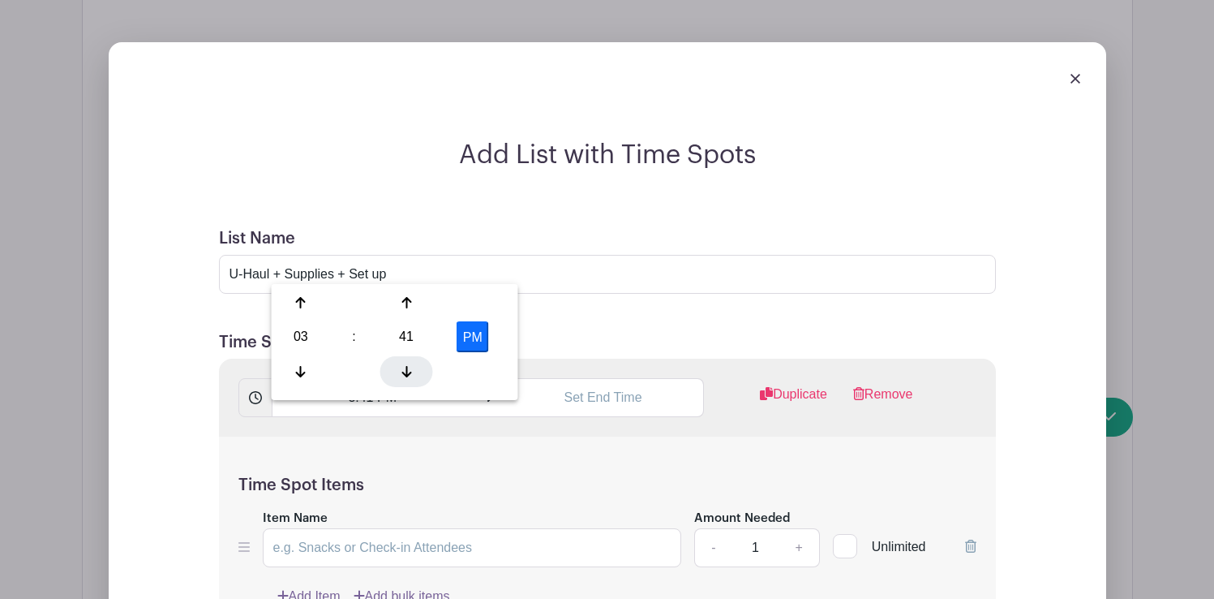
click at [405, 365] on icon at bounding box center [407, 371] width 10 height 13
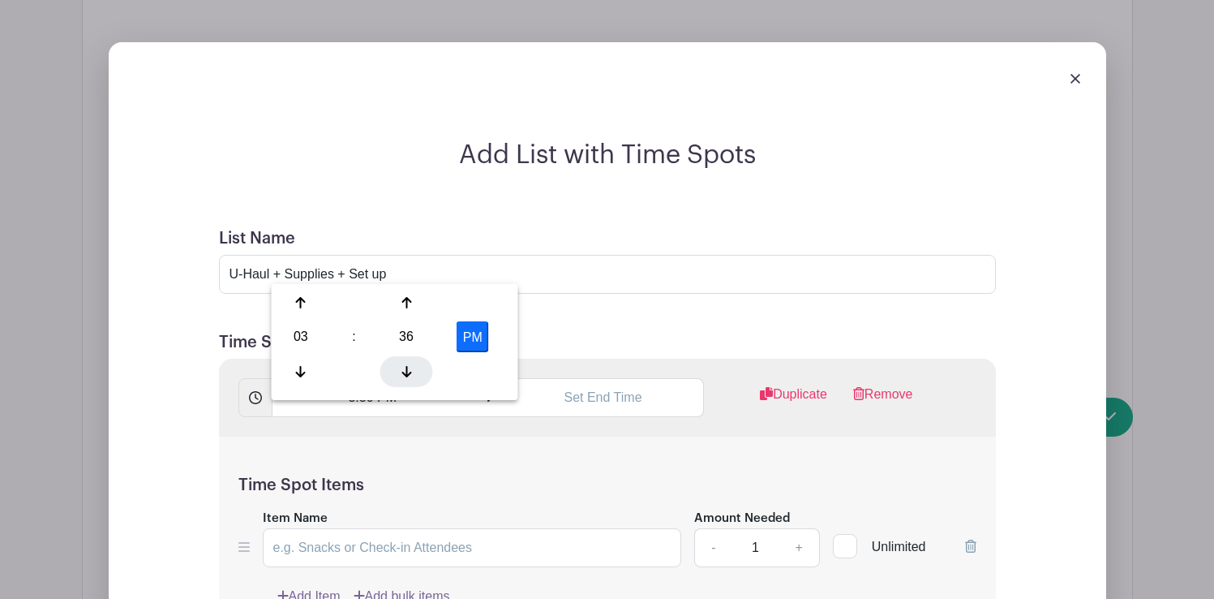
click at [405, 365] on icon at bounding box center [407, 371] width 10 height 13
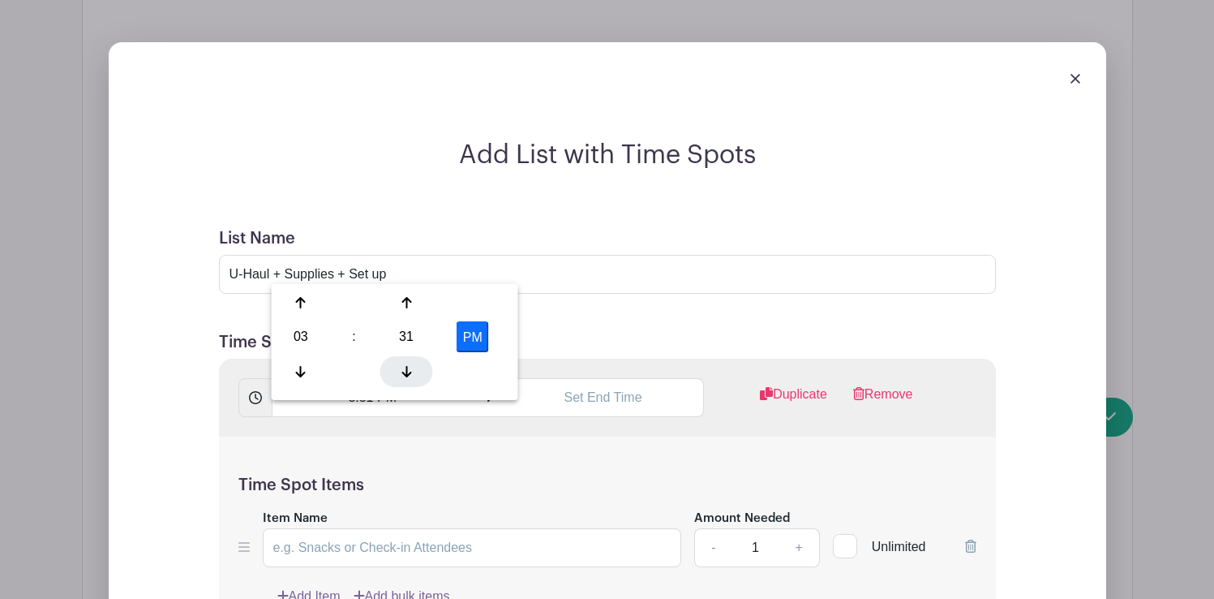
click at [405, 365] on icon at bounding box center [407, 371] width 10 height 13
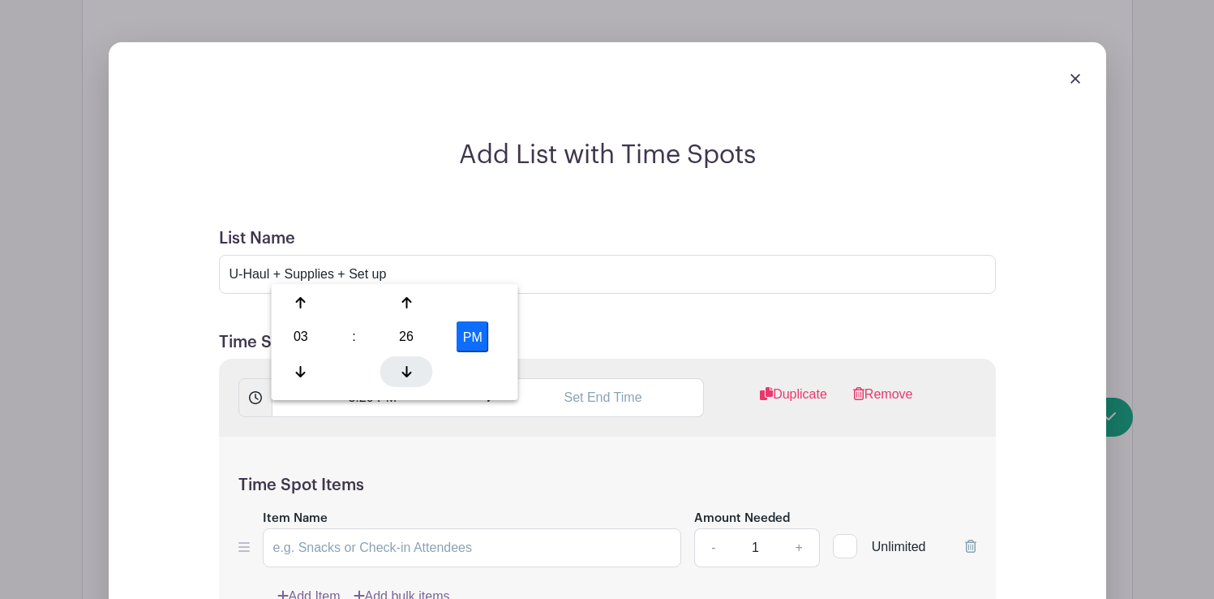
click at [405, 365] on icon at bounding box center [407, 371] width 10 height 13
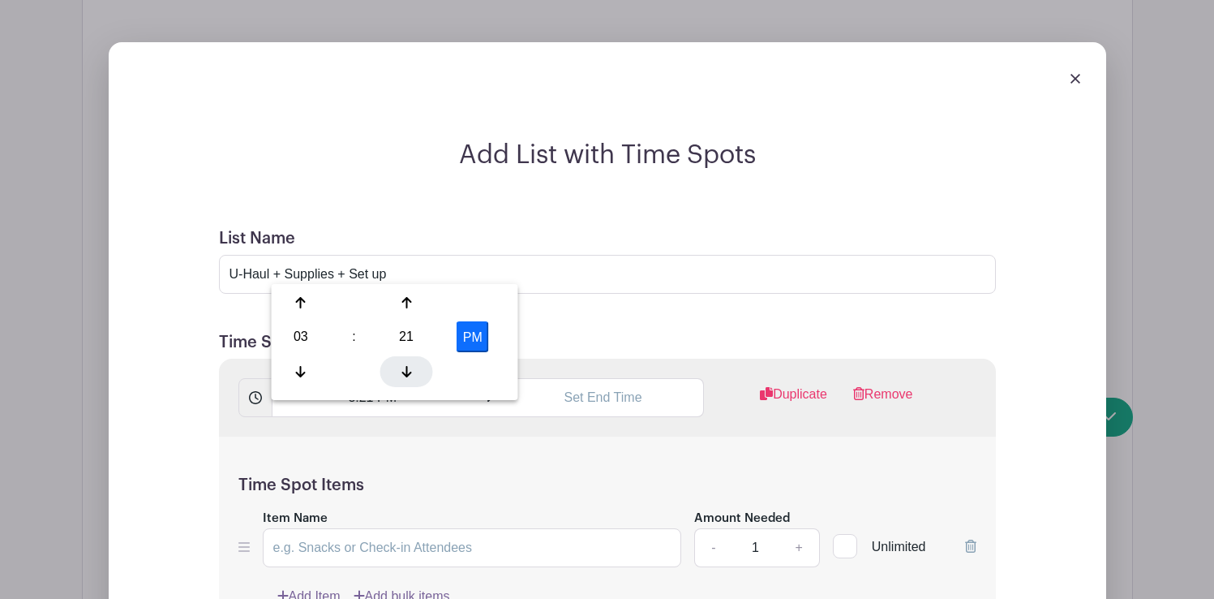
click at [405, 365] on icon at bounding box center [407, 371] width 10 height 13
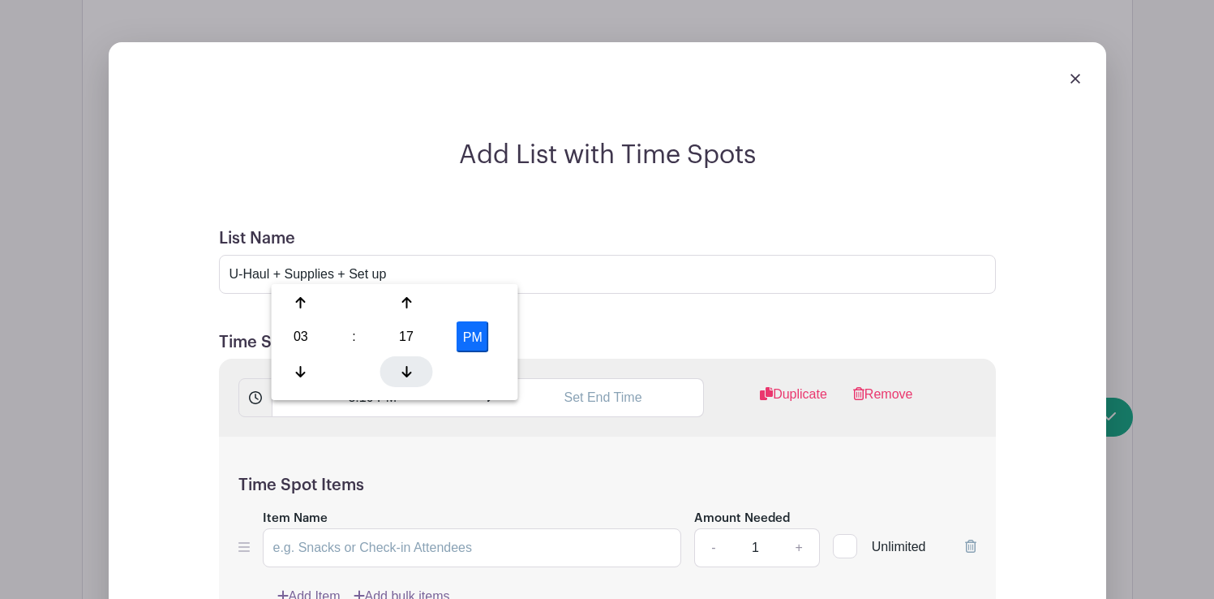
click at [405, 365] on icon at bounding box center [407, 371] width 10 height 13
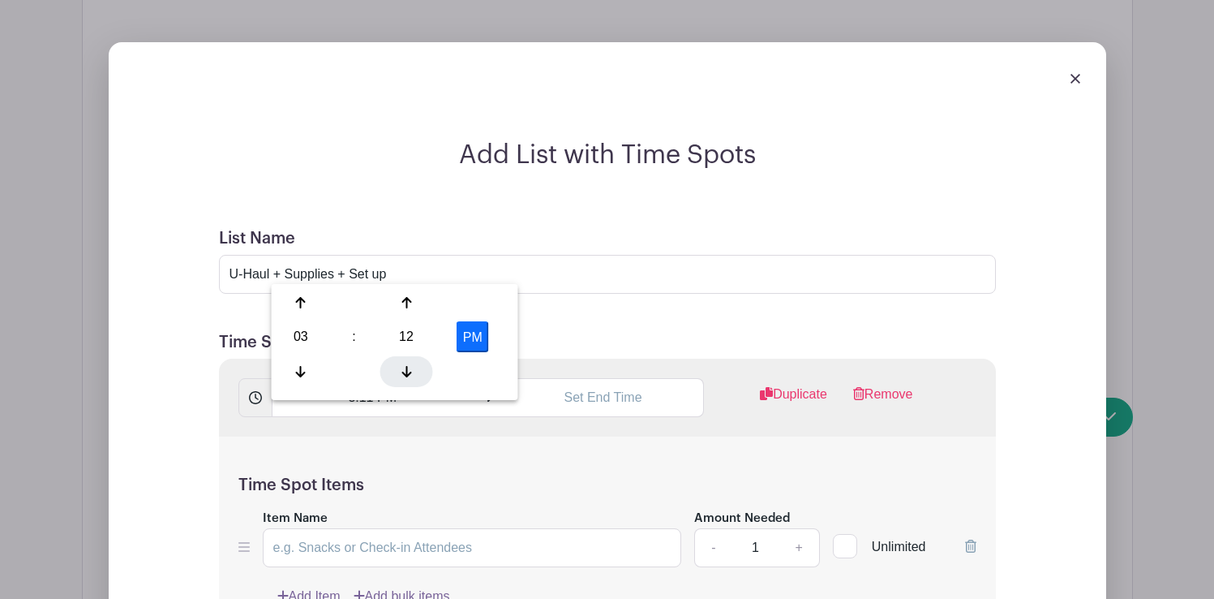
click at [405, 365] on icon at bounding box center [407, 371] width 10 height 13
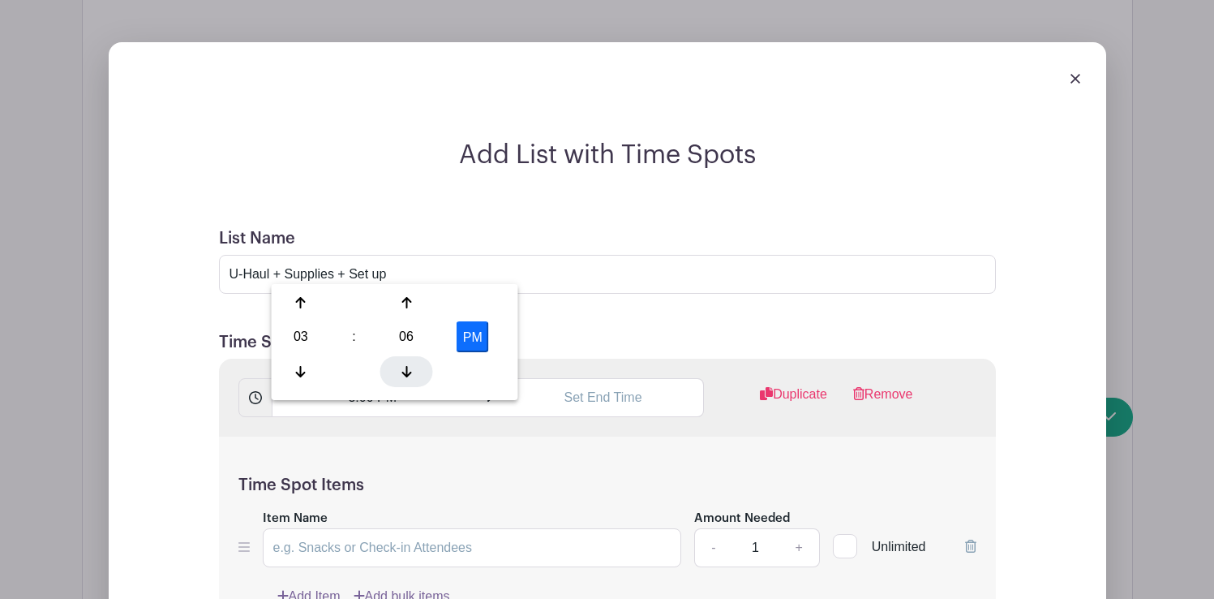
click at [405, 365] on icon at bounding box center [407, 371] width 10 height 13
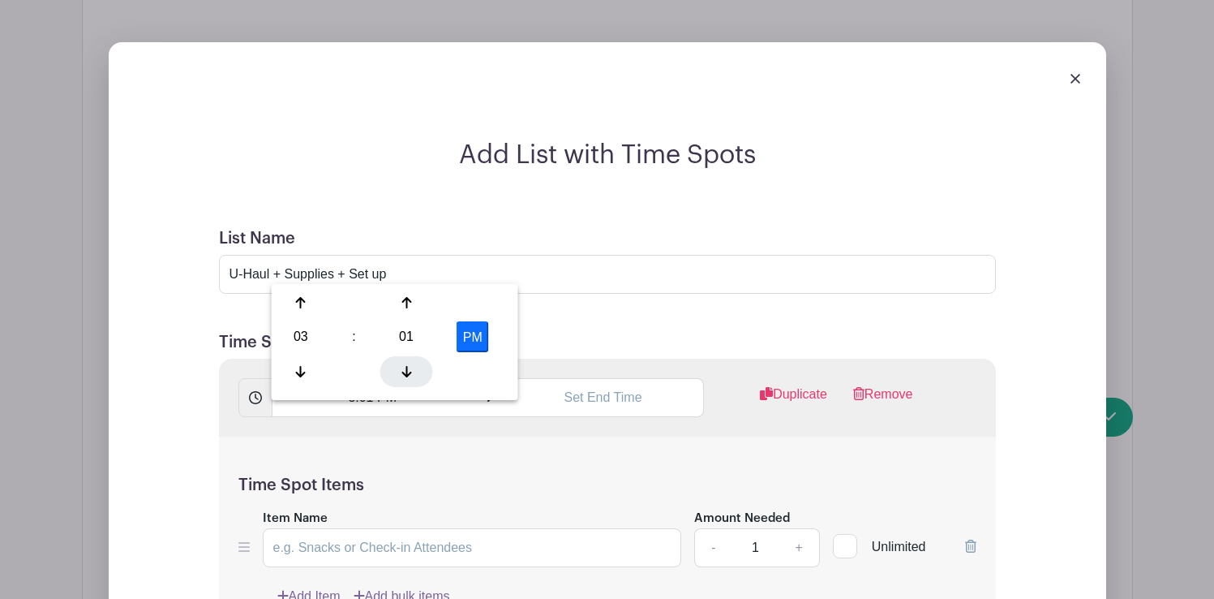
click at [405, 365] on icon at bounding box center [407, 371] width 10 height 13
type input "3:00 PM"
click at [601, 378] on input "text" at bounding box center [603, 397] width 201 height 39
type input "1:46 PM"
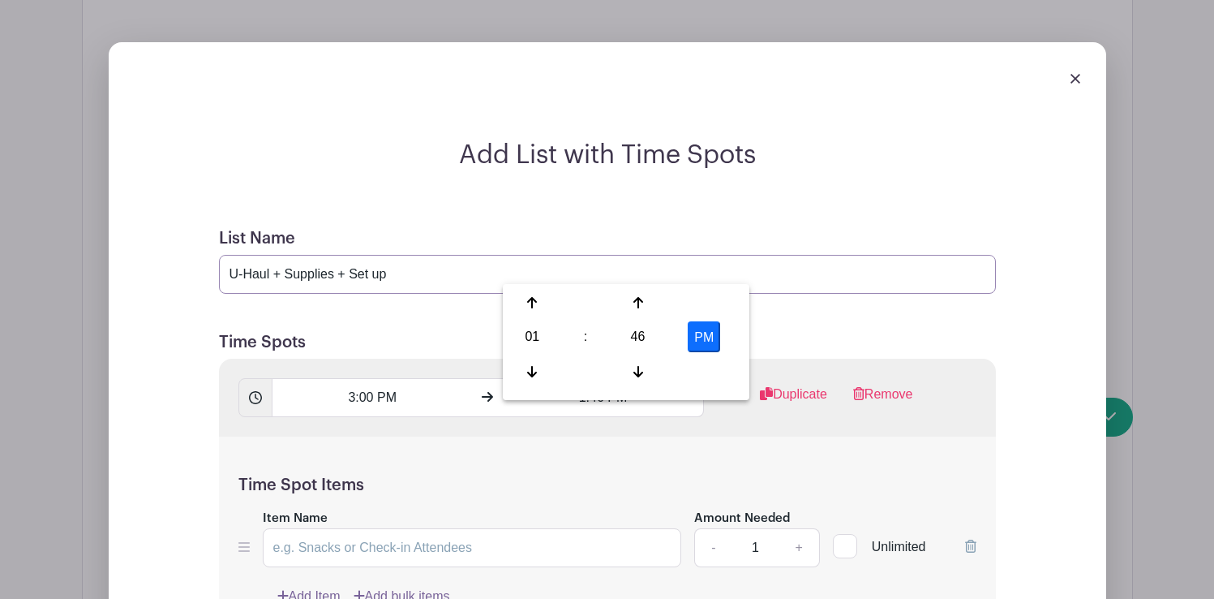
click at [417, 255] on input "U-Haul + Supplies + Set up" at bounding box center [607, 274] width 777 height 39
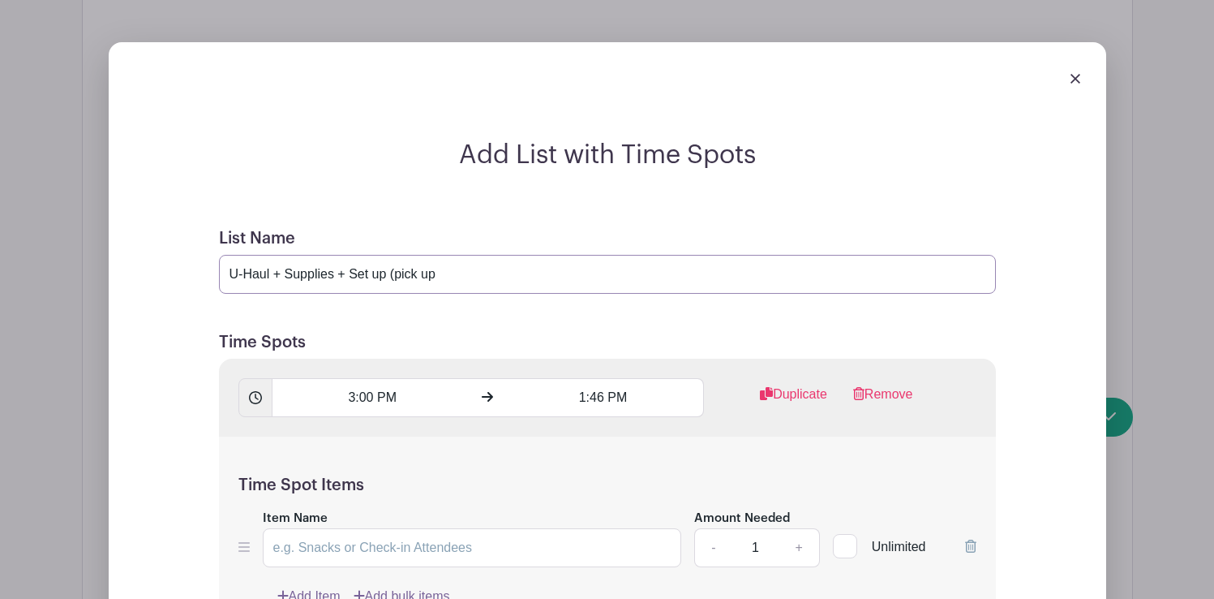
type input "U-Haul + Supplies + Set up (pick up"
click at [371, 378] on input "3:00 PM" at bounding box center [372, 397] width 201 height 39
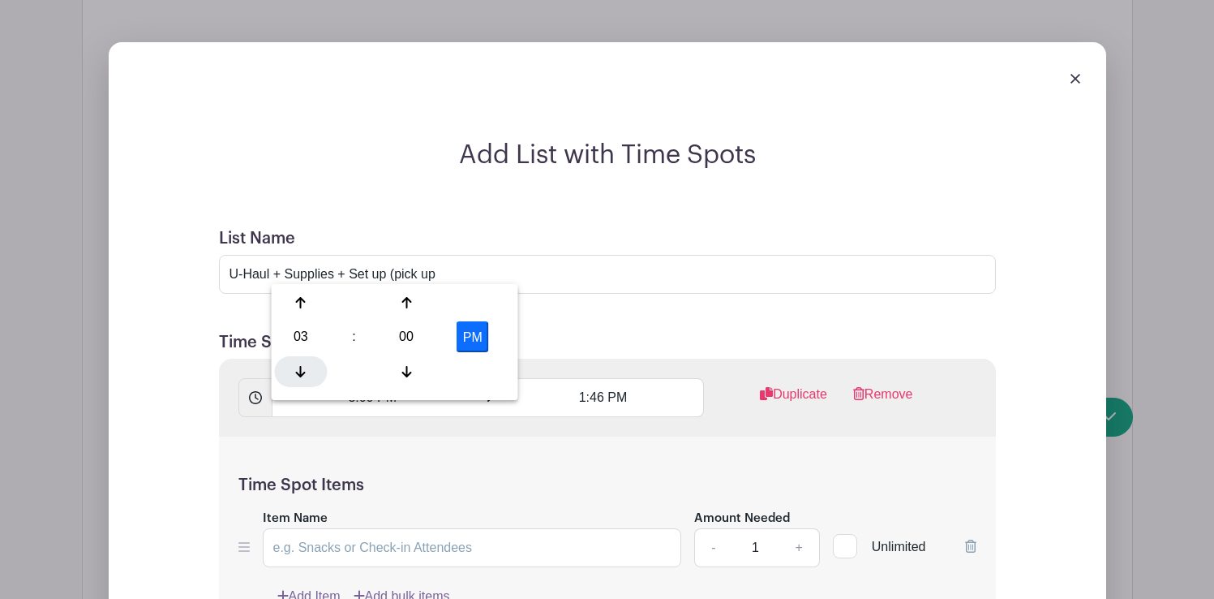
click at [304, 362] on div at bounding box center [301, 371] width 53 height 31
type input "2:00 PM"
drag, startPoint x: 455, startPoint y: 141, endPoint x: 392, endPoint y: 141, distance: 63.3
click at [392, 255] on input "U-Haul + Supplies + Set up (pick up" at bounding box center [607, 274] width 777 height 39
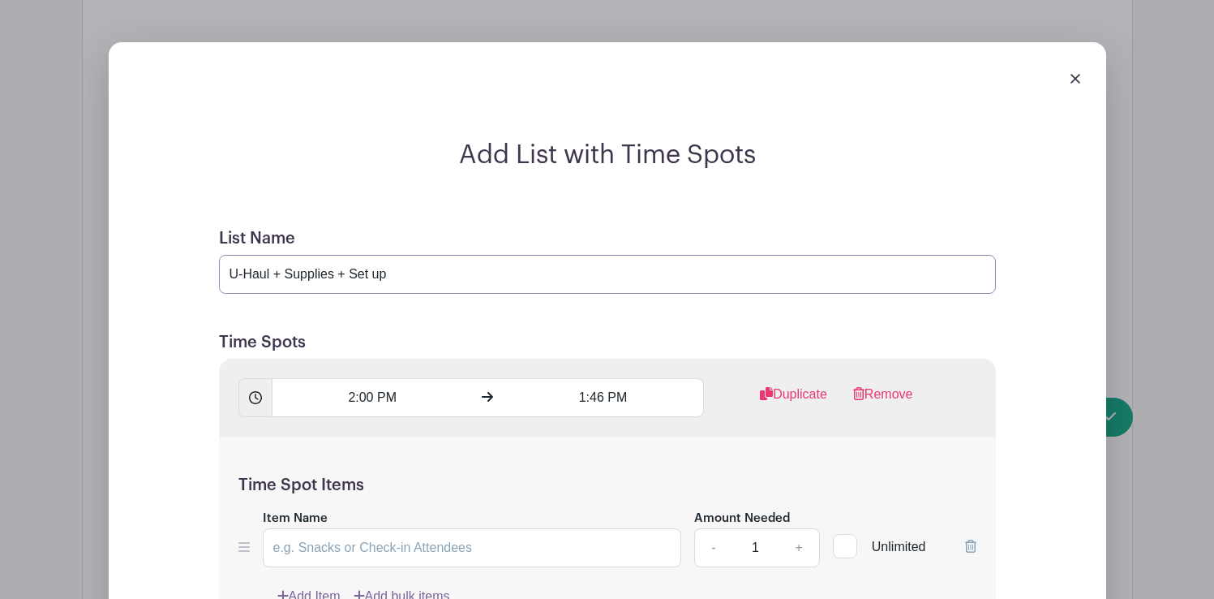
type input "U-Haul + Supplies + Set up"
click at [599, 378] on input "1:46 PM" at bounding box center [603, 397] width 201 height 39
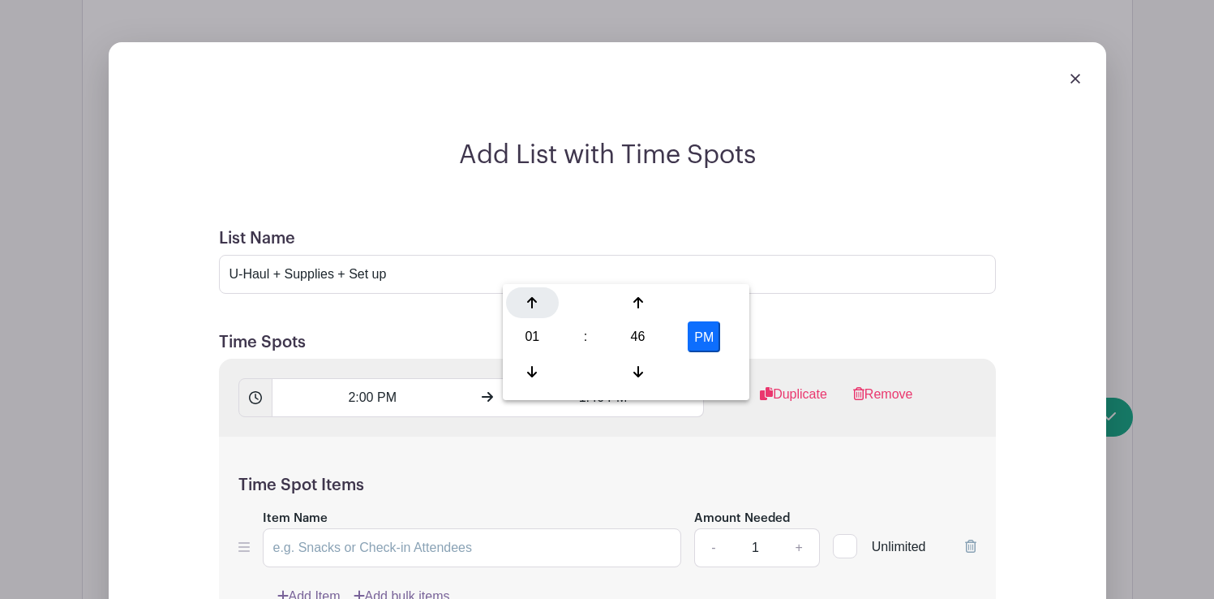
click at [536, 303] on icon at bounding box center [532, 302] width 10 height 13
click at [533, 302] on icon at bounding box center [532, 302] width 10 height 13
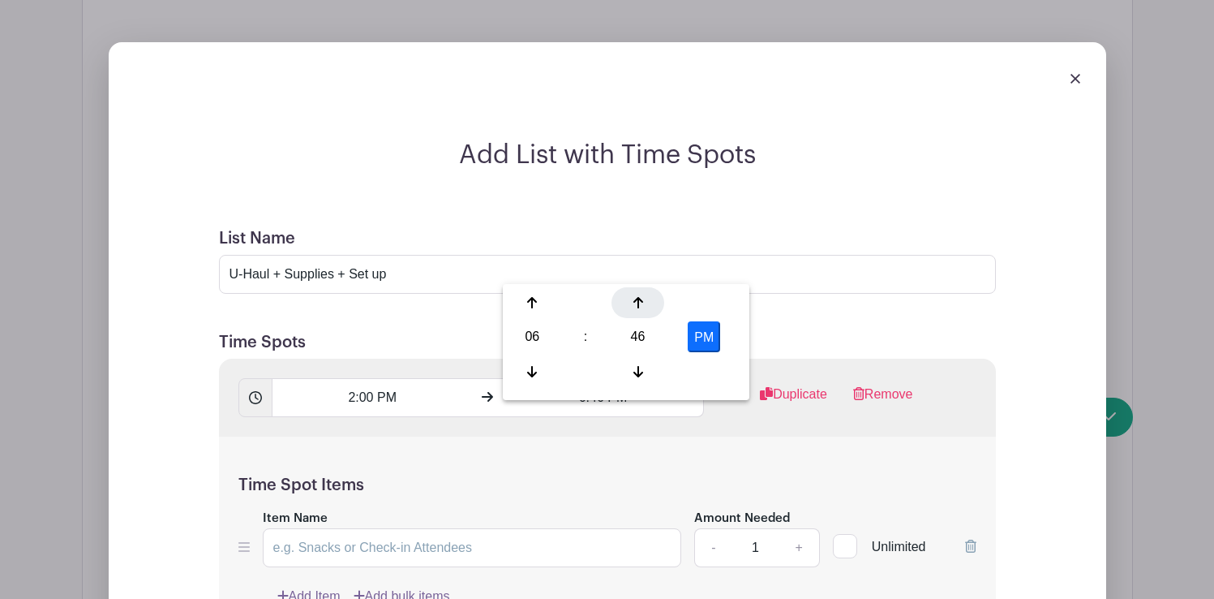
click at [639, 311] on div at bounding box center [638, 302] width 53 height 31
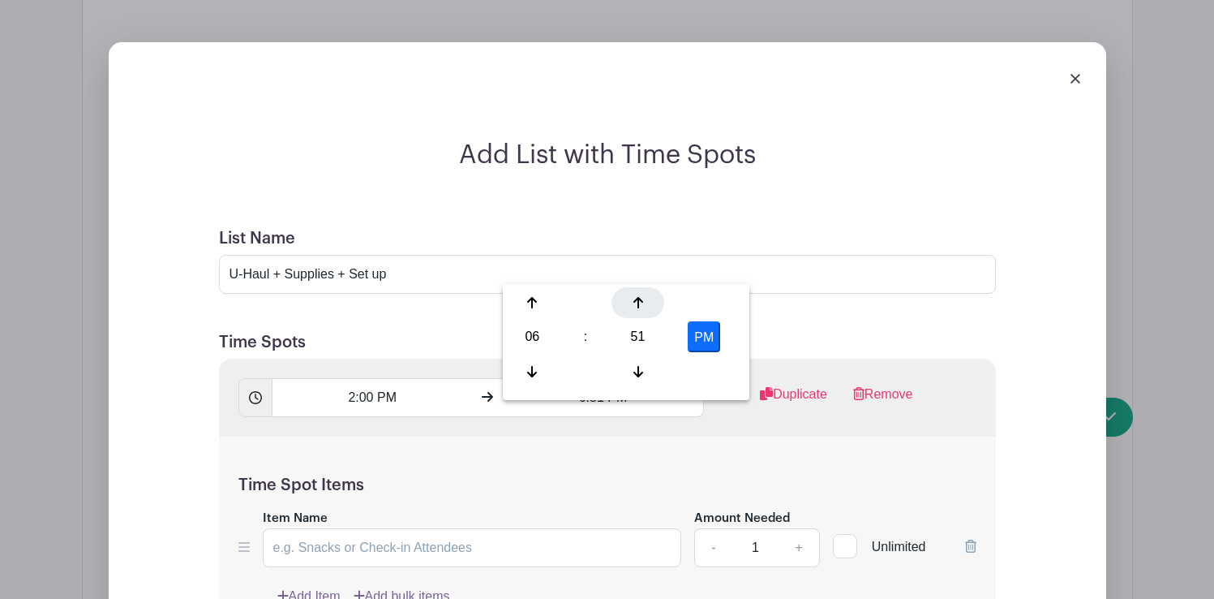
click at [639, 311] on div at bounding box center [638, 302] width 53 height 31
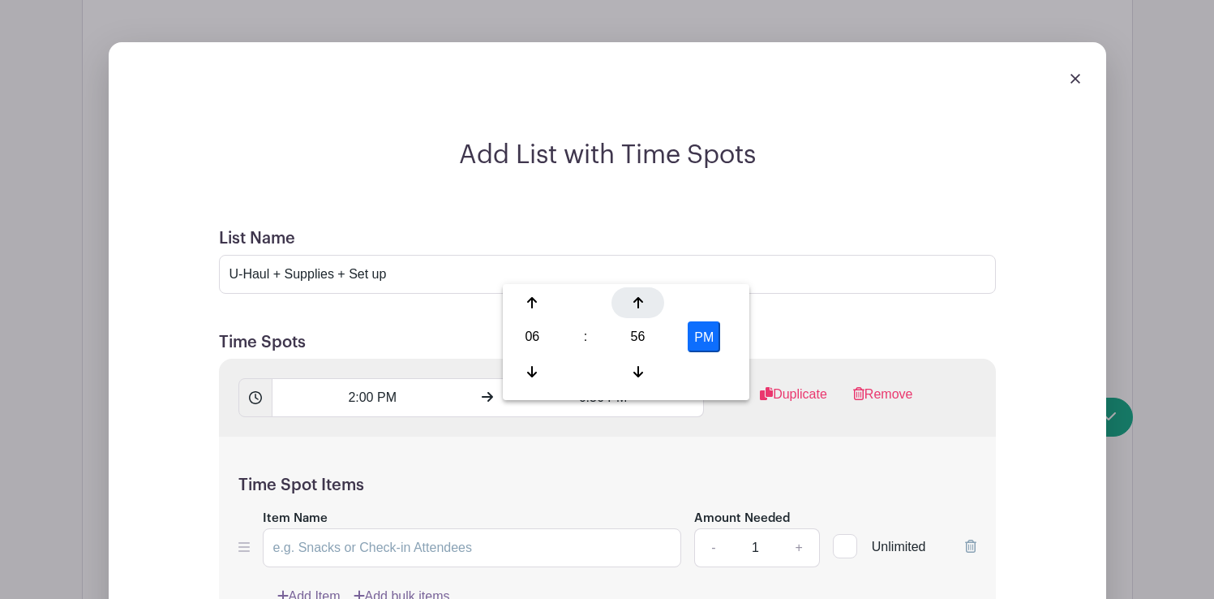
click at [639, 311] on div at bounding box center [638, 302] width 53 height 31
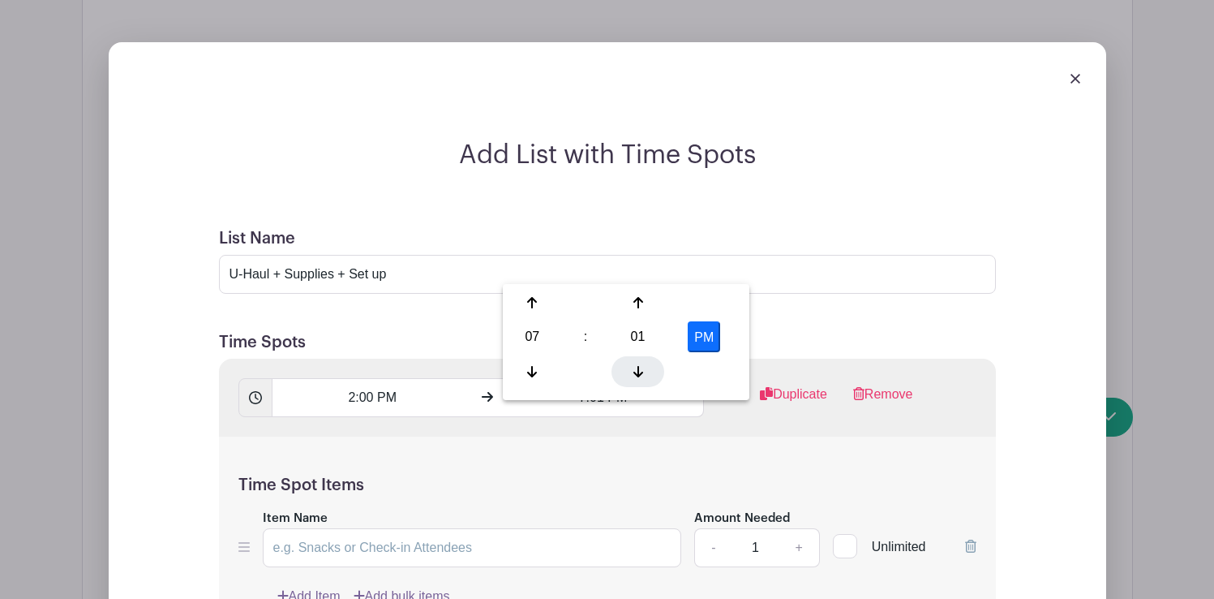
click at [638, 361] on div at bounding box center [638, 371] width 53 height 31
type input "7:00 PM"
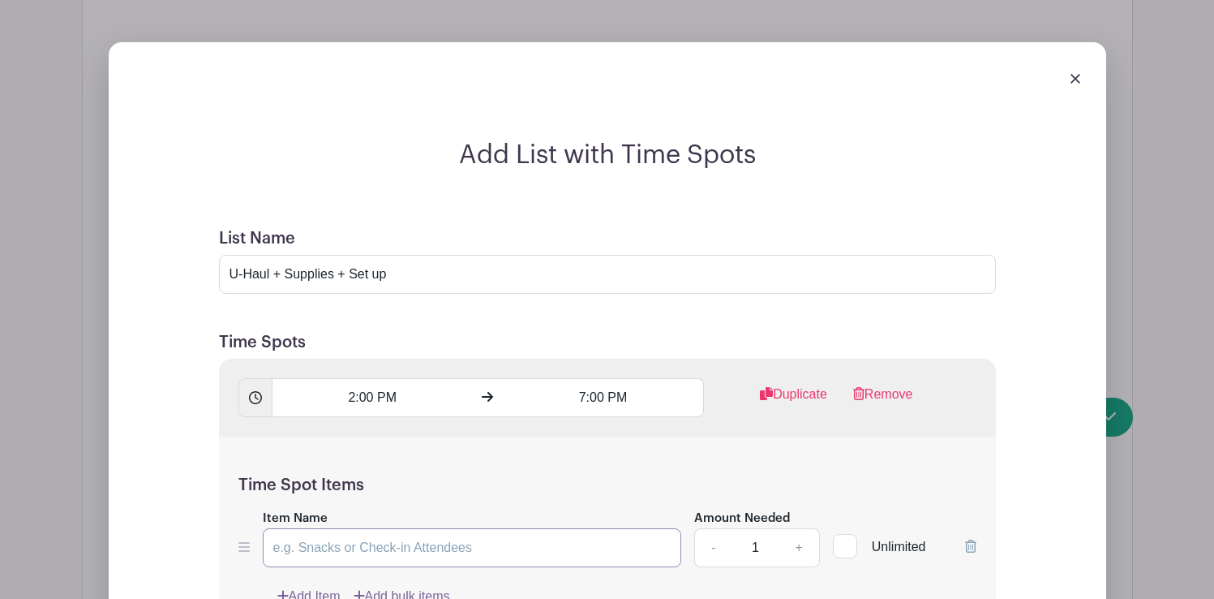
click at [424, 528] on input "Item Name" at bounding box center [472, 547] width 419 height 39
type input "[PERSON_NAME]"
click at [412, 255] on input "U-Haul + Supplies + Set up" at bounding box center [607, 274] width 777 height 39
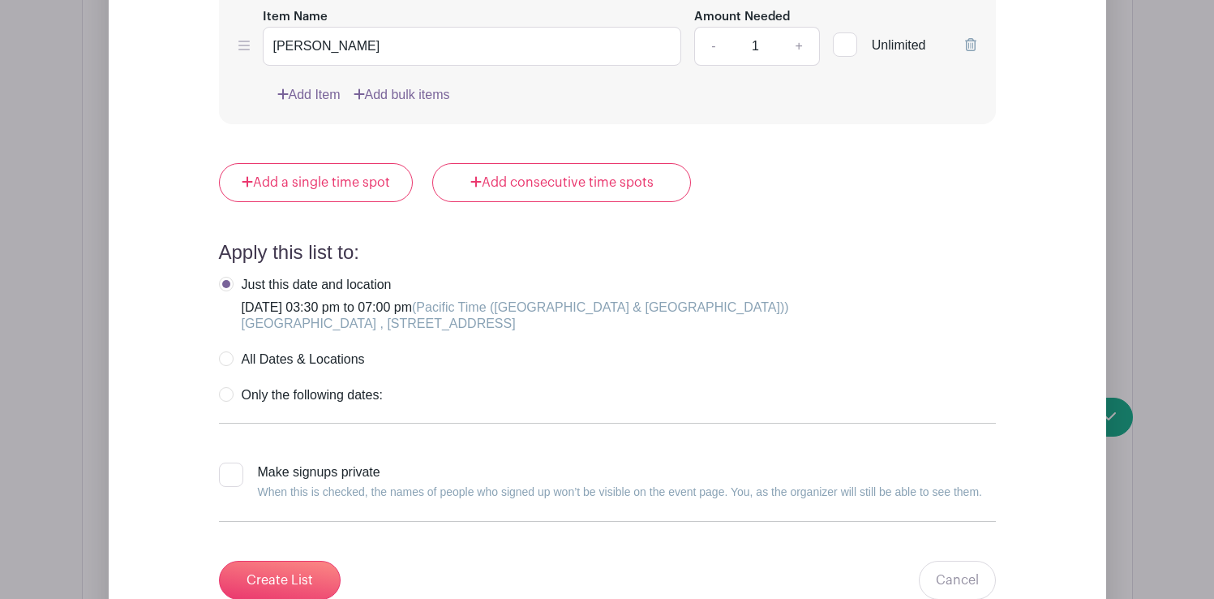
scroll to position [2975, 0]
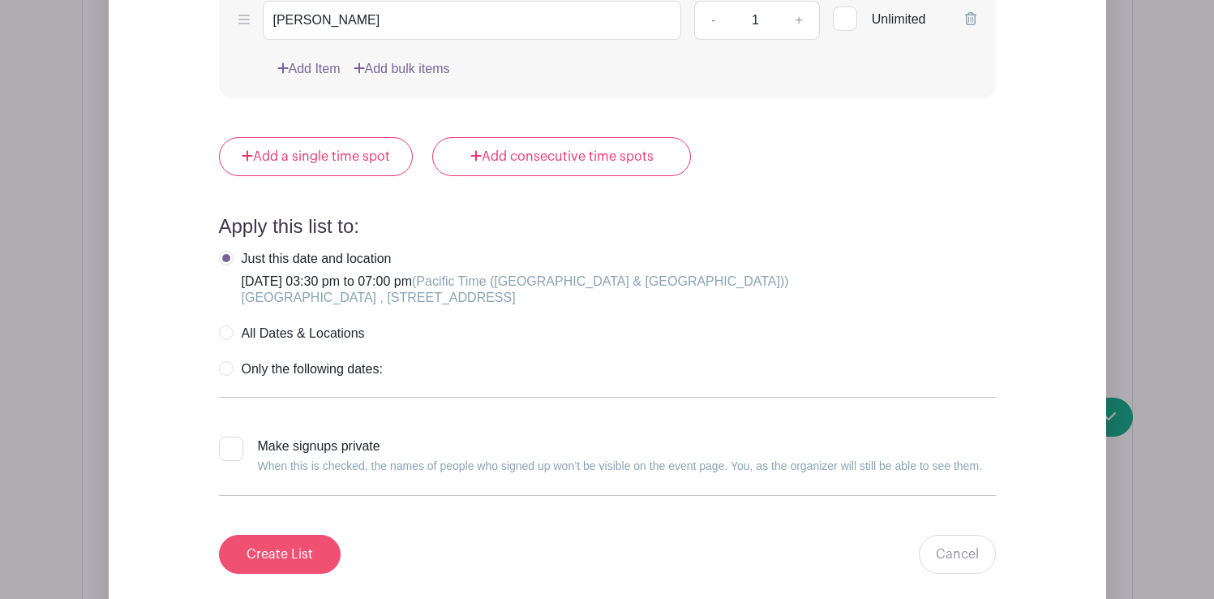
type input "U-Haul + Supplies + Set up Get to Soul Focus by 3 pm."
click at [305, 535] on input "Create List" at bounding box center [280, 554] width 122 height 39
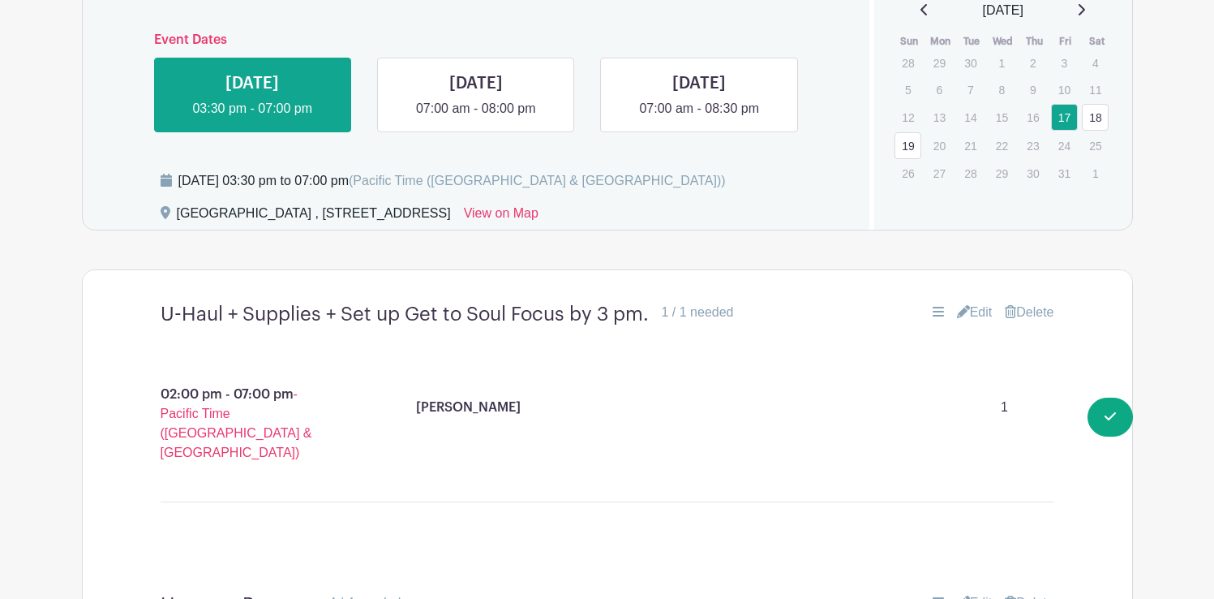
scroll to position [840, 0]
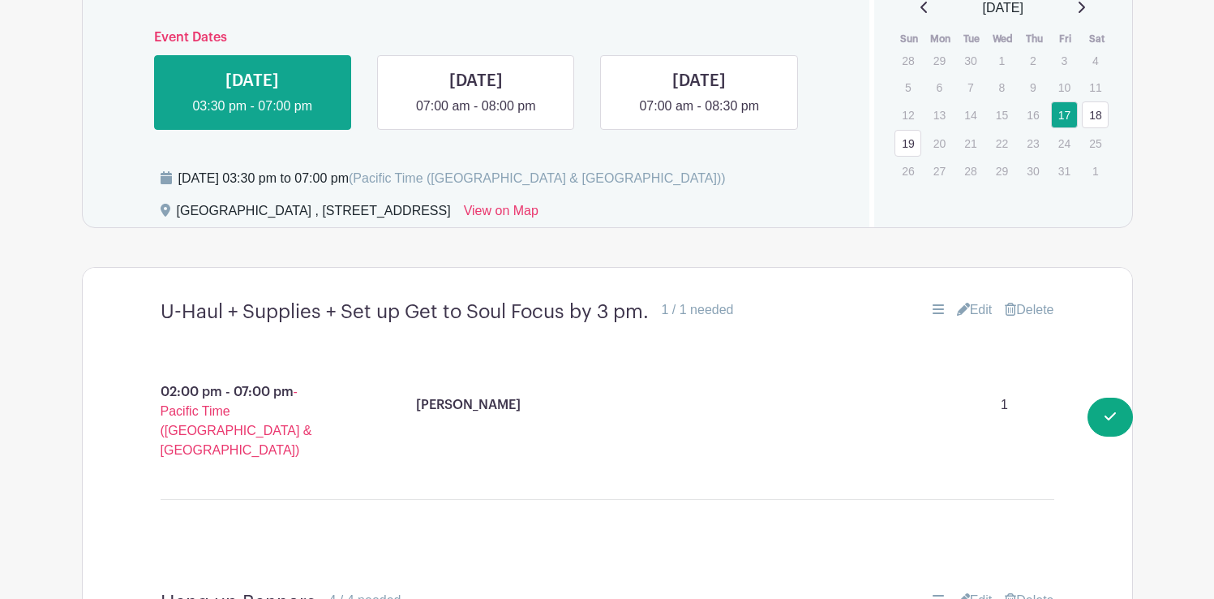
click at [971, 308] on link "Edit" at bounding box center [975, 309] width 36 height 19
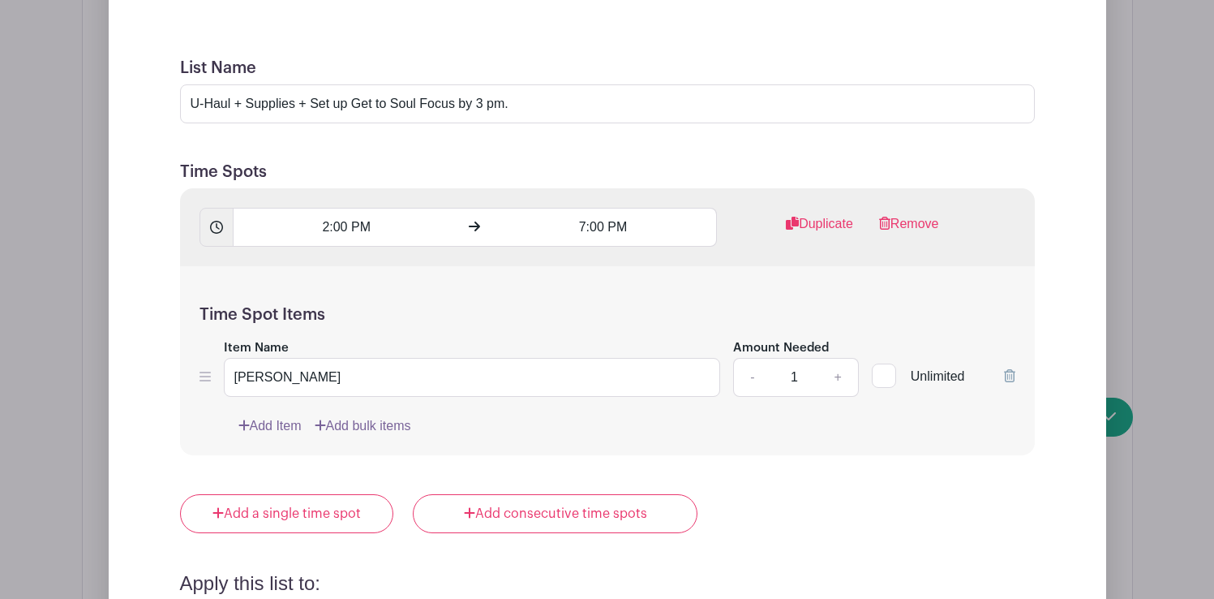
scroll to position [1301, 0]
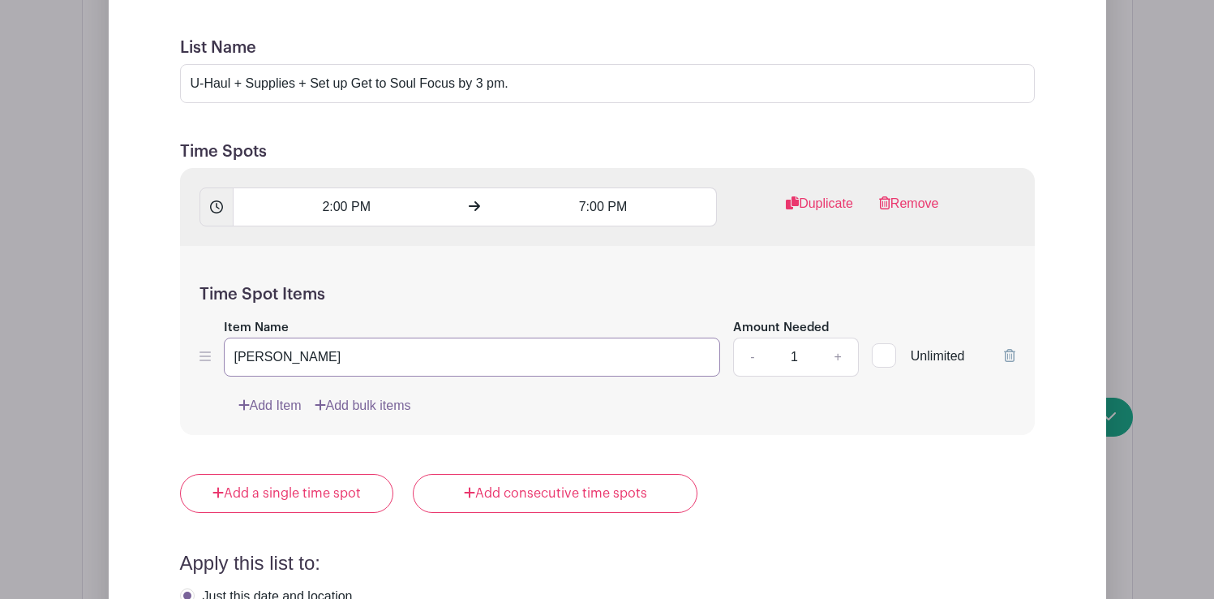
click at [326, 360] on input "[PERSON_NAME]" at bounding box center [472, 356] width 497 height 39
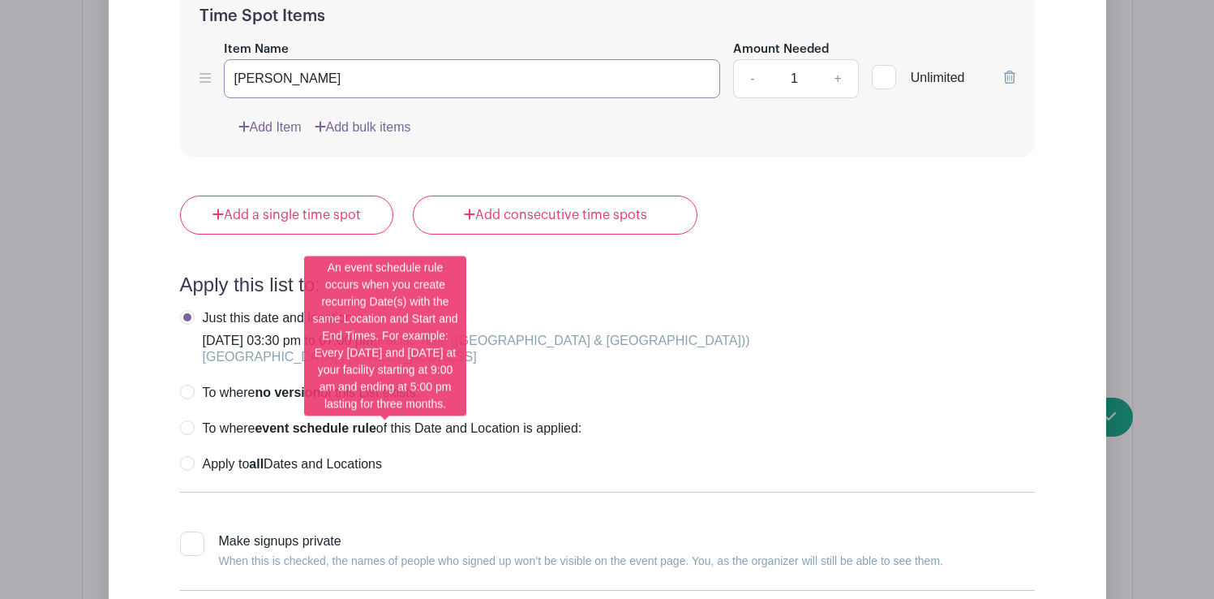
scroll to position [1668, 0]
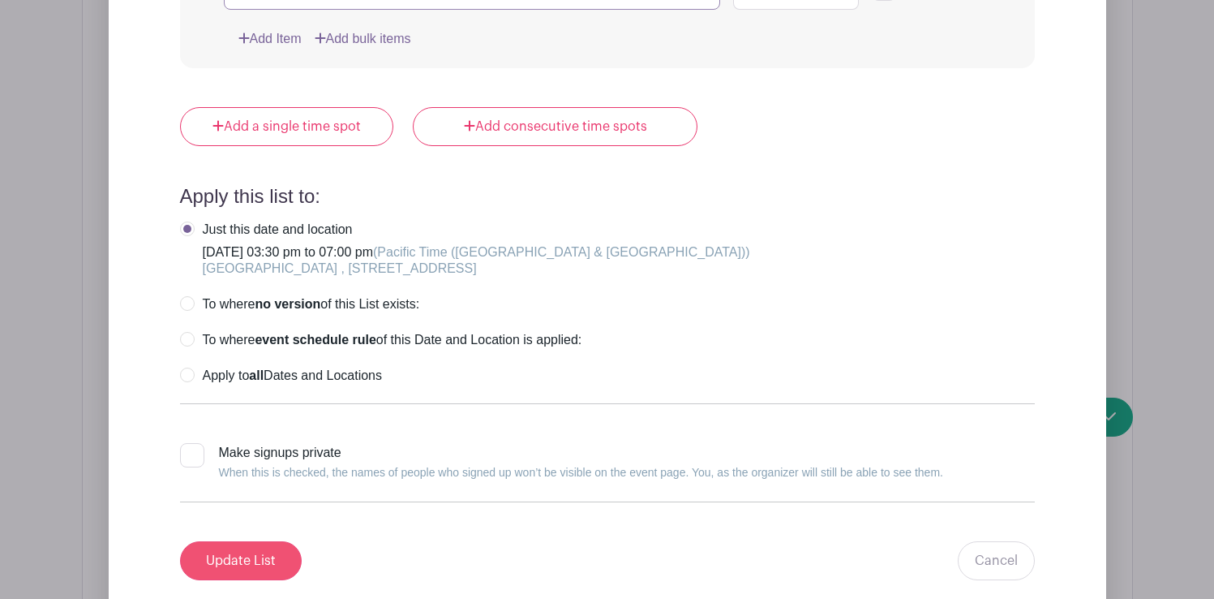
type input "[PERSON_NAME]"
click at [259, 555] on input "Update List" at bounding box center [241, 560] width 122 height 39
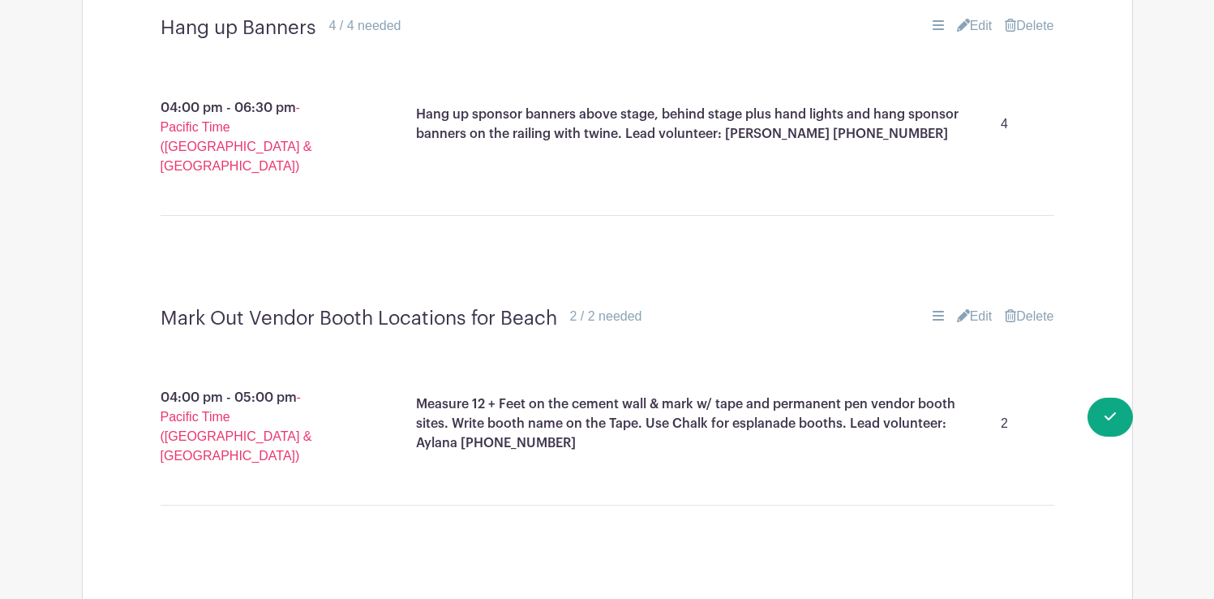
scroll to position [1460, 0]
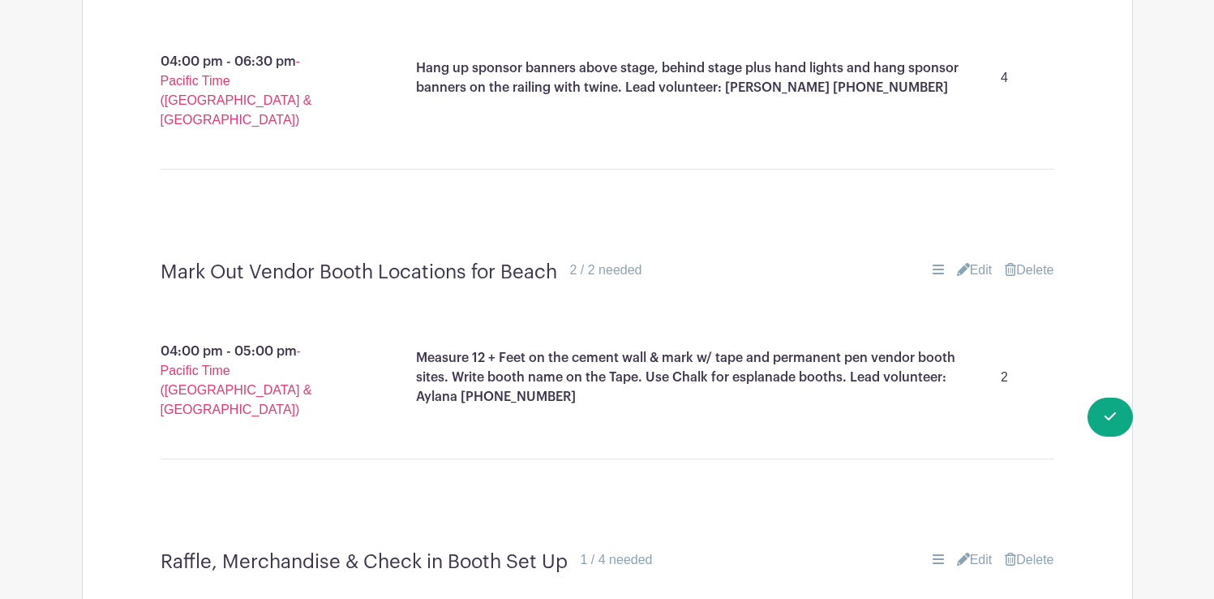
click at [977, 260] on link "Edit" at bounding box center [975, 269] width 36 height 19
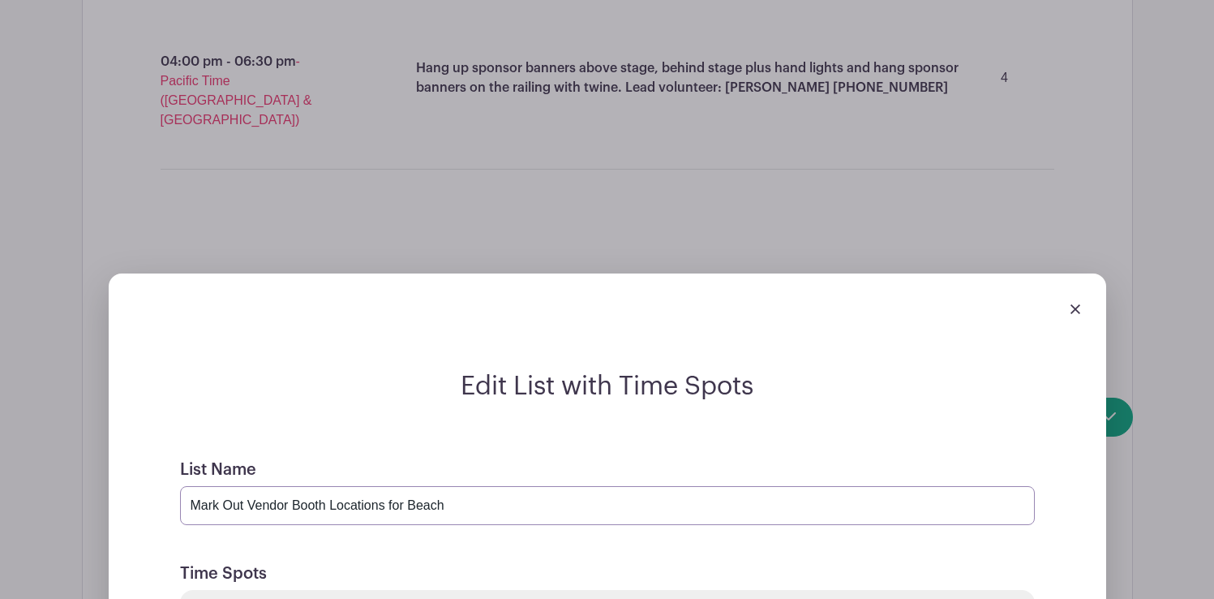
click at [459, 486] on input "Mark Out Vendor Booth Locations for Beach" at bounding box center [607, 505] width 855 height 39
type input "Mark Out Vendor Booth Locations for Beach & Esplenade"
click at [608, 460] on div "List Name Mark Out Vendor Booth Locations for Beach & Esplenade" at bounding box center [607, 492] width 855 height 65
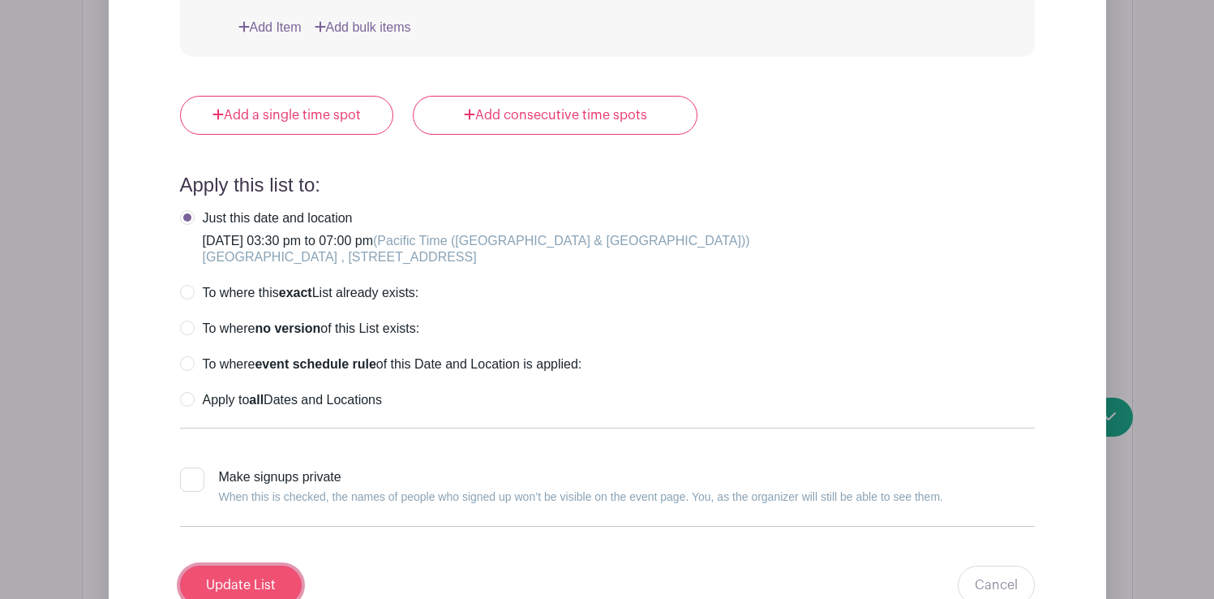
click at [234, 565] on input "Update List" at bounding box center [241, 584] width 122 height 39
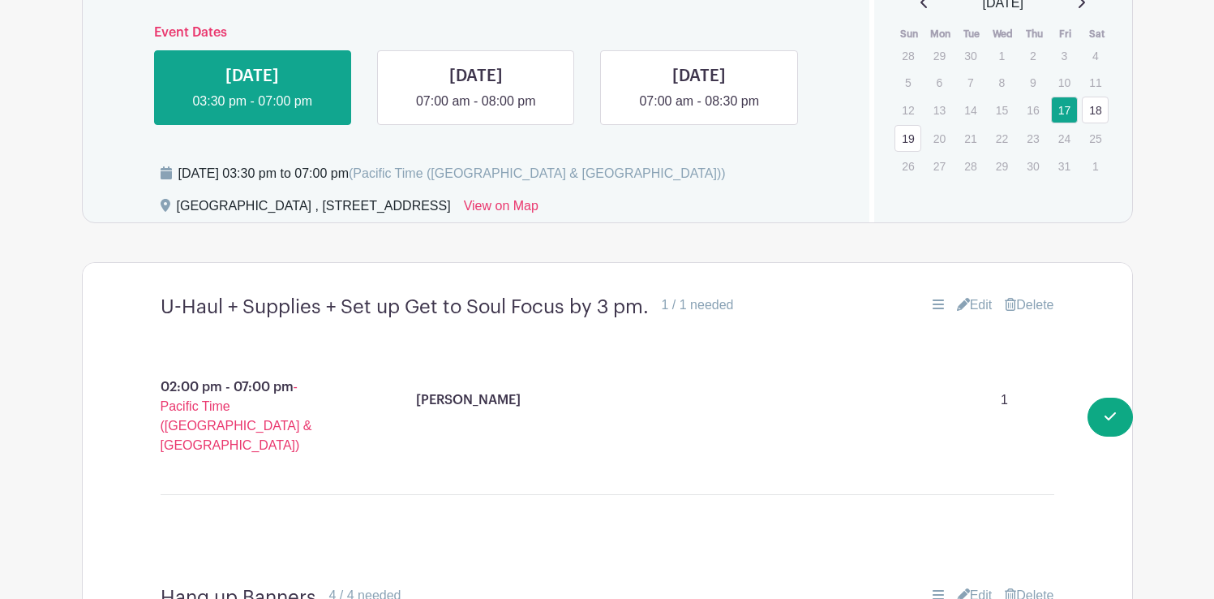
scroll to position [840, 0]
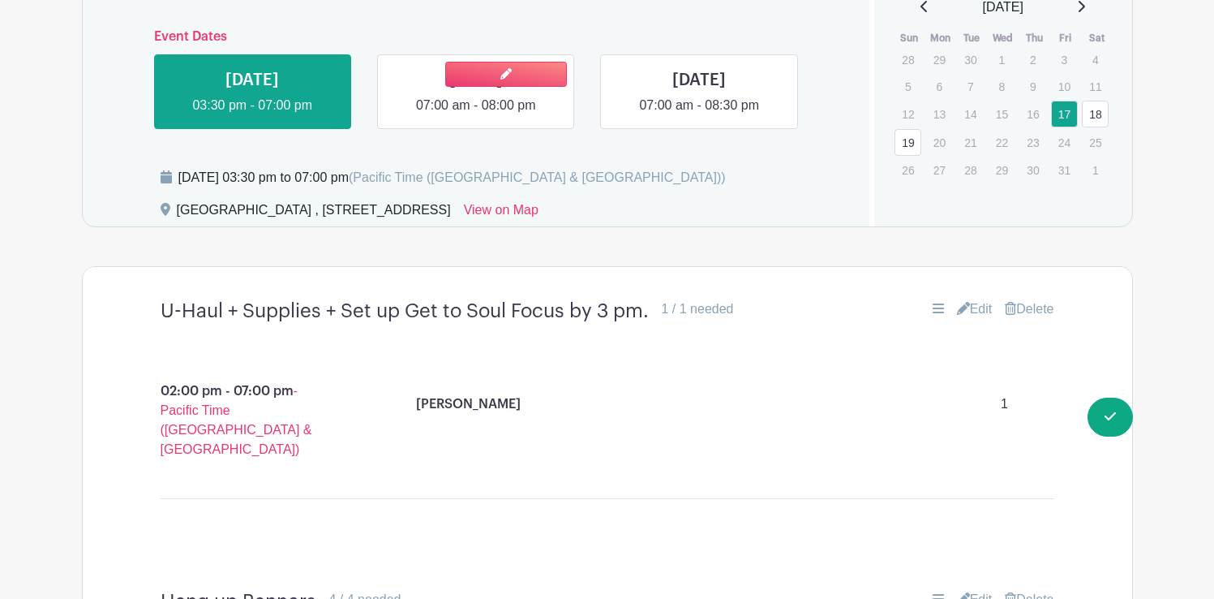
click at [476, 115] on link at bounding box center [476, 115] width 0 height 0
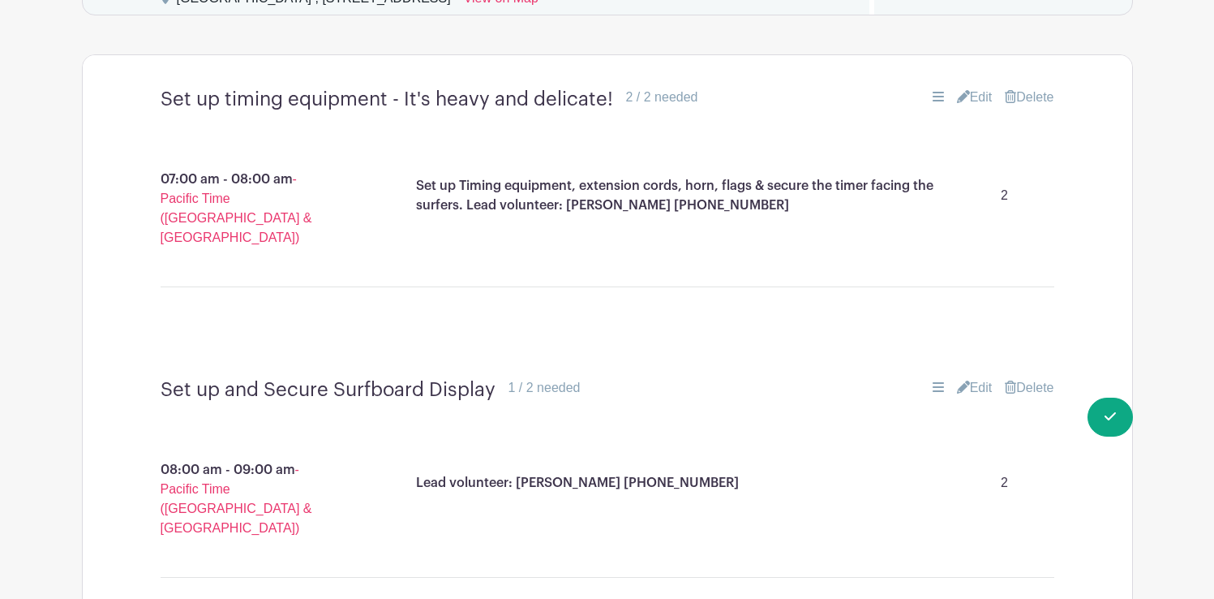
scroll to position [1054, 0]
click at [977, 96] on link "Edit" at bounding box center [975, 95] width 36 height 19
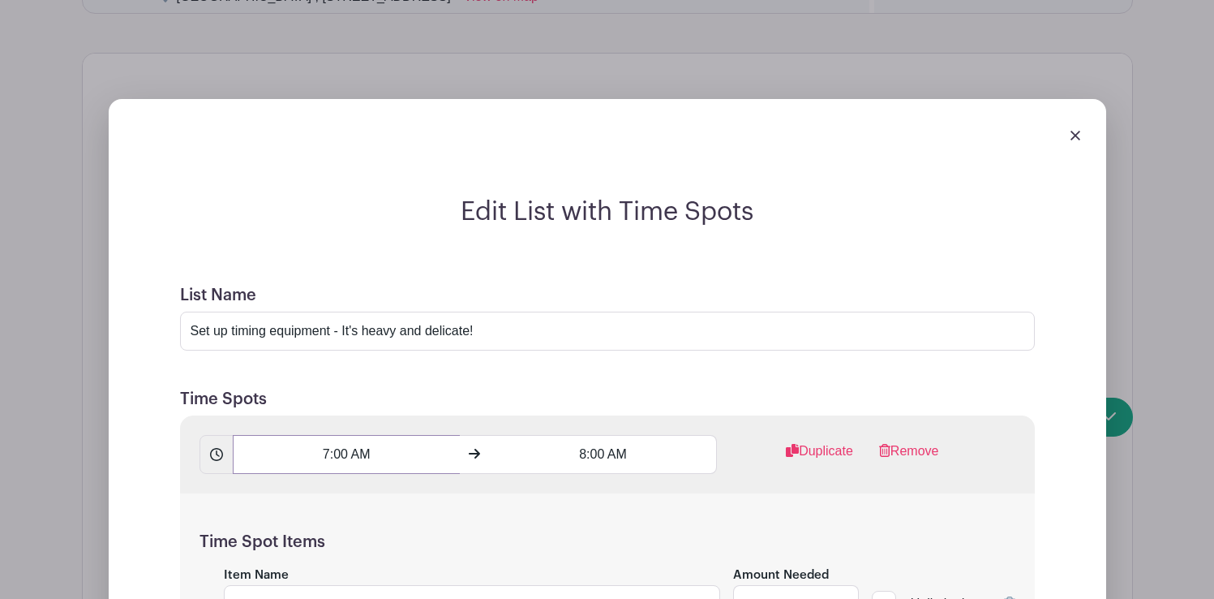
click at [337, 460] on input "7:00 AM" at bounding box center [346, 454] width 227 height 39
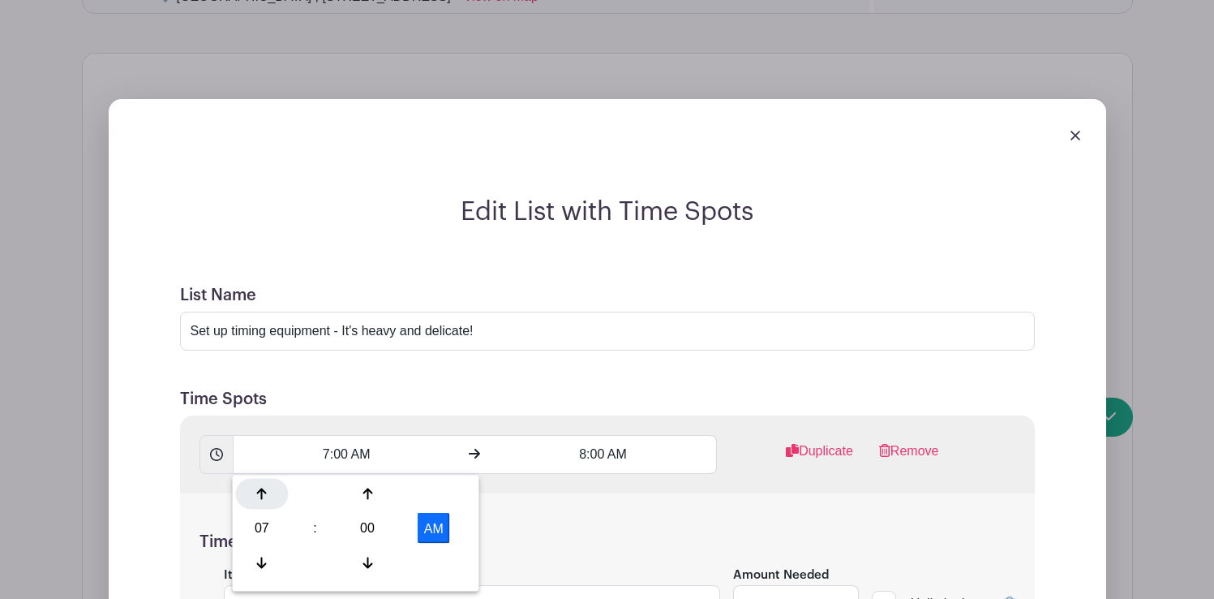
click at [273, 492] on div at bounding box center [262, 494] width 53 height 31
type input "8:00 AM"
click at [596, 454] on input "8:00 AM" at bounding box center [603, 454] width 227 height 39
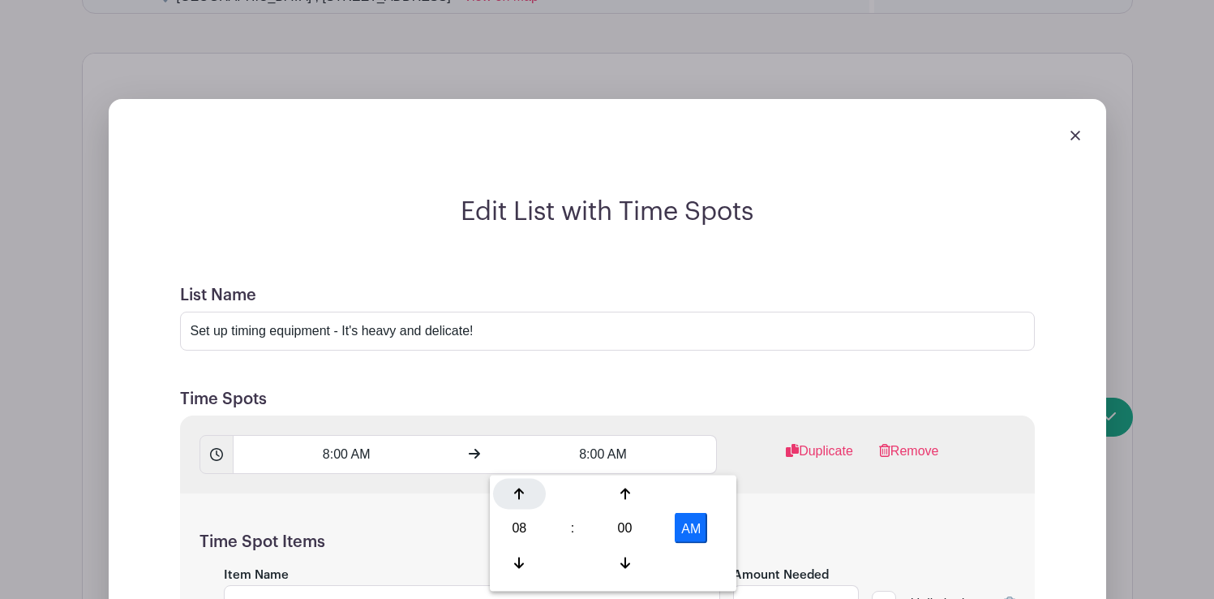
click at [521, 486] on div at bounding box center [519, 494] width 53 height 31
type input "9:00 AM"
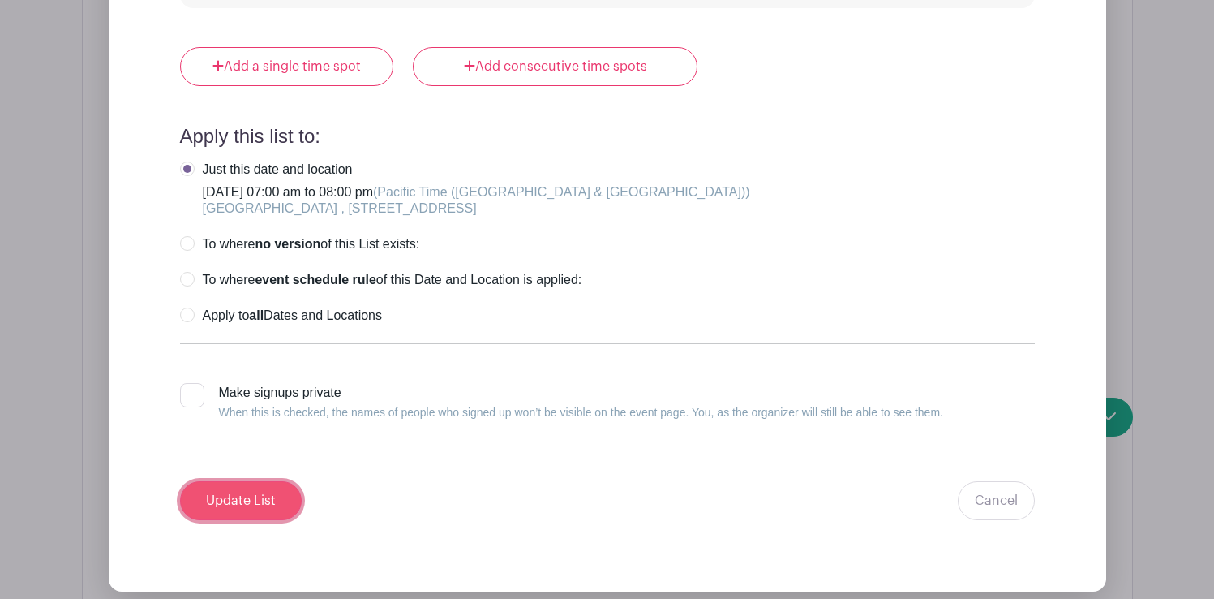
click at [260, 494] on input "Update List" at bounding box center [241, 500] width 122 height 39
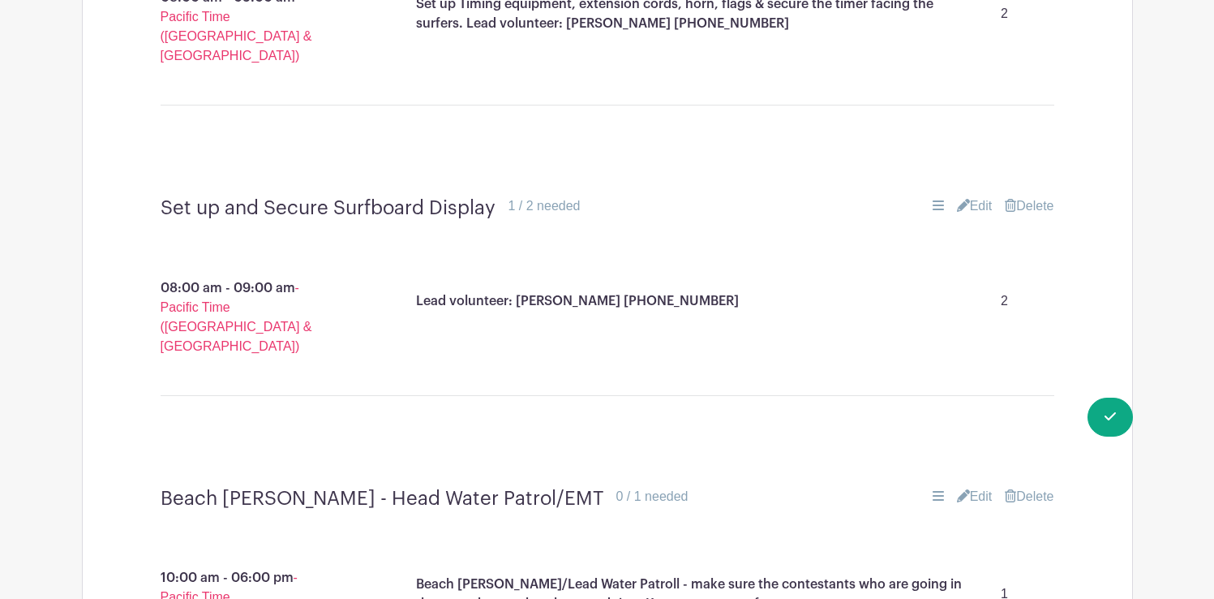
scroll to position [1233, 0]
click at [977, 197] on link "Edit" at bounding box center [975, 206] width 36 height 19
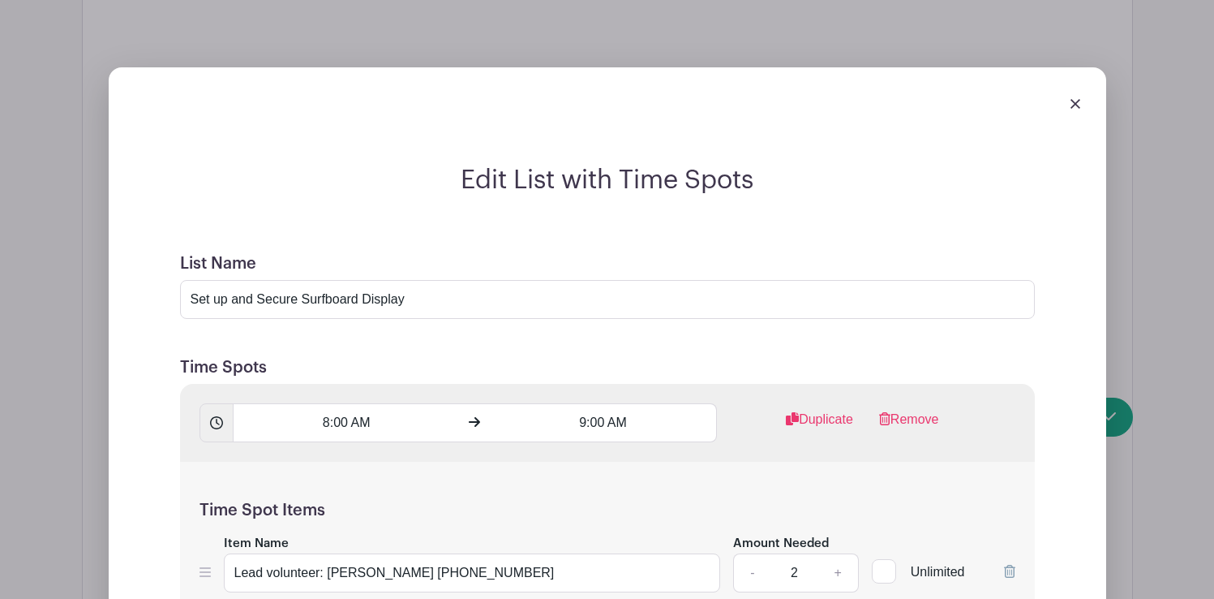
scroll to position [1377, 0]
click at [351, 402] on input "8:00 AM" at bounding box center [346, 421] width 227 height 39
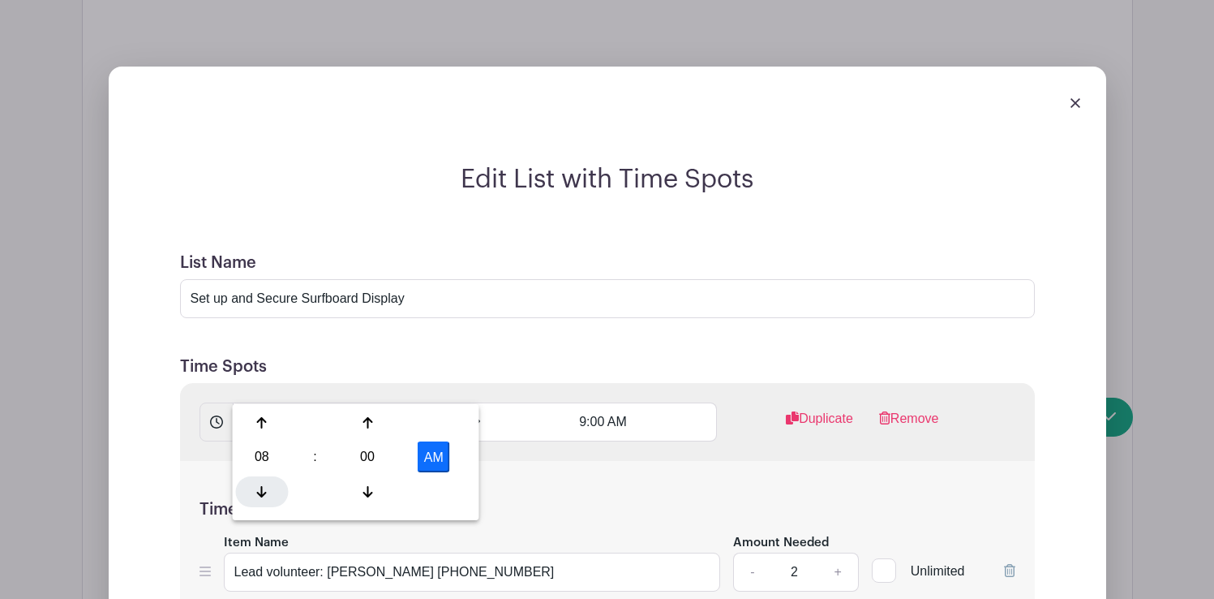
click at [261, 488] on icon at bounding box center [262, 491] width 10 height 11
type input "7:00 AM"
click at [609, 402] on input "9:00 AM" at bounding box center [603, 421] width 227 height 39
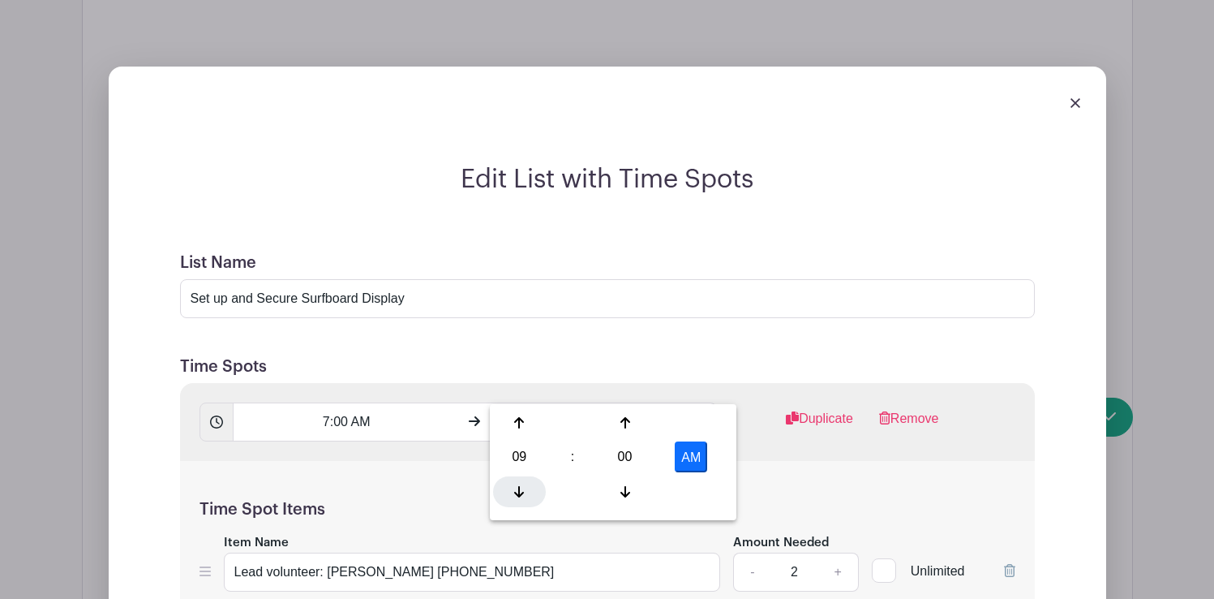
click at [527, 488] on div at bounding box center [519, 491] width 53 height 31
type input "8:00 AM"
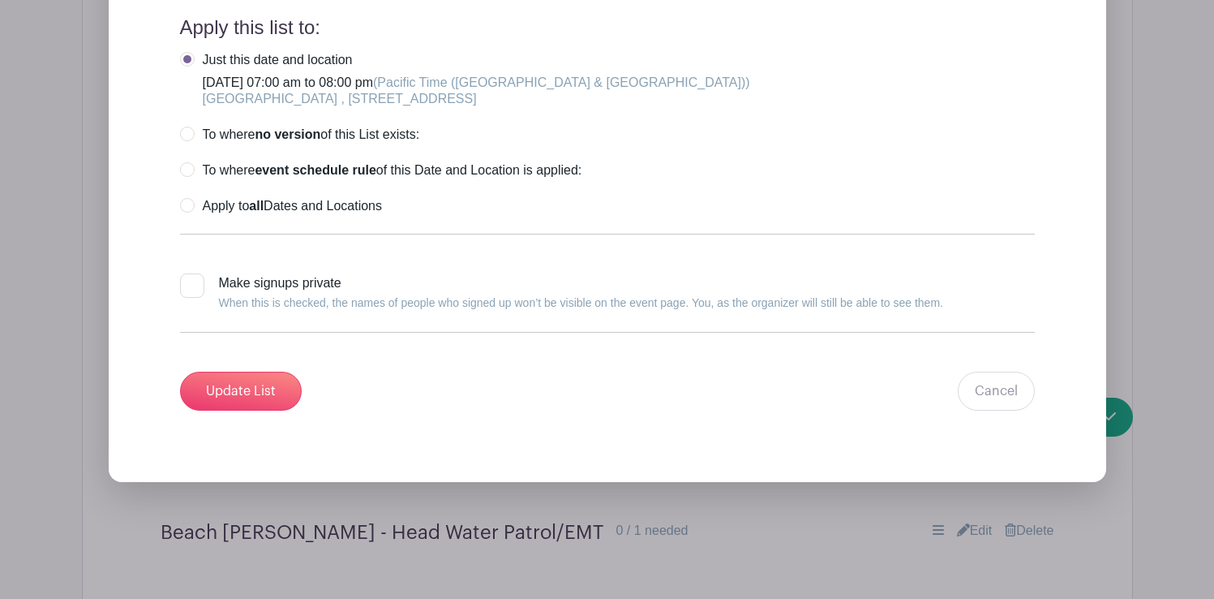
scroll to position [2236, 0]
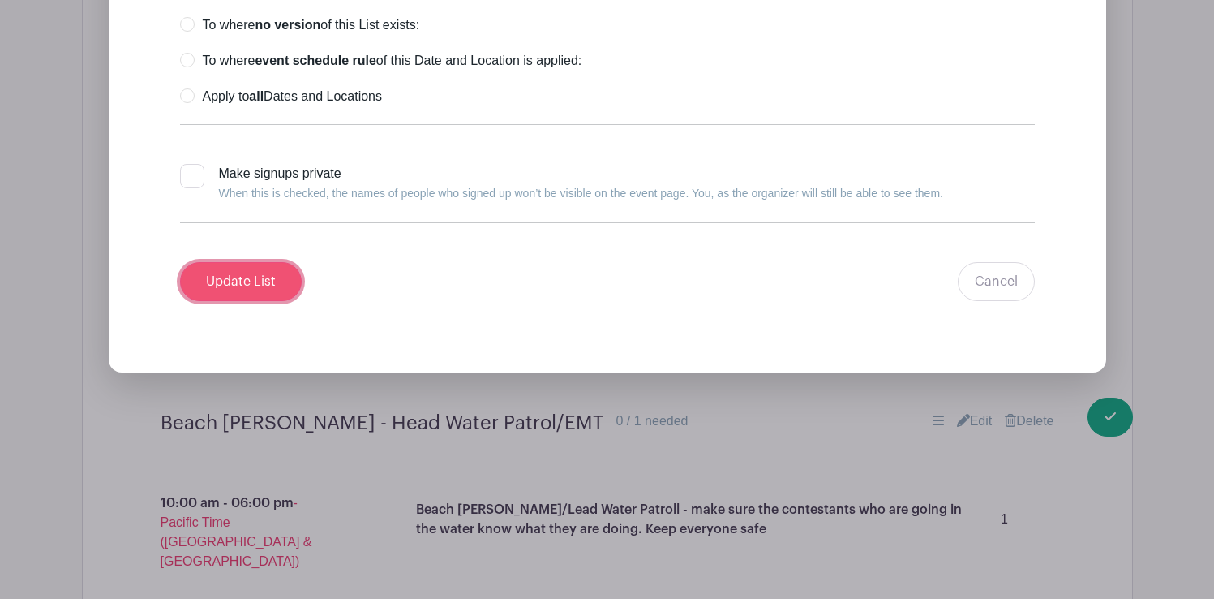
click at [250, 262] on input "Update List" at bounding box center [241, 281] width 122 height 39
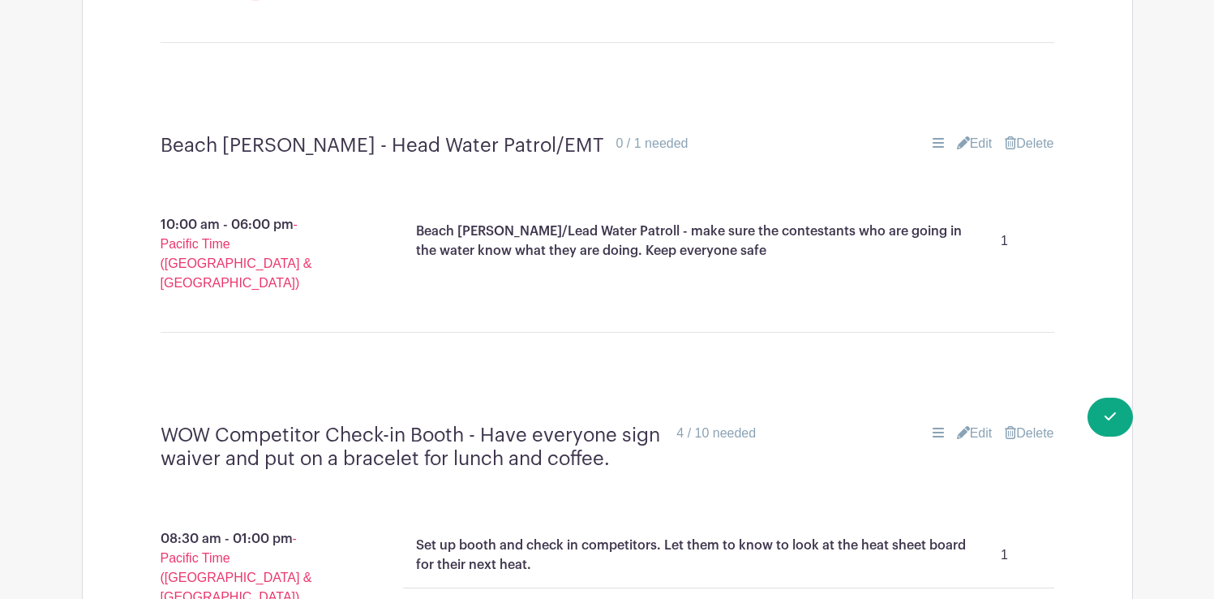
scroll to position [1586, 0]
click at [977, 135] on link "Edit" at bounding box center [975, 144] width 36 height 19
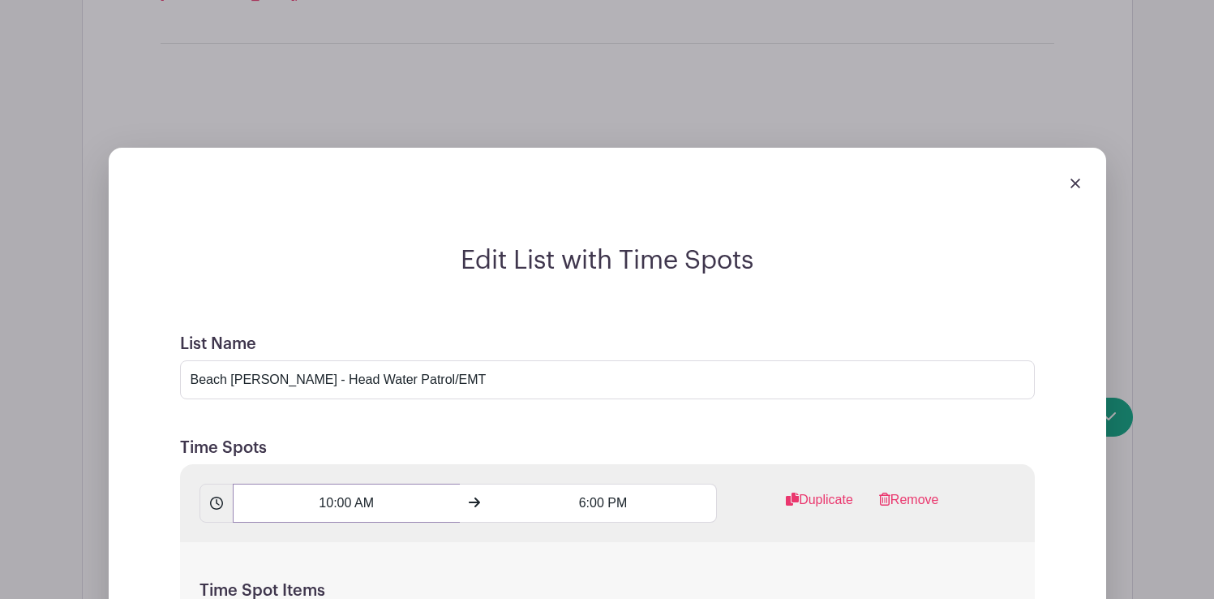
click at [333, 483] on input "10:00 AM" at bounding box center [346, 502] width 227 height 39
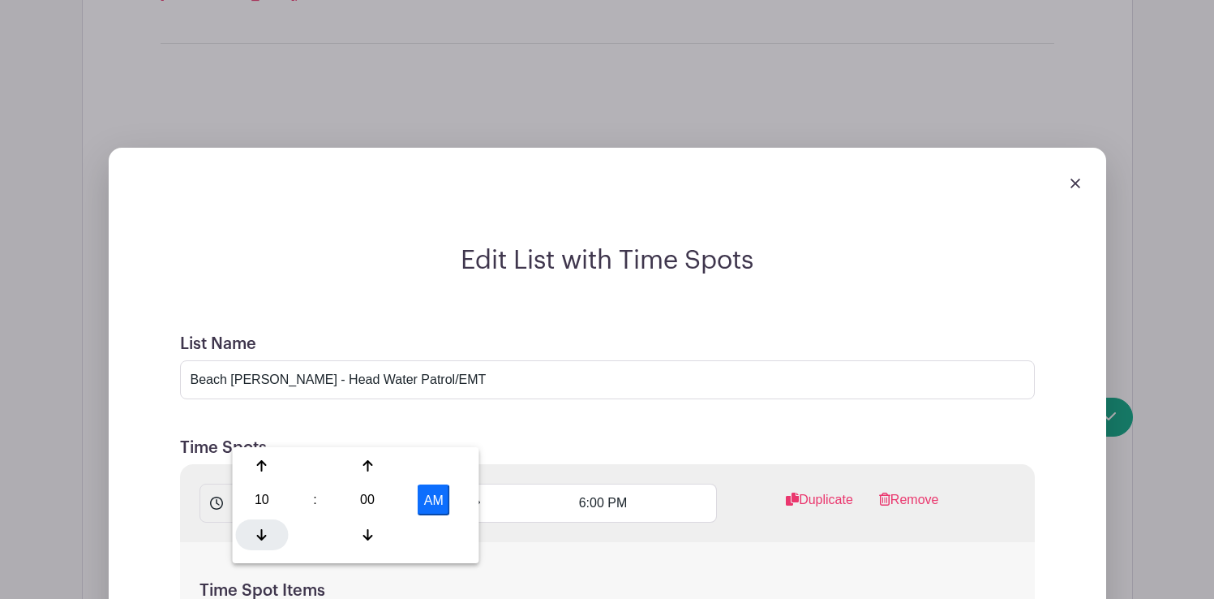
click at [260, 531] on icon at bounding box center [262, 534] width 10 height 13
click at [365, 524] on div at bounding box center [368, 534] width 53 height 31
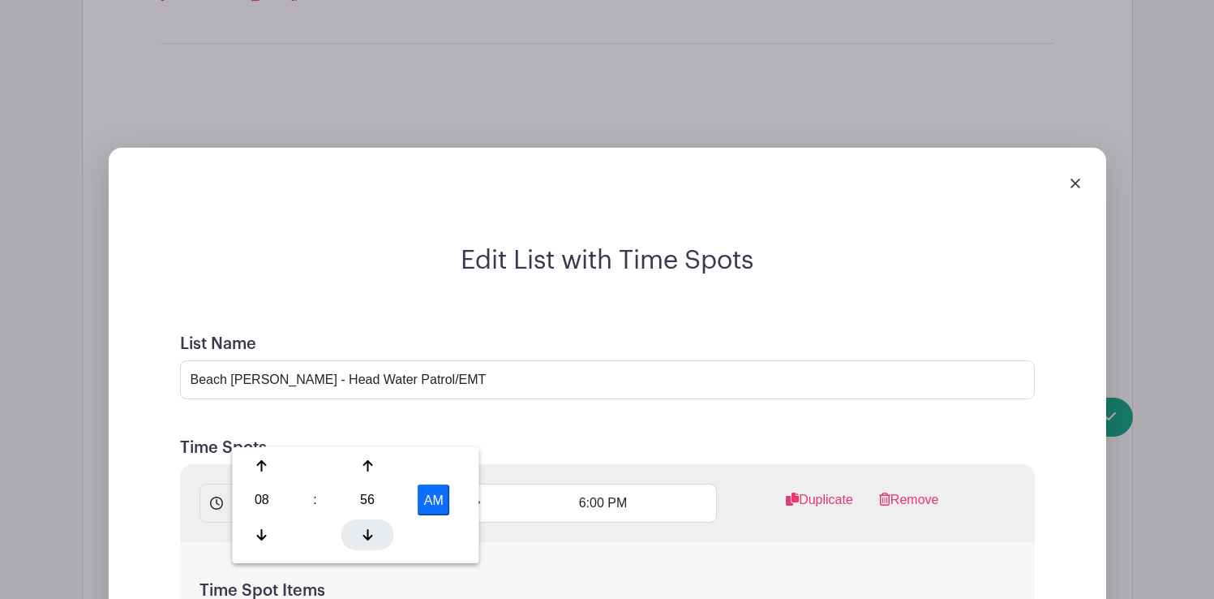
click at [365, 524] on div at bounding box center [368, 534] width 53 height 31
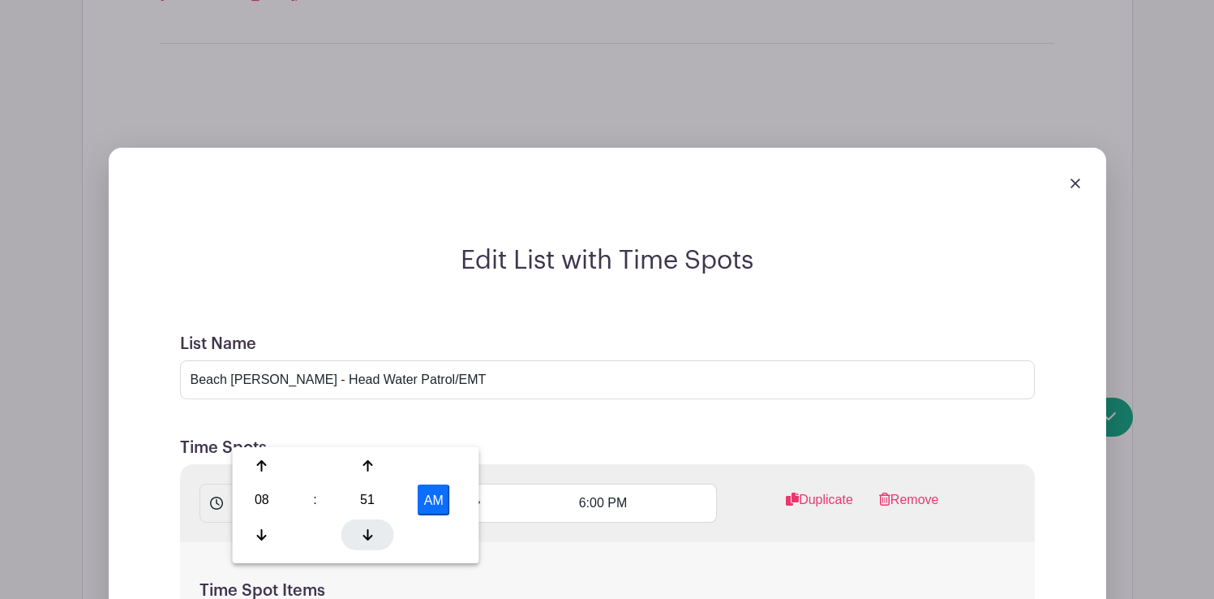
click at [365, 524] on div at bounding box center [368, 534] width 53 height 31
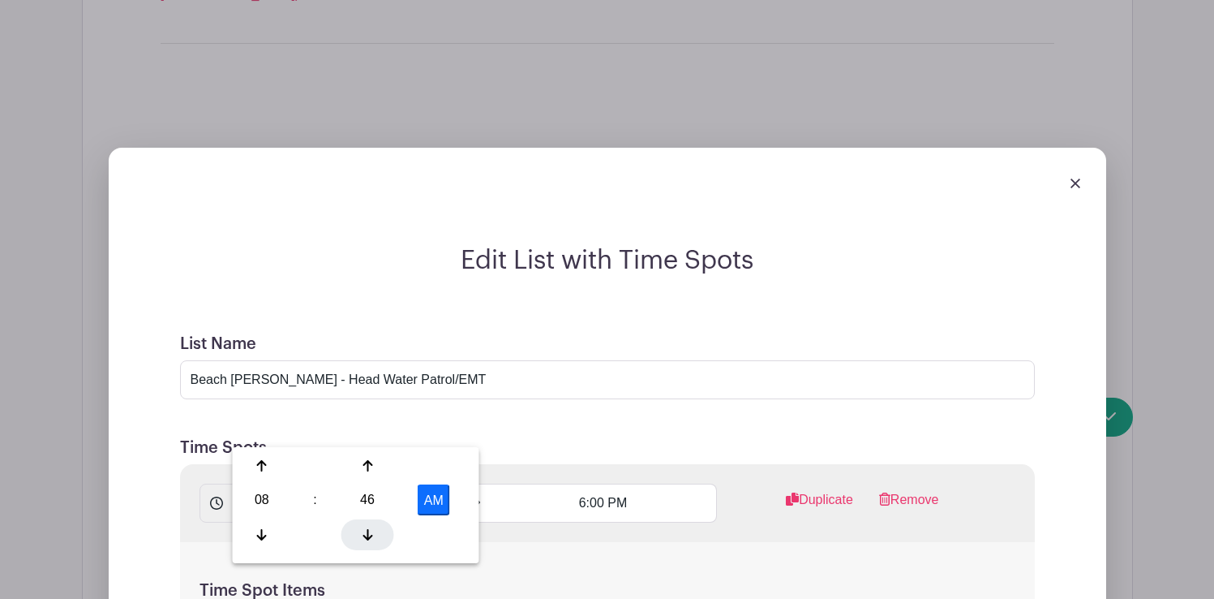
click at [365, 524] on div at bounding box center [368, 534] width 53 height 31
click at [267, 471] on div at bounding box center [262, 465] width 53 height 31
type input "9:45 AM"
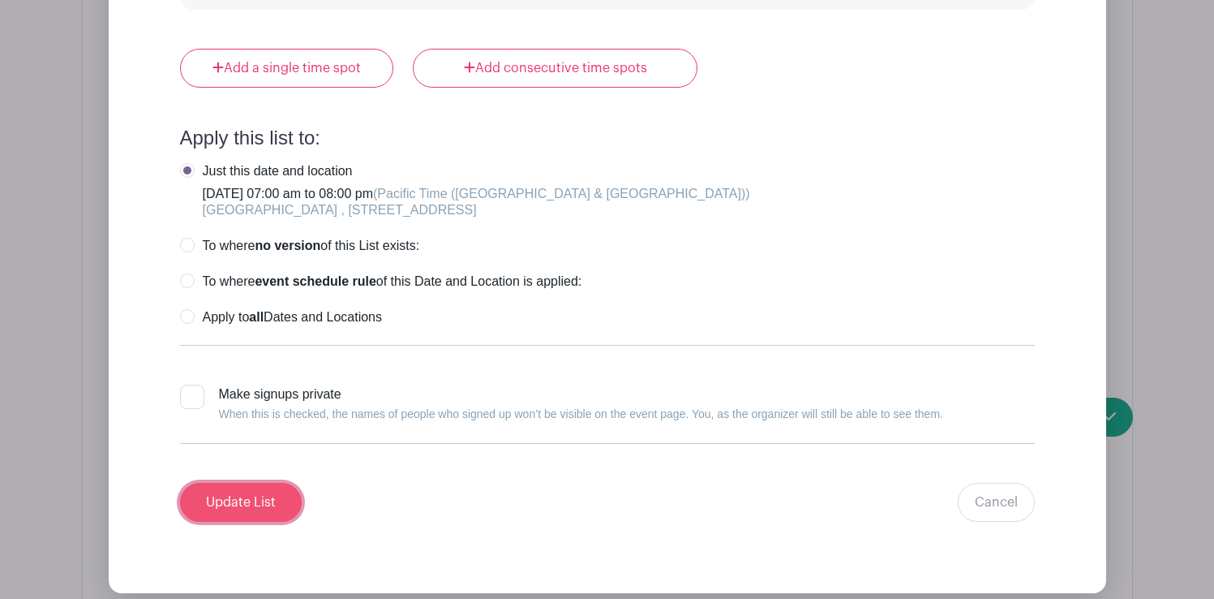
click at [256, 483] on input "Update List" at bounding box center [241, 502] width 122 height 39
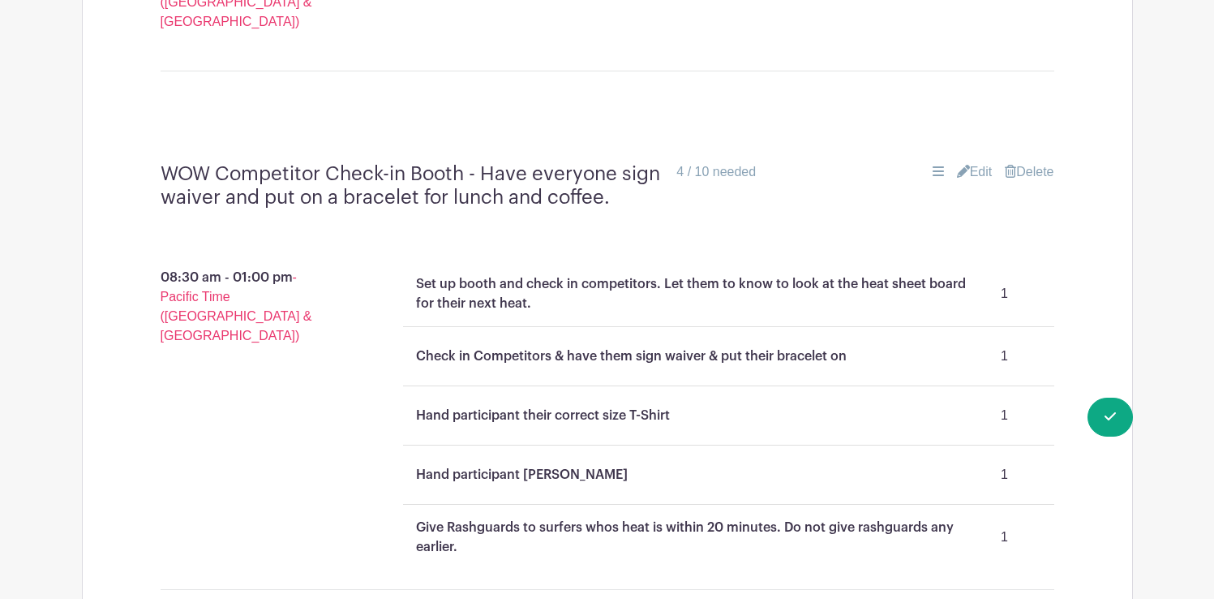
scroll to position [1851, 0]
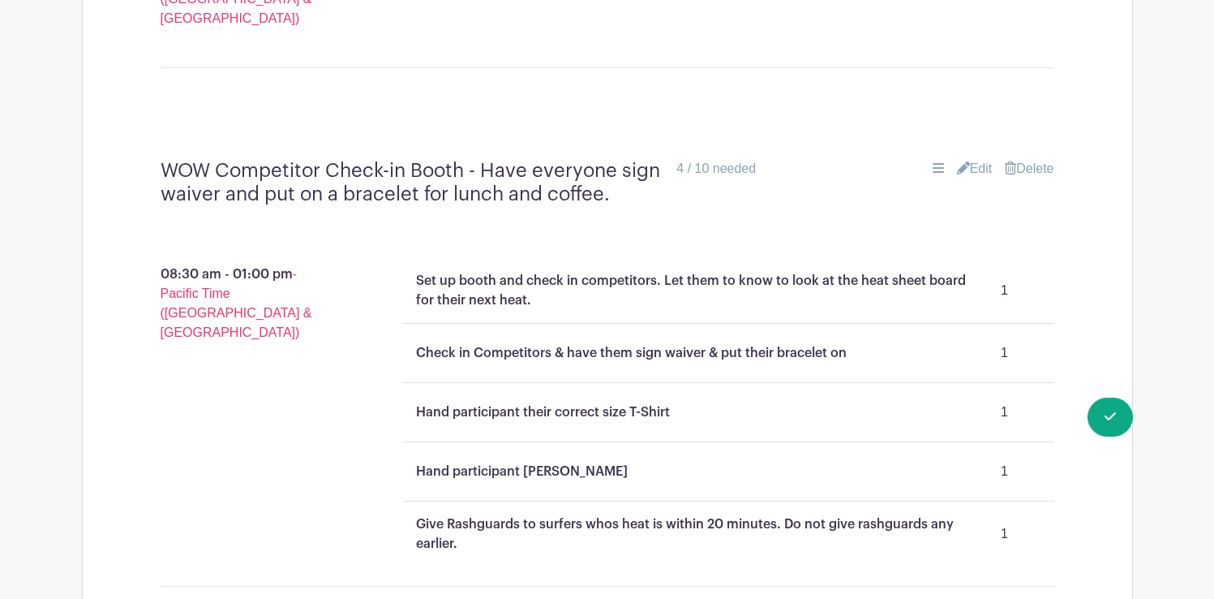
click at [973, 159] on link "Edit" at bounding box center [975, 168] width 36 height 19
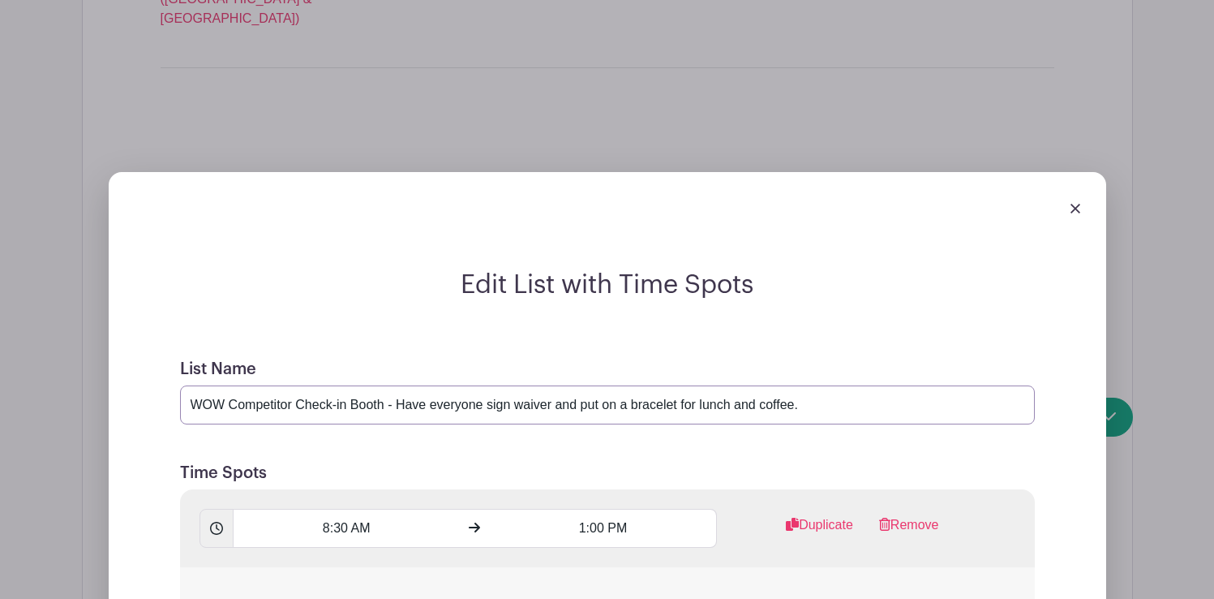
click at [827, 385] on input "WOW Competitor Check-in Booth - Have everyone sign waiver and put on a bracelet…" at bounding box center [607, 404] width 855 height 39
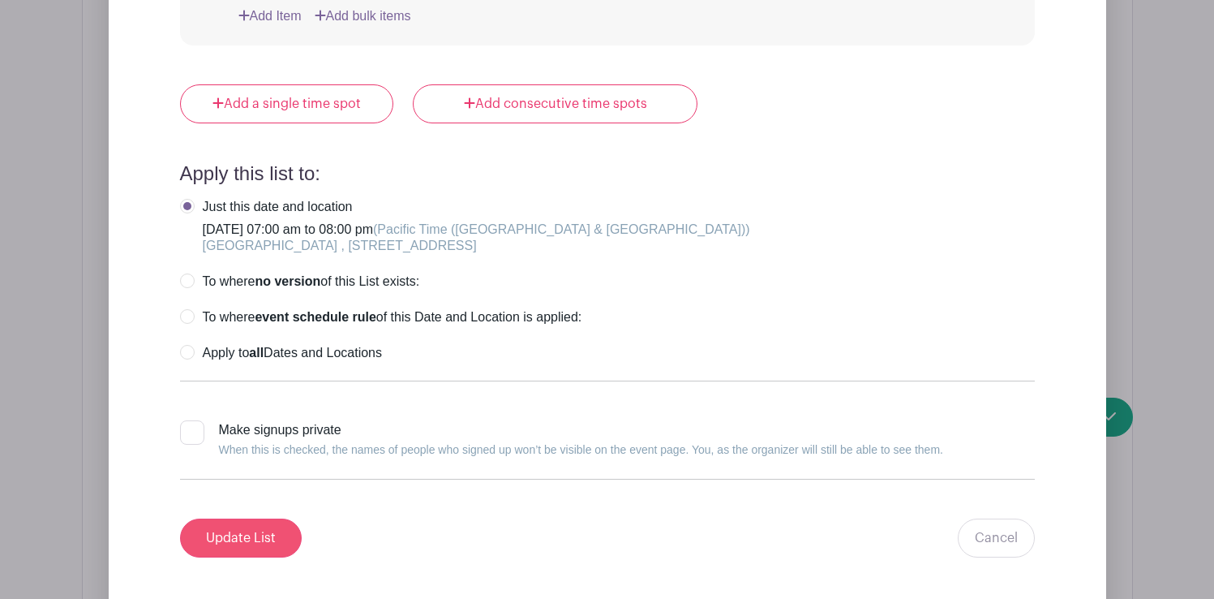
type input "WOW Competitor Check-in Booth - Have everyone sign waiver and put on a bracelet…"
click at [257, 518] on input "Update List" at bounding box center [241, 537] width 122 height 39
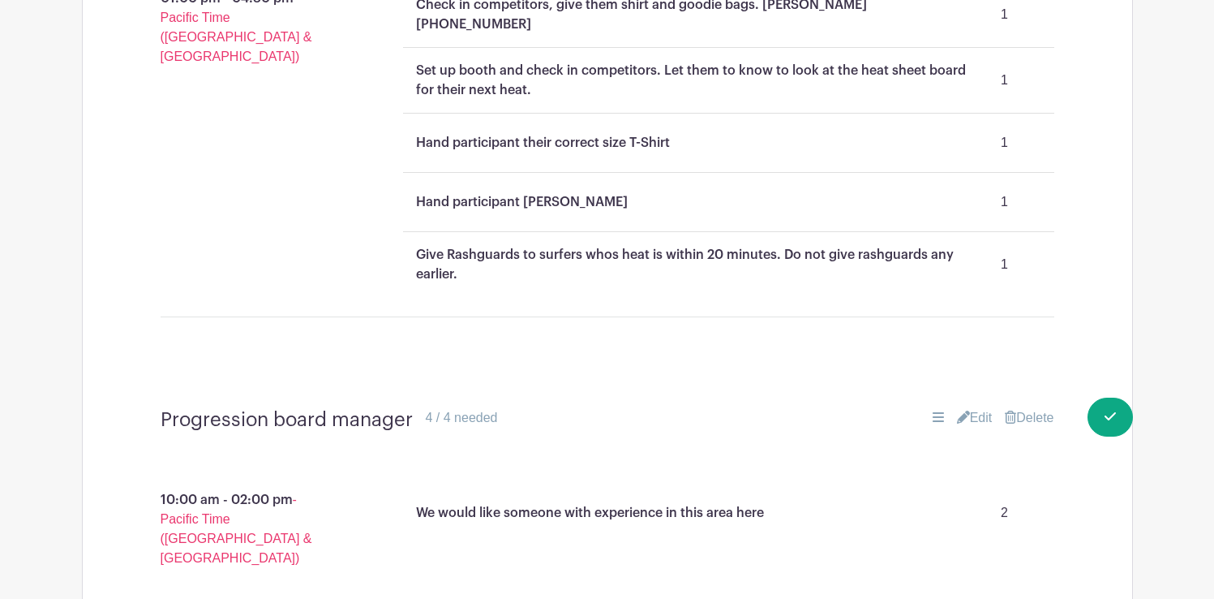
scroll to position [2494, 0]
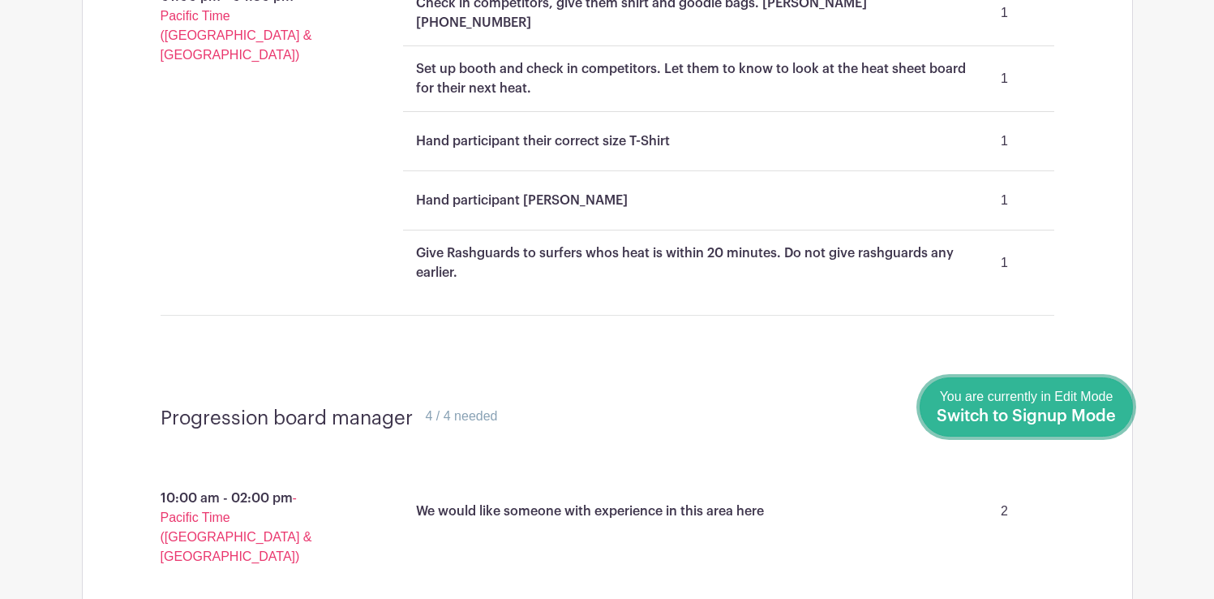
click at [1039, 409] on span "Switch to Signup Mode" at bounding box center [1026, 416] width 179 height 16
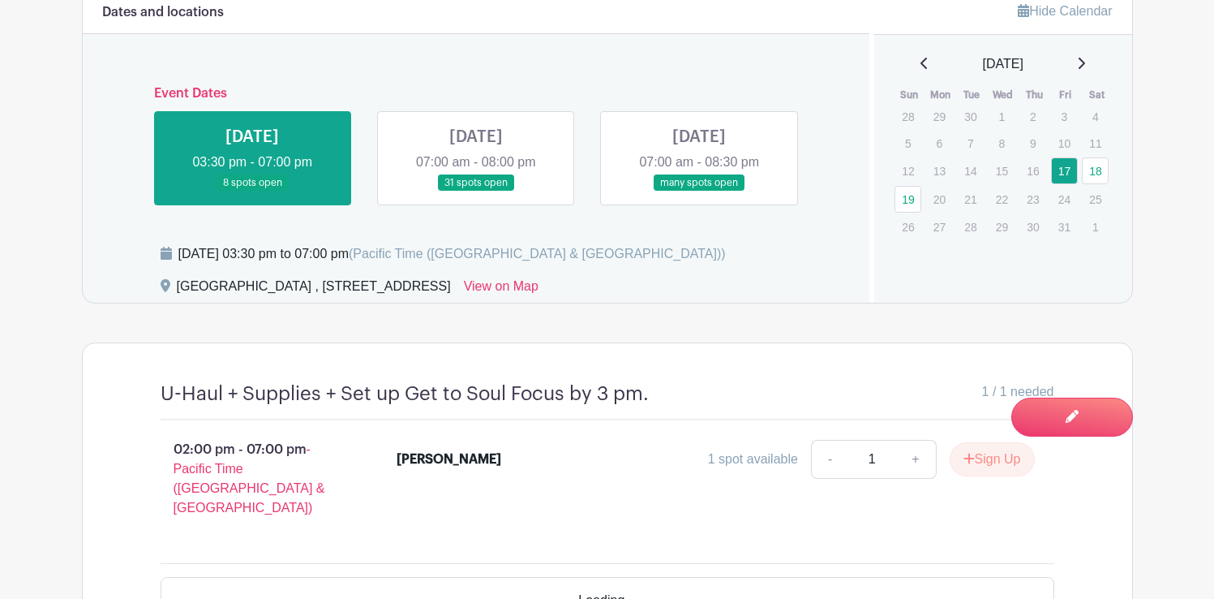
scroll to position [767, 0]
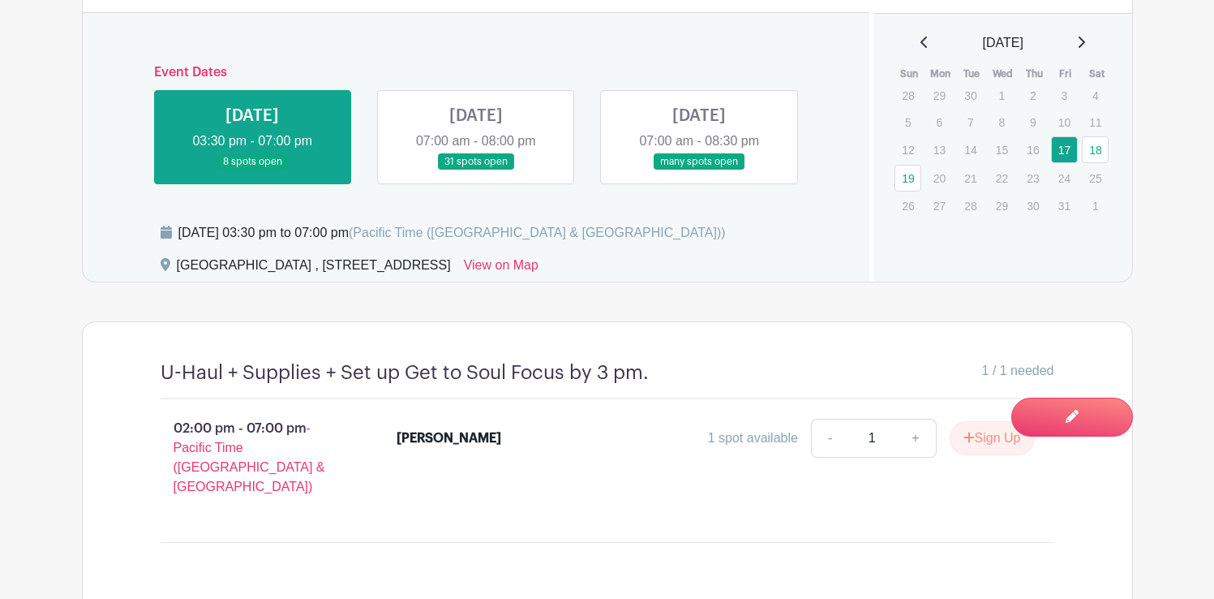
click at [476, 170] on link at bounding box center [476, 170] width 0 height 0
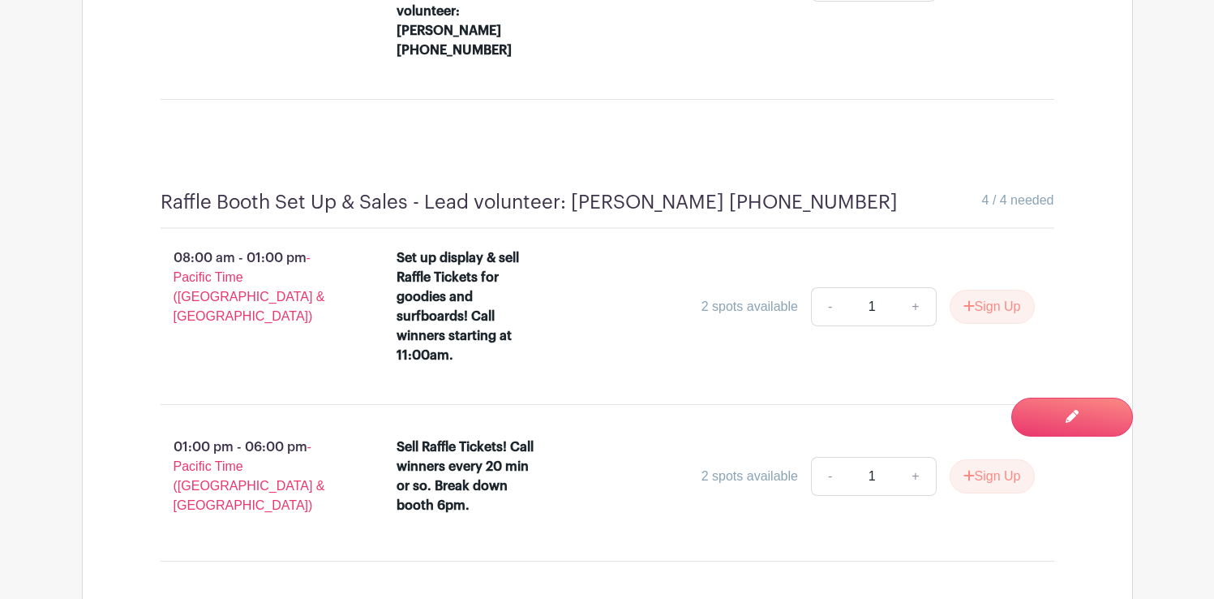
scroll to position [5119, 0]
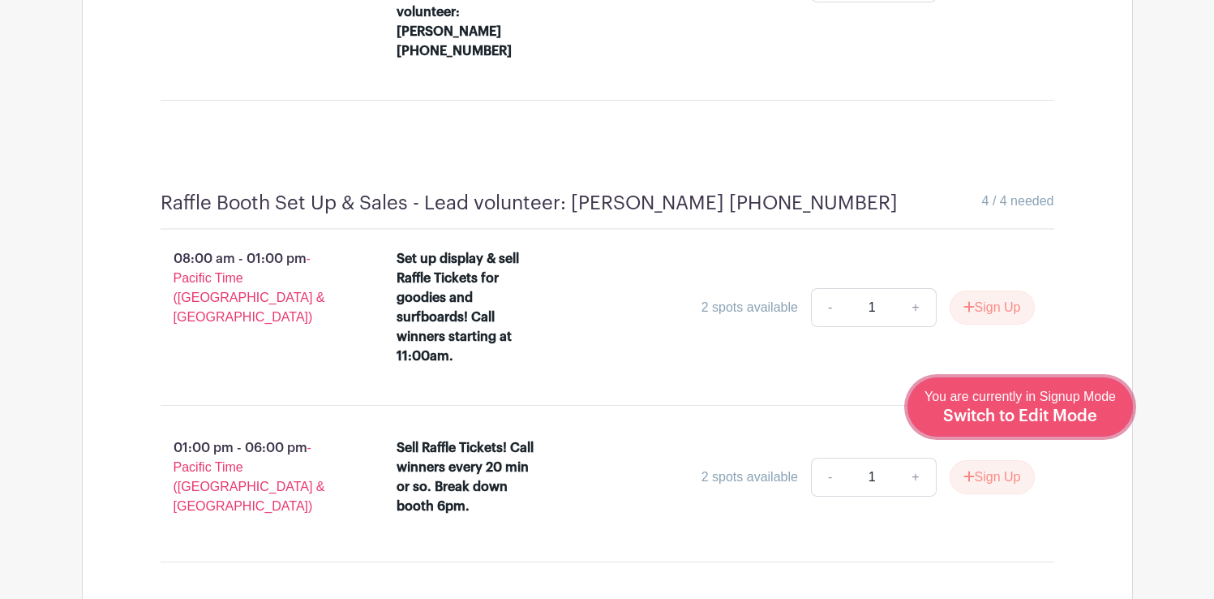
click at [1039, 406] on div "You are currently in Signup Mode Switch to Edit Mode" at bounding box center [1020, 407] width 191 height 40
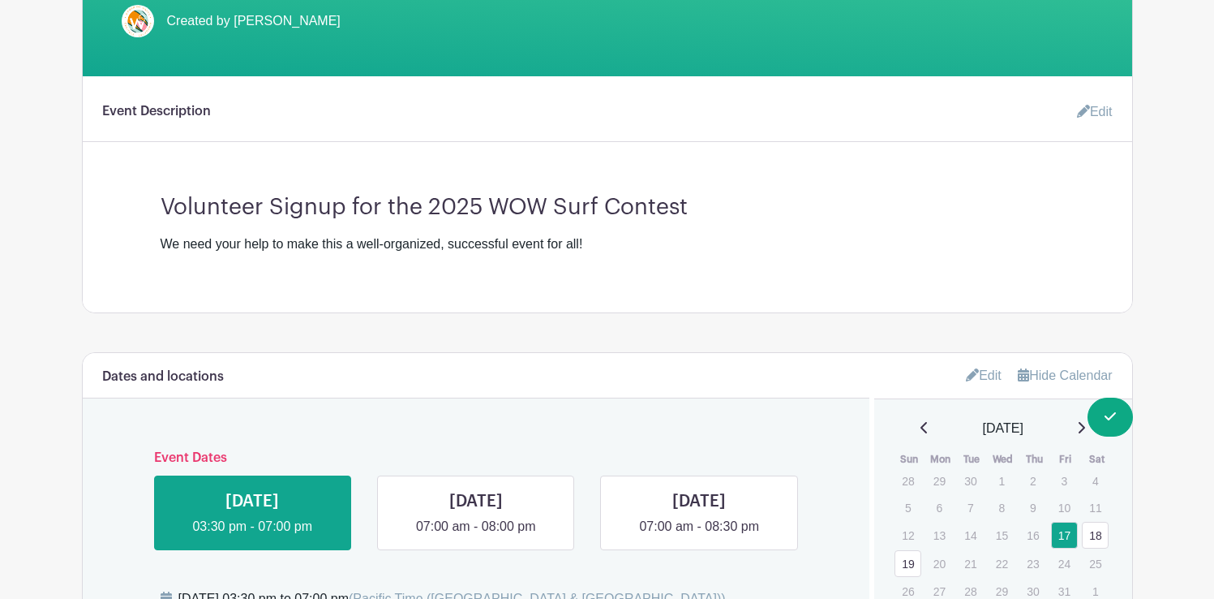
scroll to position [696, 0]
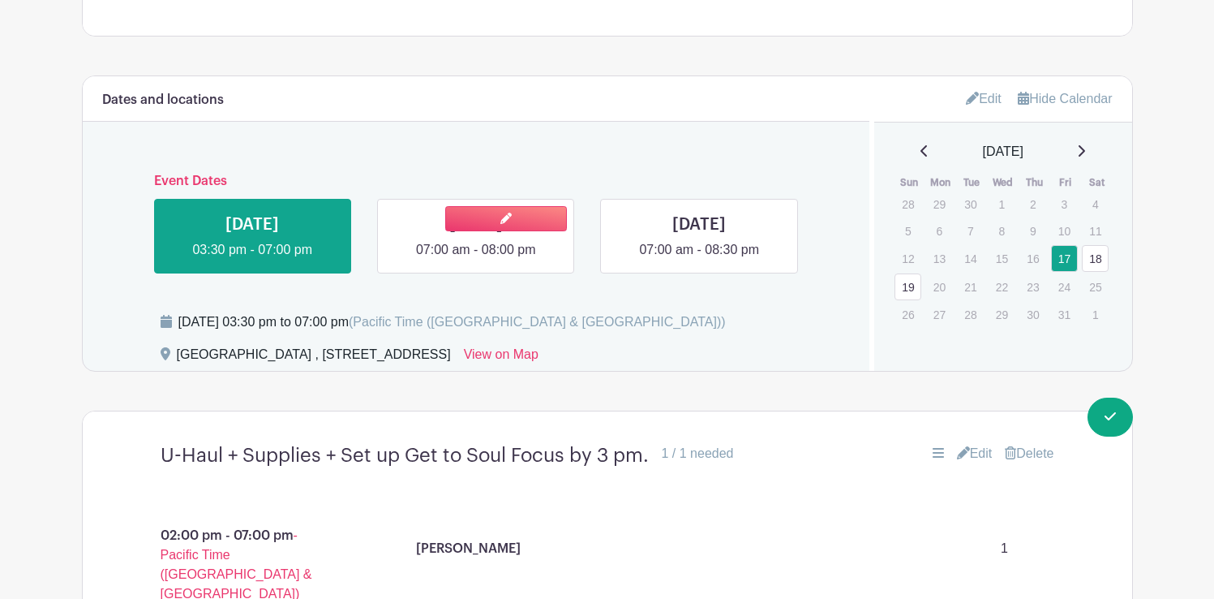
click at [476, 260] on link at bounding box center [476, 260] width 0 height 0
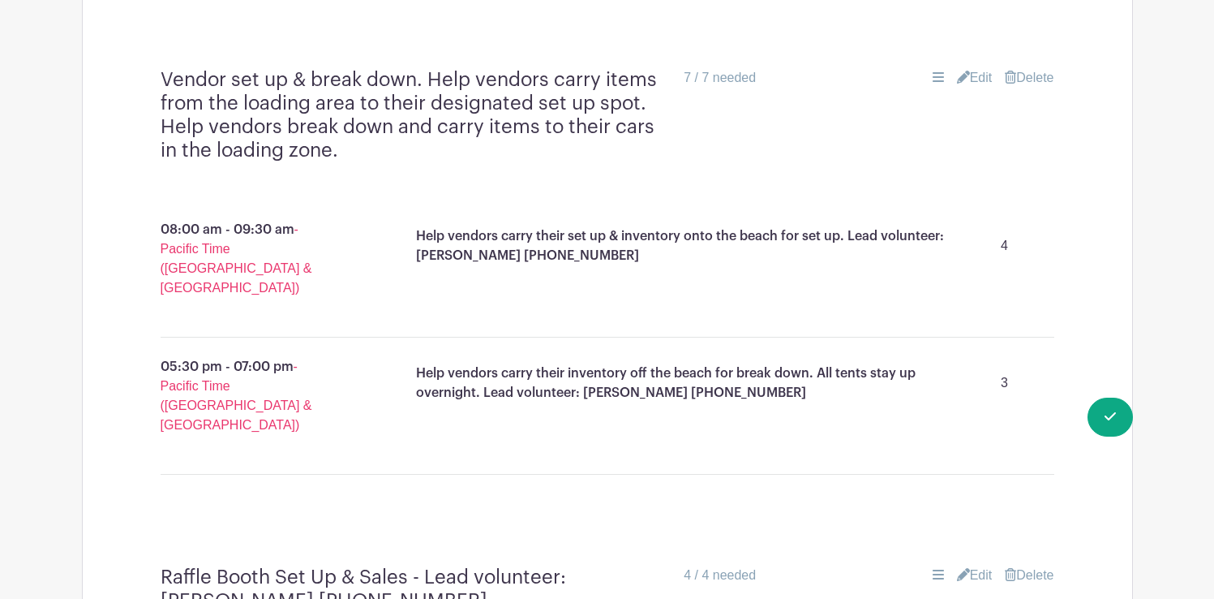
scroll to position [3985, 0]
click at [970, 565] on link "Edit" at bounding box center [975, 574] width 36 height 19
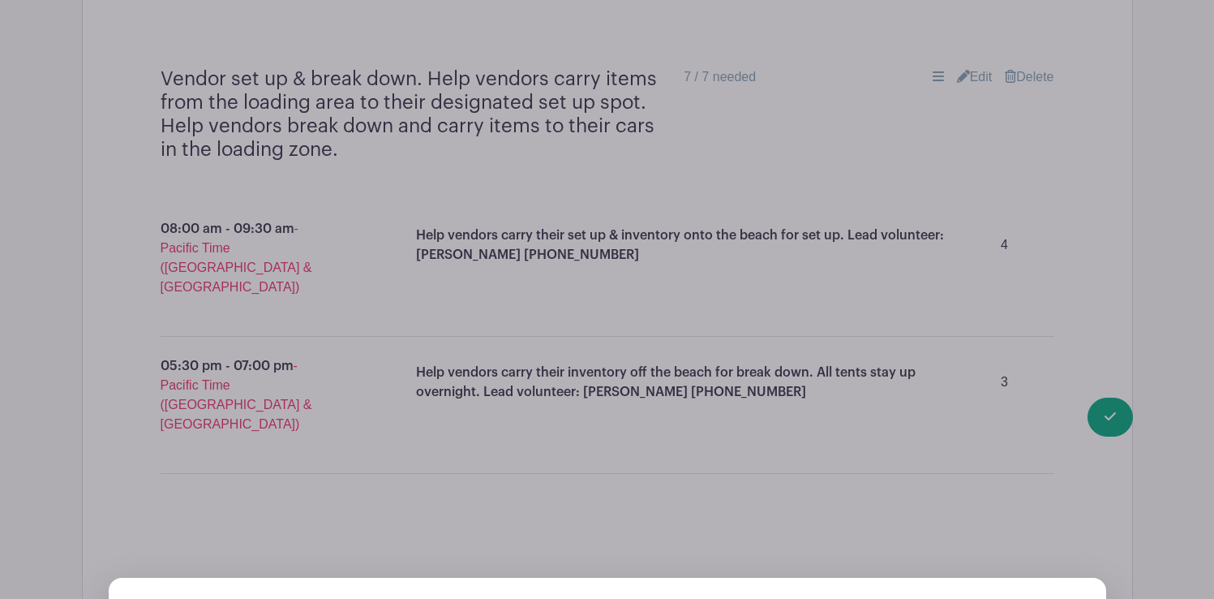
scroll to position [4028, 0]
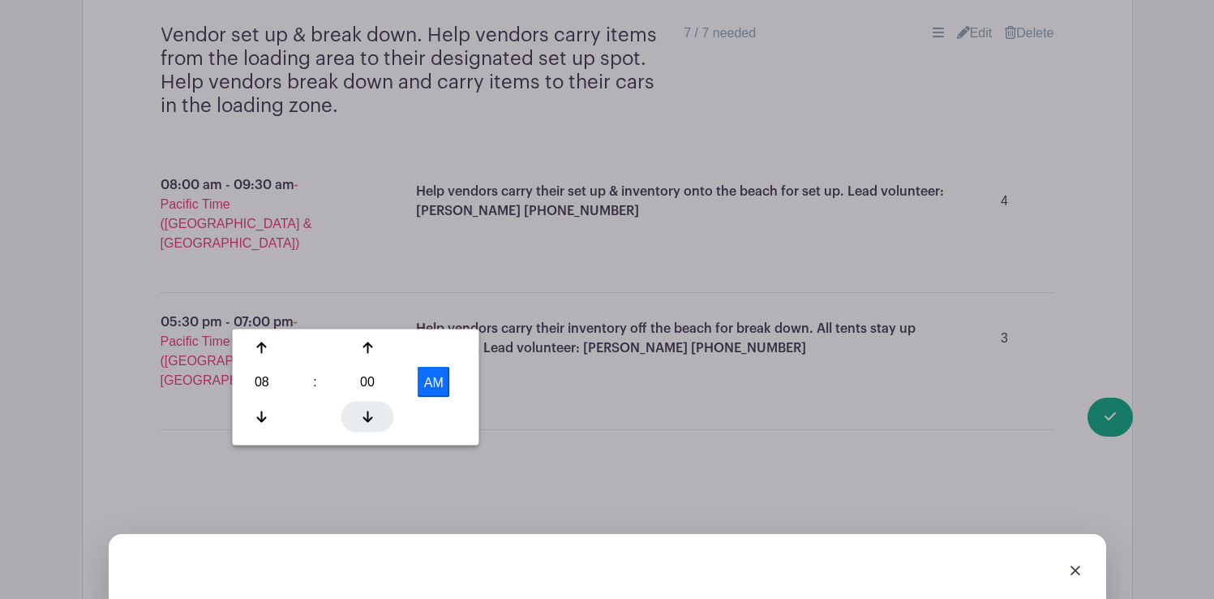
click at [368, 411] on icon at bounding box center [368, 416] width 10 height 13
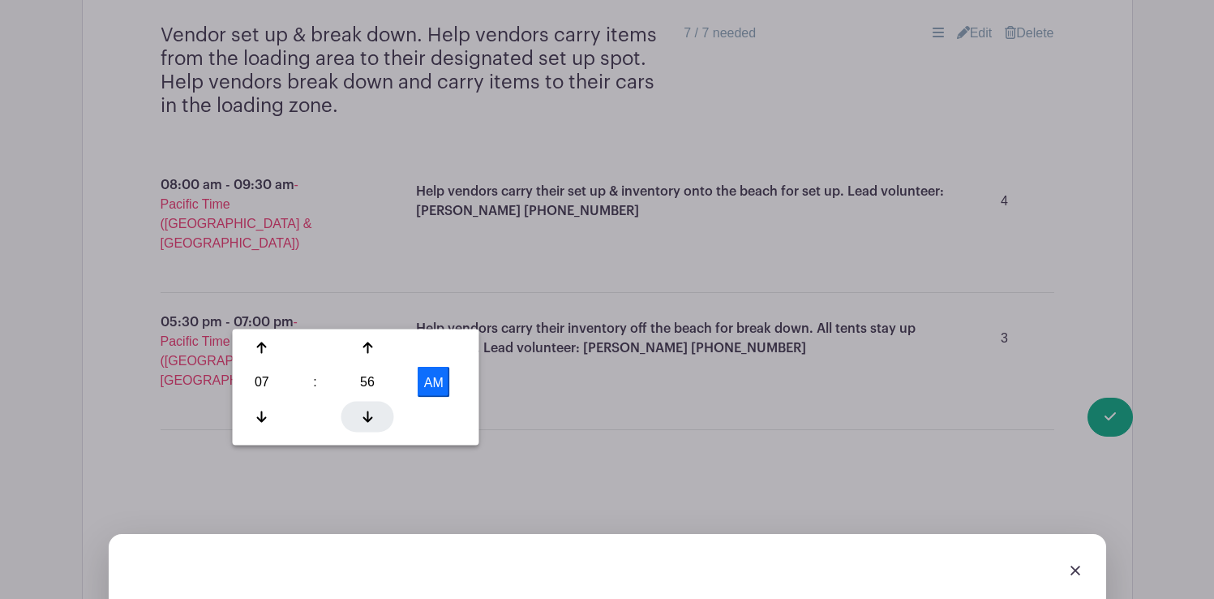
click at [368, 411] on icon at bounding box center [368, 416] width 10 height 13
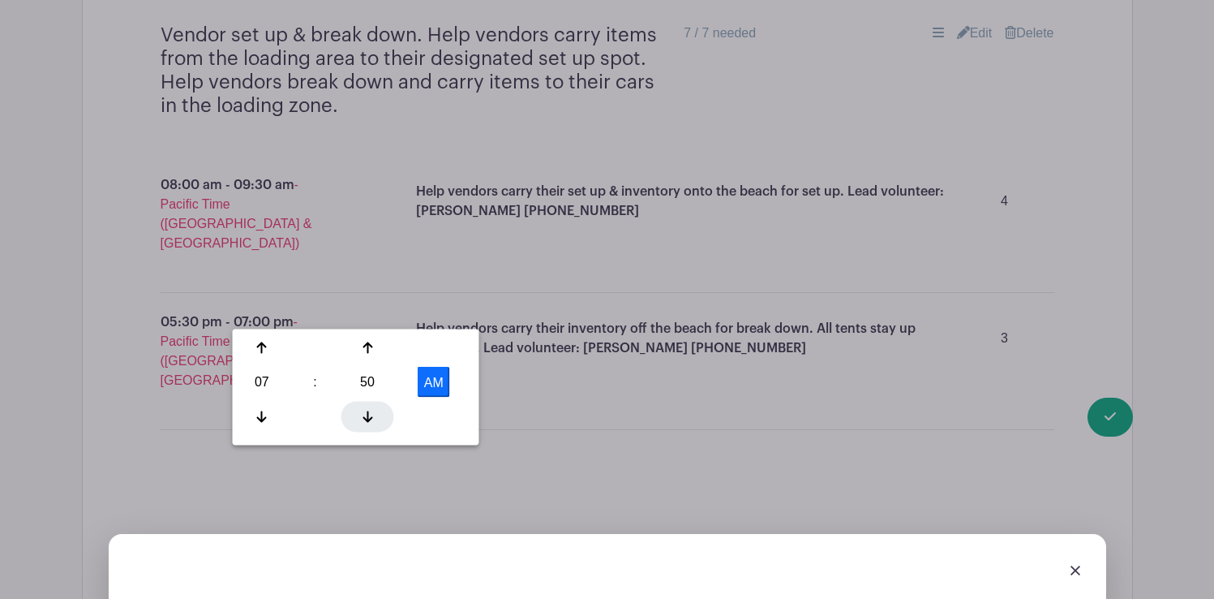
click at [368, 411] on icon at bounding box center [368, 416] width 10 height 13
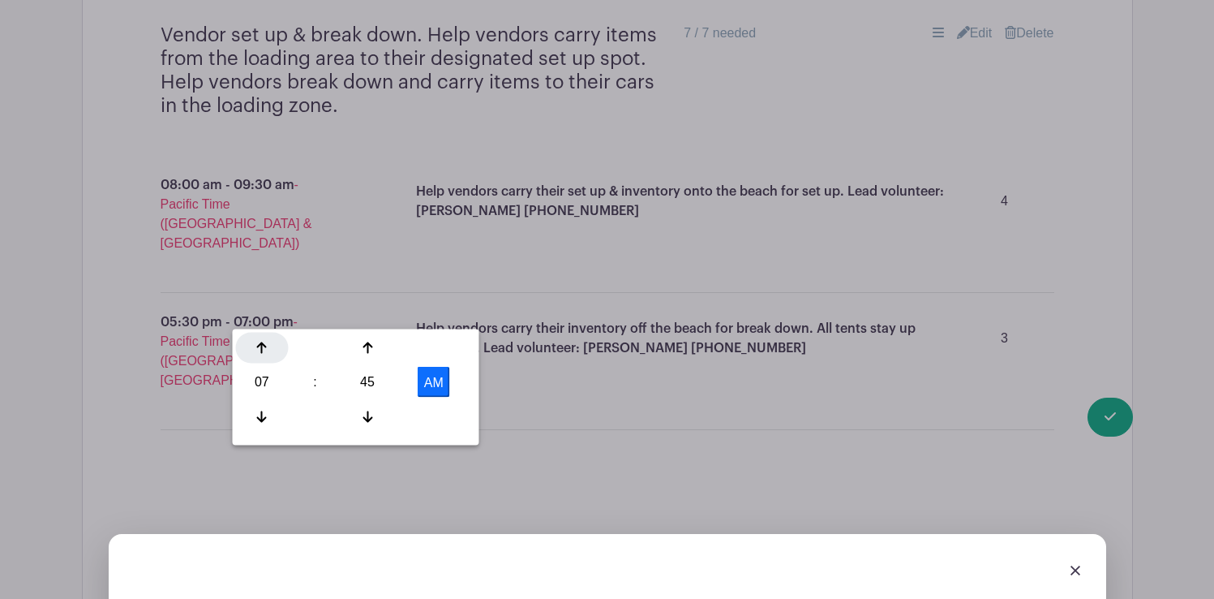
click at [268, 350] on div at bounding box center [262, 348] width 53 height 31
type input "8:45 AM"
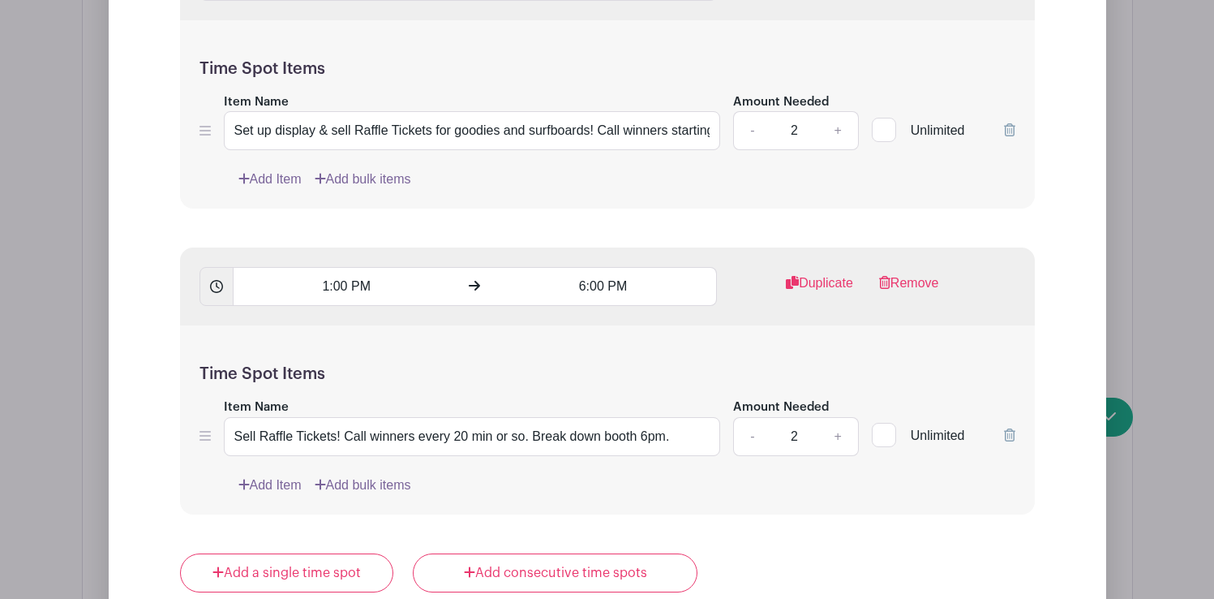
scroll to position [4943, 0]
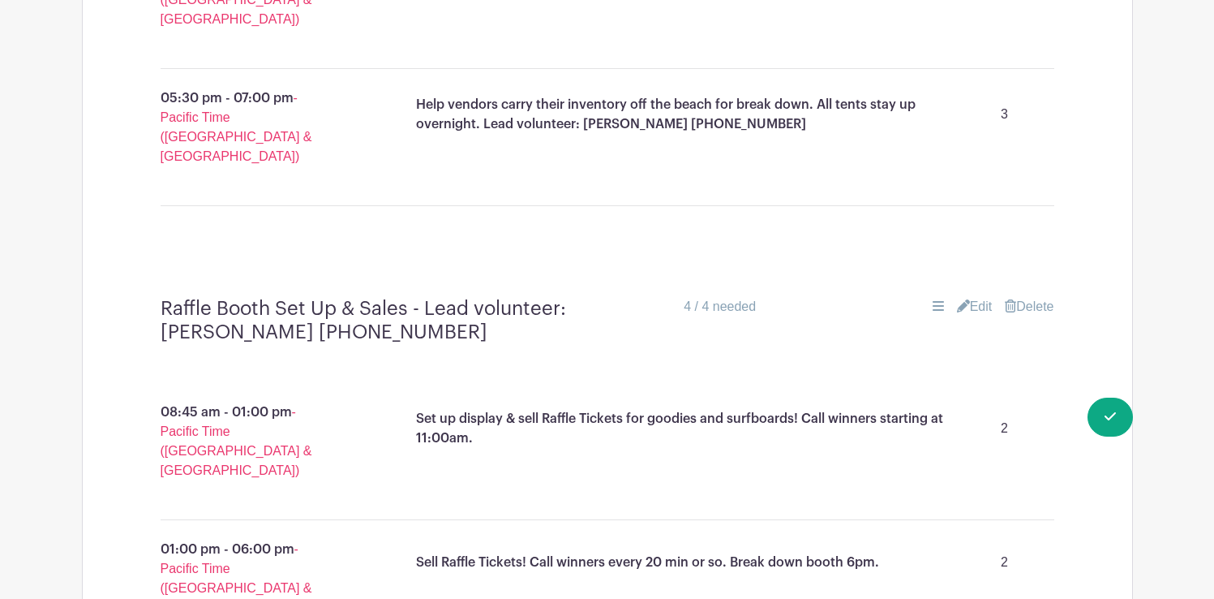
scroll to position [4256, 0]
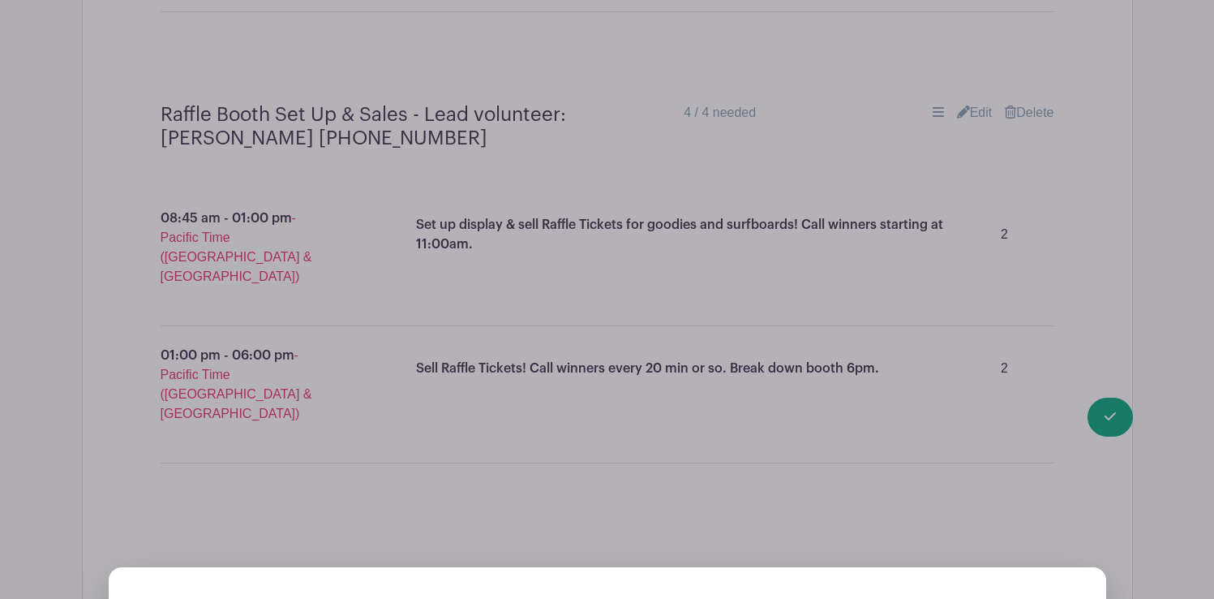
scroll to position [4460, 0]
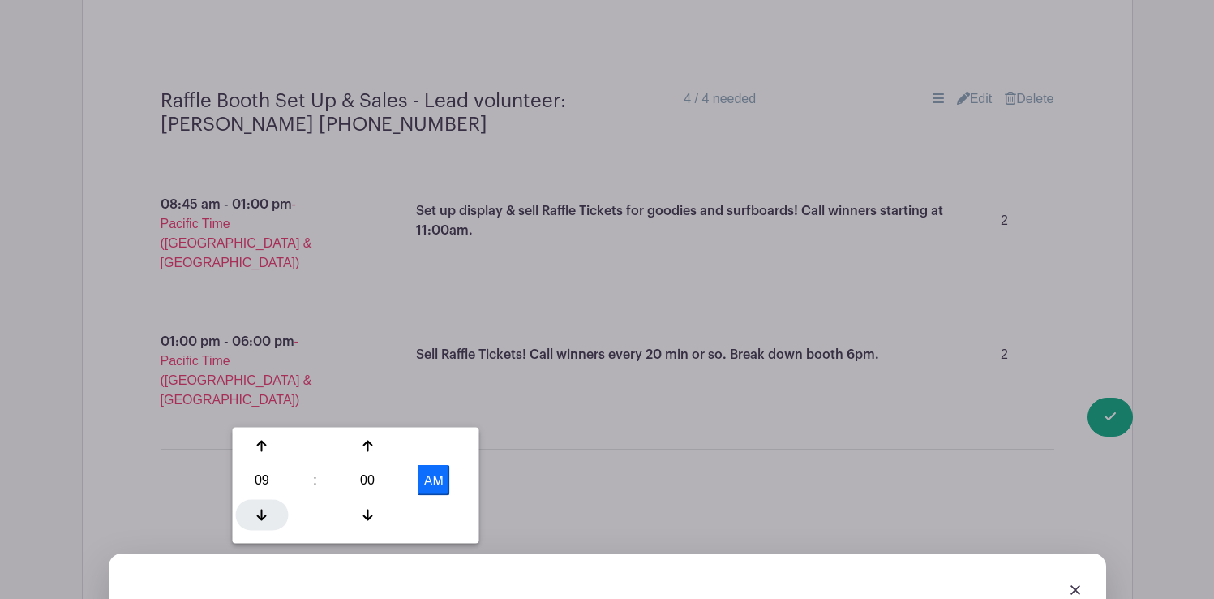
click at [269, 516] on div at bounding box center [262, 514] width 53 height 31
click at [377, 505] on div at bounding box center [368, 514] width 53 height 31
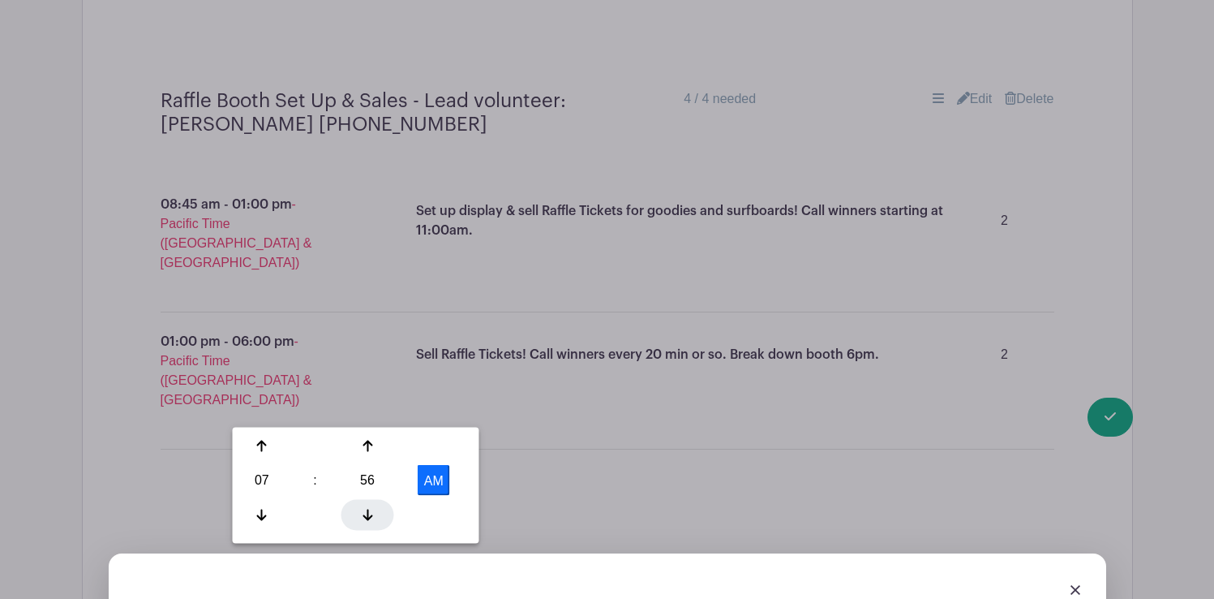
click at [377, 505] on div at bounding box center [368, 514] width 53 height 31
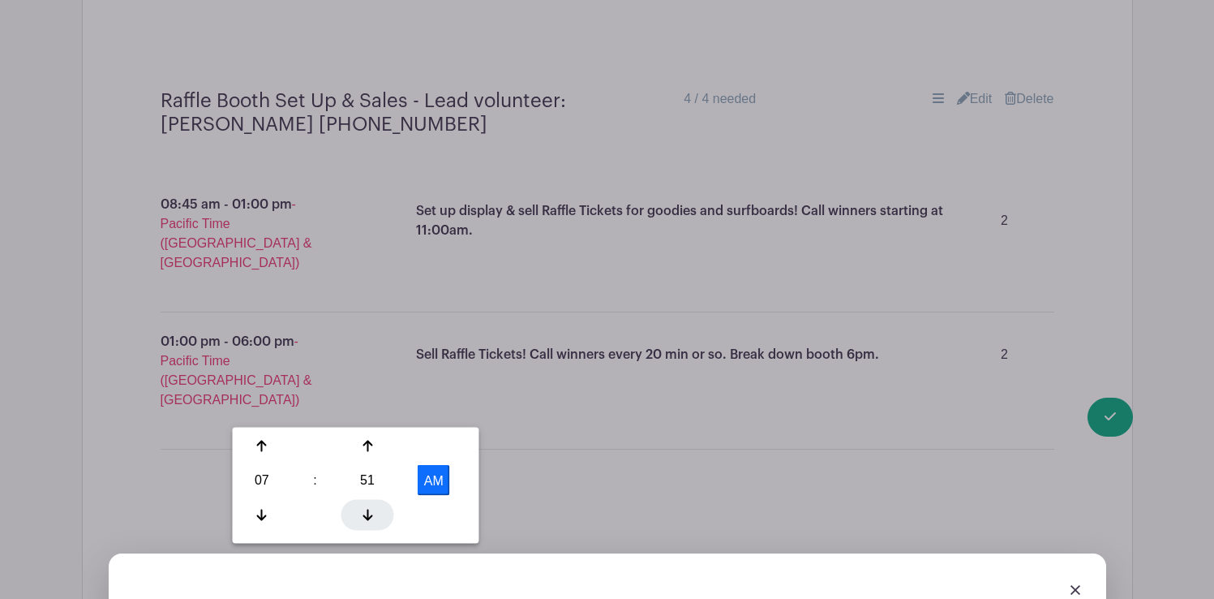
click at [377, 505] on div at bounding box center [368, 514] width 53 height 31
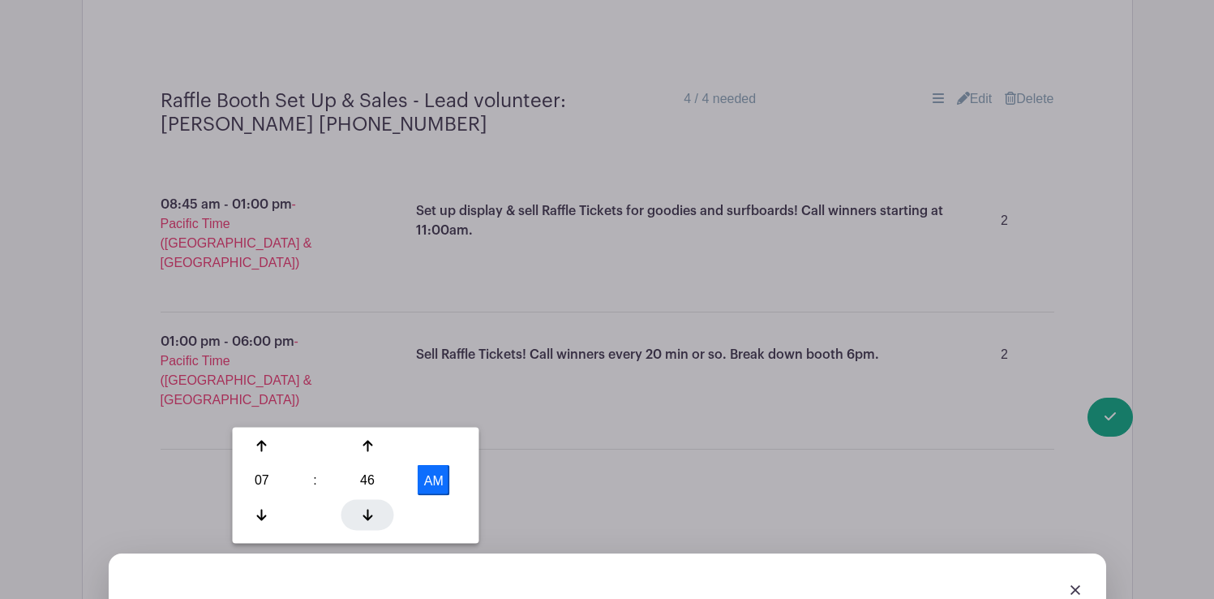
click at [377, 505] on div at bounding box center [368, 514] width 53 height 31
click at [258, 436] on div at bounding box center [262, 446] width 53 height 31
type input "8:45 AM"
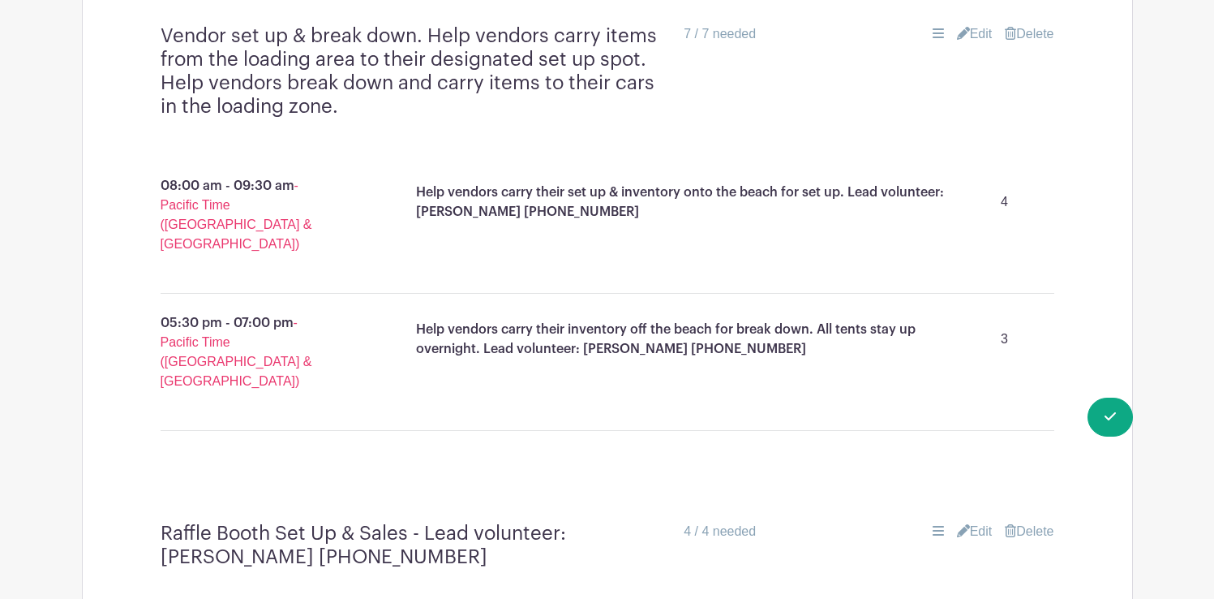
scroll to position [4026, 0]
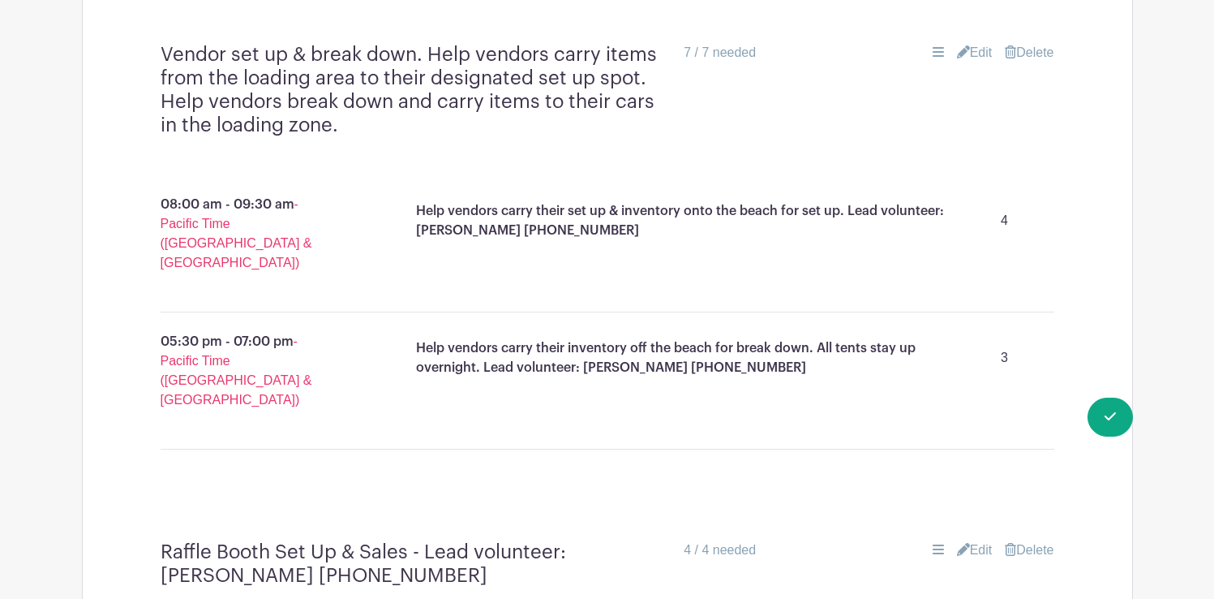
scroll to position [4012, 0]
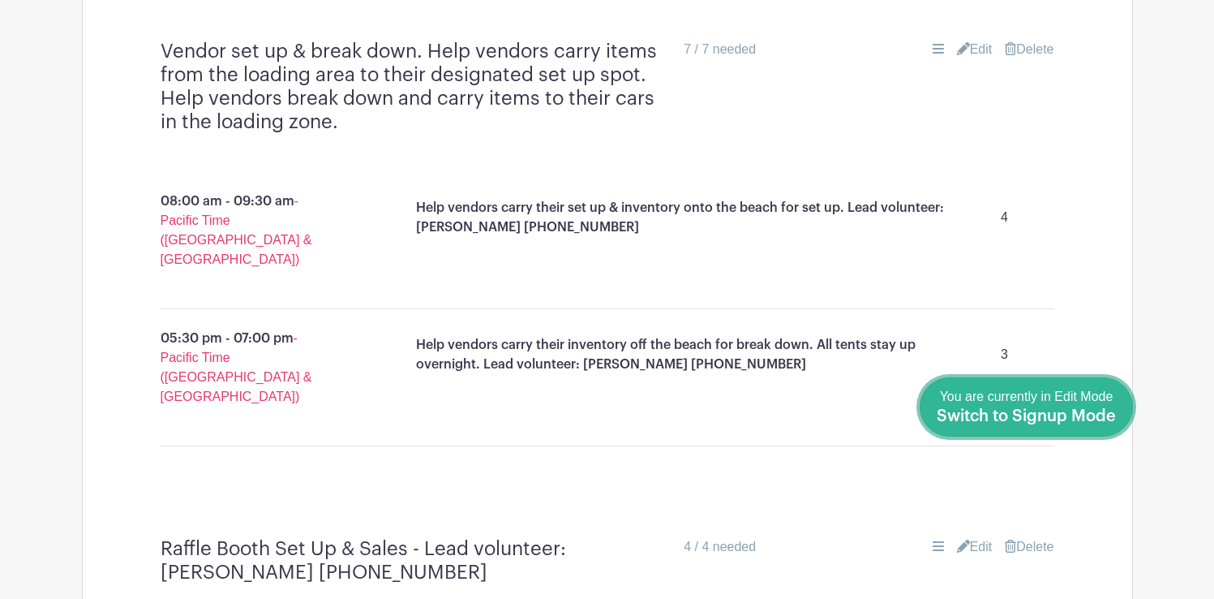
click at [1050, 411] on span "Switch to Signup Mode" at bounding box center [1026, 416] width 179 height 16
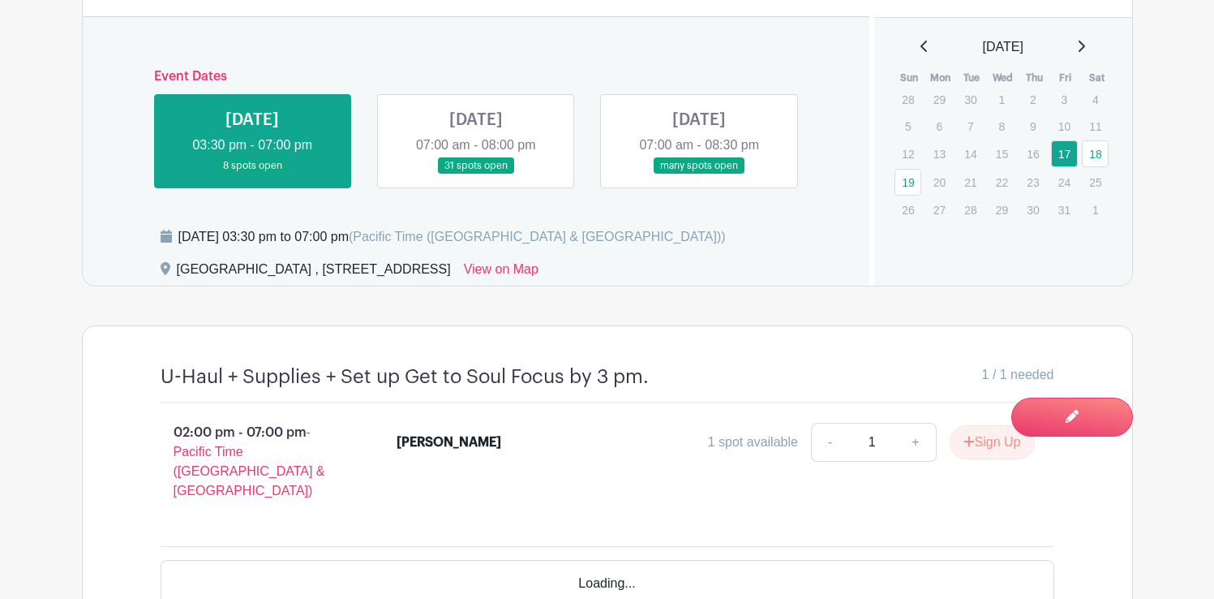
scroll to position [769, 0]
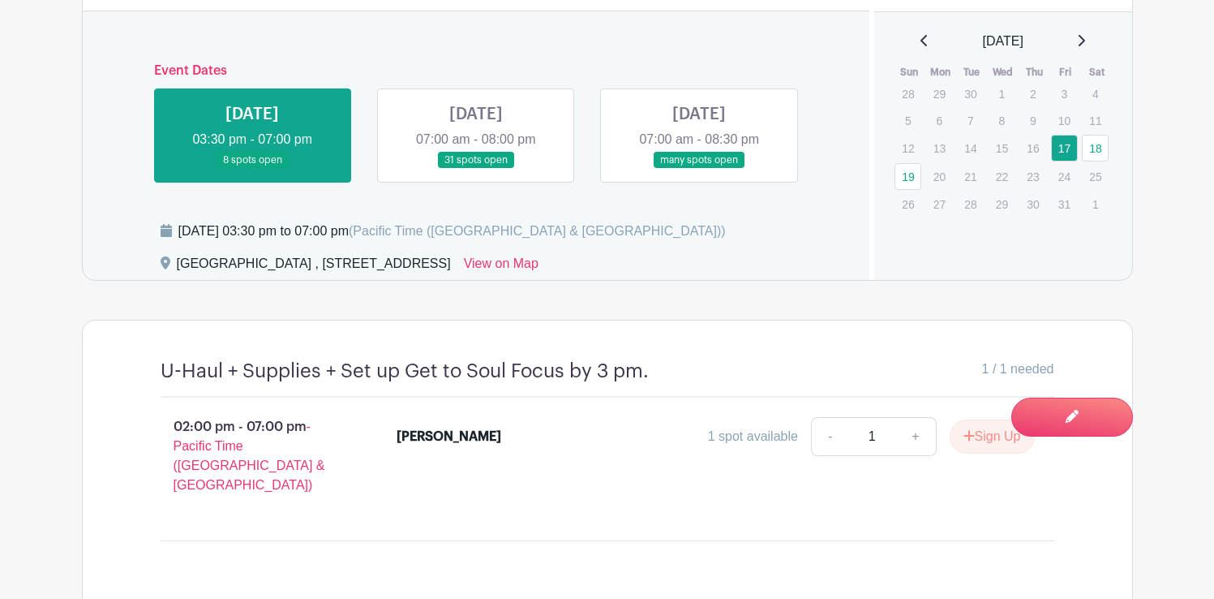
click at [476, 169] on link at bounding box center [476, 169] width 0 height 0
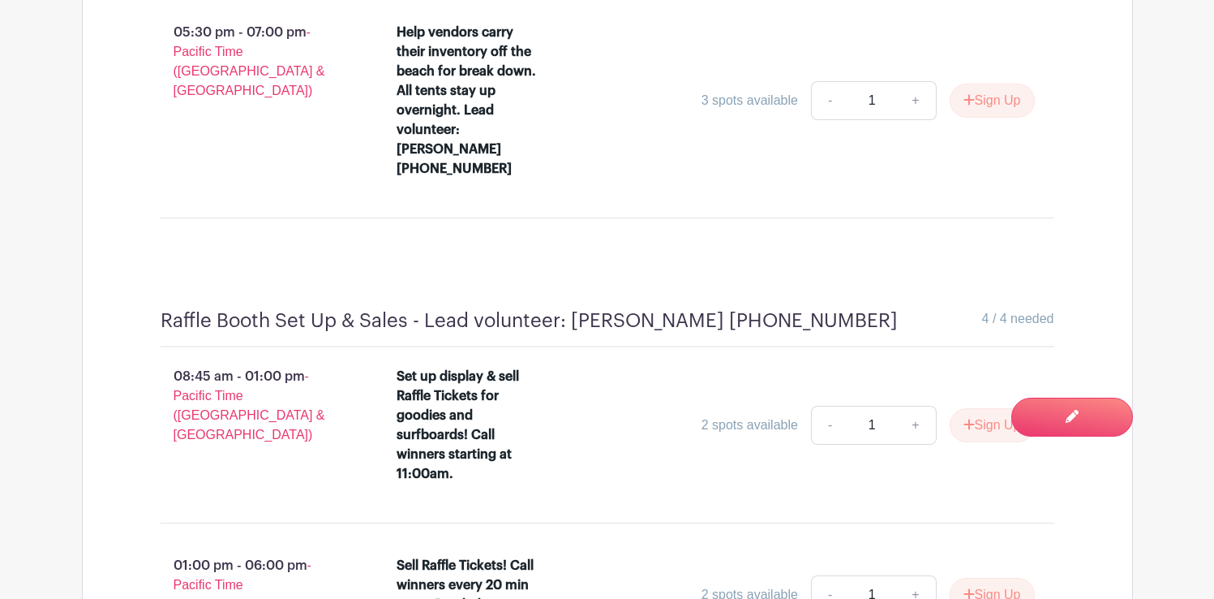
scroll to position [5002, 0]
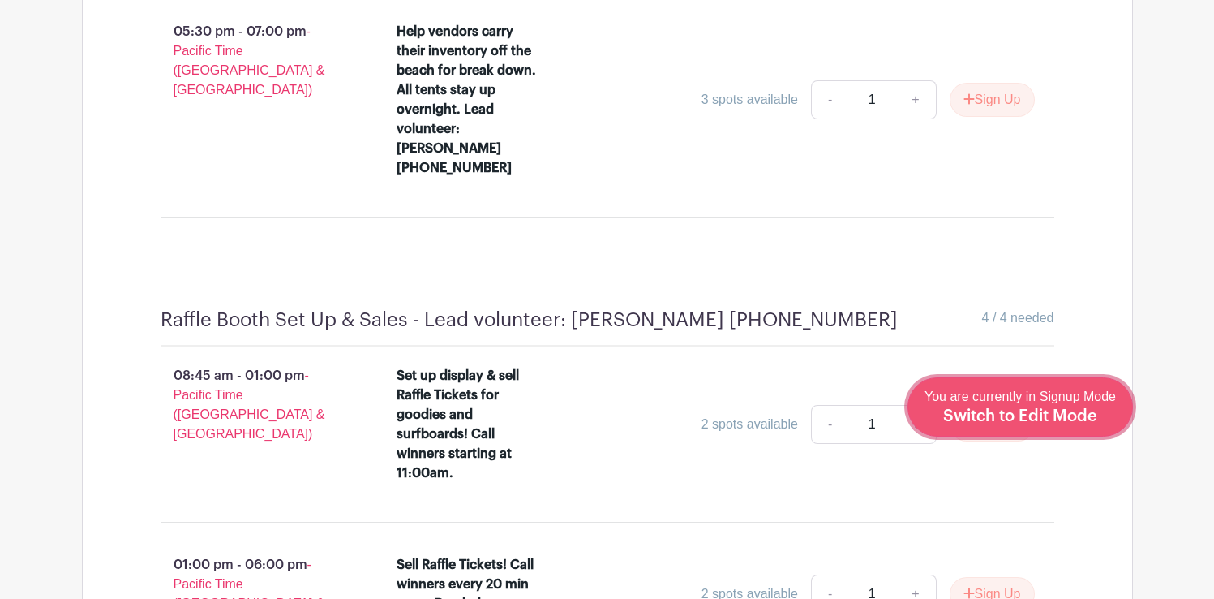
click at [1027, 404] on div "You are currently in Signup Mode Switch to Edit Mode" at bounding box center [1020, 407] width 191 height 40
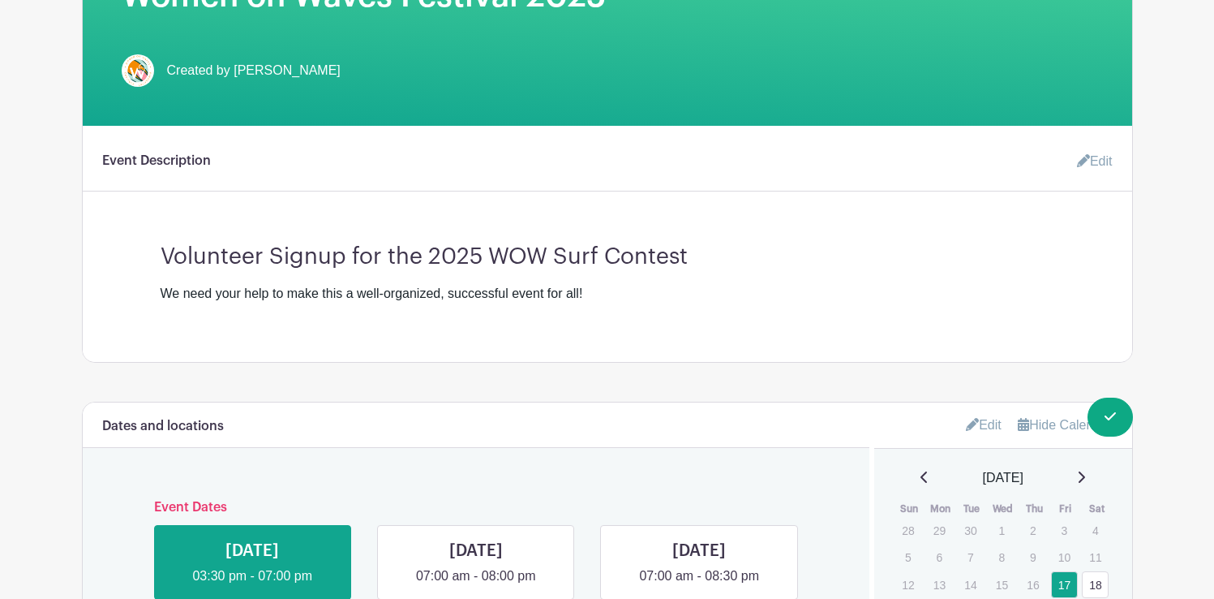
scroll to position [482, 0]
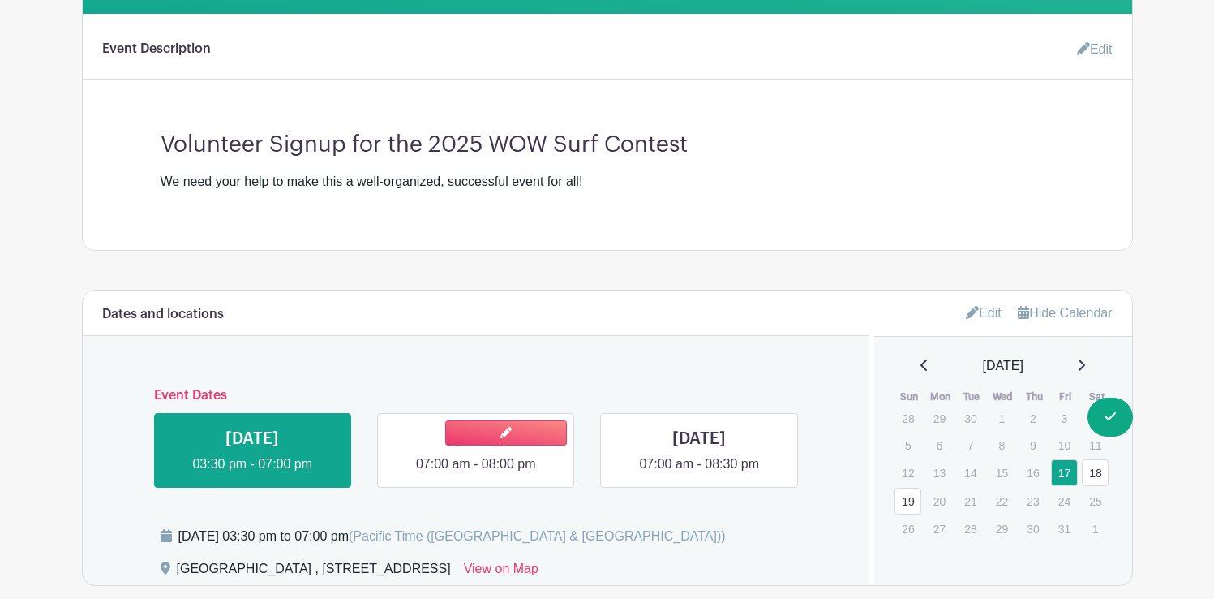
click at [476, 474] on link at bounding box center [476, 474] width 0 height 0
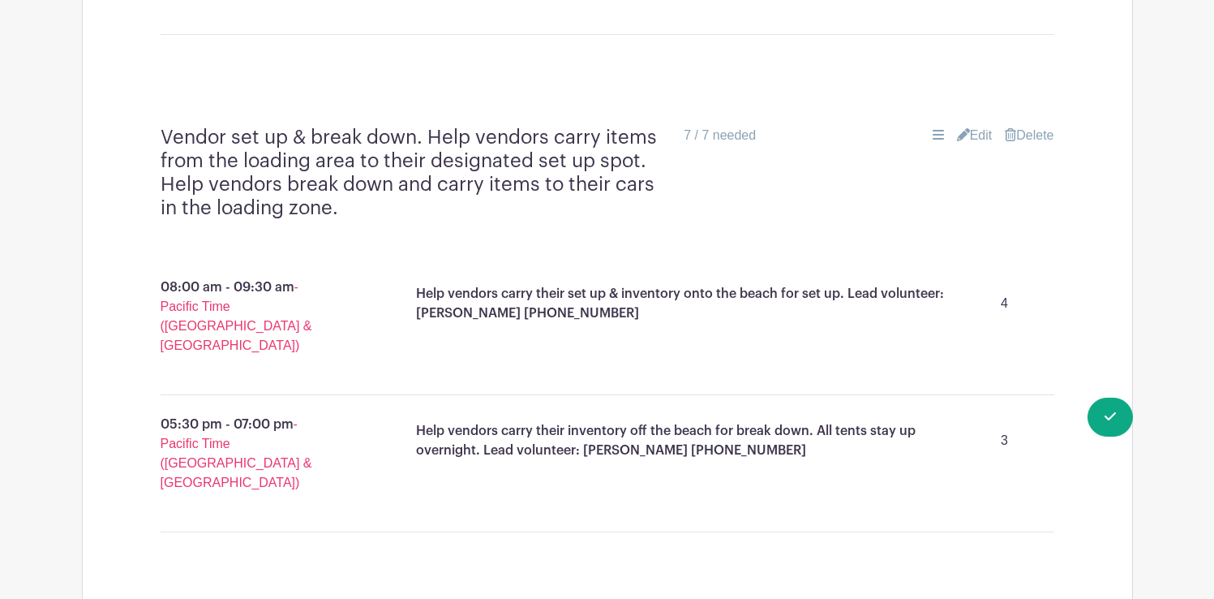
scroll to position [3921, 0]
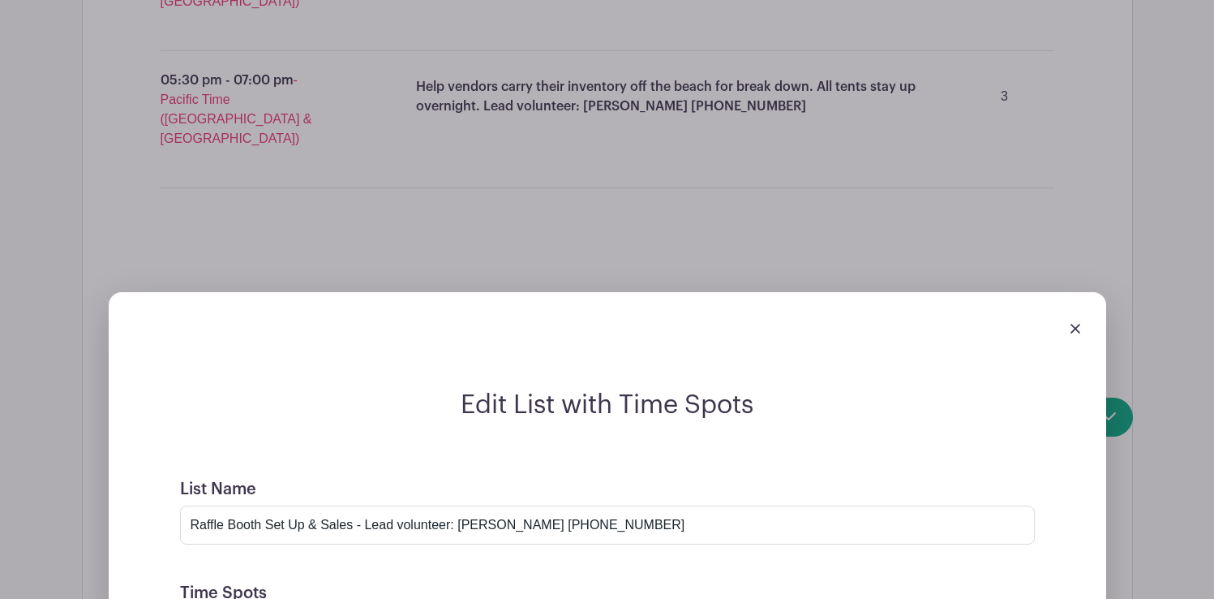
scroll to position [0, 83]
drag, startPoint x: 706, startPoint y: 373, endPoint x: 656, endPoint y: 372, distance: 49.5
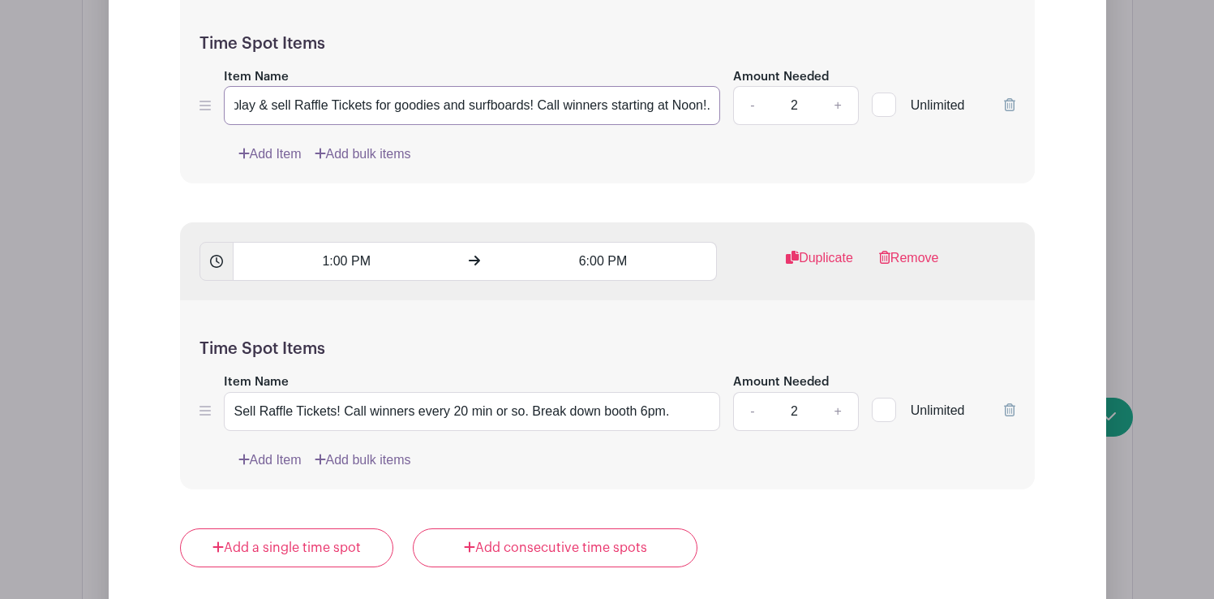
scroll to position [5010, 0]
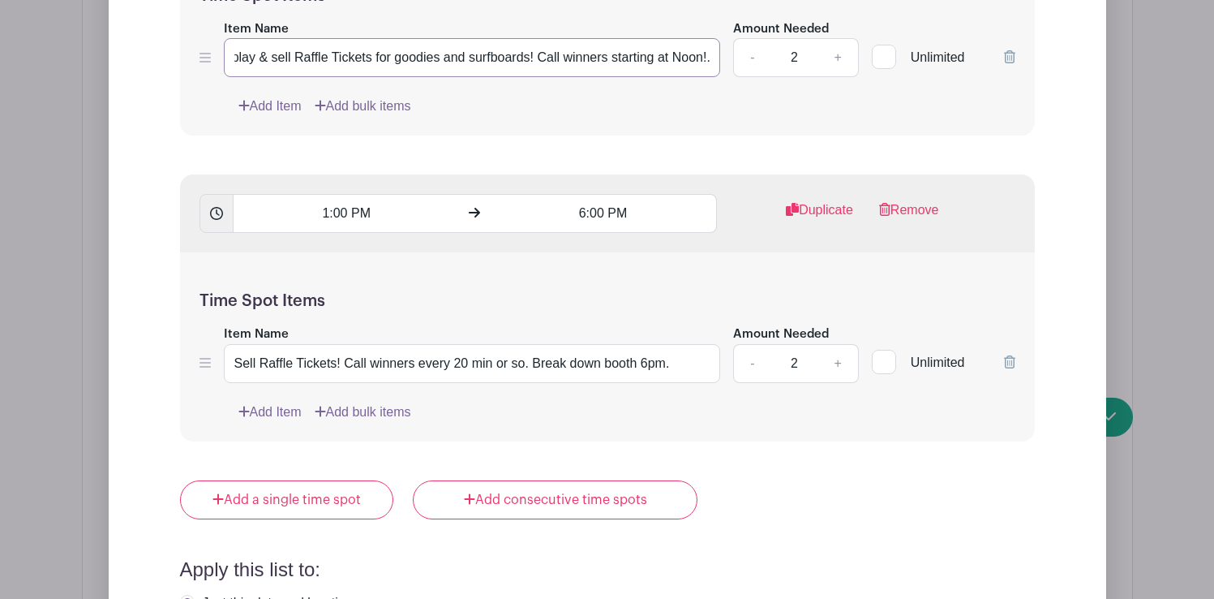
type input "Set up display & sell Raffle Tickets for goodies and surfboards! Call winners s…"
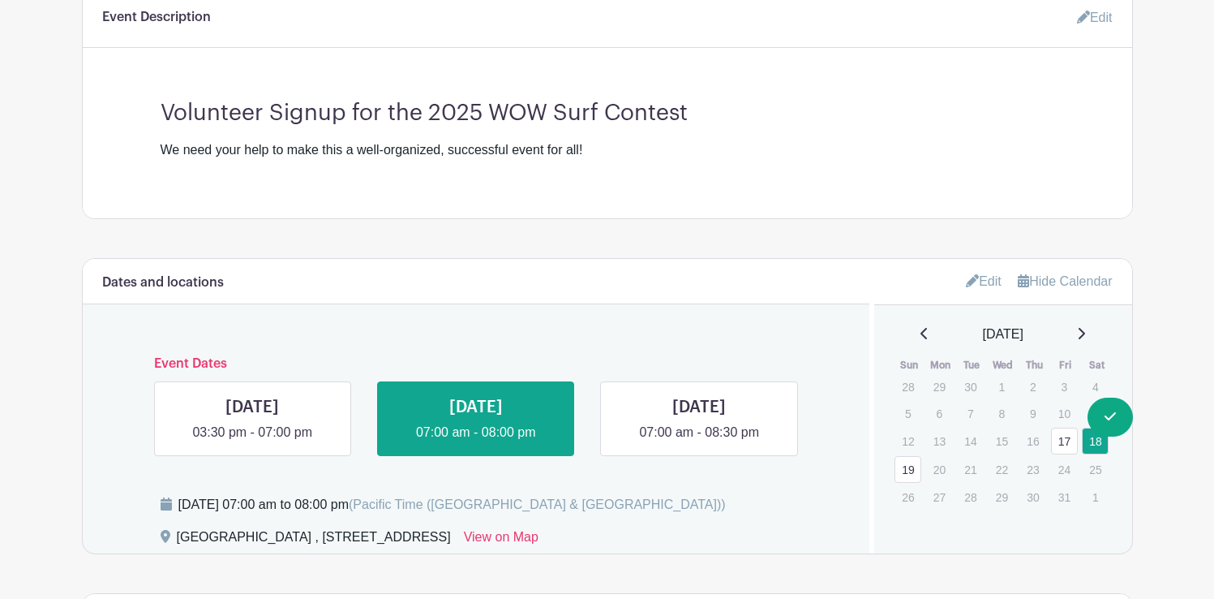
scroll to position [521, 0]
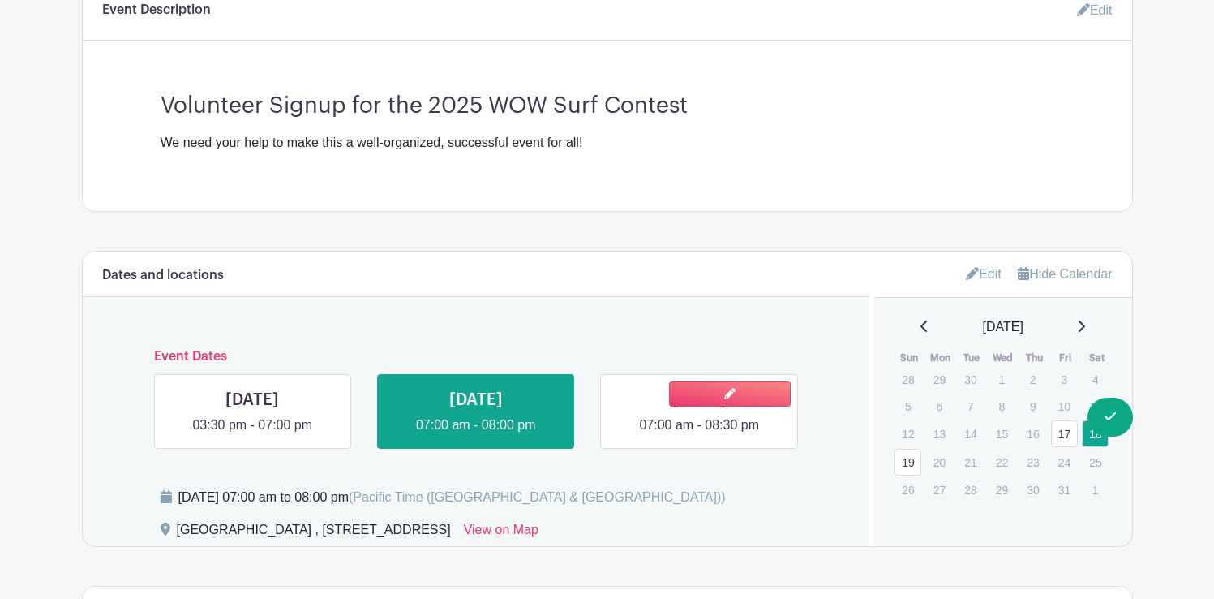
click at [699, 435] on link at bounding box center [699, 435] width 0 height 0
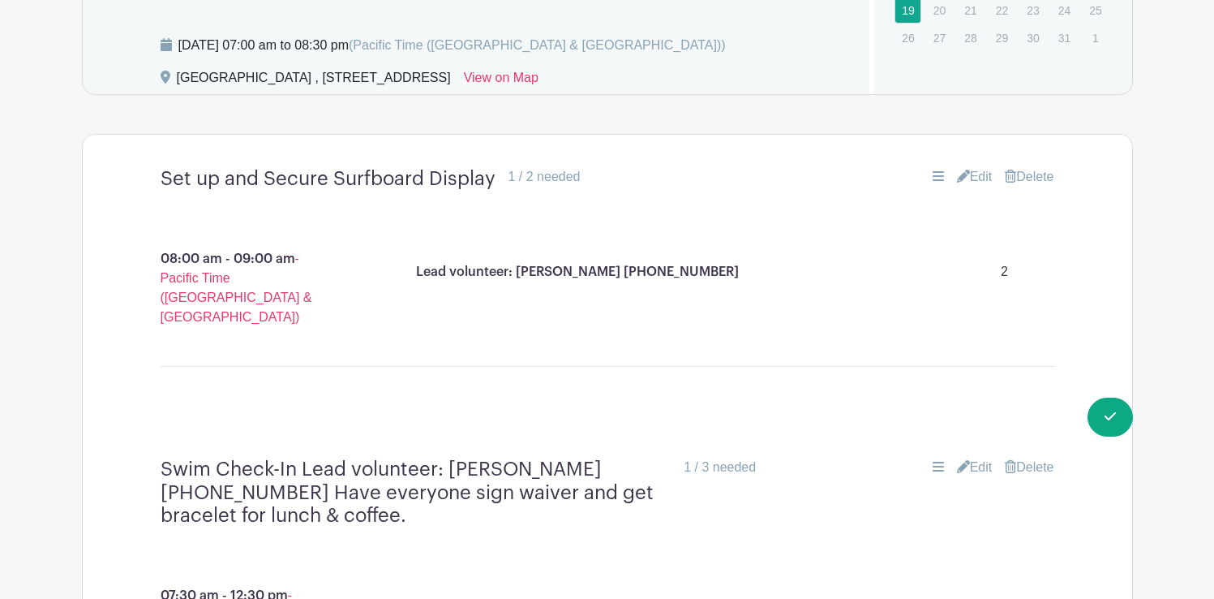
scroll to position [962, 0]
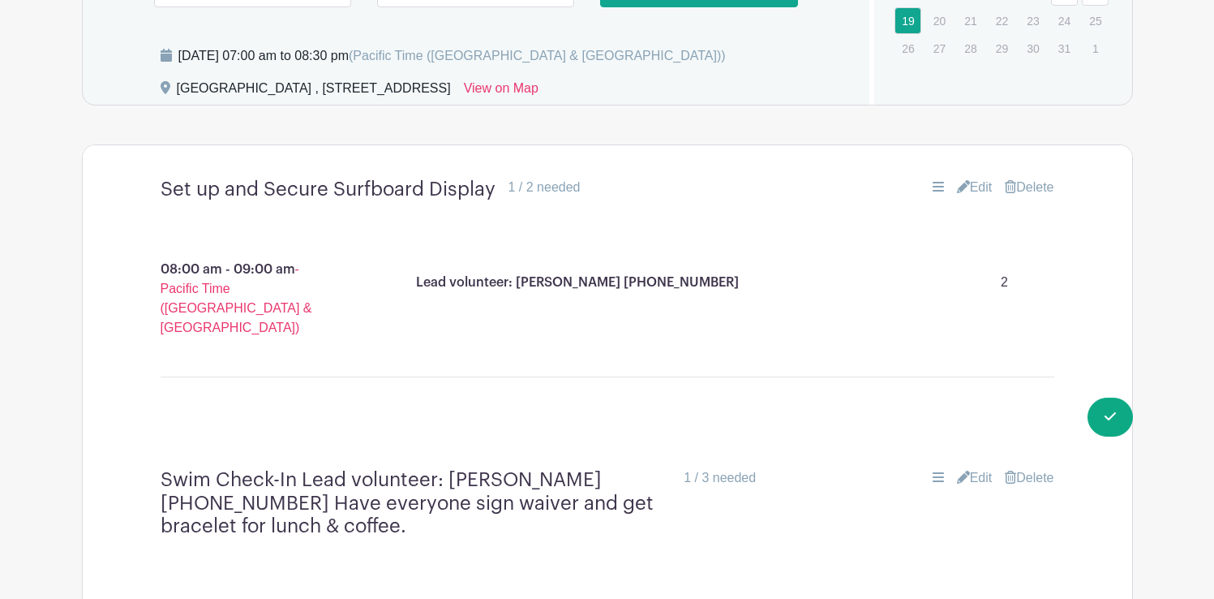
click at [978, 191] on link "Edit" at bounding box center [975, 187] width 36 height 19
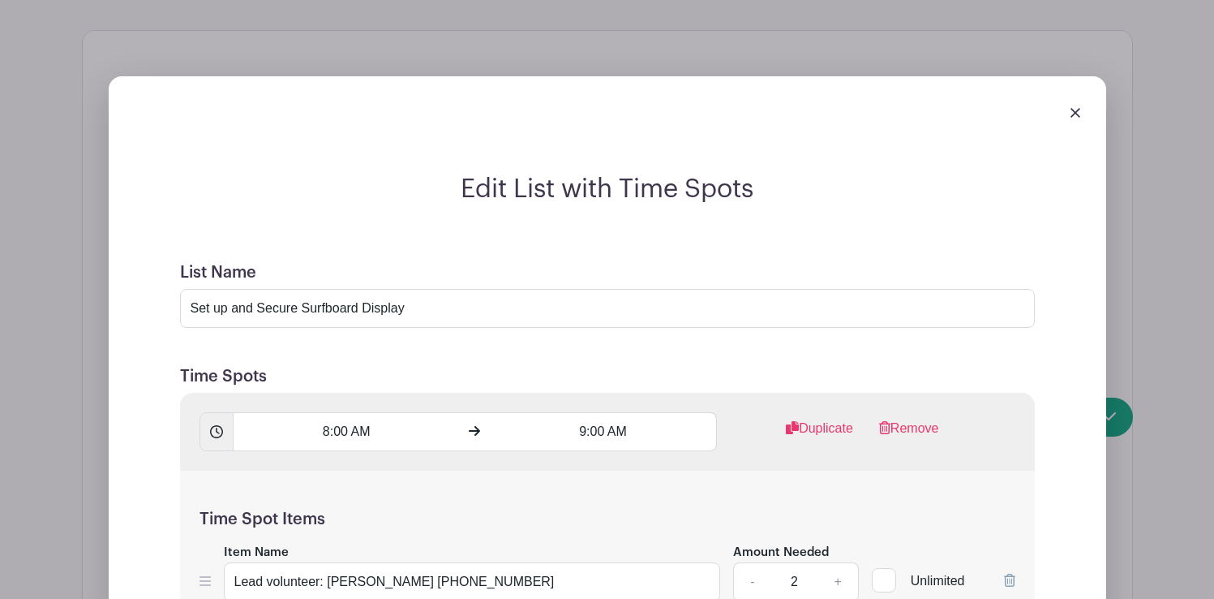
scroll to position [1081, 0]
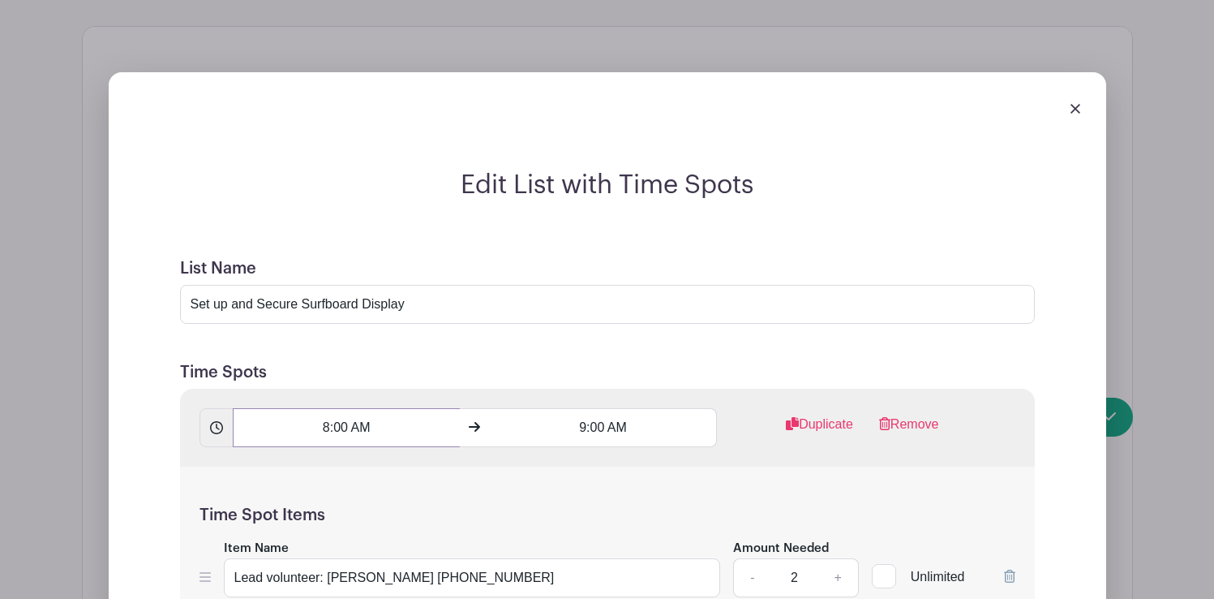
click at [336, 423] on input "8:00 AM" at bounding box center [346, 427] width 227 height 39
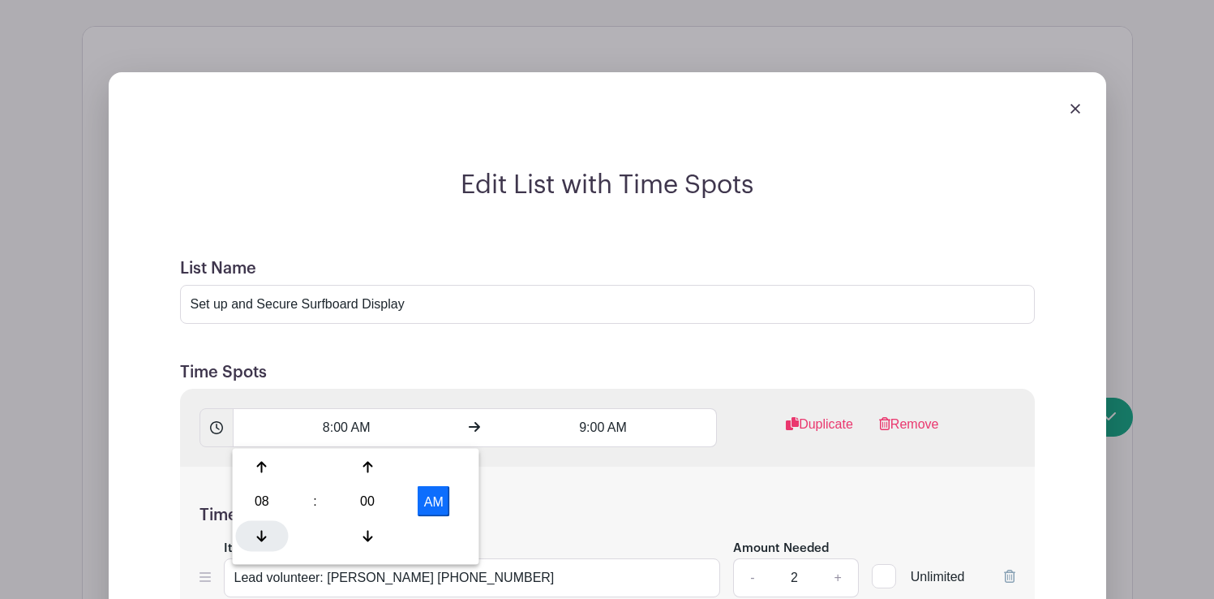
click at [260, 531] on icon at bounding box center [262, 535] width 10 height 13
type input "7:00 AM"
click at [597, 422] on input "9:00 AM" at bounding box center [603, 427] width 227 height 39
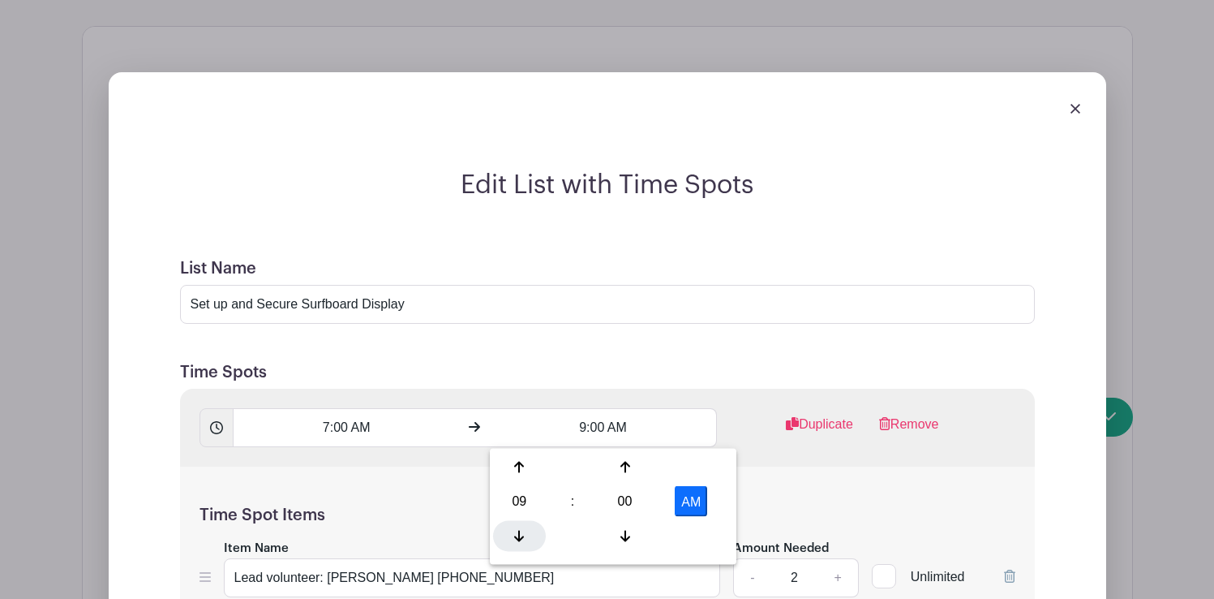
click at [526, 538] on div at bounding box center [519, 535] width 53 height 31
type input "8:00 AM"
click at [792, 483] on div "Time Spot Items Item Name Lead volunteer: [PERSON_NAME] [PHONE_NUMBER] Amount N…" at bounding box center [607, 560] width 855 height 189
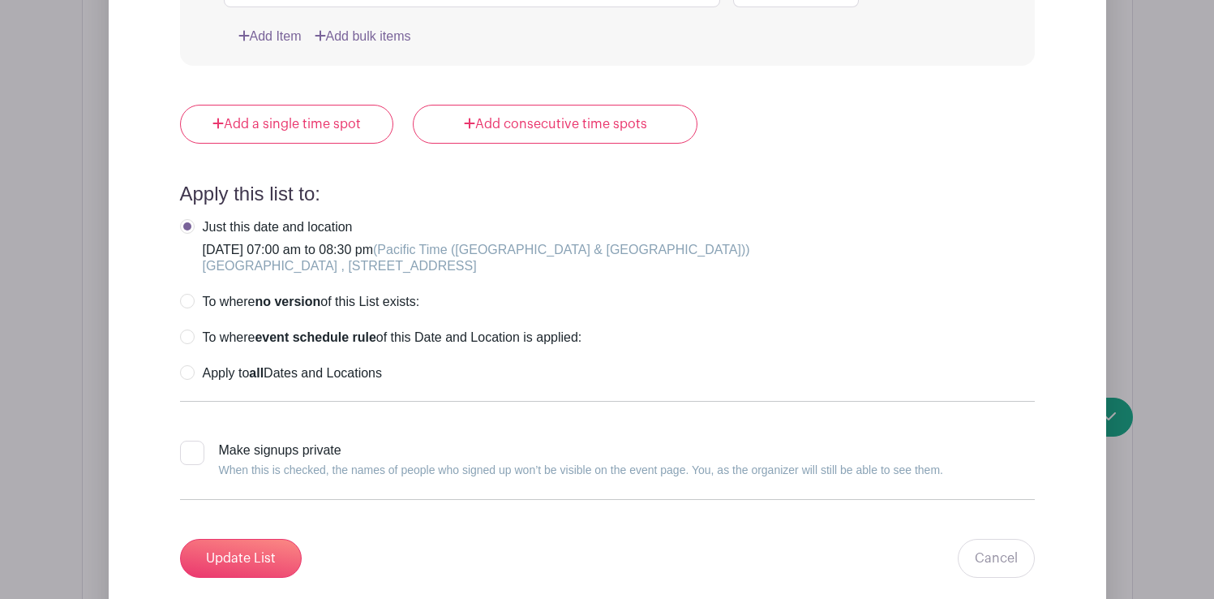
scroll to position [1682, 0]
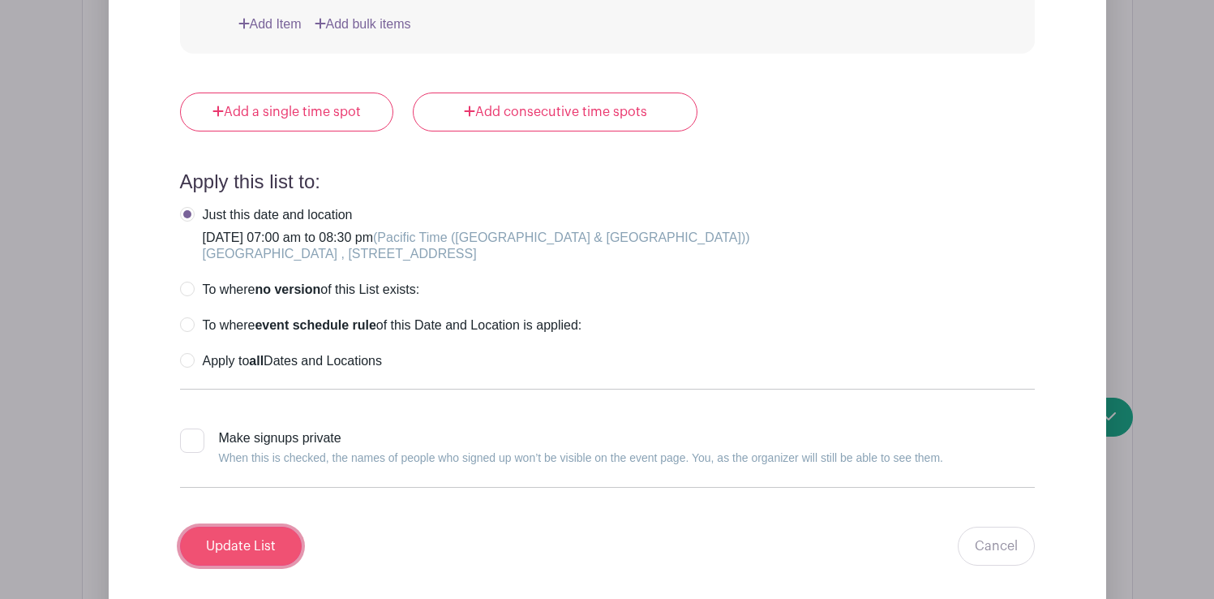
click at [274, 546] on input "Update List" at bounding box center [241, 545] width 122 height 39
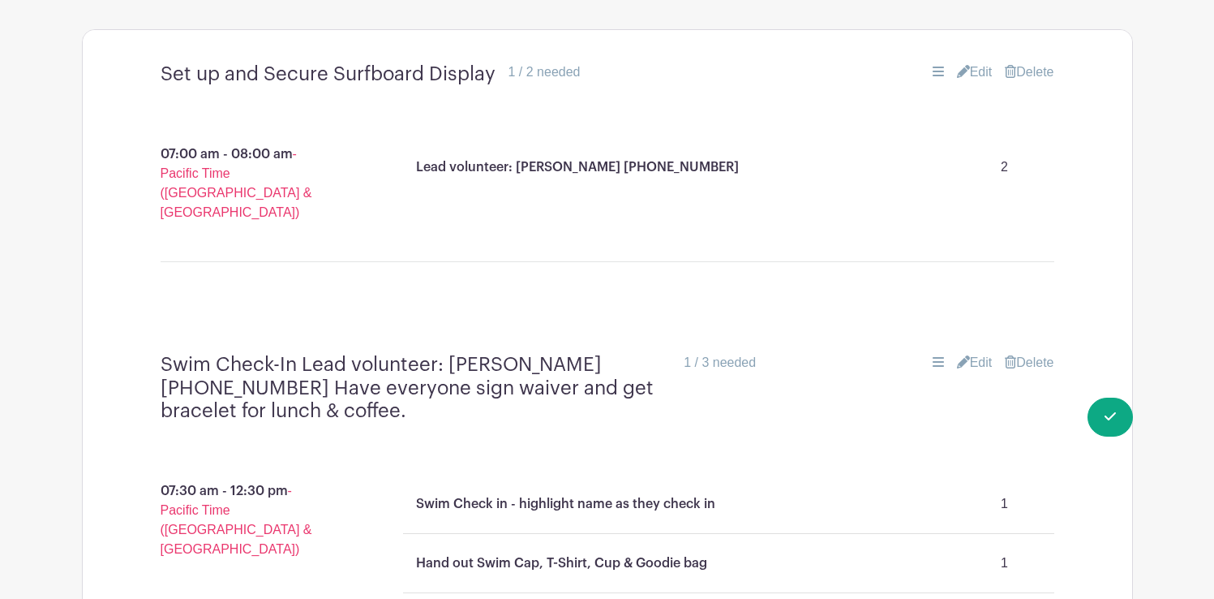
scroll to position [1076, 0]
click at [978, 74] on link "Edit" at bounding box center [975, 72] width 36 height 19
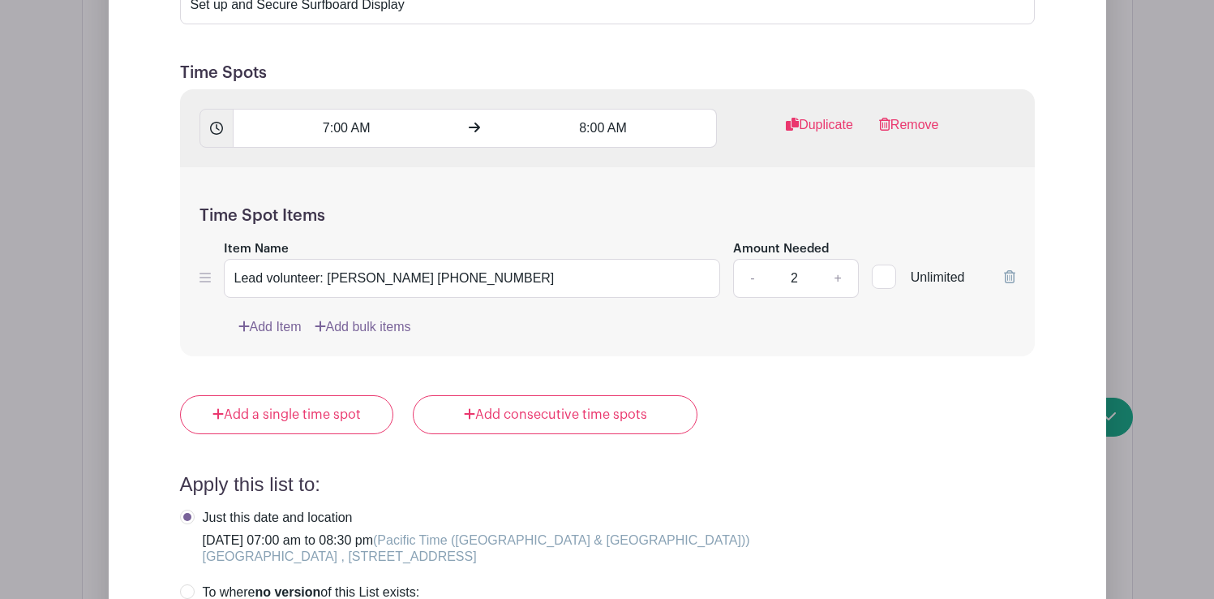
scroll to position [1370, 0]
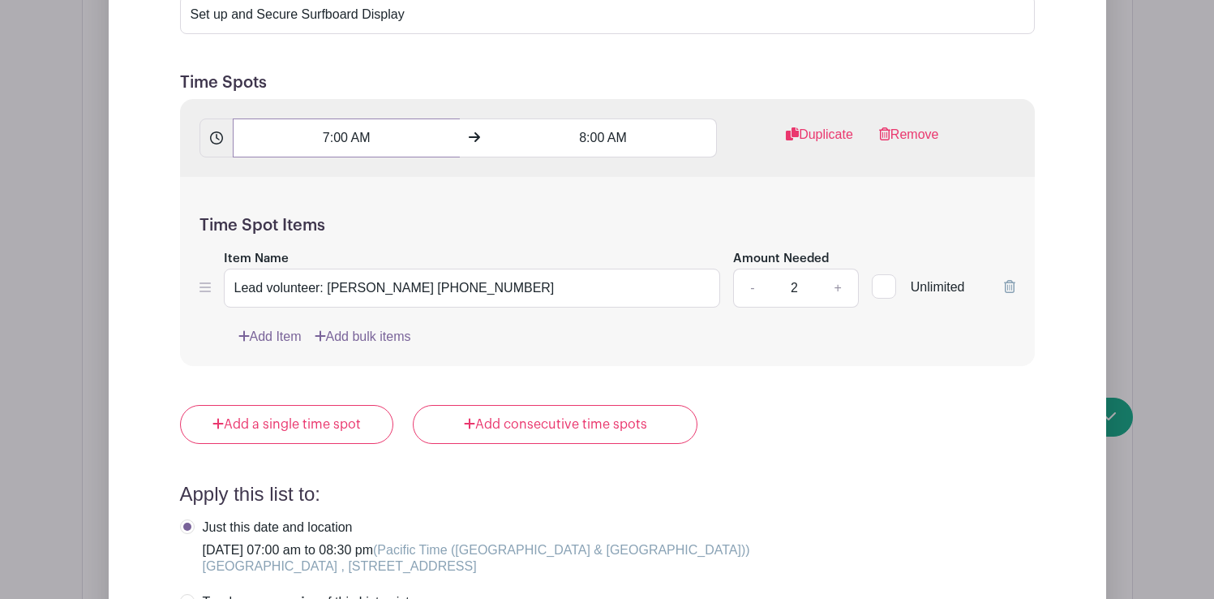
click at [340, 141] on input "7:00 AM" at bounding box center [346, 137] width 227 height 39
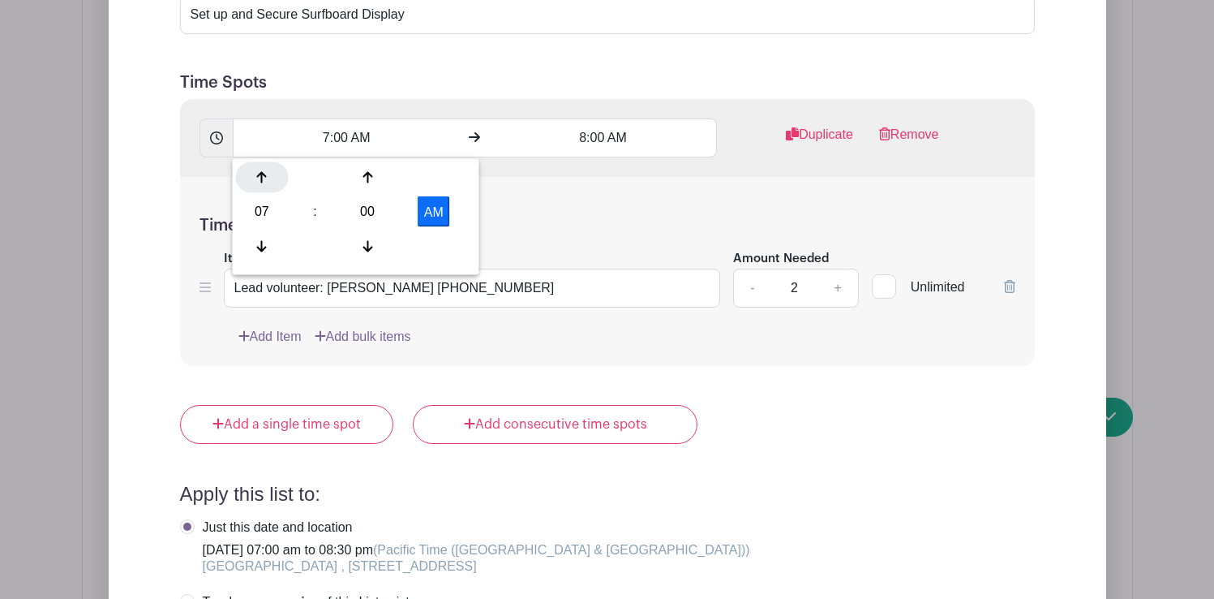
click at [268, 172] on div at bounding box center [262, 177] width 53 height 31
type input "8:00 AM"
click at [595, 136] on input "8:00 AM" at bounding box center [603, 137] width 227 height 39
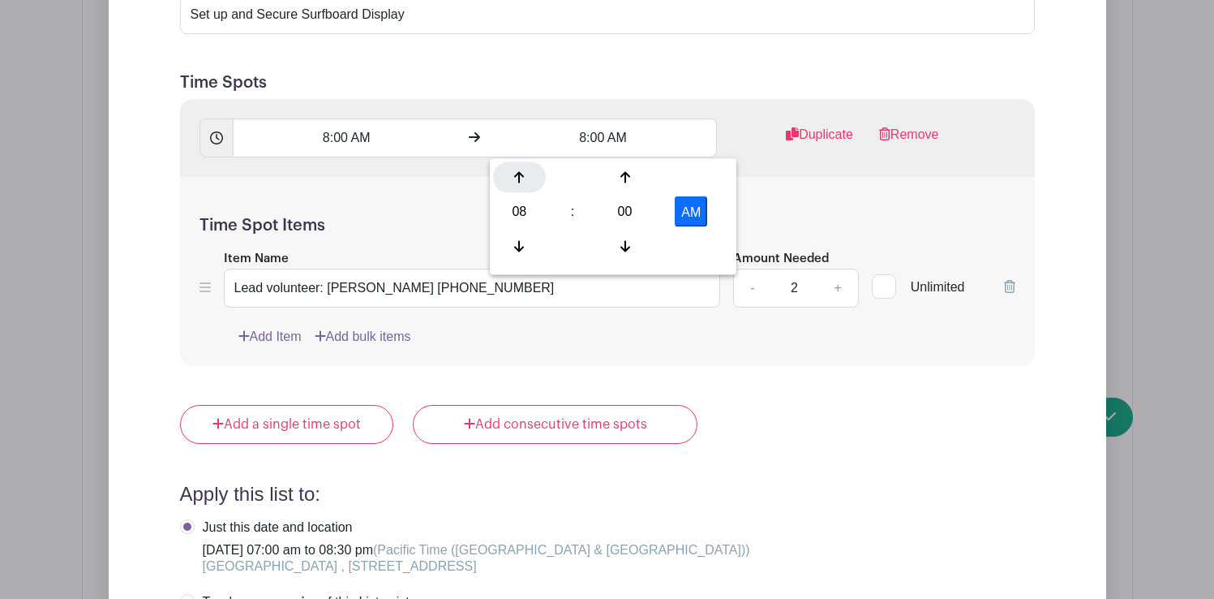
click at [518, 180] on icon at bounding box center [519, 177] width 10 height 11
type input "9:00 AM"
click at [765, 195] on div "Time Spot Items Item Name Lead volunteer: [PERSON_NAME] [PHONE_NUMBER] Amount N…" at bounding box center [607, 271] width 855 height 189
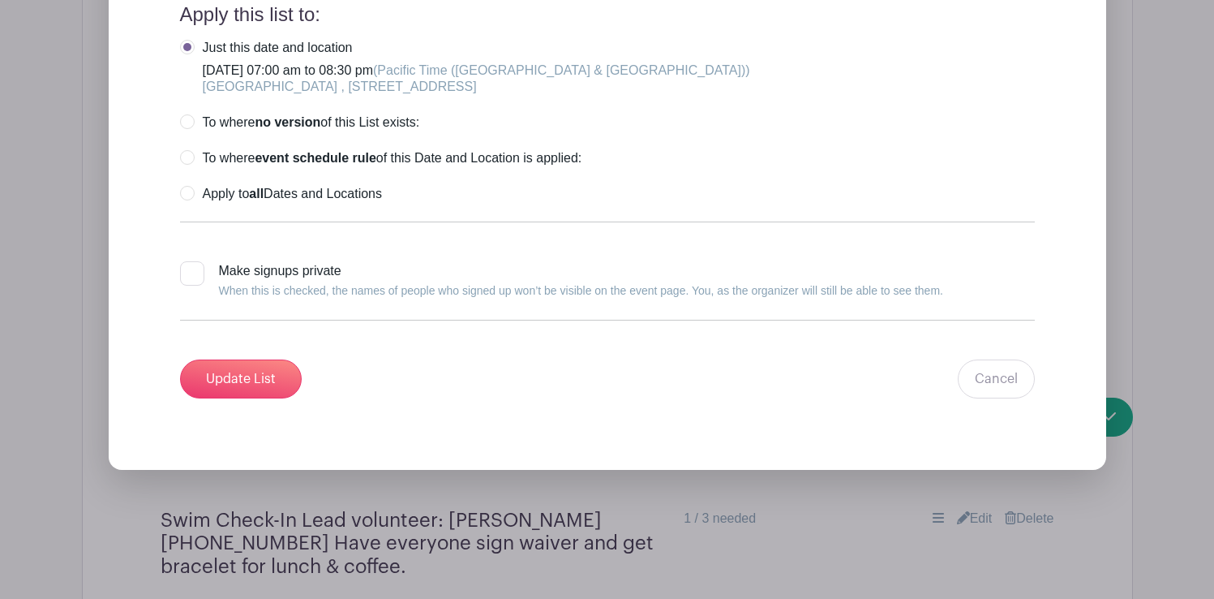
scroll to position [1937, 0]
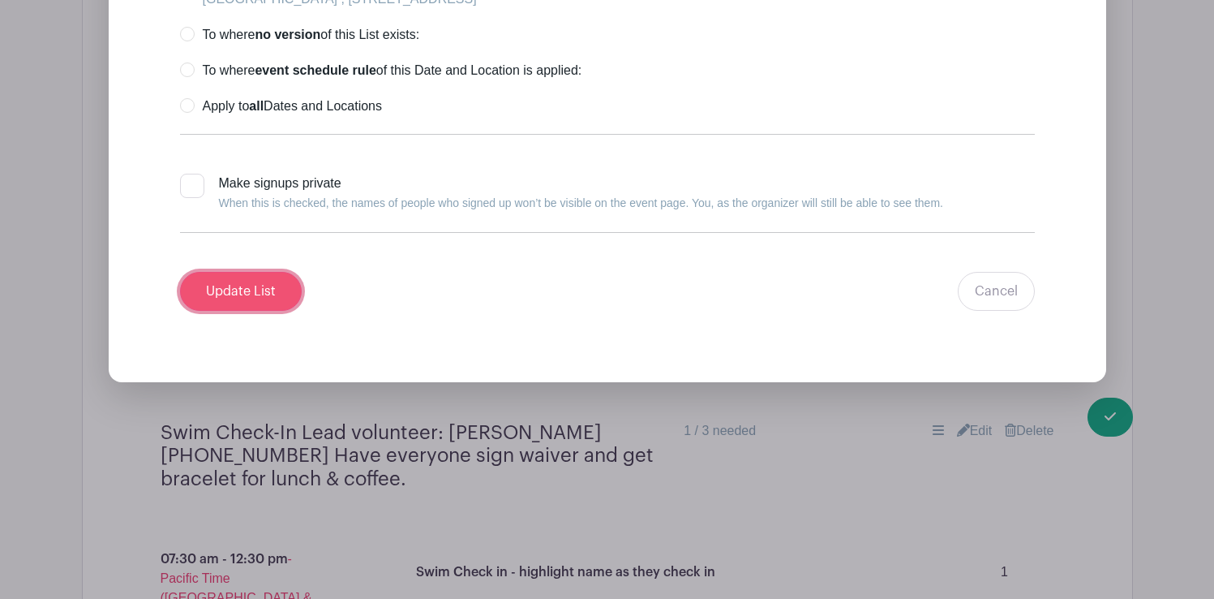
click at [248, 288] on input "Update List" at bounding box center [241, 291] width 122 height 39
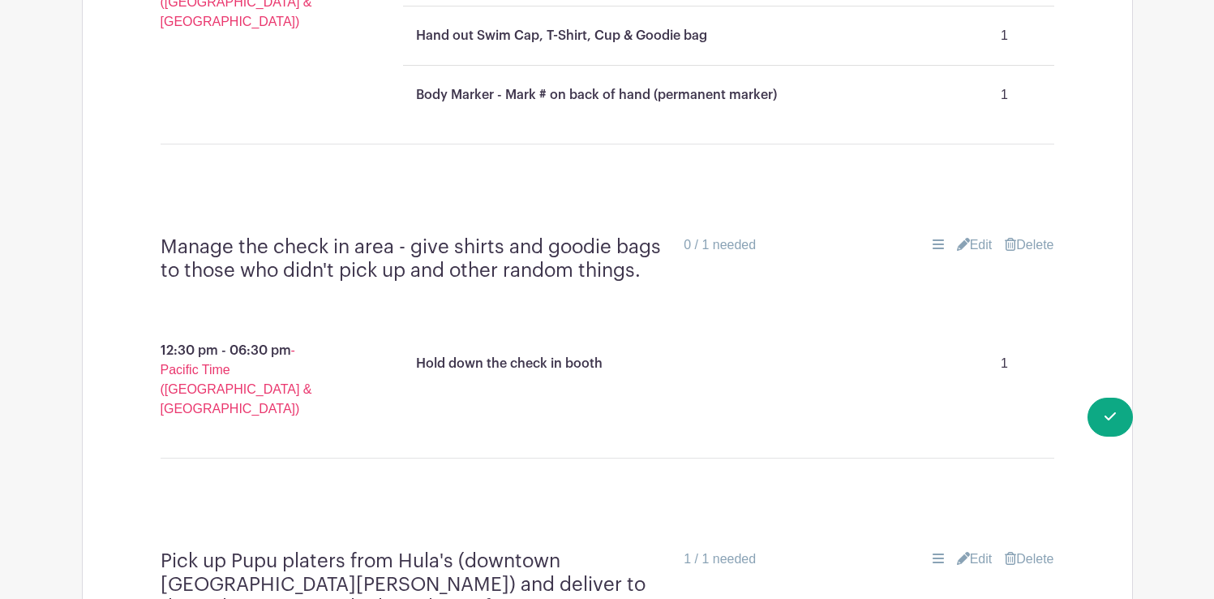
scroll to position [1615, 0]
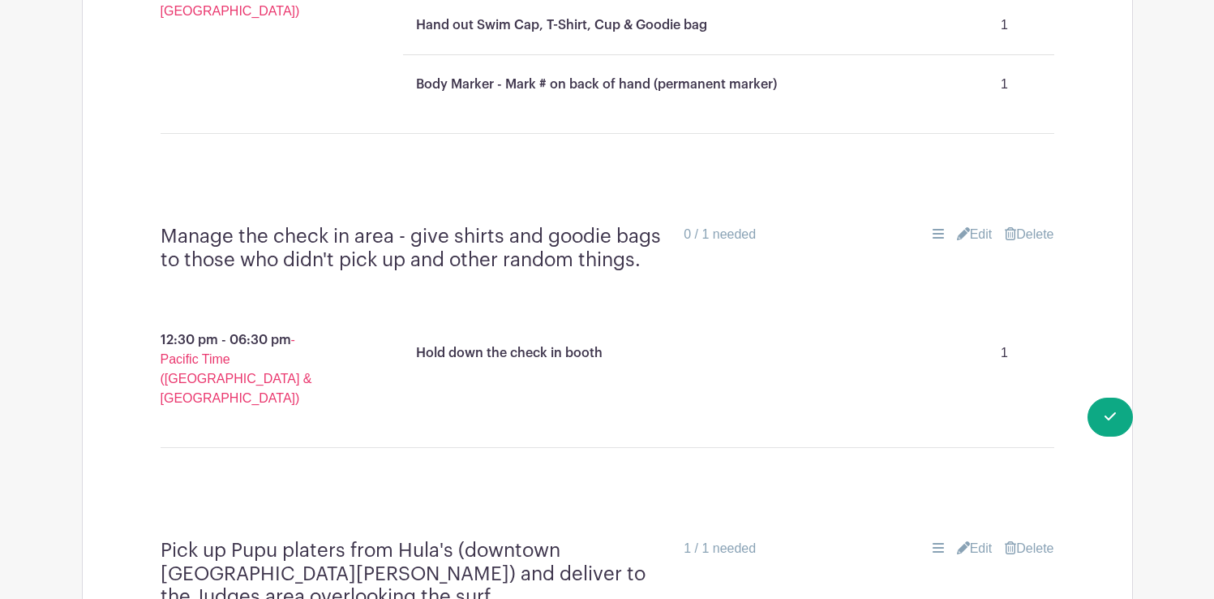
click at [973, 225] on link "Edit" at bounding box center [975, 234] width 36 height 19
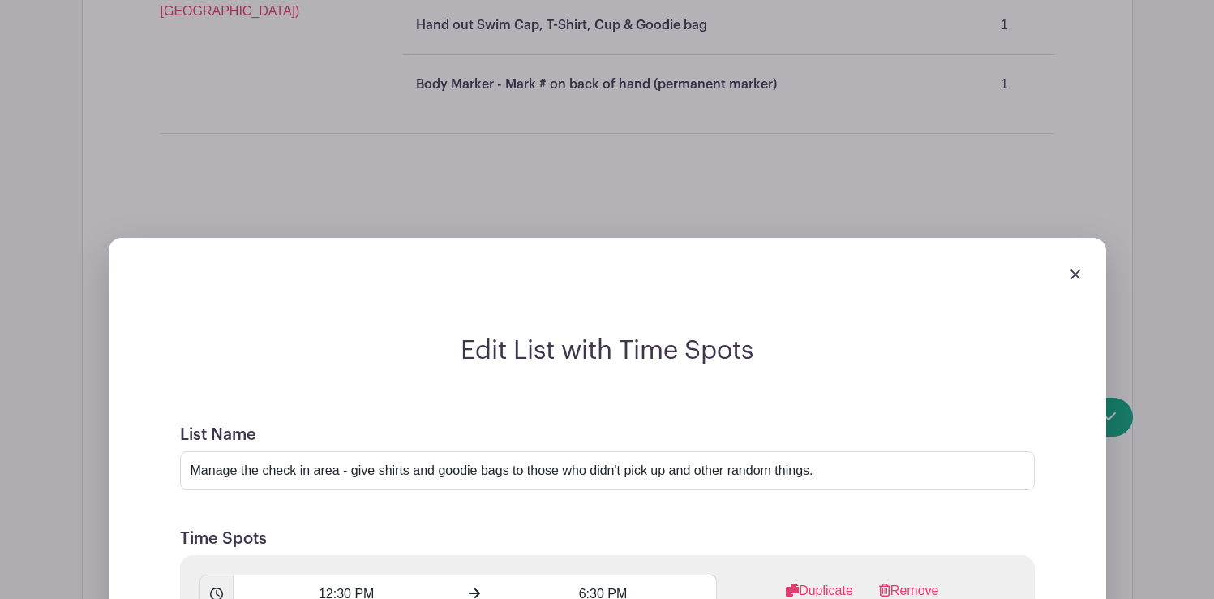
scroll to position [1709, 0]
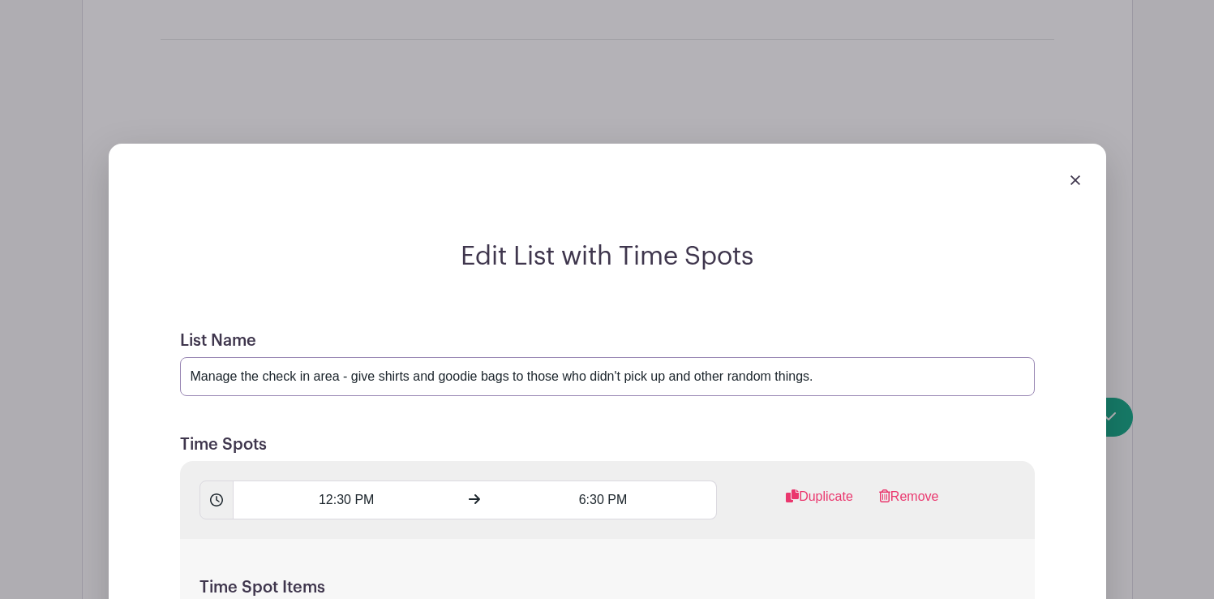
click at [350, 357] on input "Manage the check in area - give shirts and goodie bags to those who didn't pick…" at bounding box center [607, 376] width 855 height 39
click at [1005, 357] on input "Manage the check in area - WOW headquarters Support - give shirts and goodie ba…" at bounding box center [607, 376] width 855 height 39
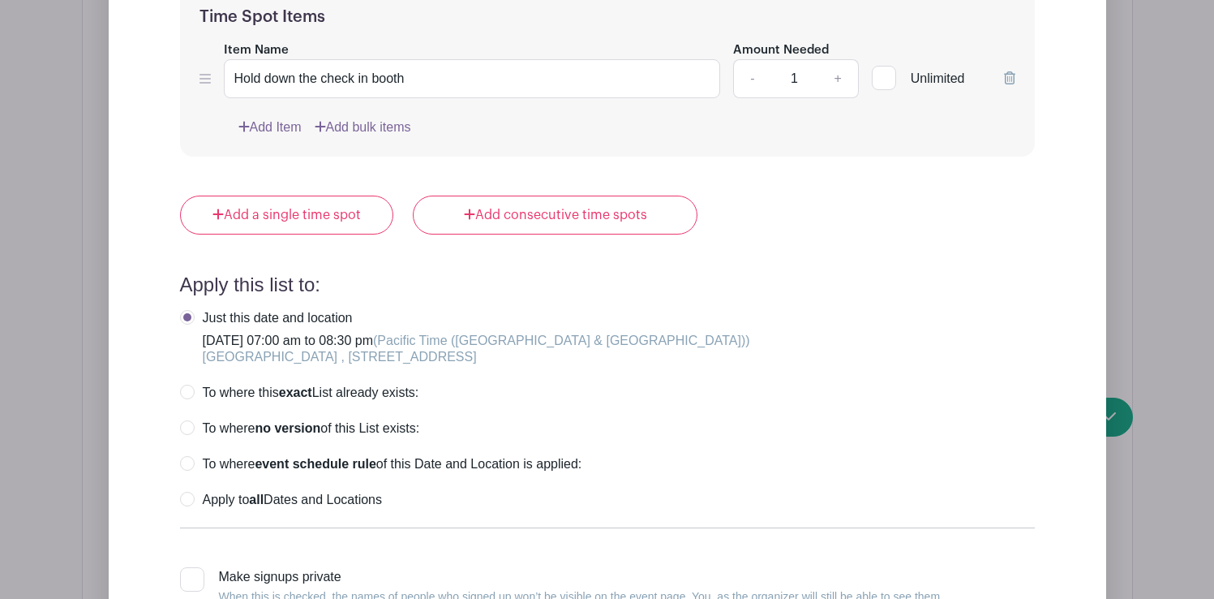
scroll to position [2790, 0]
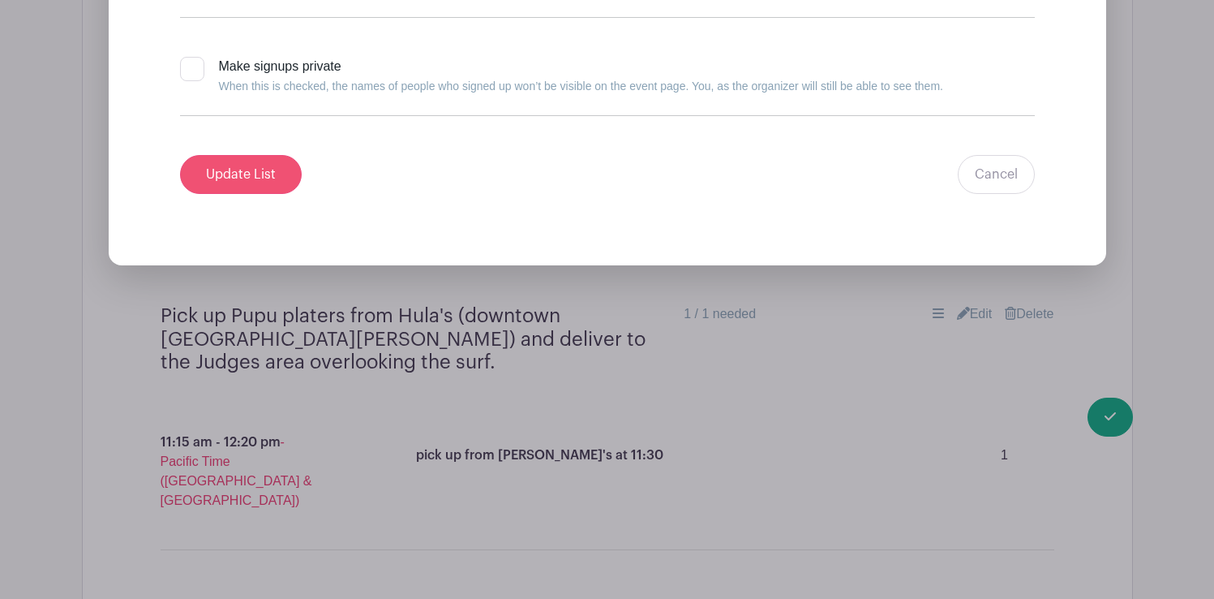
type input "Manage the check in area - WOW headquarters Support - give shirts and goodie ba…"
click at [251, 155] on input "Update List" at bounding box center [241, 174] width 122 height 39
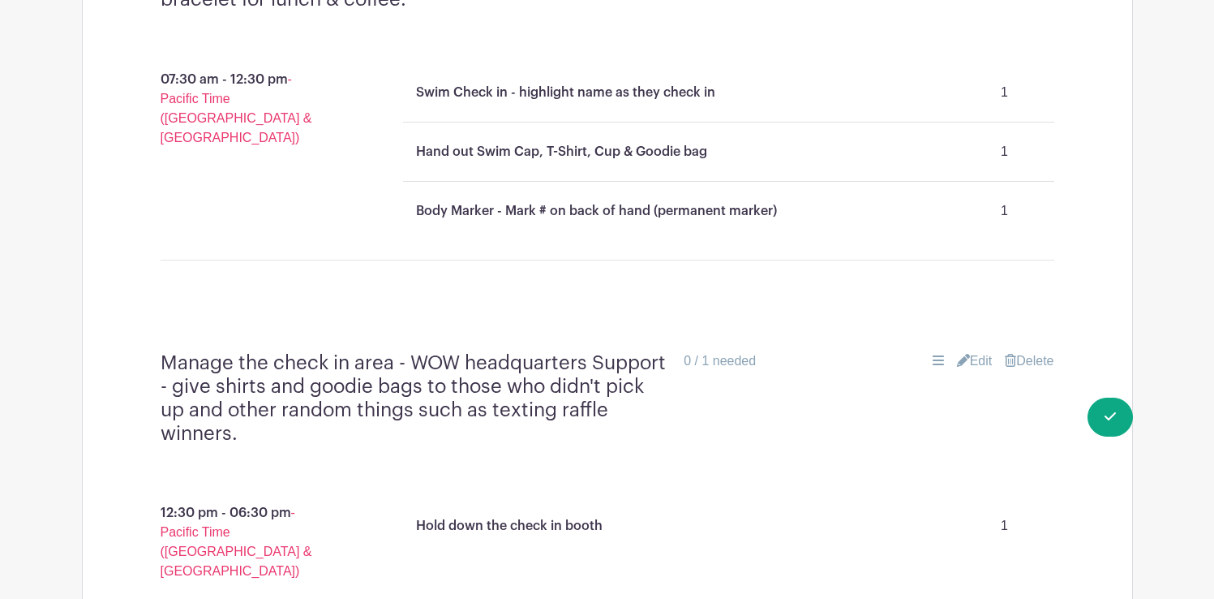
scroll to position [1501, 0]
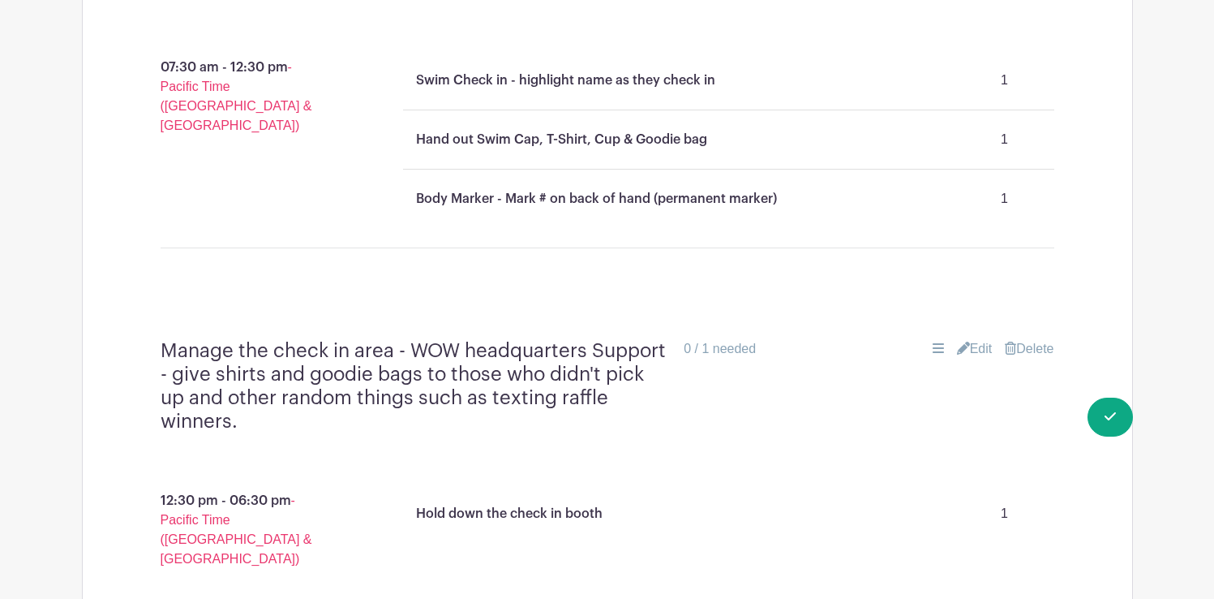
click at [973, 339] on link "Edit" at bounding box center [975, 348] width 36 height 19
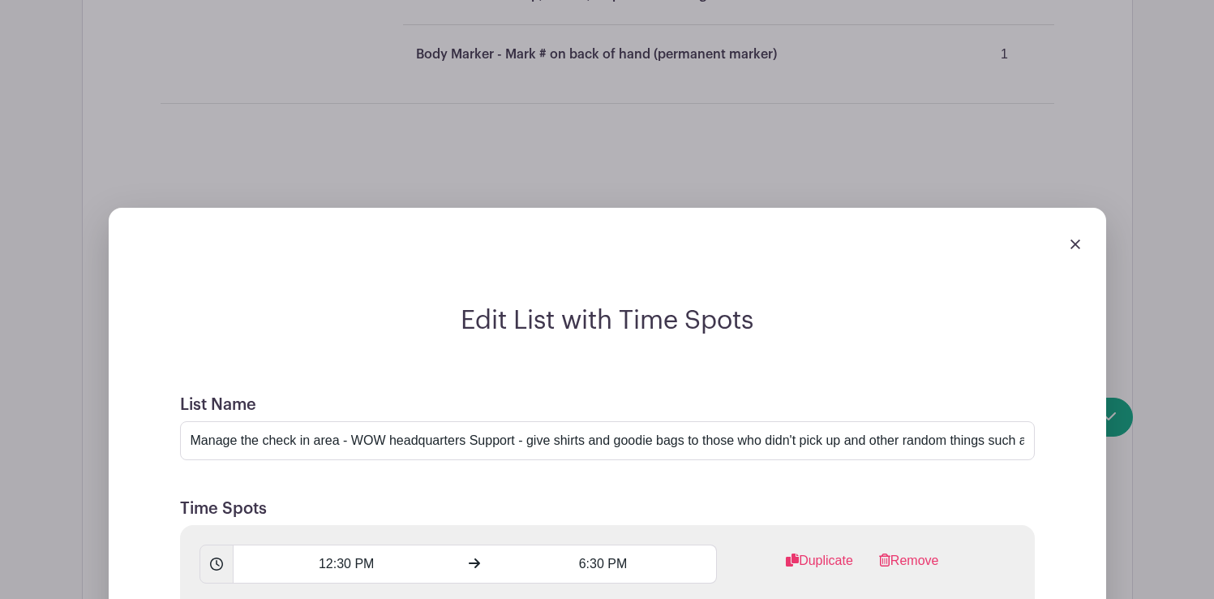
scroll to position [1706, 0]
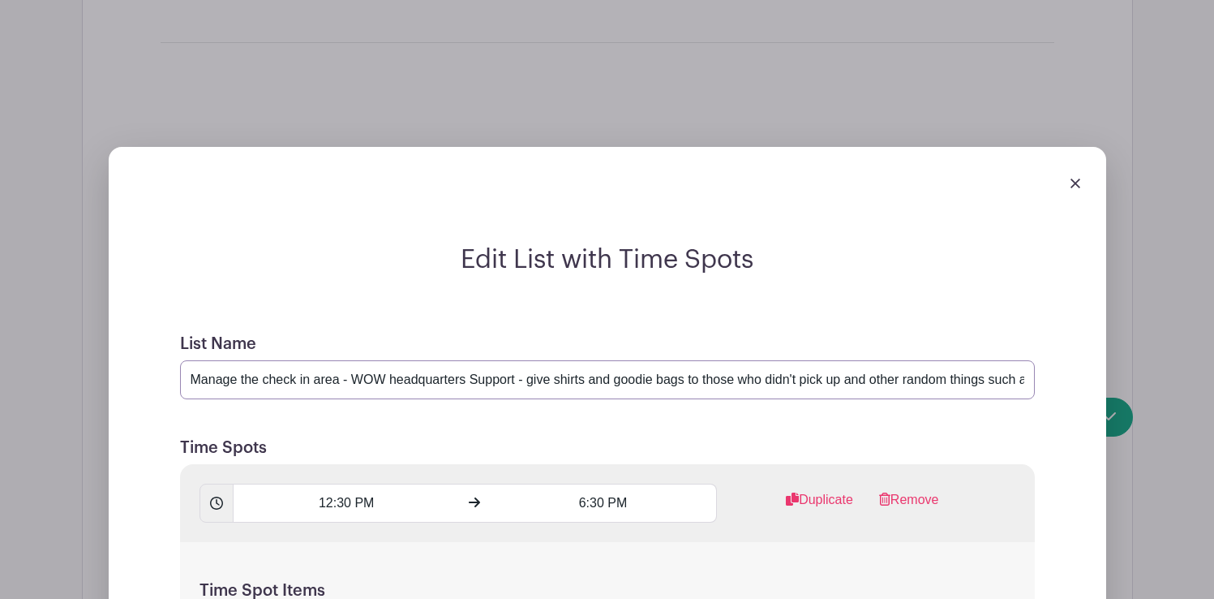
drag, startPoint x: 349, startPoint y: 343, endPoint x: 184, endPoint y: 343, distance: 164.7
click at [184, 360] on input "Manage the check in area - WOW headquarters Support - give shirts and goodie ba…" at bounding box center [607, 379] width 855 height 39
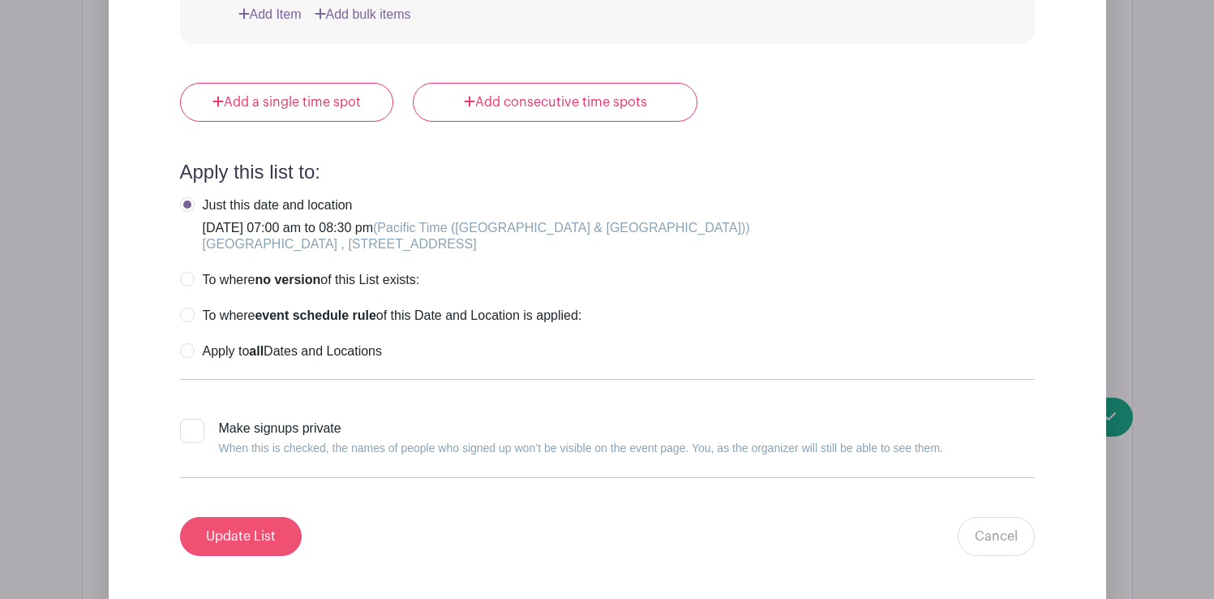
type input "WOW headquarters Support - give shirts and goodie bags to those who didn't pick…"
click at [242, 517] on input "Update List" at bounding box center [241, 536] width 122 height 39
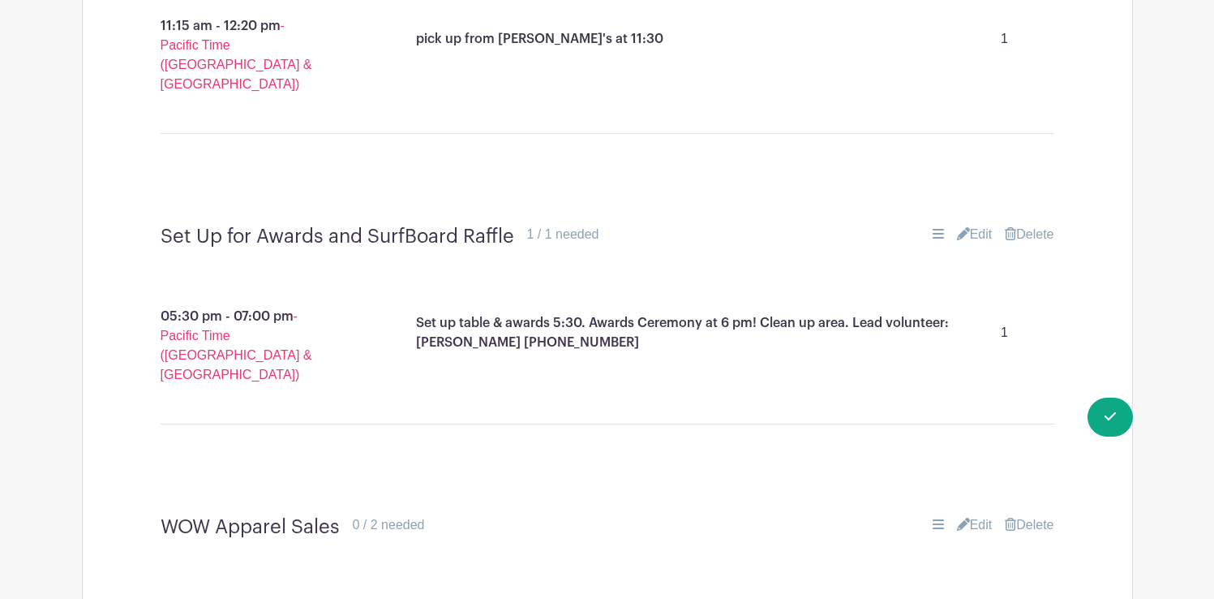
scroll to position [2291, 0]
click at [977, 223] on link "Edit" at bounding box center [975, 232] width 36 height 19
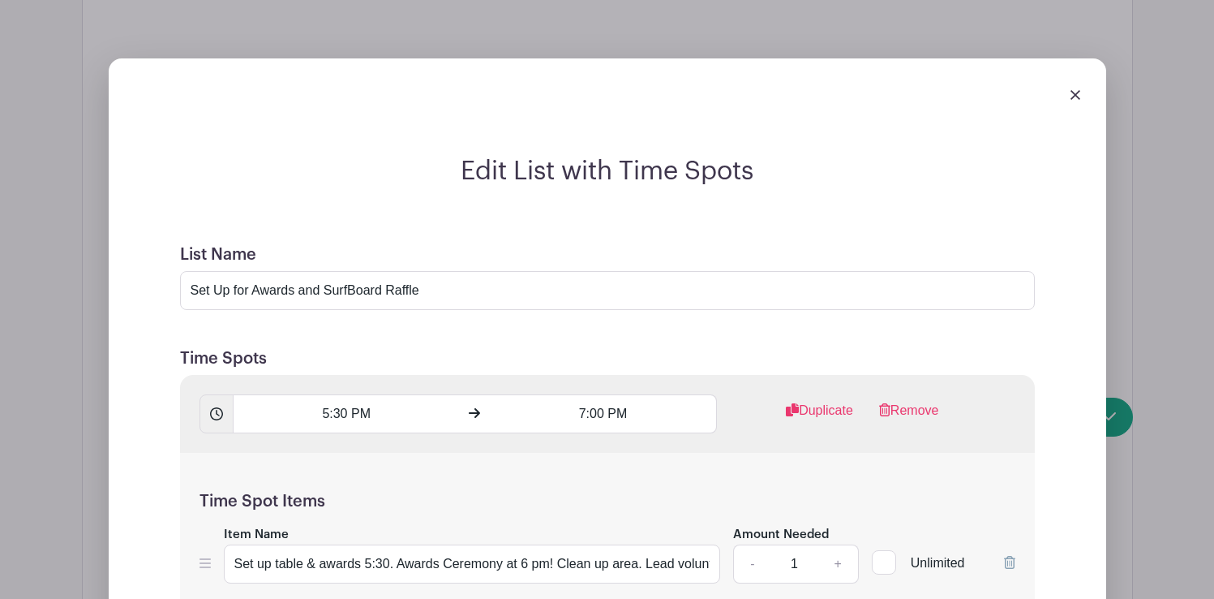
scroll to position [2471, 0]
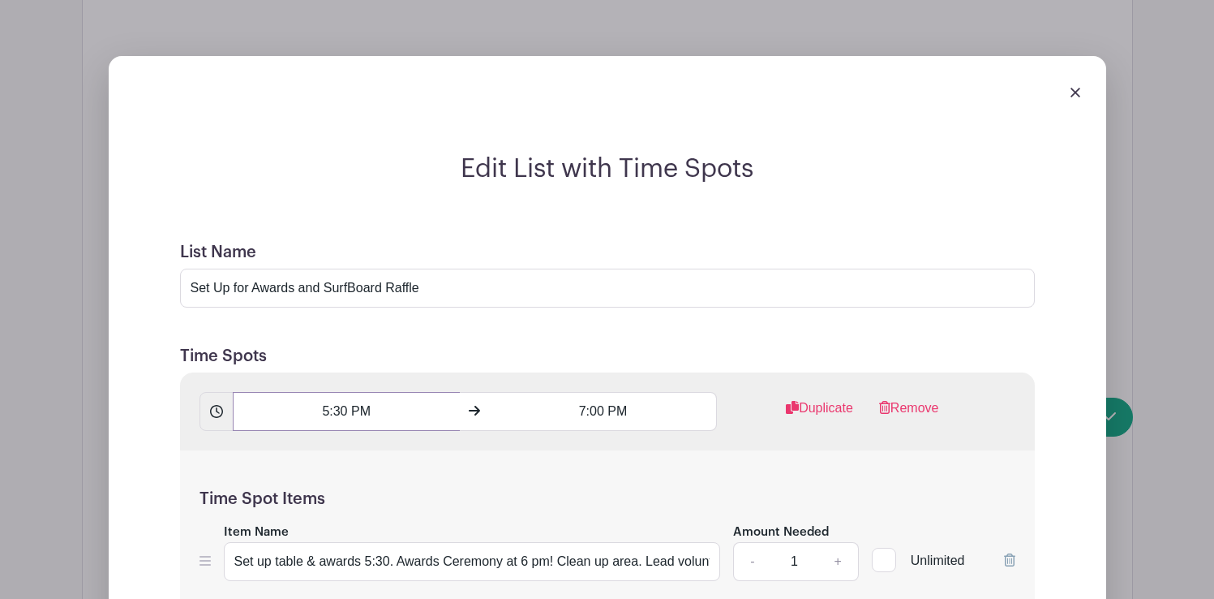
click at [358, 392] on input "5:30 PM" at bounding box center [346, 411] width 227 height 39
click at [372, 402] on icon at bounding box center [368, 404] width 10 height 13
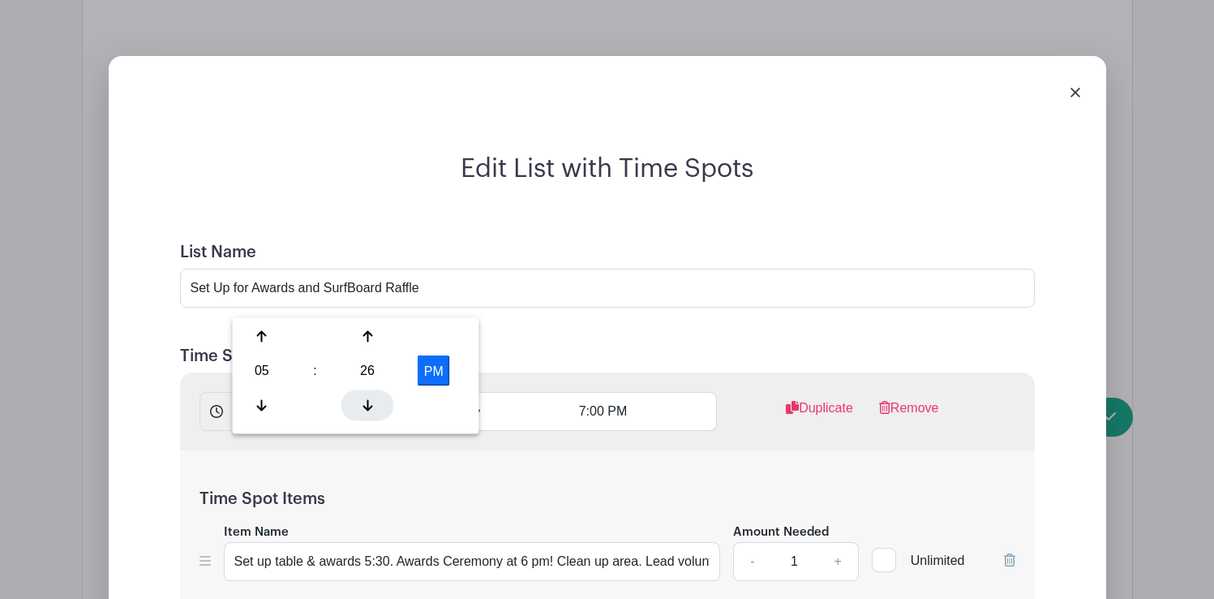
click at [372, 402] on icon at bounding box center [368, 404] width 10 height 13
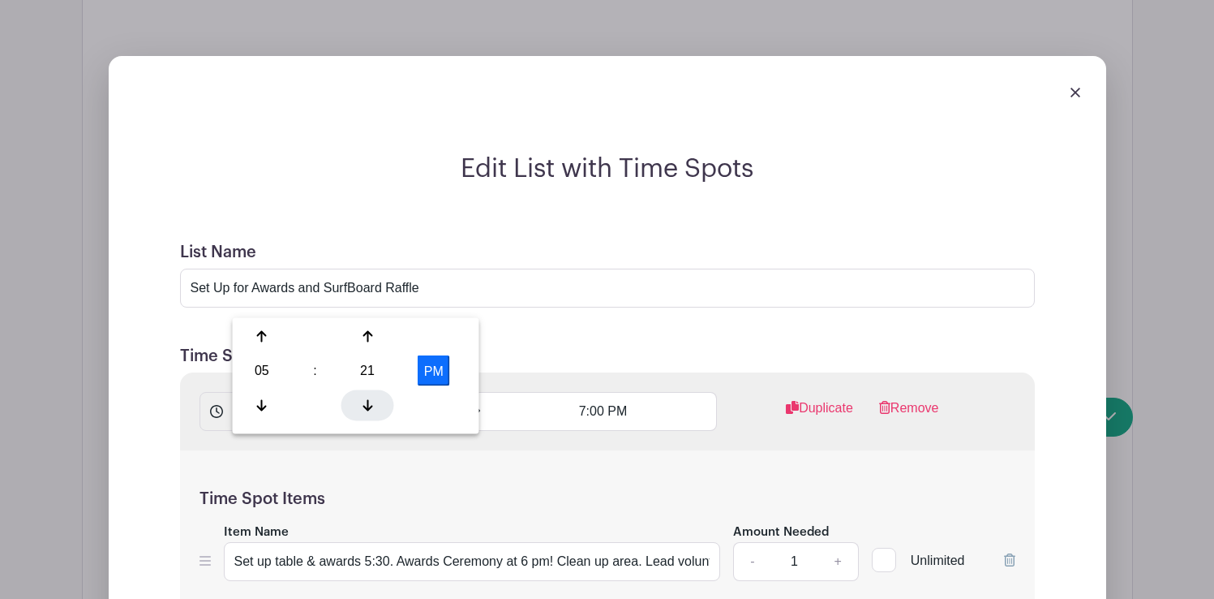
click at [372, 402] on icon at bounding box center [368, 404] width 10 height 13
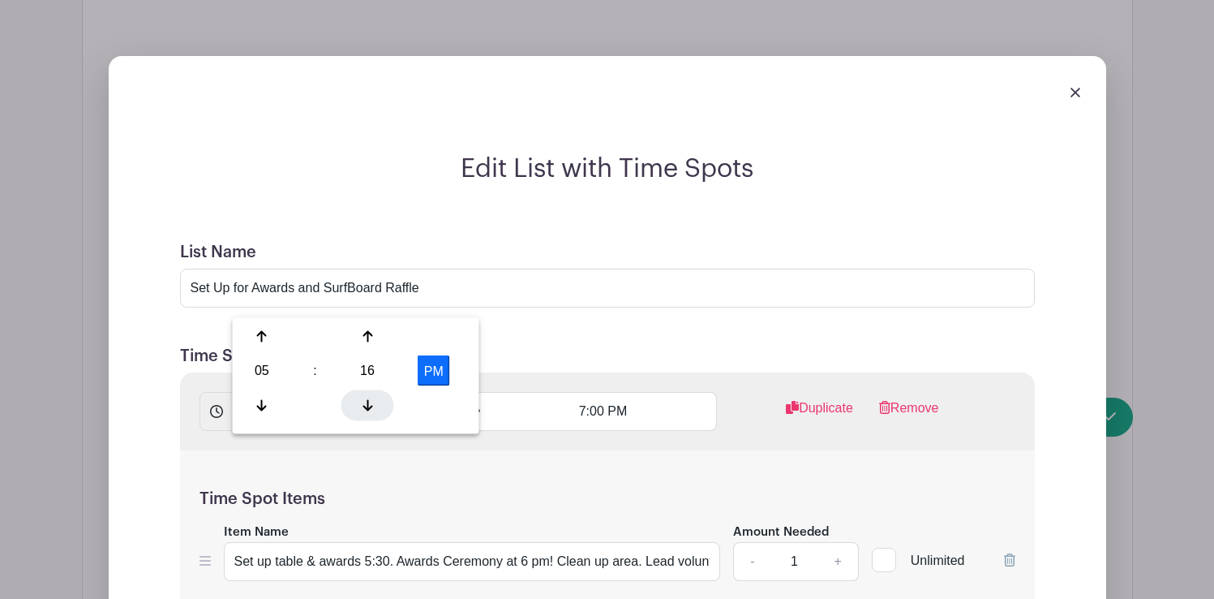
click at [372, 402] on icon at bounding box center [368, 404] width 10 height 13
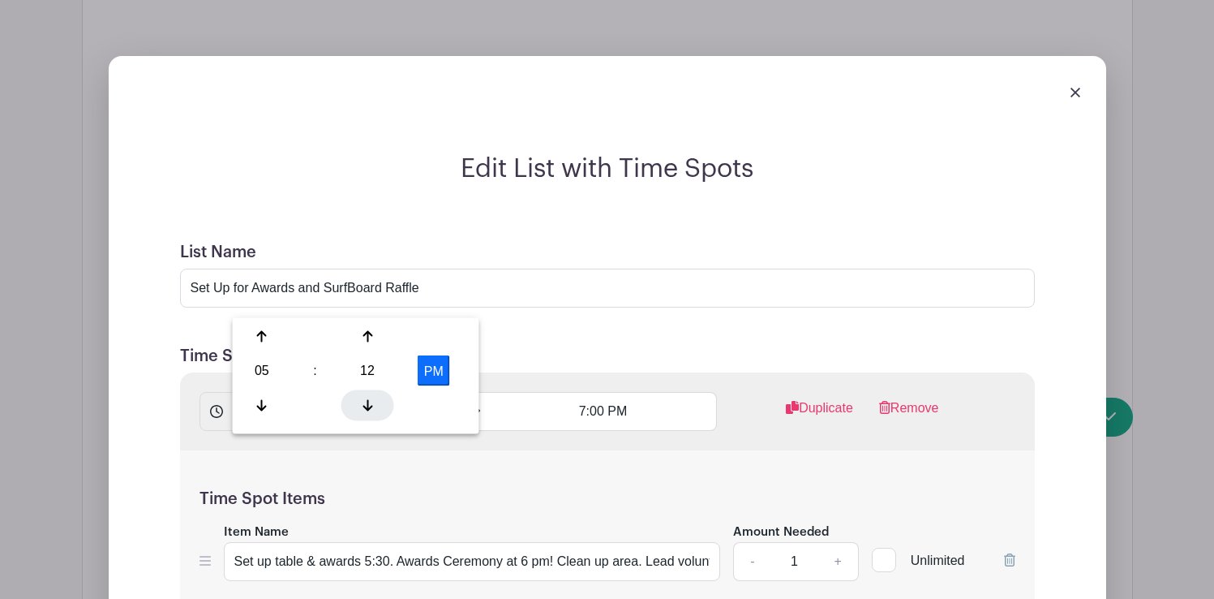
click at [372, 402] on icon at bounding box center [368, 404] width 10 height 13
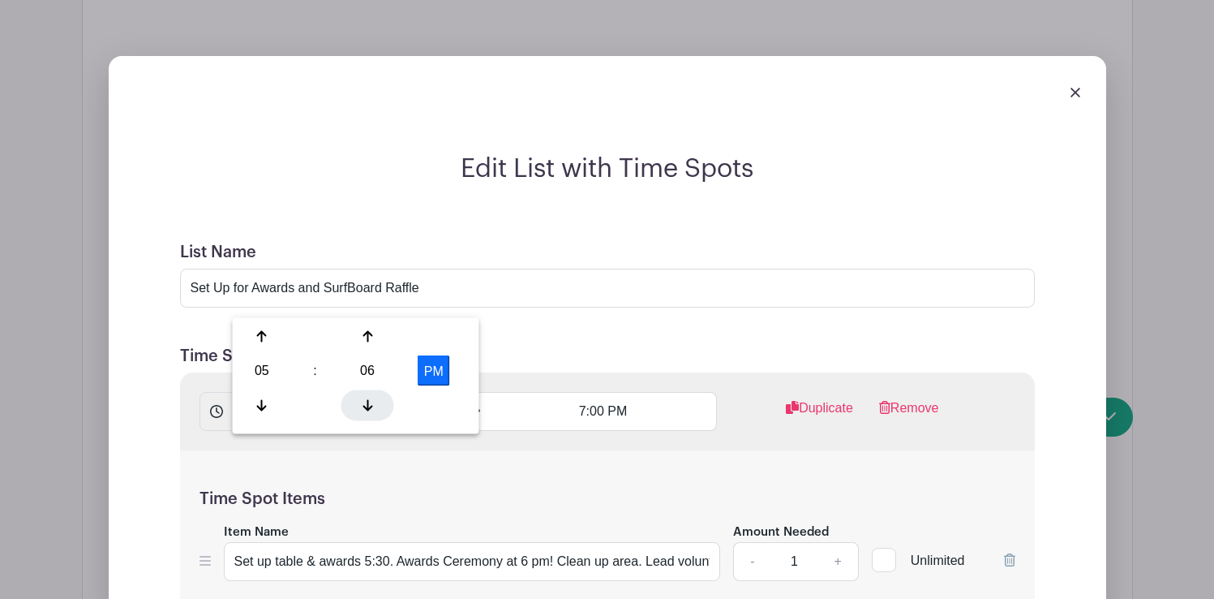
click at [372, 402] on icon at bounding box center [368, 404] width 10 height 13
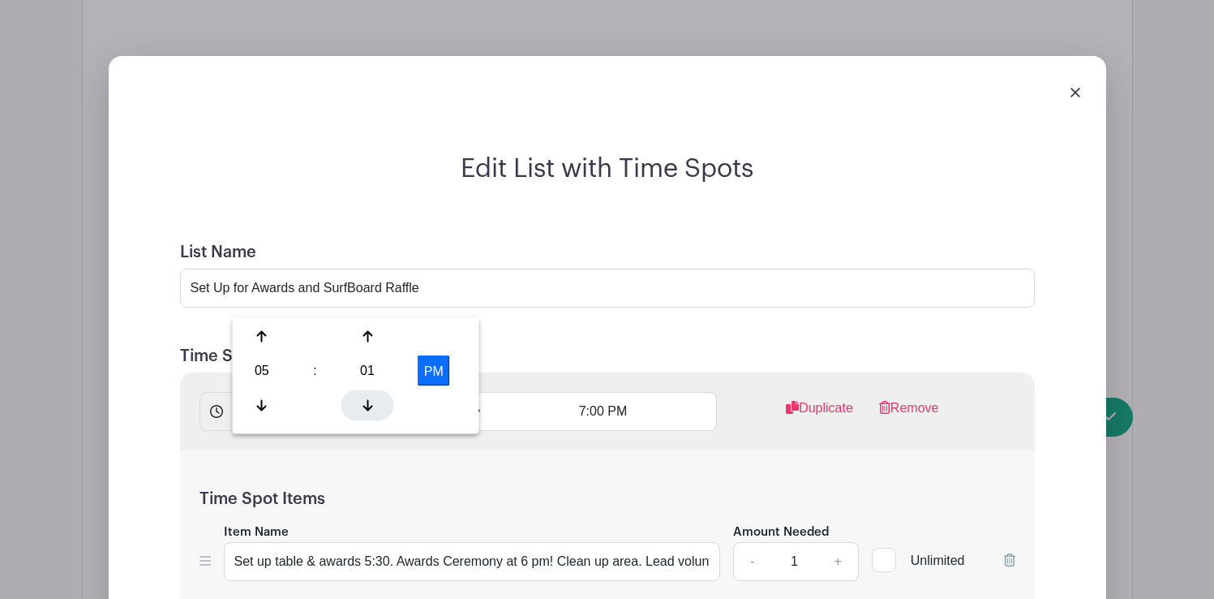
click at [372, 402] on icon at bounding box center [368, 404] width 10 height 13
type input "5:00 PM"
click at [534, 489] on h5 "Time Spot Items" at bounding box center [608, 498] width 816 height 19
click at [590, 392] on input "7:00 PM" at bounding box center [603, 411] width 227 height 39
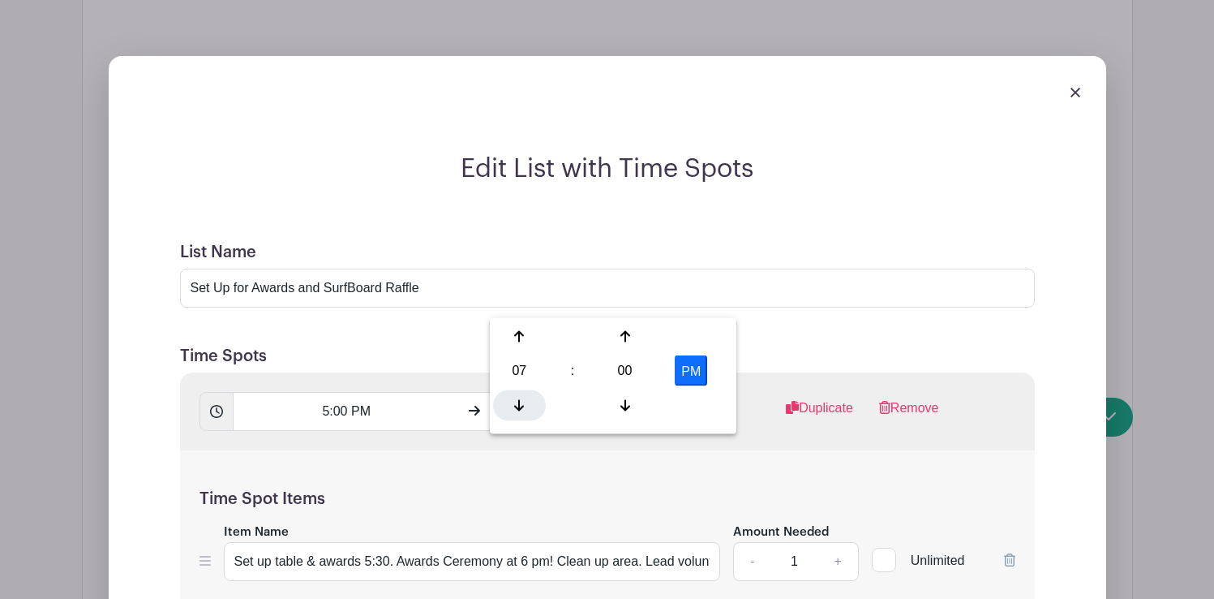
click at [519, 405] on icon at bounding box center [519, 404] width 10 height 11
type input "6:00 PM"
click at [790, 450] on div "Time Spot Items Item Name Set up table & awards 5:30. Awards Ceremony at 6 pm! …" at bounding box center [607, 544] width 855 height 189
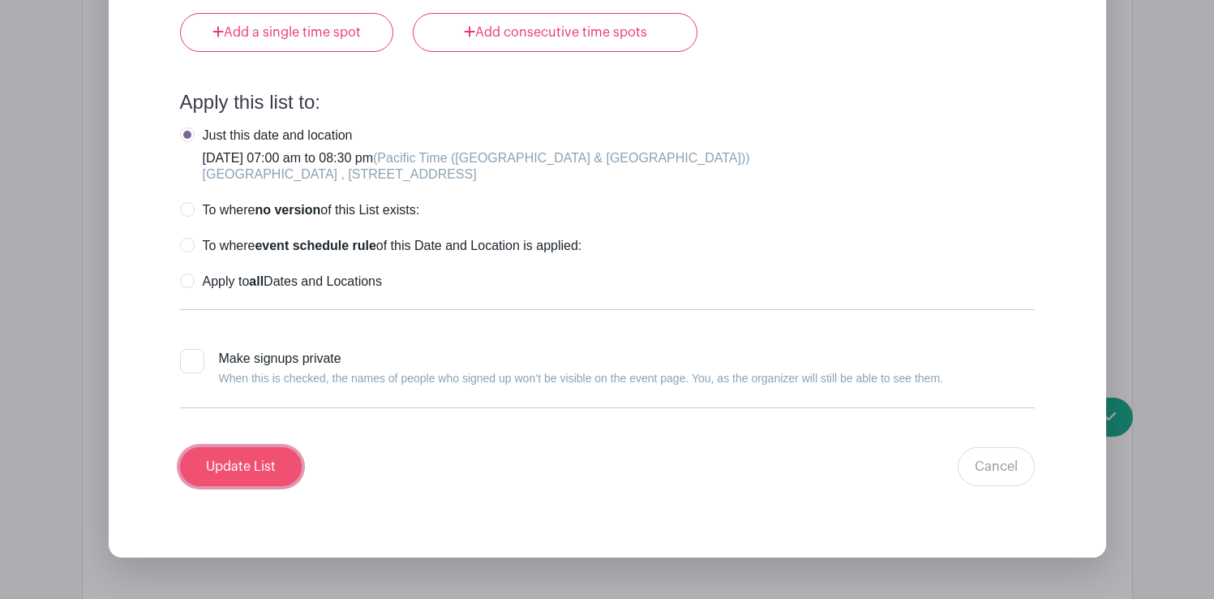
click at [233, 447] on input "Update List" at bounding box center [241, 466] width 122 height 39
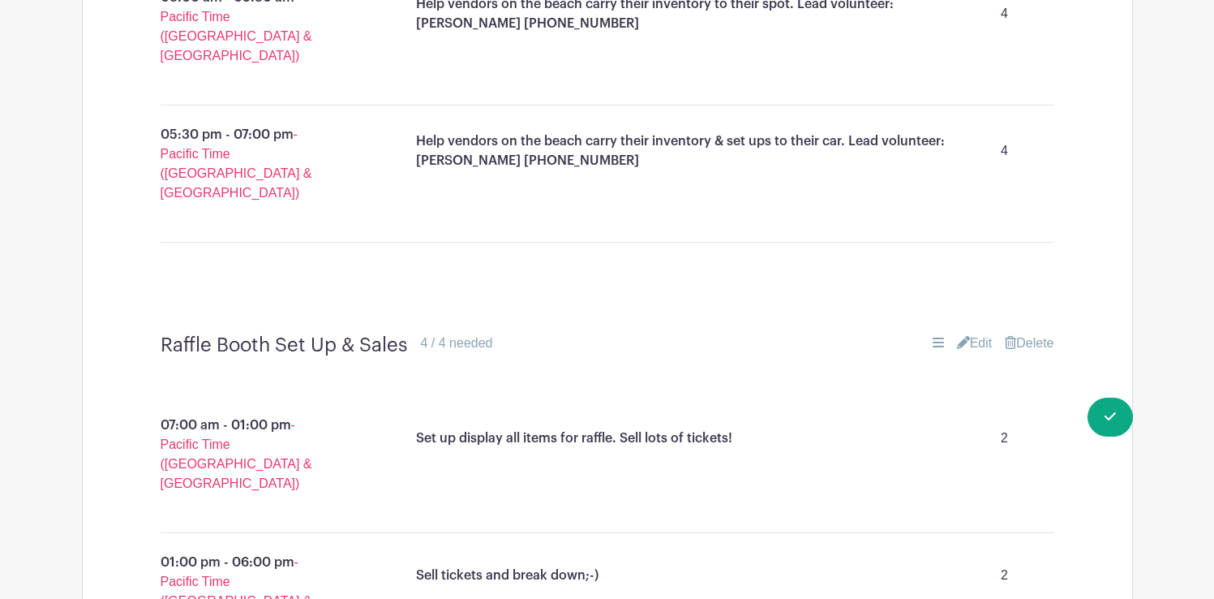
scroll to position [4817, 0]
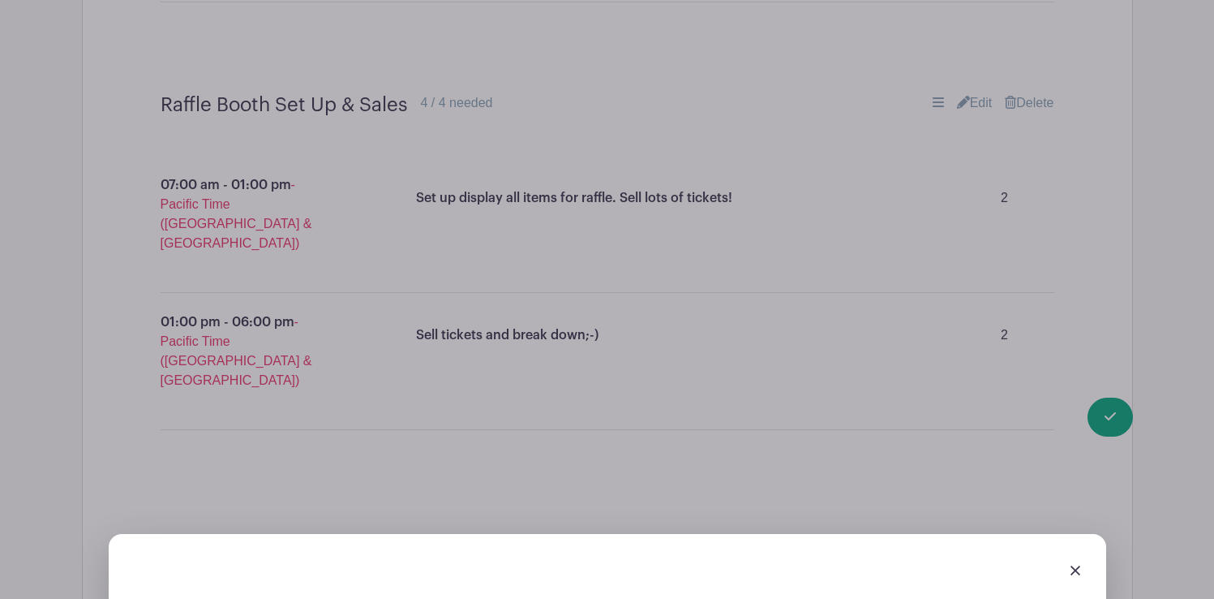
scroll to position [5097, 0]
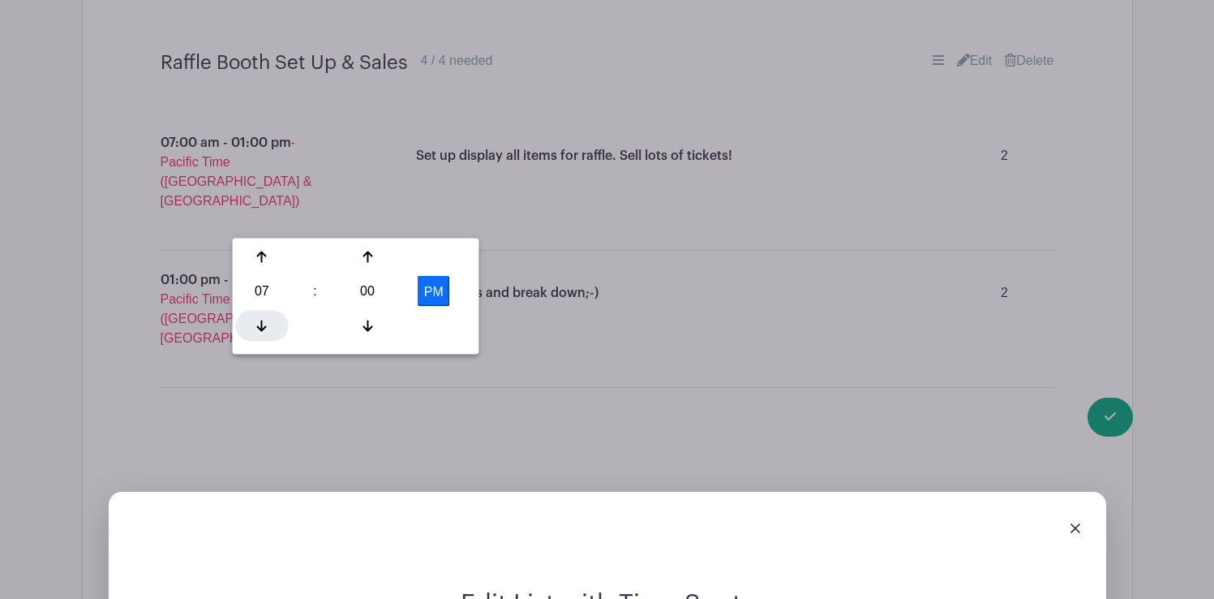
click at [259, 322] on icon at bounding box center [262, 325] width 10 height 13
click at [370, 255] on icon at bounding box center [368, 256] width 10 height 11
click at [364, 322] on icon at bounding box center [368, 325] width 10 height 13
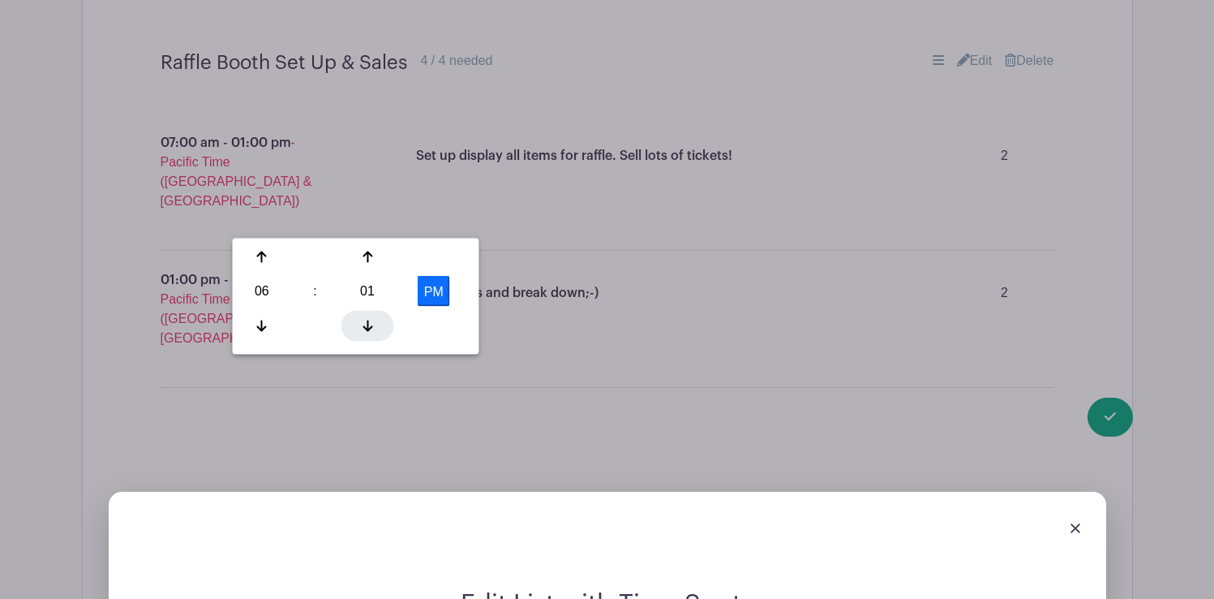
click at [364, 322] on icon at bounding box center [368, 325] width 10 height 13
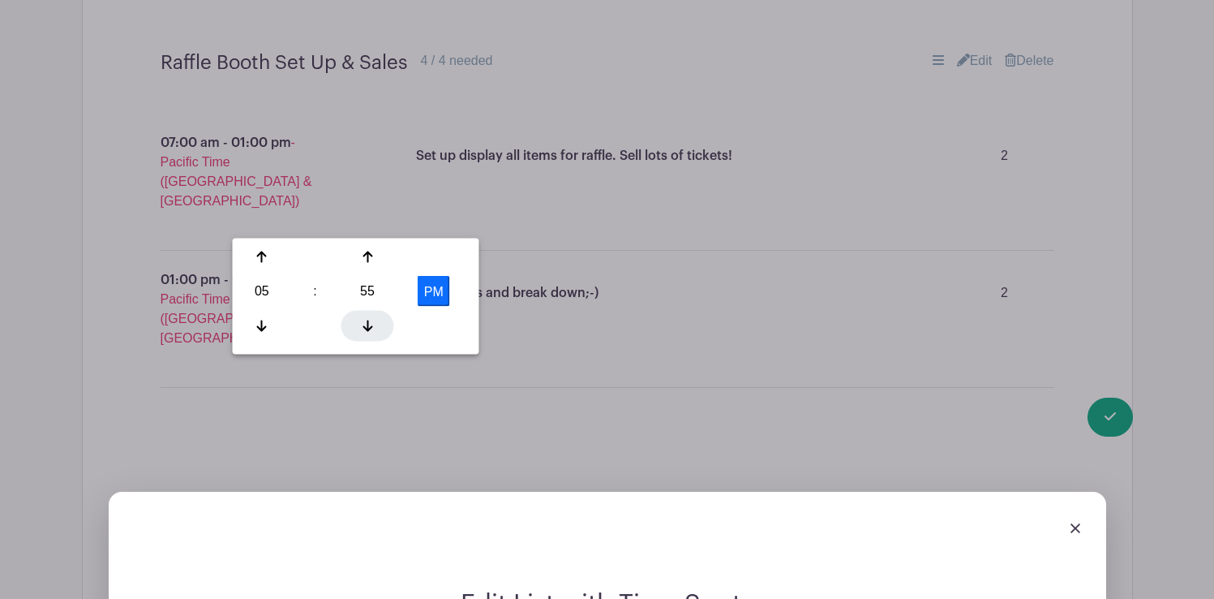
click at [364, 322] on icon at bounding box center [368, 325] width 10 height 13
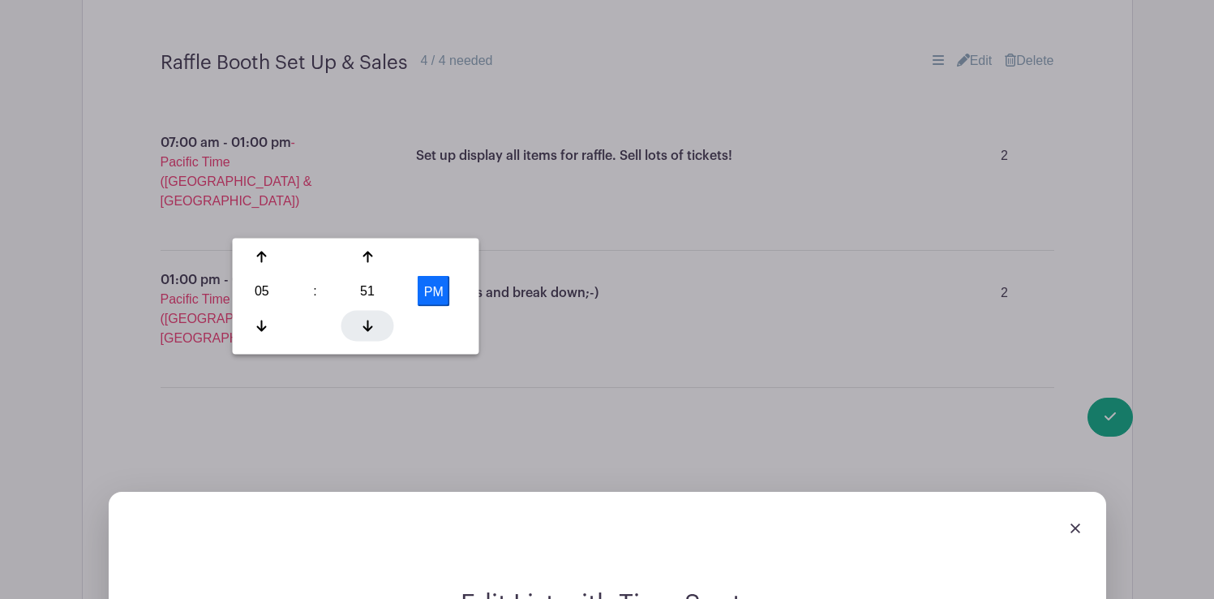
click at [364, 322] on icon at bounding box center [368, 325] width 10 height 13
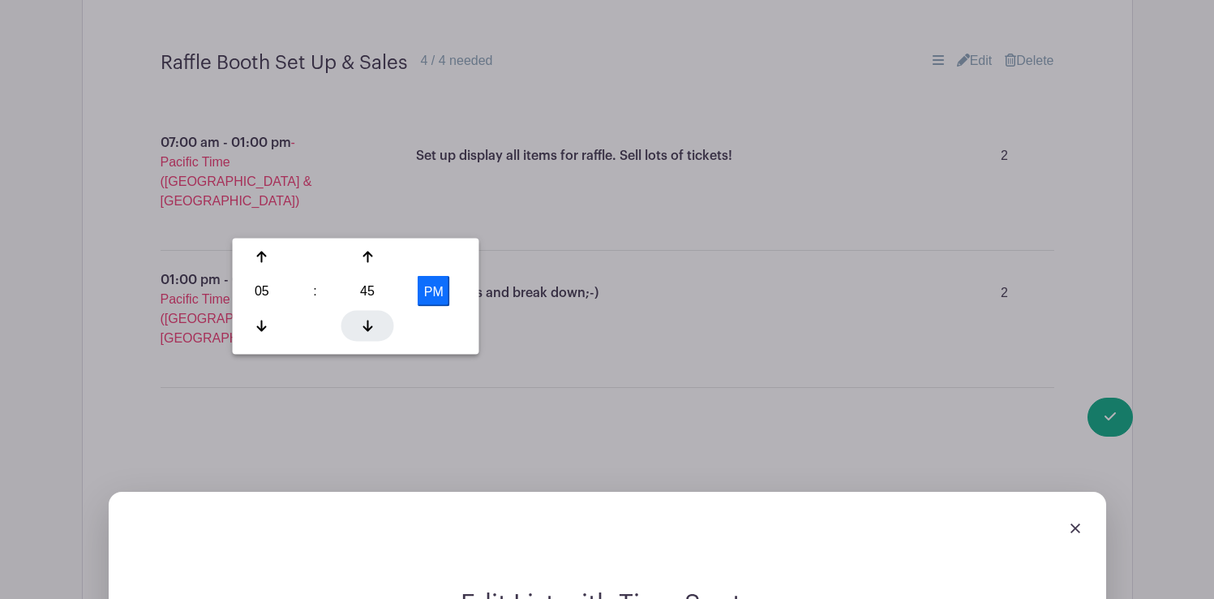
click at [364, 322] on icon at bounding box center [368, 325] width 10 height 13
click at [370, 264] on div at bounding box center [368, 257] width 53 height 31
click at [263, 256] on icon at bounding box center [262, 257] width 10 height 13
type input "6:45 PM"
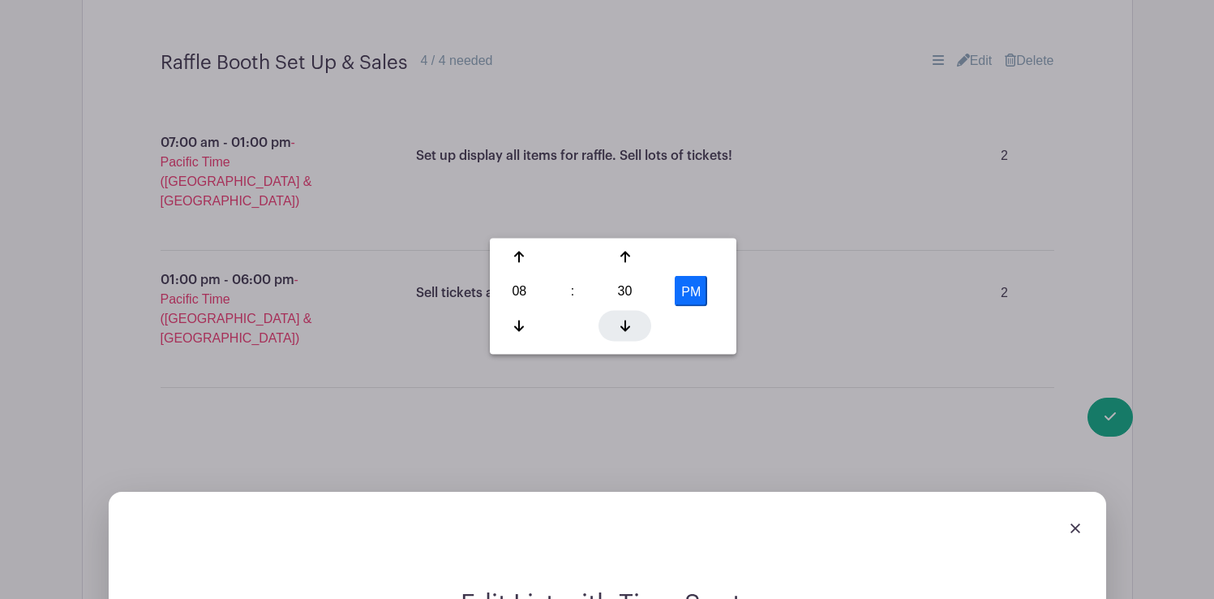
click at [626, 316] on div at bounding box center [625, 325] width 53 height 31
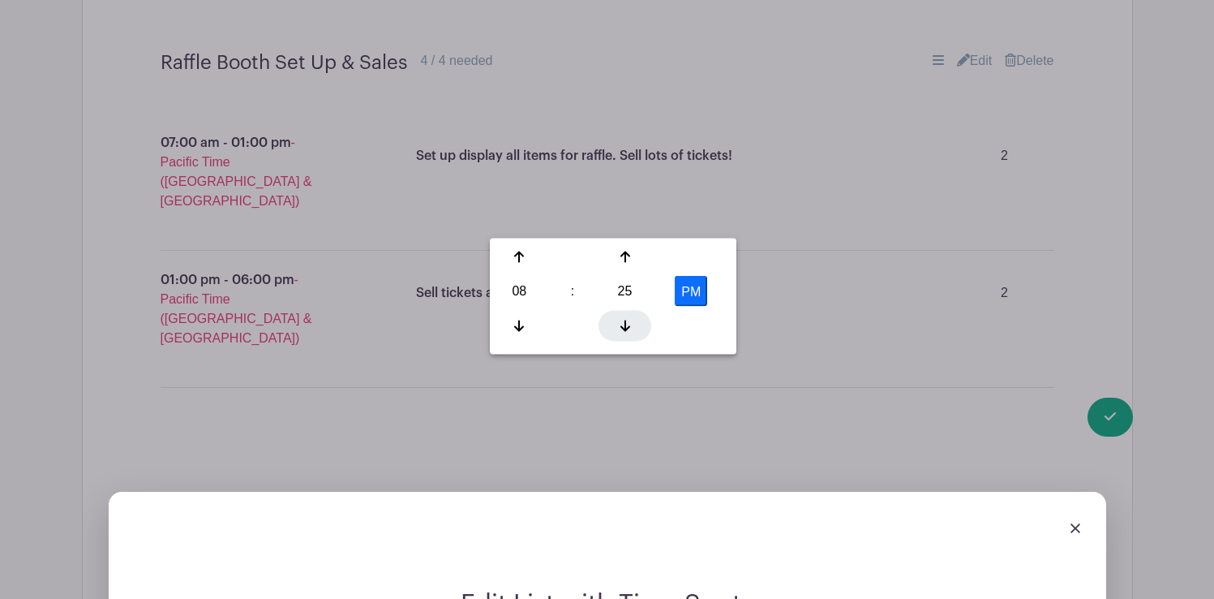
click at [626, 316] on div at bounding box center [625, 325] width 53 height 31
click at [625, 256] on icon at bounding box center [626, 256] width 10 height 11
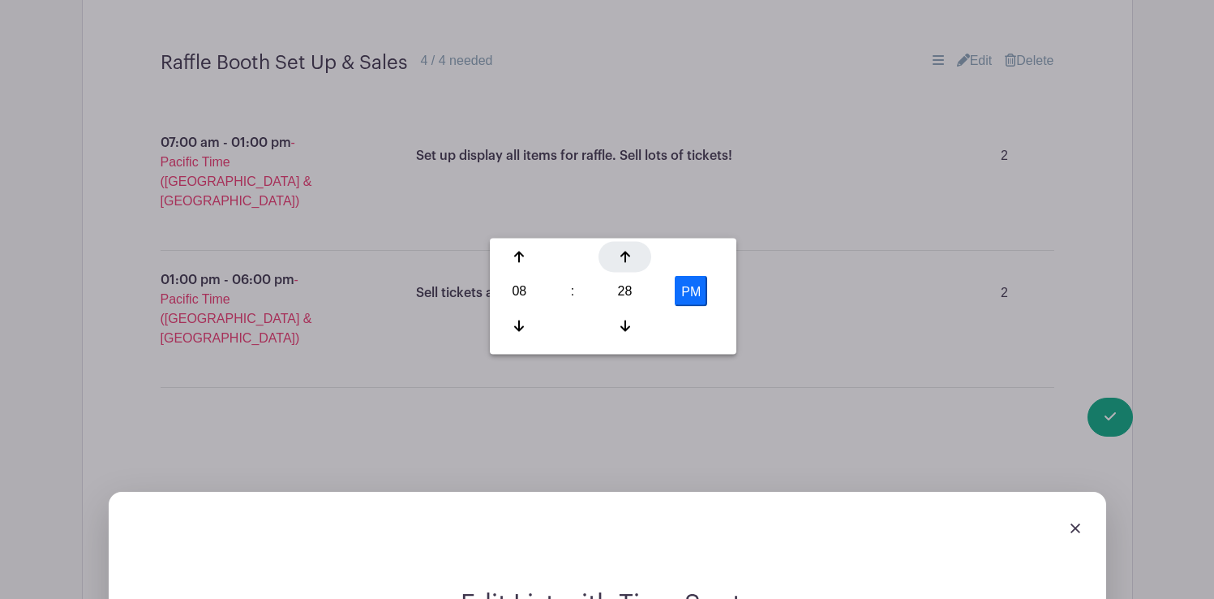
click at [625, 256] on icon at bounding box center [626, 256] width 10 height 11
type input "8:30 PM"
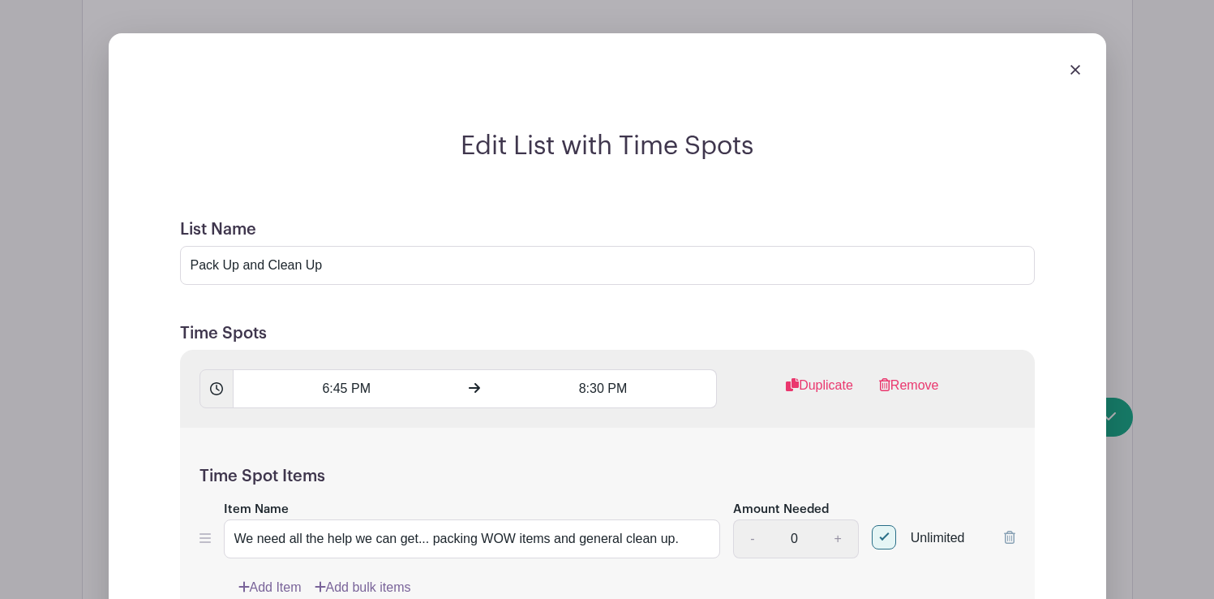
scroll to position [5579, 0]
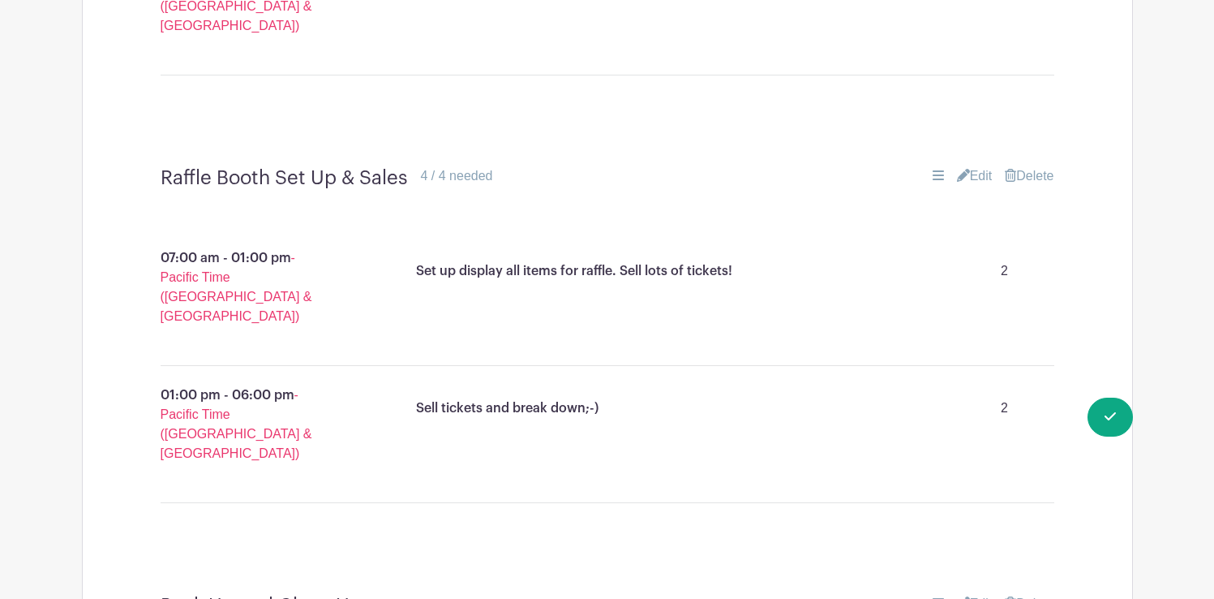
scroll to position [4982, 0]
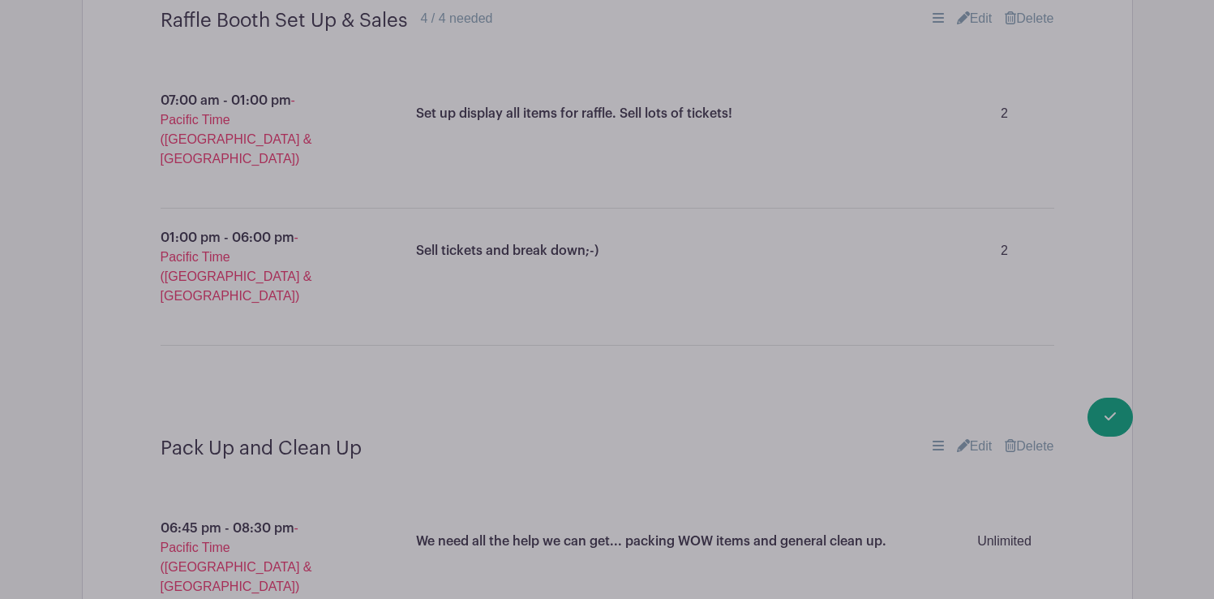
scroll to position [5143, 0]
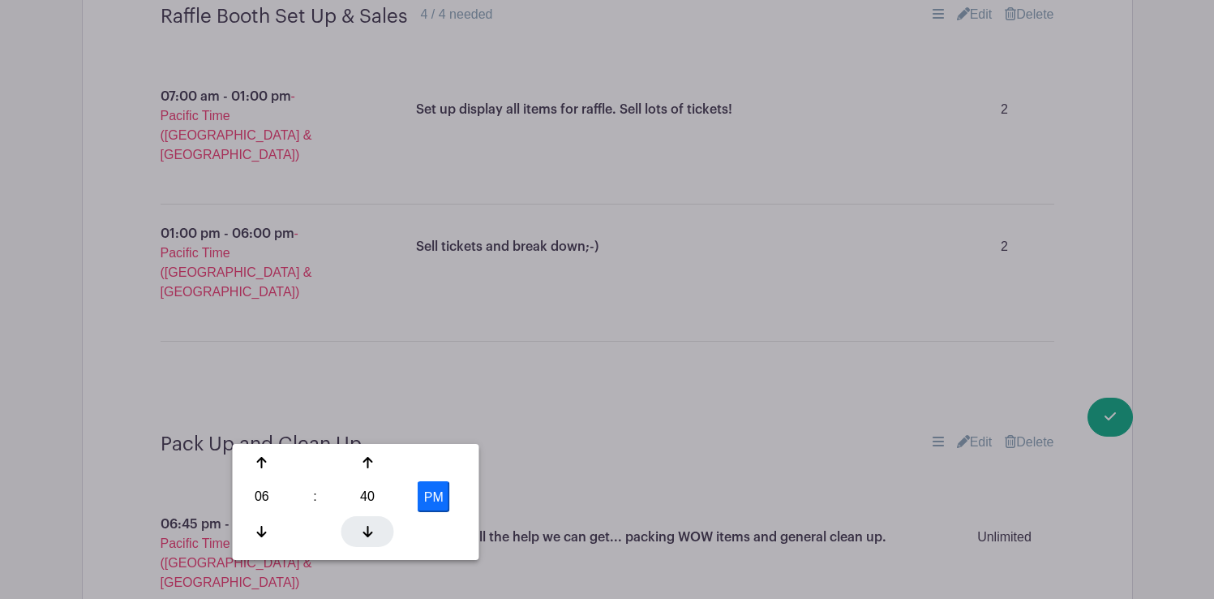
click at [364, 522] on div at bounding box center [368, 531] width 53 height 31
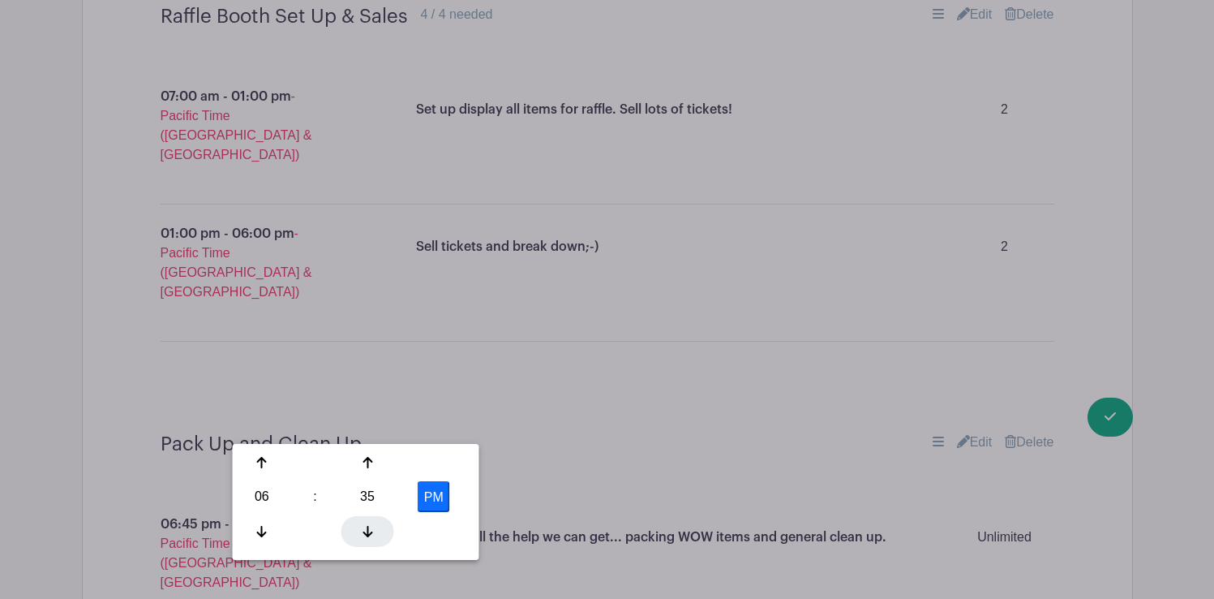
click at [364, 522] on div at bounding box center [368, 531] width 53 height 31
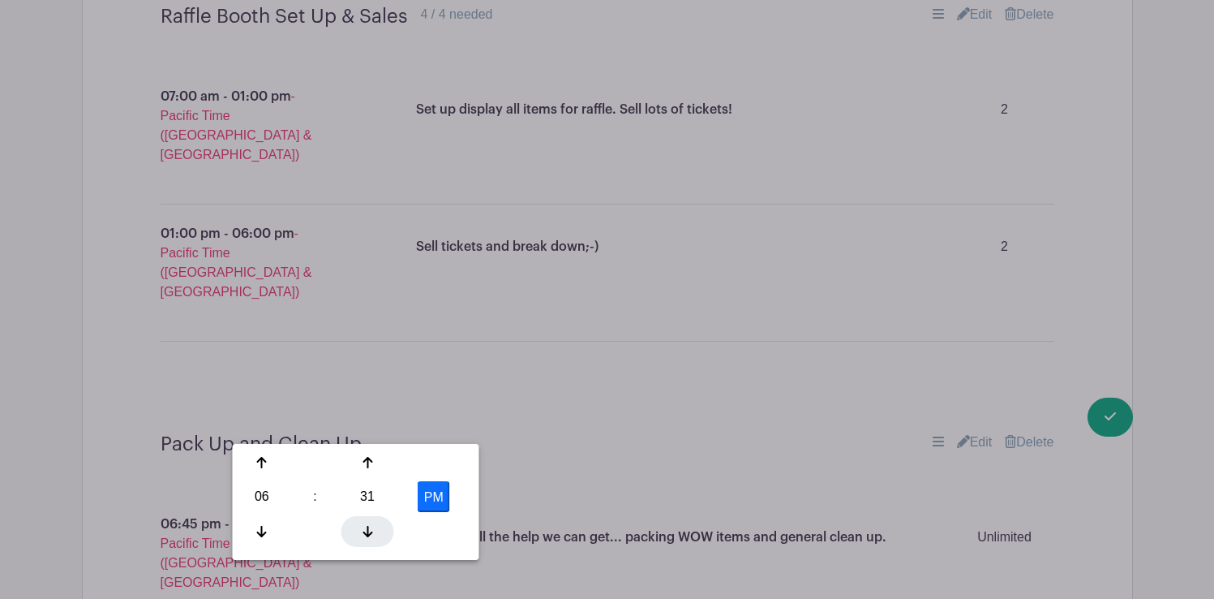
click at [364, 522] on div at bounding box center [368, 531] width 53 height 31
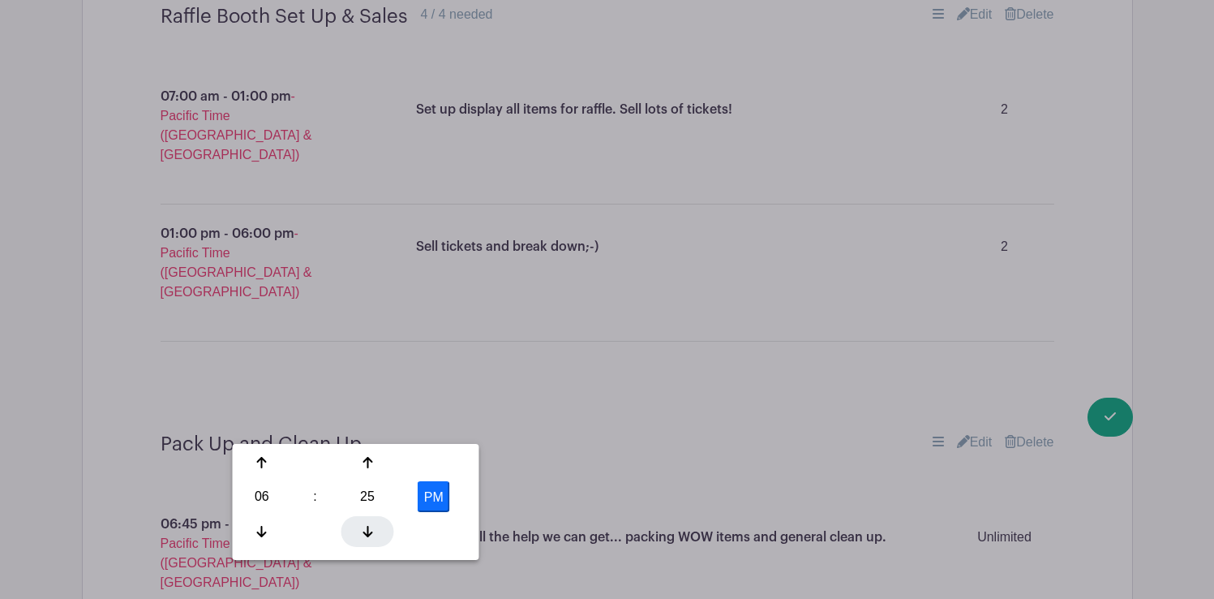
click at [364, 522] on div at bounding box center [368, 531] width 53 height 31
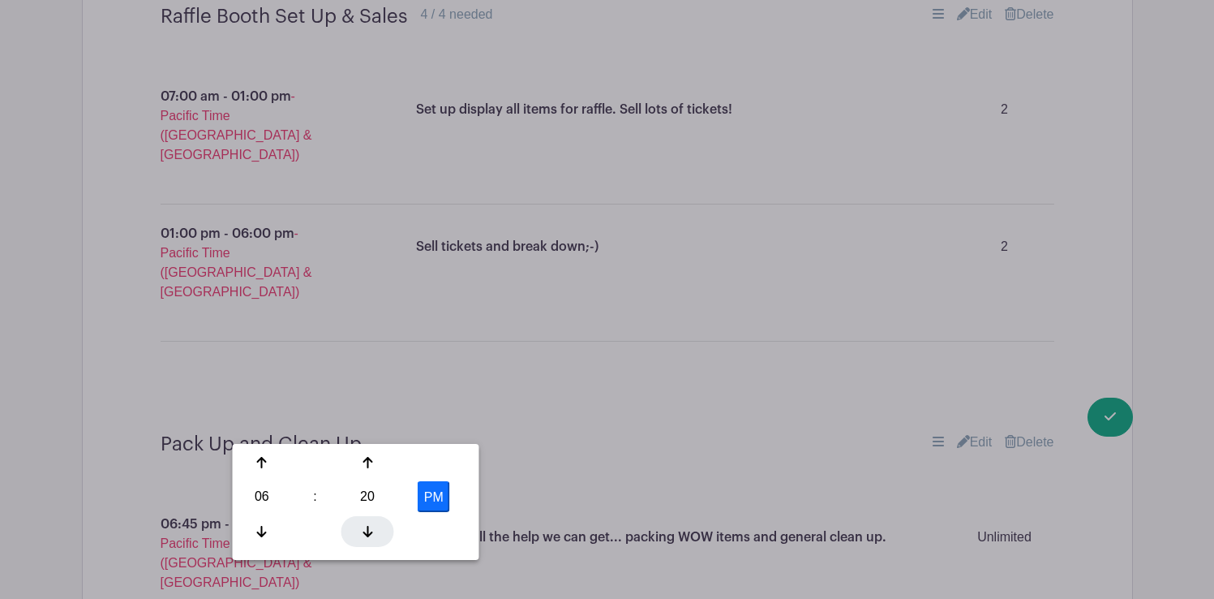
click at [364, 522] on div at bounding box center [368, 531] width 53 height 31
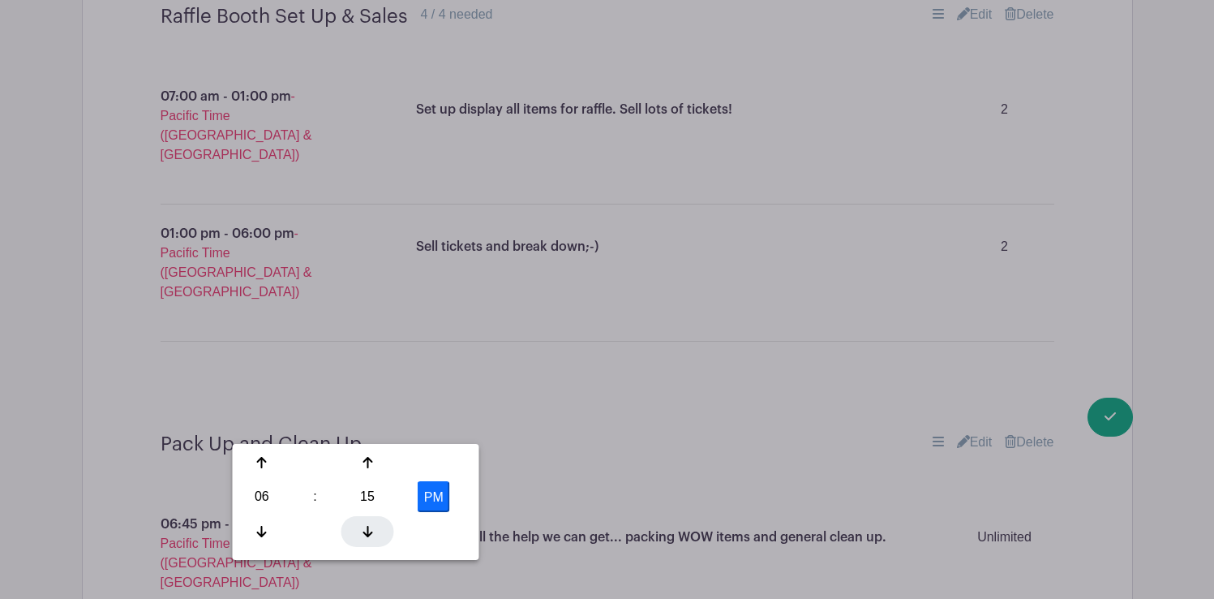
click at [364, 522] on div at bounding box center [368, 531] width 53 height 31
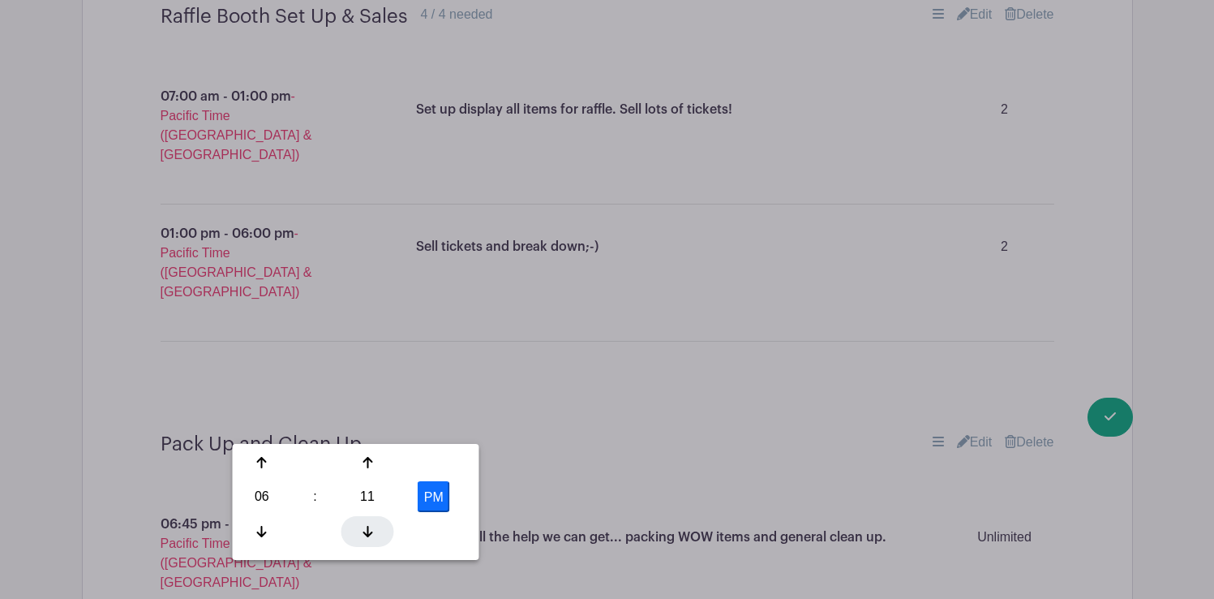
click at [364, 522] on div at bounding box center [368, 531] width 53 height 31
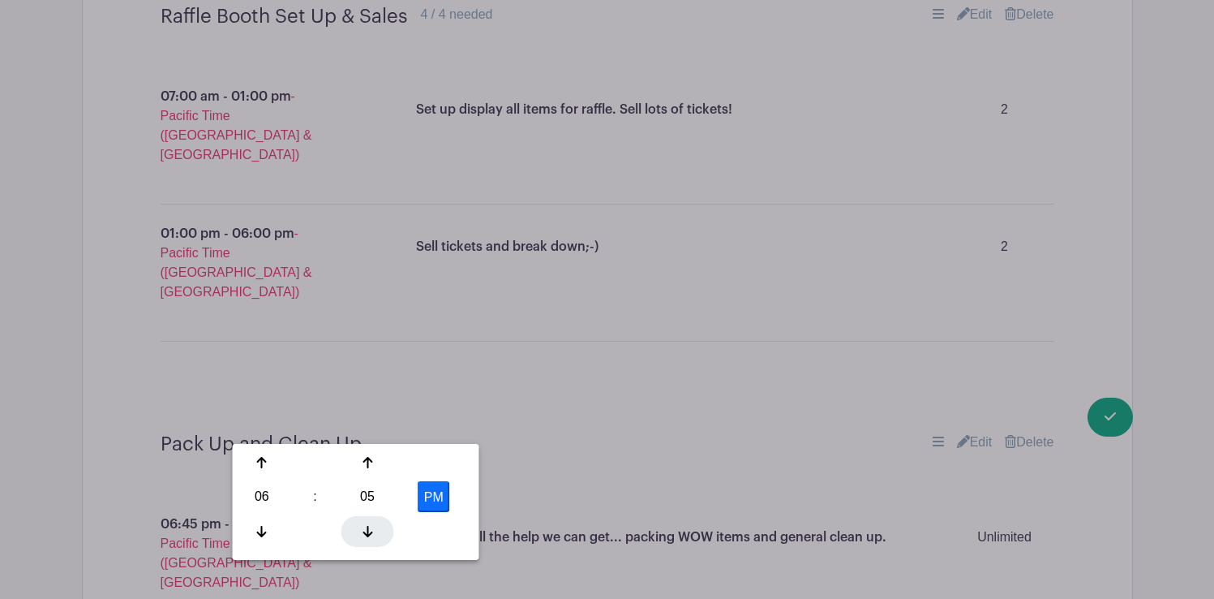
click at [364, 522] on div at bounding box center [368, 531] width 53 height 31
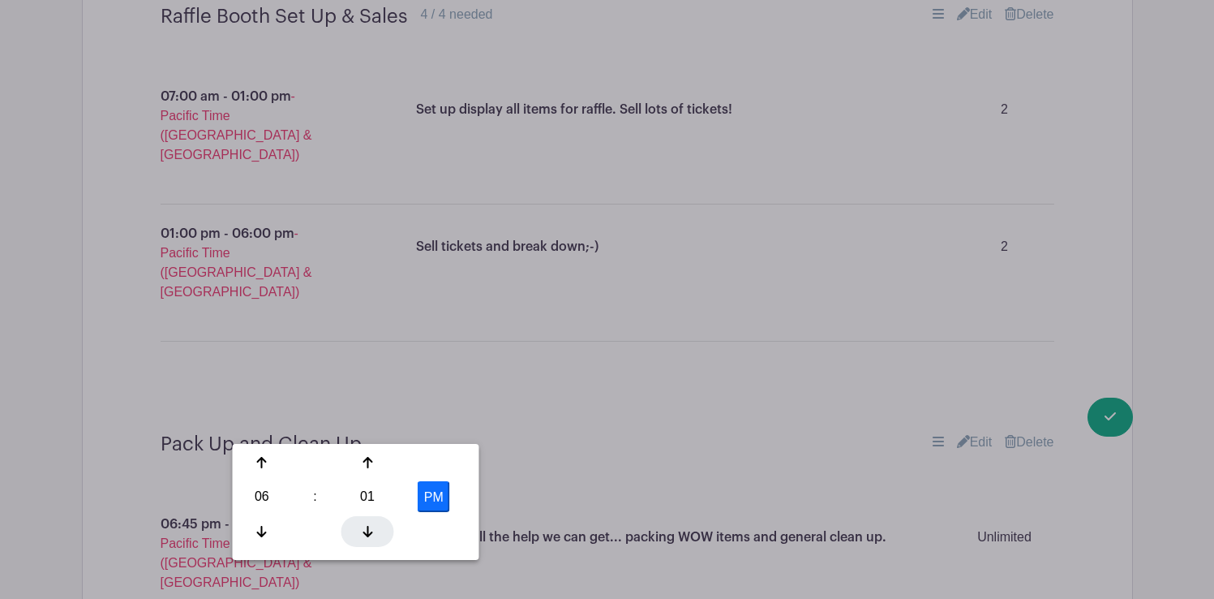
type input "6:00 PM"
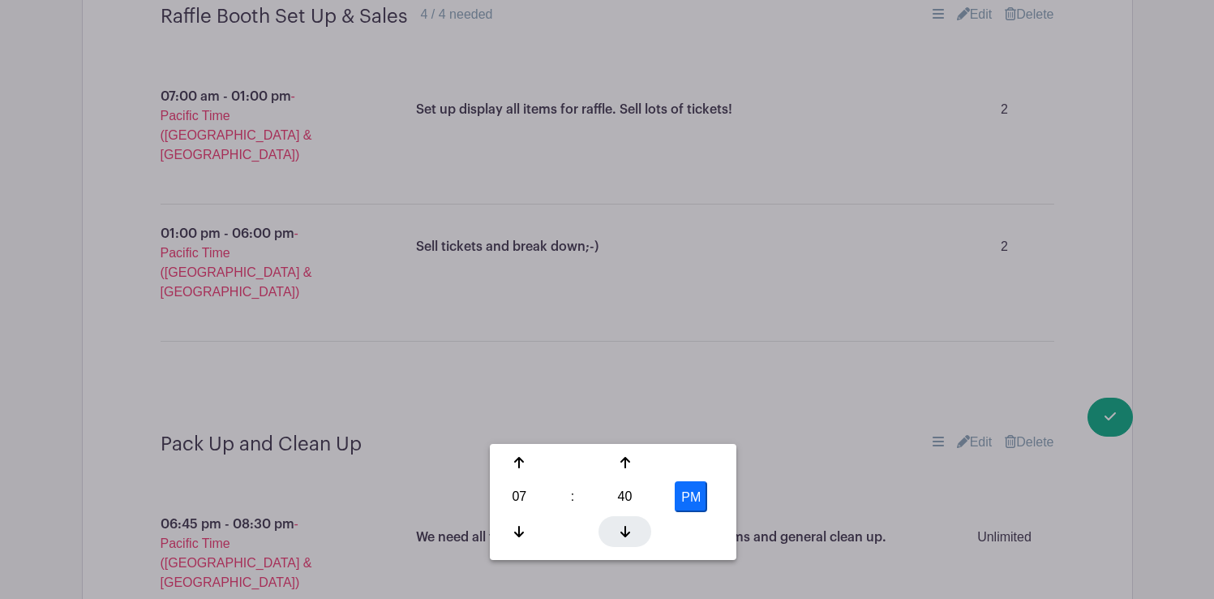
click at [628, 528] on icon at bounding box center [626, 531] width 10 height 13
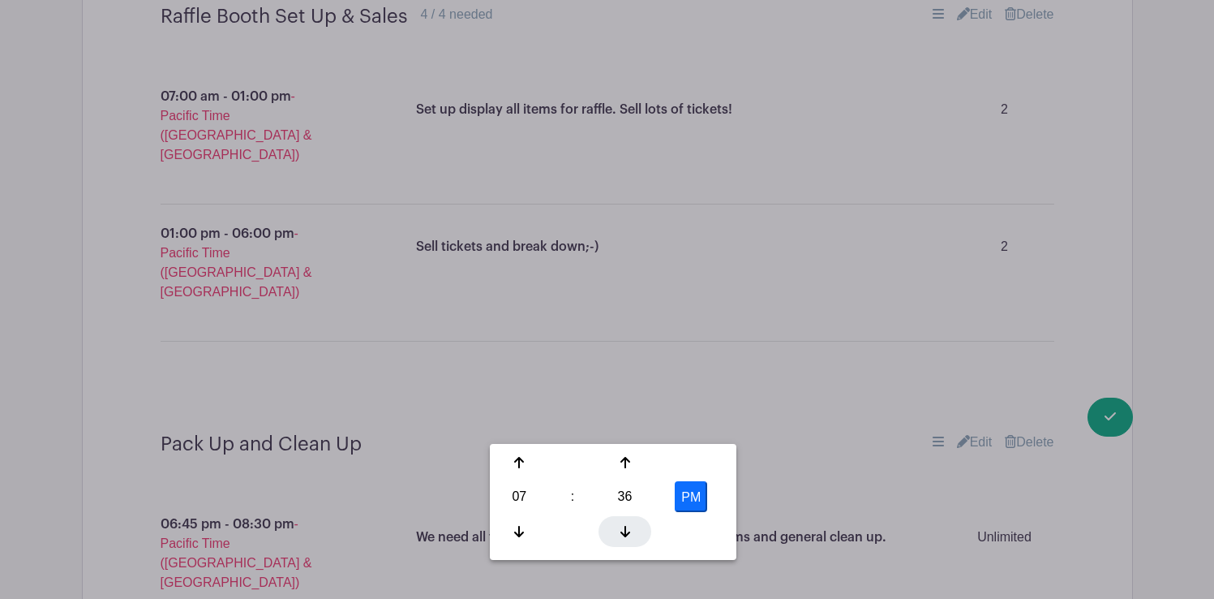
click at [628, 528] on icon at bounding box center [626, 531] width 10 height 13
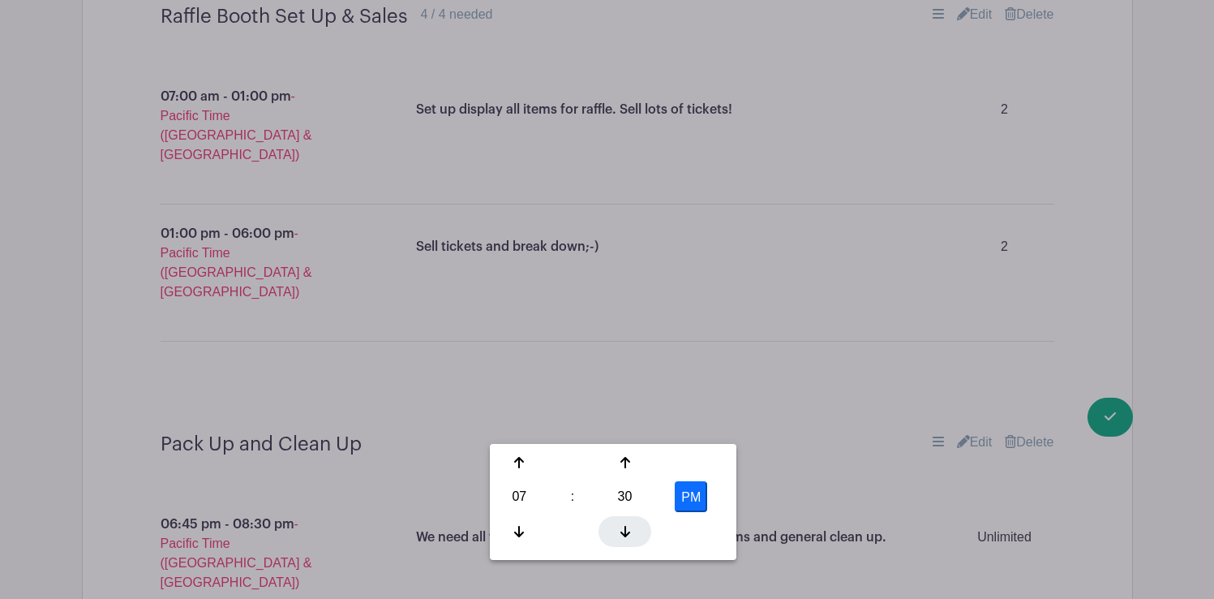
click at [628, 528] on icon at bounding box center [626, 531] width 10 height 13
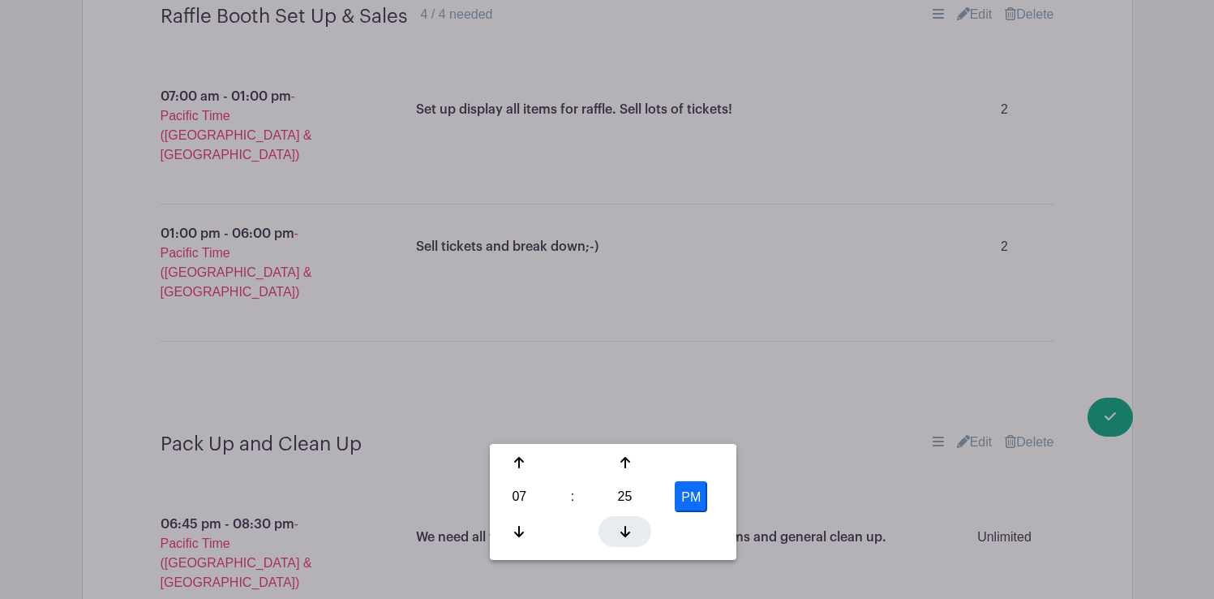
click at [628, 528] on icon at bounding box center [626, 531] width 10 height 13
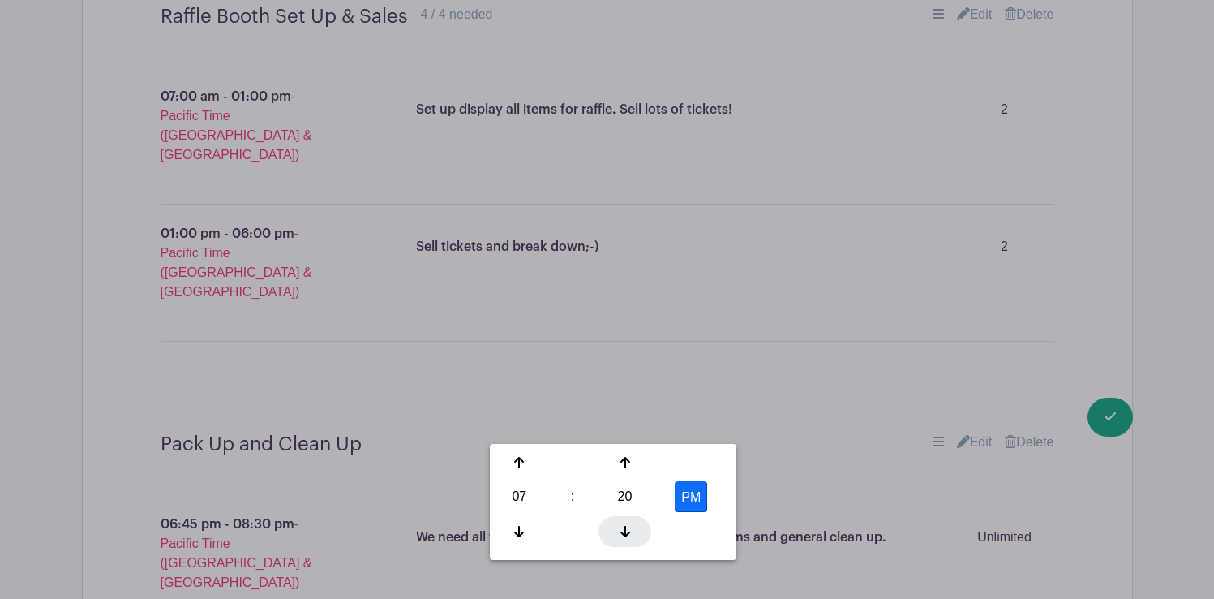
click at [628, 528] on icon at bounding box center [626, 531] width 10 height 13
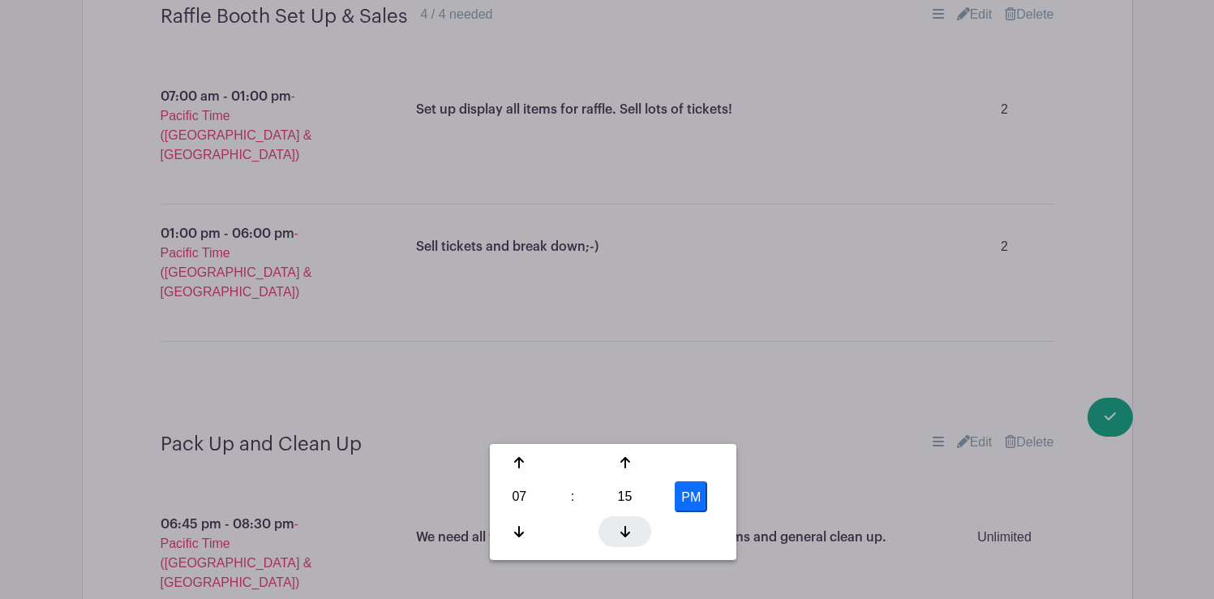
click at [628, 528] on icon at bounding box center [626, 531] width 10 height 13
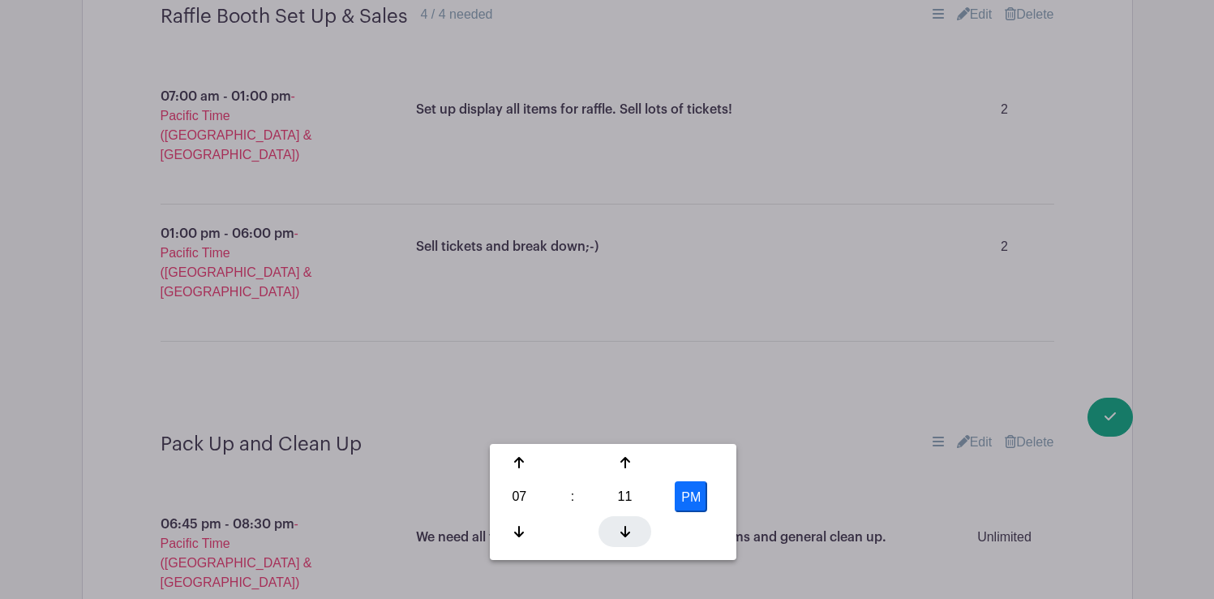
click at [628, 528] on icon at bounding box center [626, 531] width 10 height 13
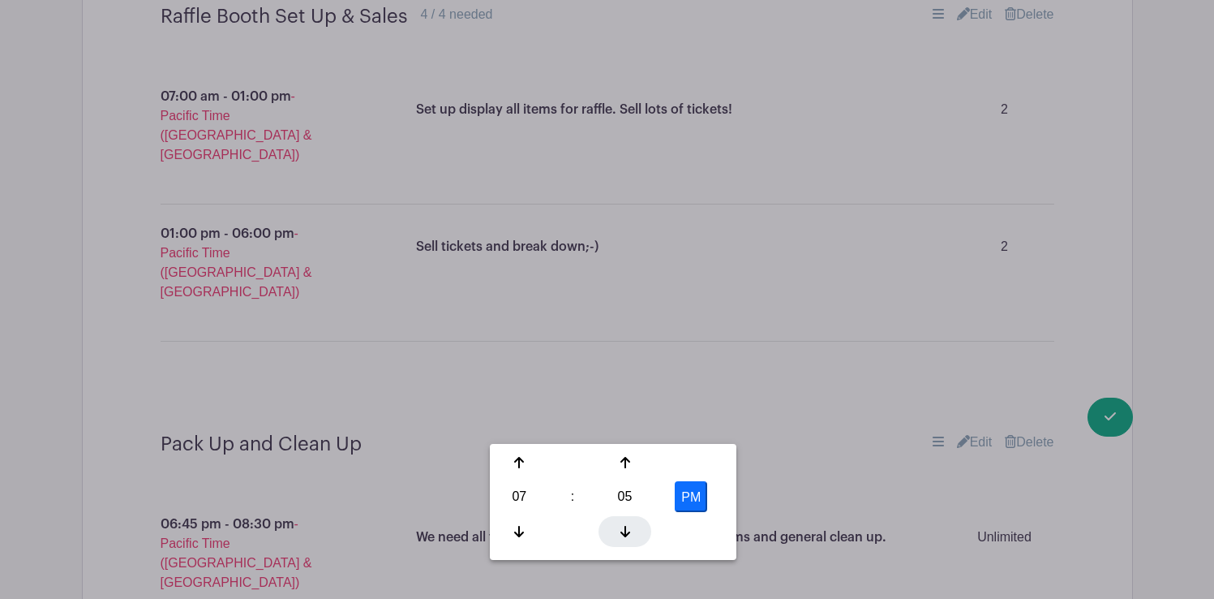
click at [628, 528] on icon at bounding box center [626, 531] width 10 height 13
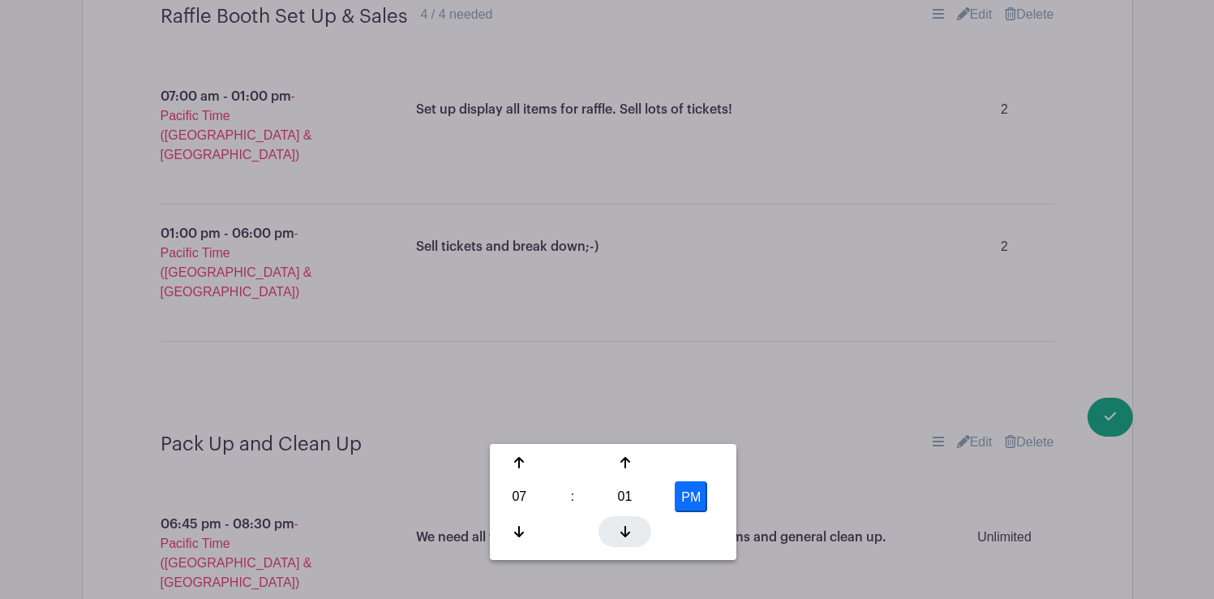
type input "7:00 PM"
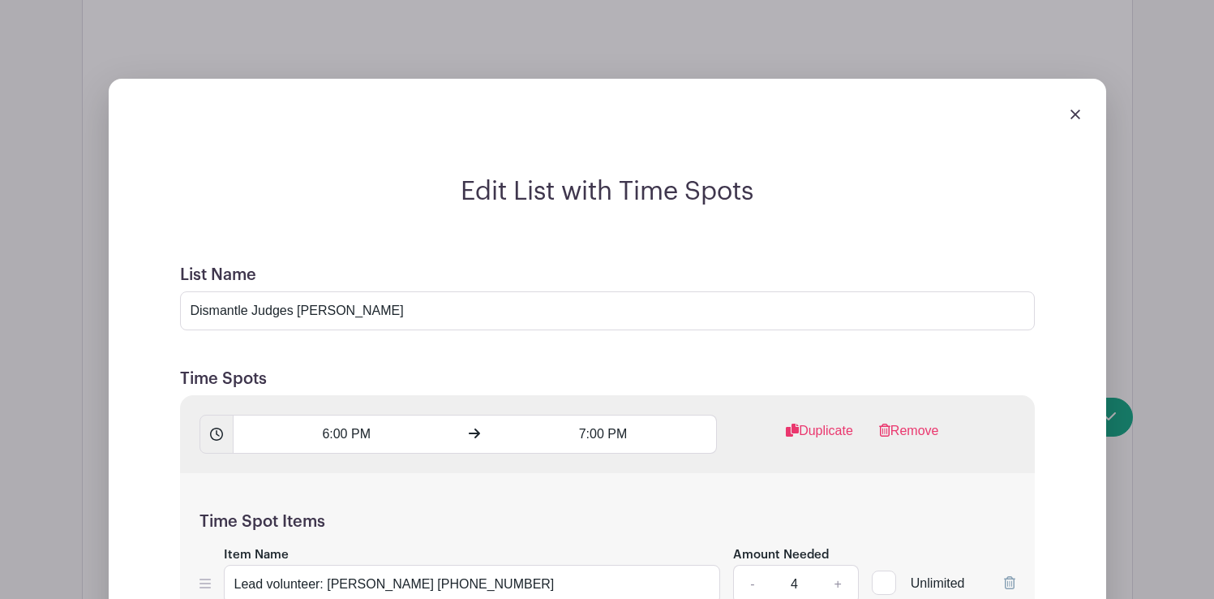
scroll to position [5832, 0]
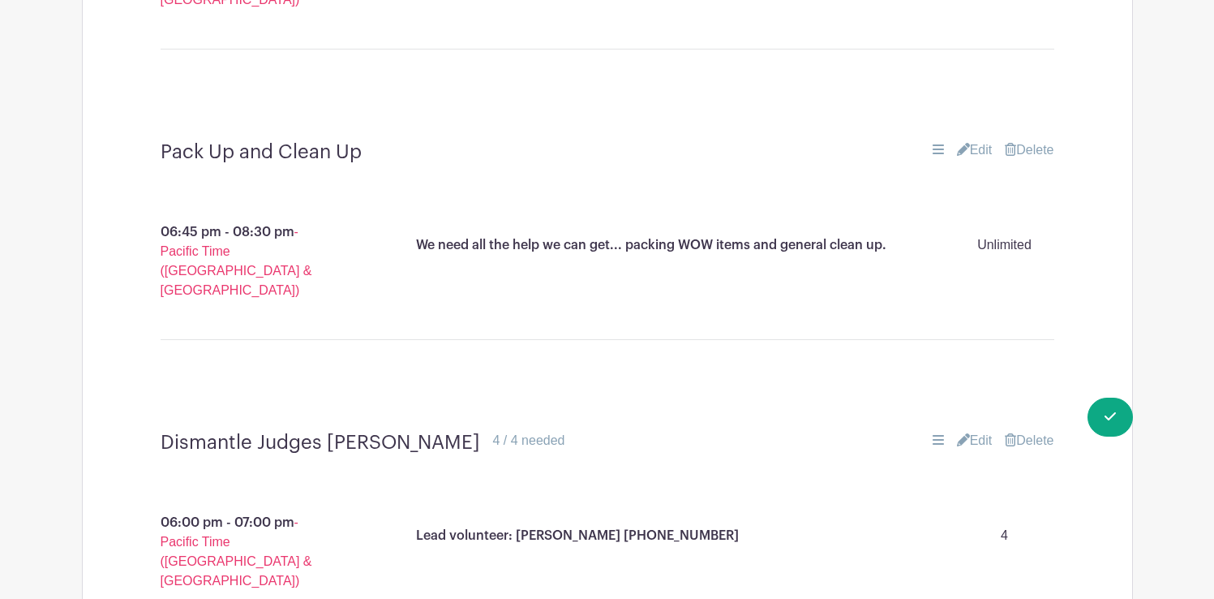
scroll to position [5566, 0]
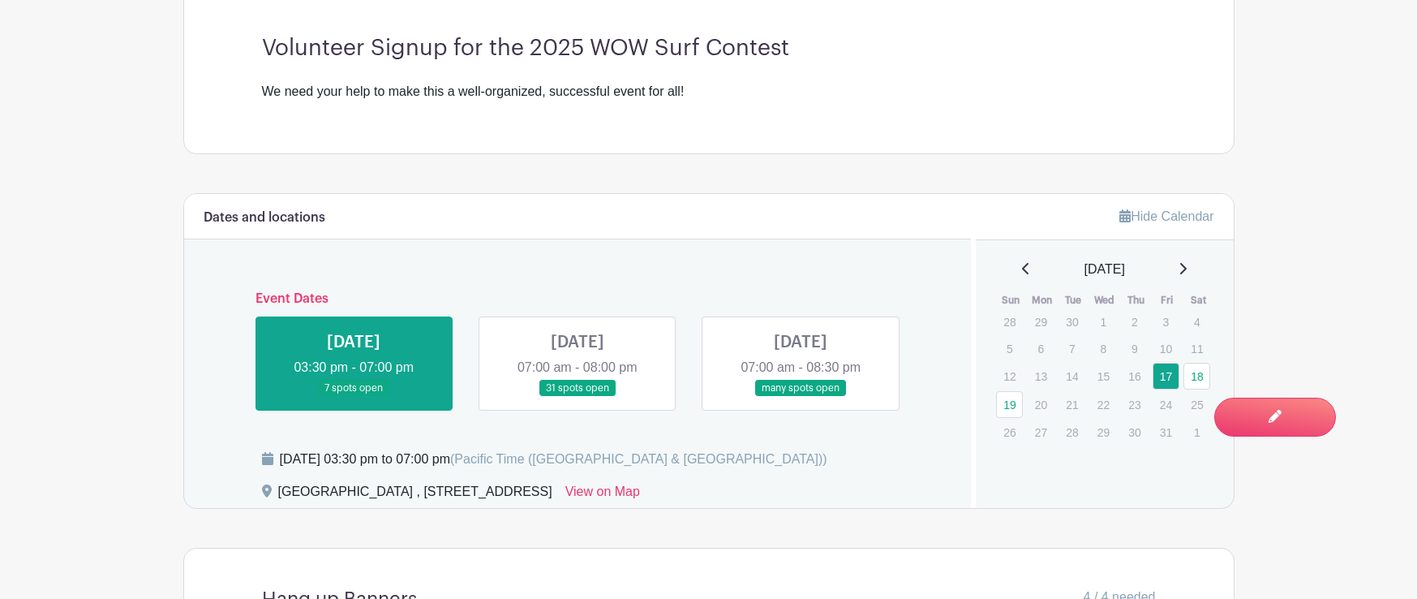
scroll to position [595, 0]
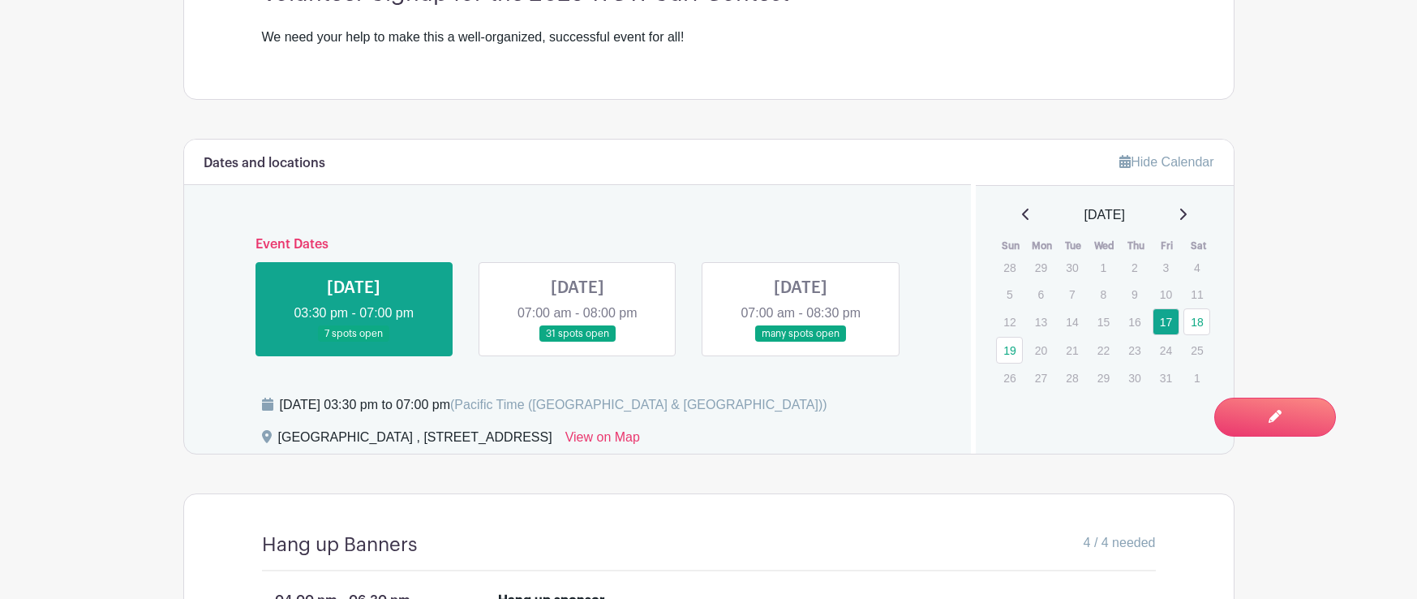
click at [578, 342] on link at bounding box center [578, 342] width 0 height 0
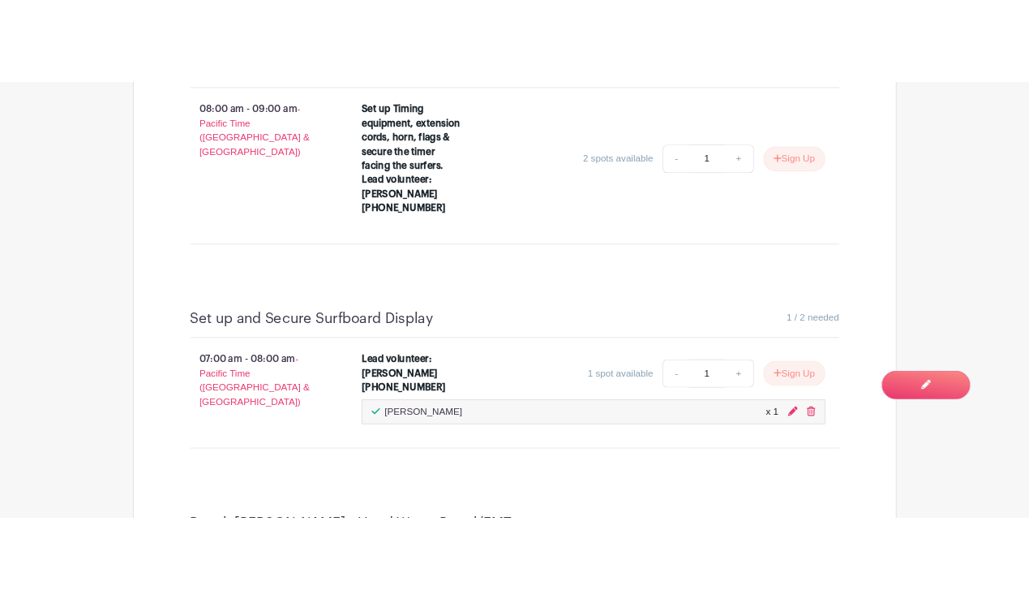
scroll to position [1160, 0]
